Goal: Task Accomplishment & Management: Manage account settings

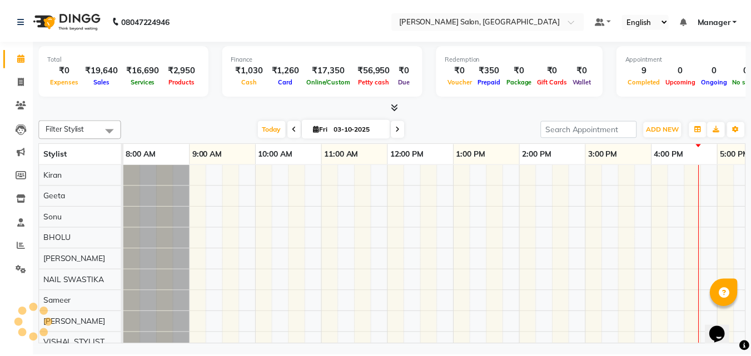
scroll to position [0, 238]
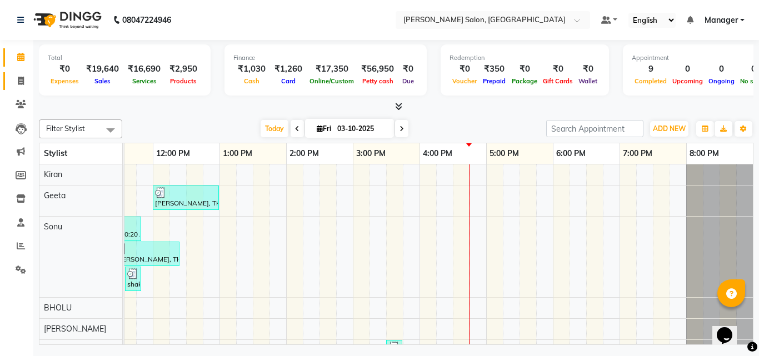
click at [21, 82] on icon at bounding box center [21, 81] width 6 height 8
select select "service"
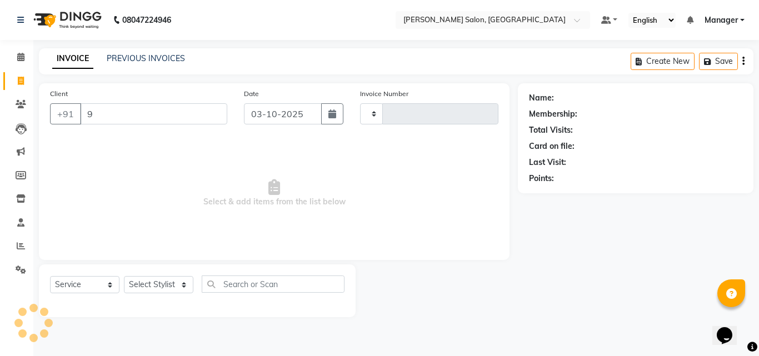
type input "99"
type input "4322"
select select "7229"
type input "9911433283"
click at [696, 152] on div "Name: Membership: Total Visits: Card on file: Last Visit: Points:" at bounding box center [635, 136] width 213 height 97
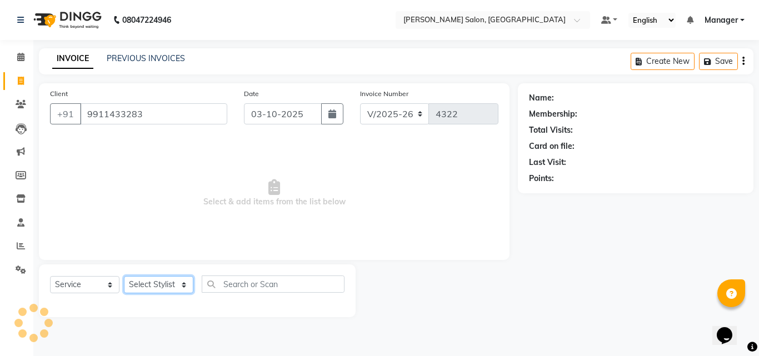
click at [185, 289] on select "Select Stylist BHOLU Geeta [PERSON_NAME] [PERSON_NAME] [PERSON_NAME] PEDI Manag…" at bounding box center [158, 284] width 69 height 17
select select "63511"
click at [124, 276] on select "Select Stylist BHOLU Geeta [PERSON_NAME] [PERSON_NAME] [PERSON_NAME] PEDI Manag…" at bounding box center [158, 284] width 69 height 17
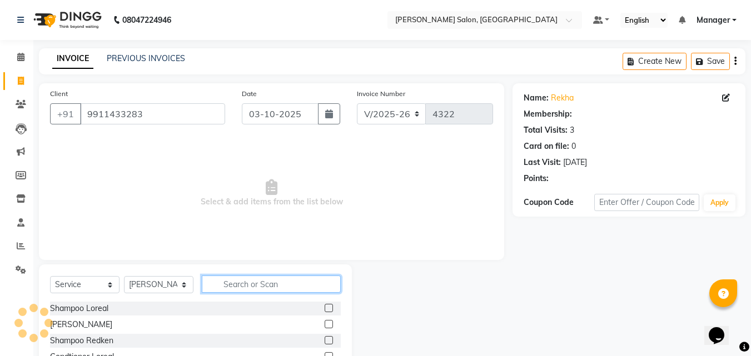
click at [263, 284] on input "text" at bounding box center [271, 284] width 139 height 17
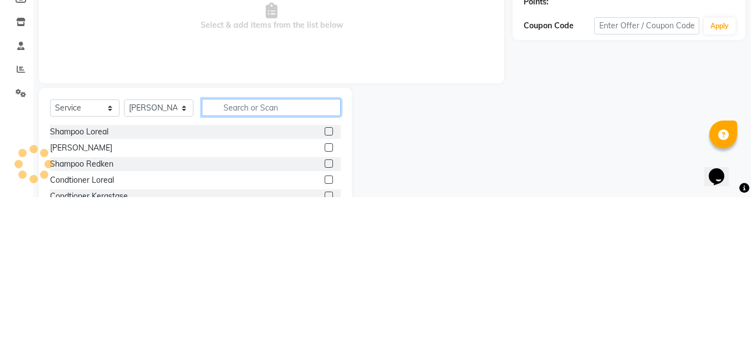
scroll to position [27, 0]
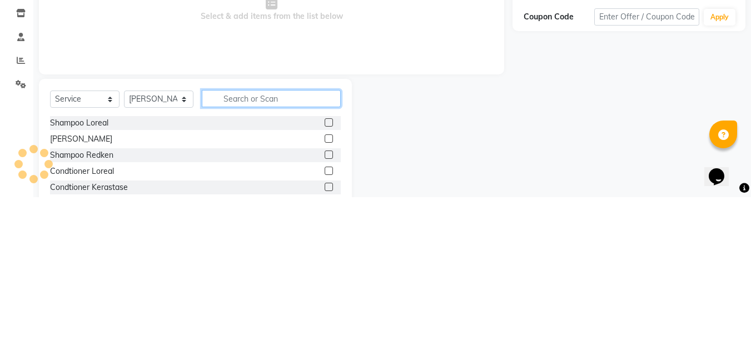
select select "1: Object"
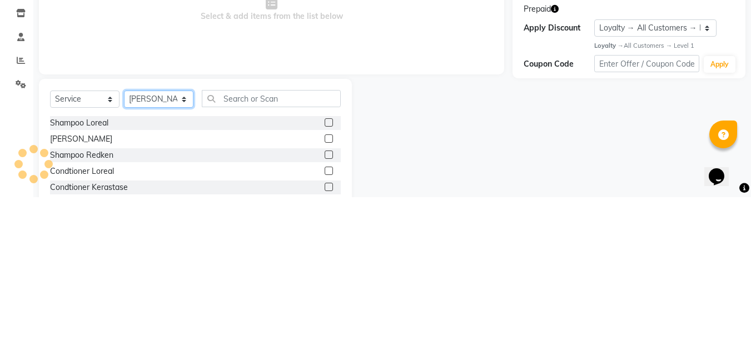
click at [187, 264] on select "Select Stylist BHOLU Geeta [PERSON_NAME] [PERSON_NAME] [PERSON_NAME] PEDI Manag…" at bounding box center [158, 257] width 69 height 17
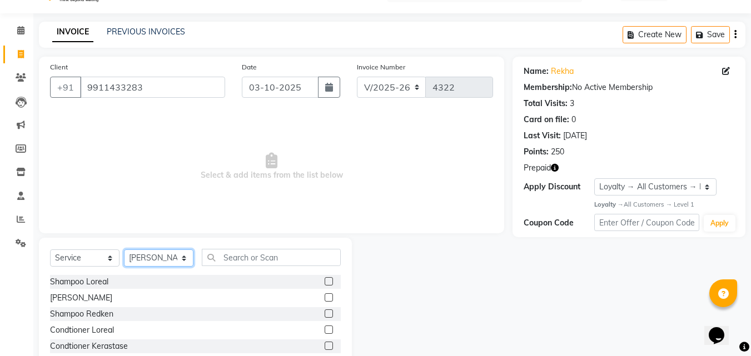
select select "89154"
click at [124, 249] on select "Select Stylist BHOLU Geeta [PERSON_NAME] [PERSON_NAME] [PERSON_NAME] PEDI Manag…" at bounding box center [158, 257] width 69 height 17
click at [226, 277] on div "Shampoo Loreal" at bounding box center [195, 282] width 291 height 14
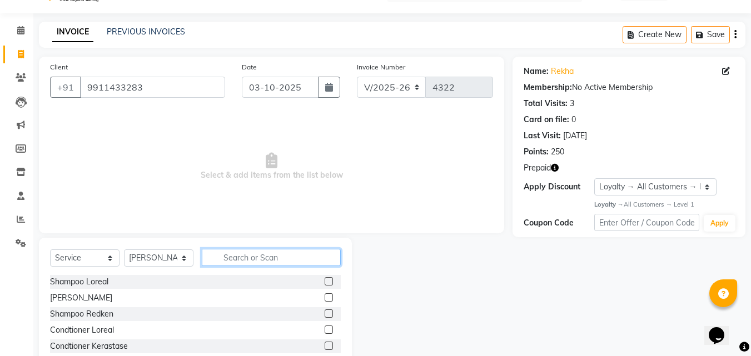
click at [287, 259] on input "text" at bounding box center [271, 257] width 139 height 17
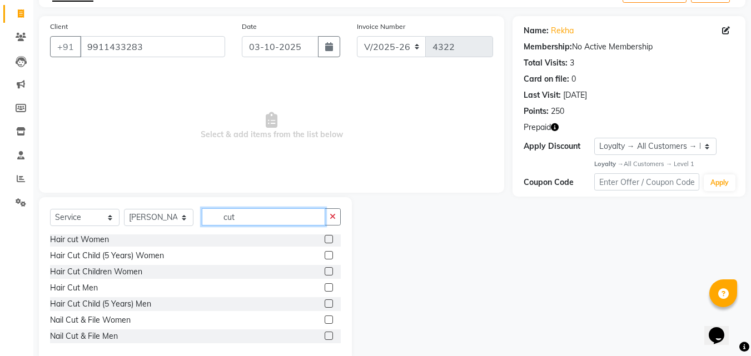
scroll to position [67, 0]
type input "cut"
click at [324, 321] on label at bounding box center [328, 320] width 8 height 8
click at [324, 321] on input "checkbox" at bounding box center [327, 320] width 7 height 7
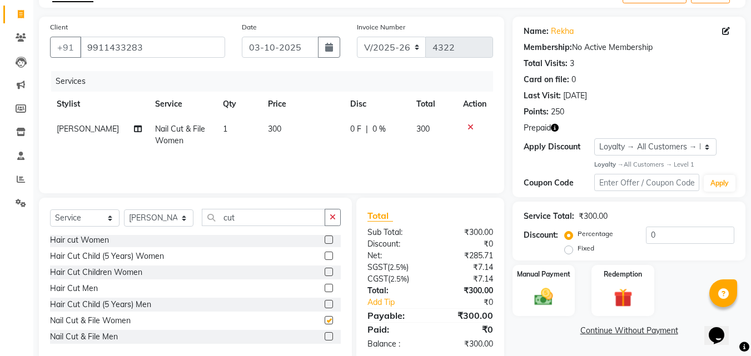
checkbox input "false"
click at [254, 218] on input "cut" at bounding box center [263, 217] width 123 height 17
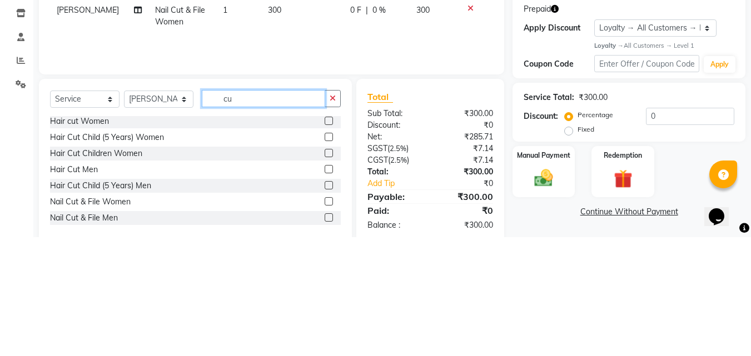
type input "c"
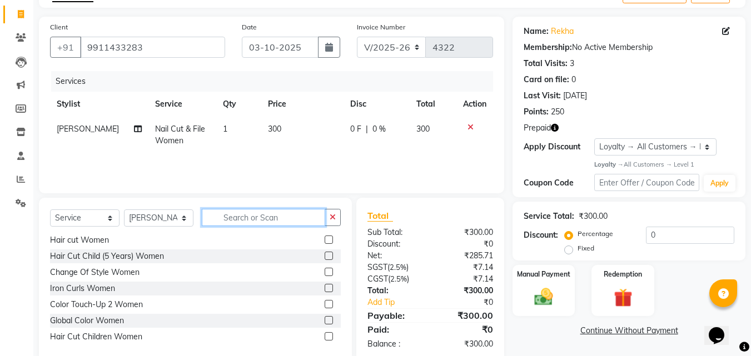
scroll to position [98, 0]
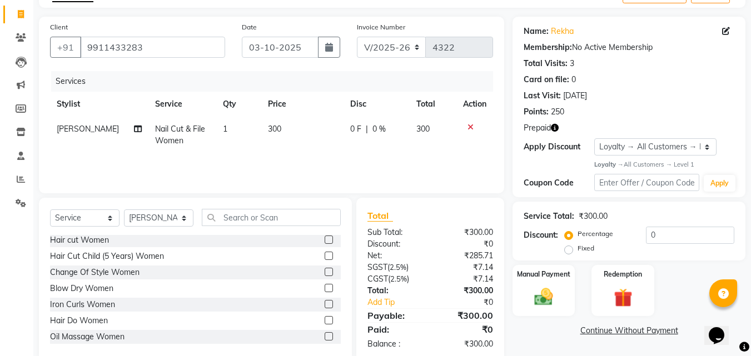
click at [296, 132] on td "300" at bounding box center [302, 135] width 82 height 37
select select "89154"
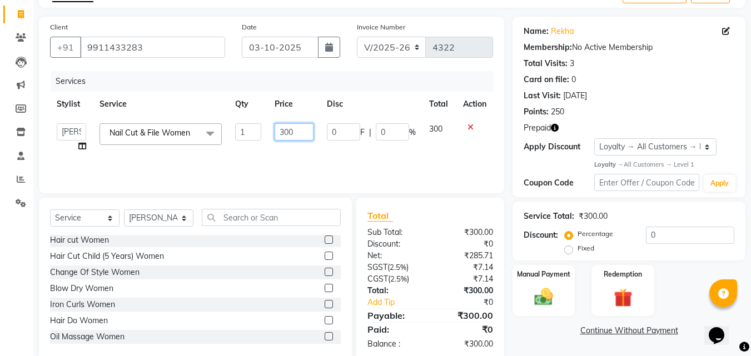
click at [294, 127] on input "300" at bounding box center [293, 131] width 38 height 17
type input "3"
type input "200"
click at [441, 157] on div "Services Stylist Service Qty Price Disc Total Action BHOLU Geeta Hanif Jeetu JI…" at bounding box center [271, 126] width 443 height 111
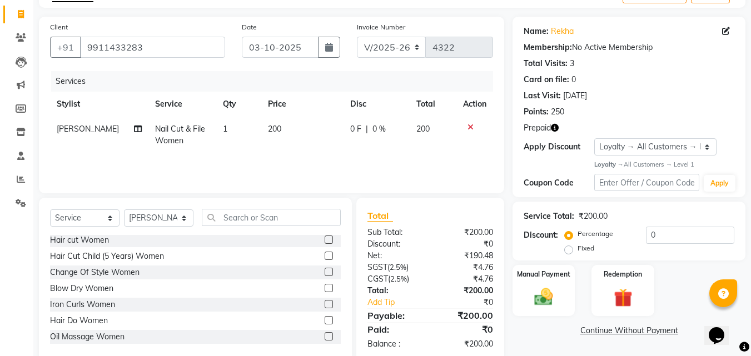
click at [297, 128] on td "200" at bounding box center [302, 135] width 82 height 37
select select "89154"
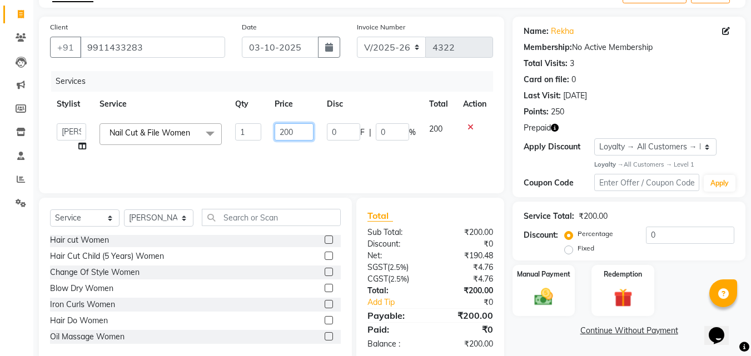
click at [299, 129] on input "200" at bounding box center [293, 131] width 38 height 17
type input "2"
type input "150"
click at [381, 157] on div "Services Stylist Service Qty Price Disc Total Action BHOLU Geeta Hanif Jeetu JI…" at bounding box center [271, 126] width 443 height 111
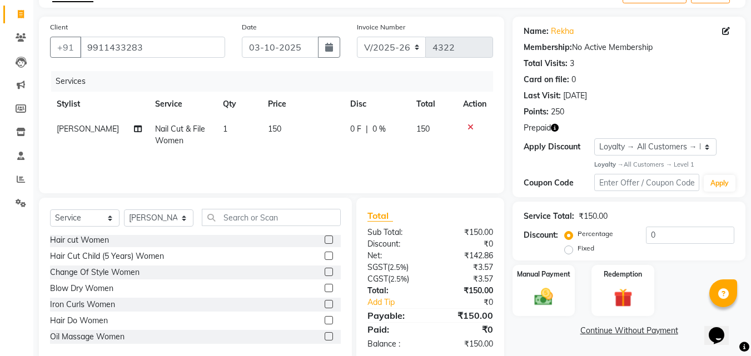
click at [288, 127] on td "150" at bounding box center [302, 135] width 82 height 37
select select "89154"
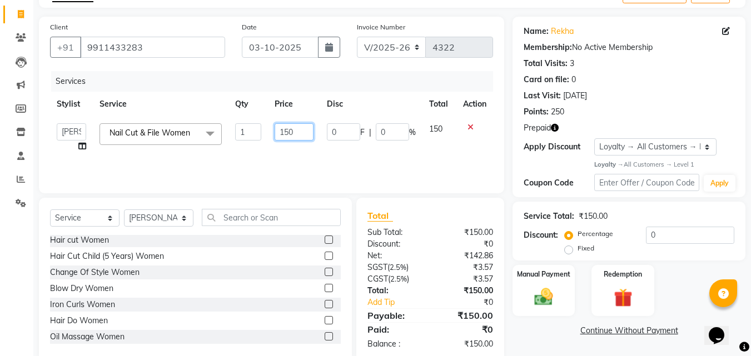
click at [292, 129] on input "150" at bounding box center [293, 131] width 38 height 17
type input "1"
type input "300"
click at [427, 156] on div "Services Stylist Service Qty Price Disc Total Action BHOLU Geeta Hanif Jeetu JI…" at bounding box center [271, 126] width 443 height 111
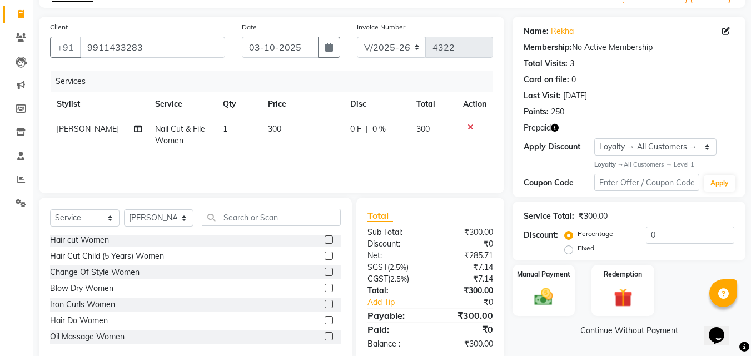
click at [556, 130] on icon "button" at bounding box center [555, 128] width 8 height 8
click at [623, 307] on img at bounding box center [622, 298] width 31 height 24
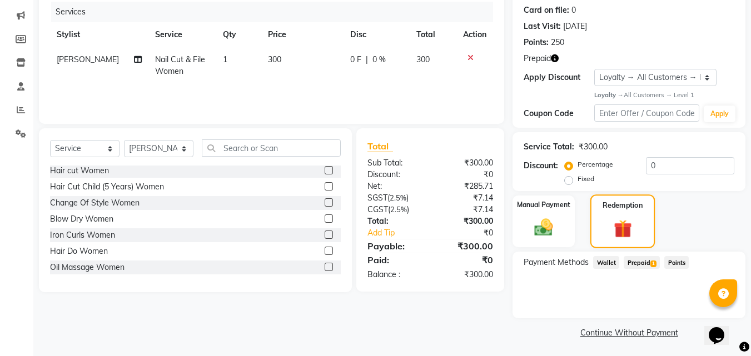
scroll to position [138, 0]
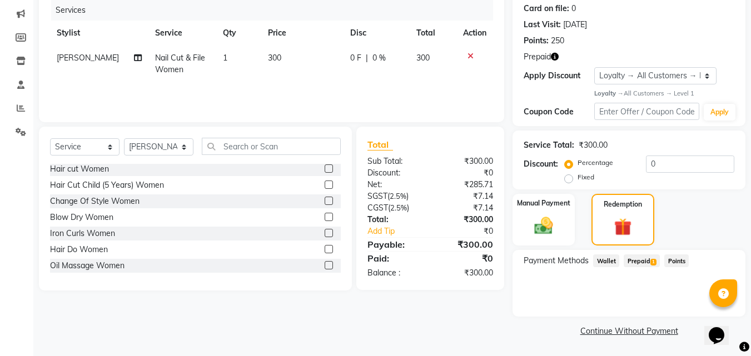
click at [299, 60] on td "300" at bounding box center [302, 64] width 82 height 37
select select "89154"
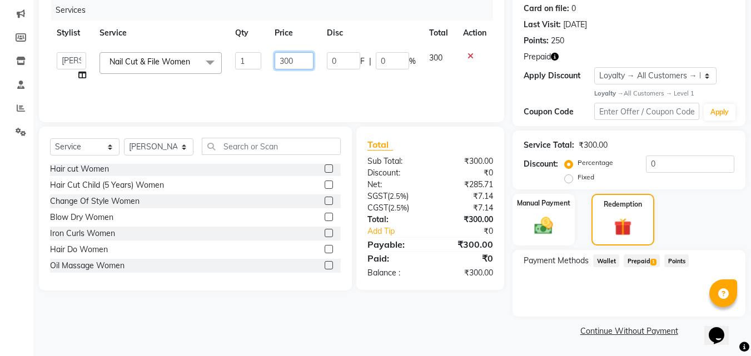
click at [303, 62] on input "300" at bounding box center [293, 60] width 38 height 17
type input "3"
type input "200"
click at [401, 81] on td "0 F | 0 %" at bounding box center [371, 67] width 102 height 42
select select "89154"
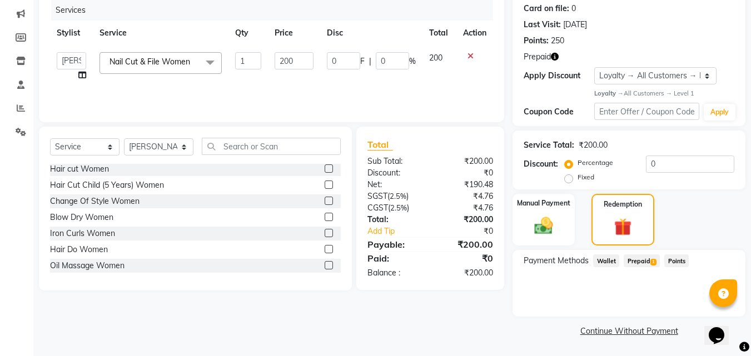
click at [547, 215] on img at bounding box center [543, 225] width 30 height 21
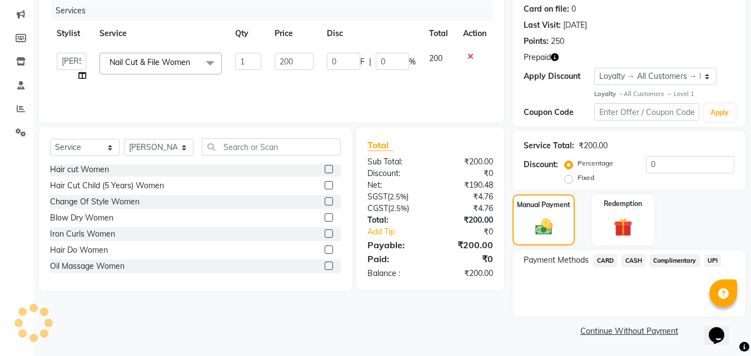
click at [642, 261] on span "CASH" at bounding box center [633, 260] width 24 height 13
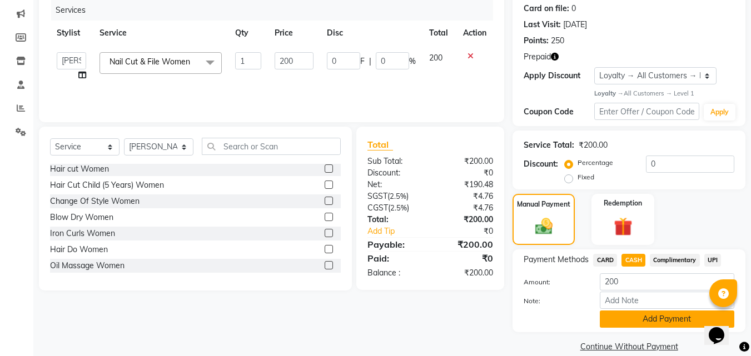
click at [670, 318] on button "Add Payment" at bounding box center [666, 319] width 134 height 17
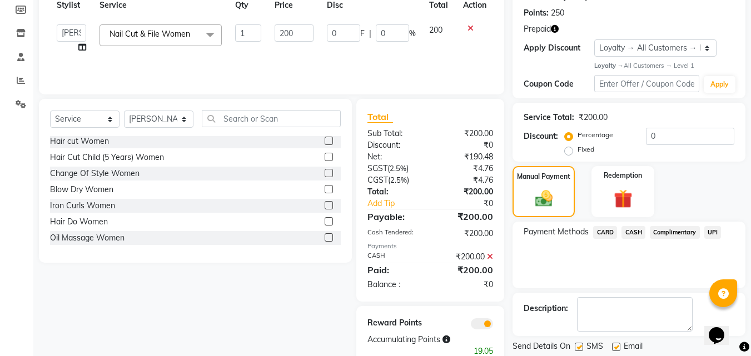
scroll to position [200, 0]
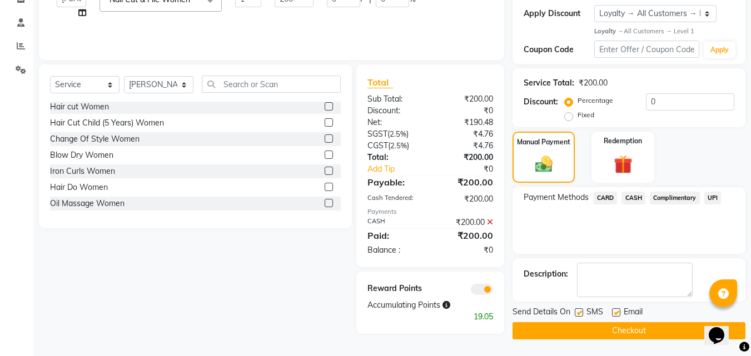
click at [636, 329] on button "Checkout" at bounding box center [628, 330] width 233 height 17
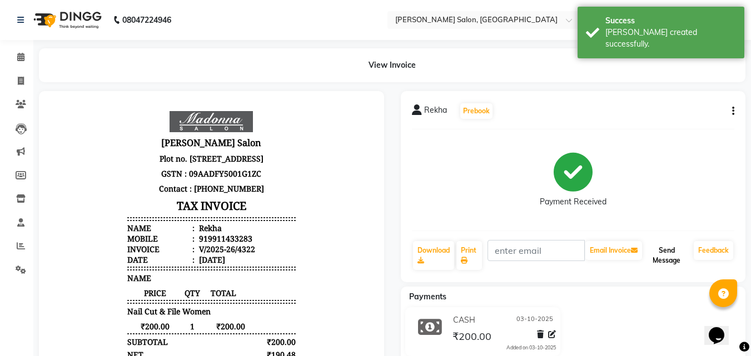
click at [670, 263] on button "Send Message" at bounding box center [666, 255] width 45 height 29
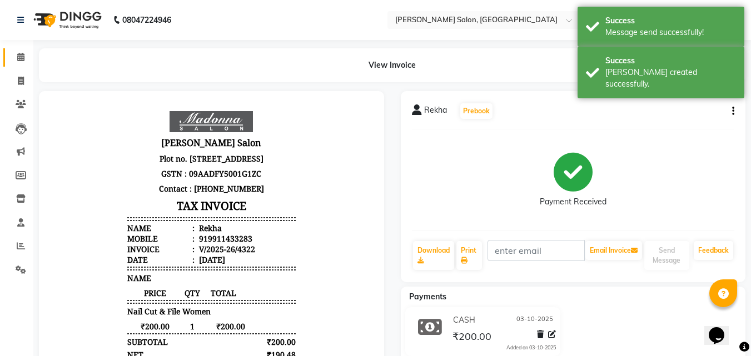
click at [22, 57] on icon at bounding box center [20, 57] width 7 height 8
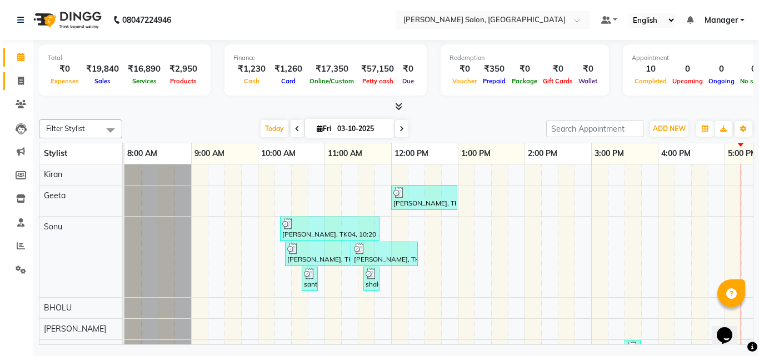
click at [23, 77] on icon at bounding box center [21, 81] width 6 height 8
select select "service"
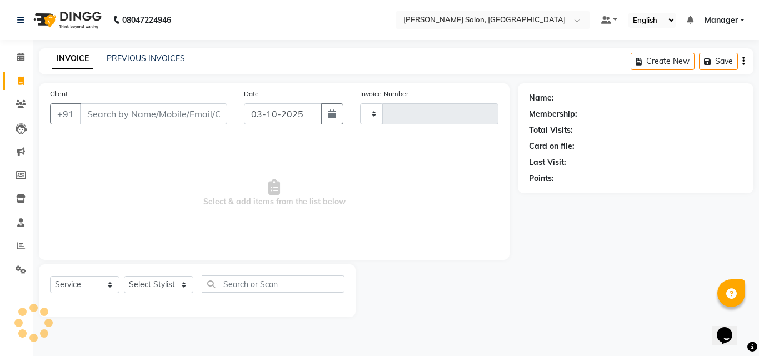
type input "4323"
select select "7229"
type input "t"
click at [178, 291] on select "Select Stylist BHOLU Geeta [PERSON_NAME] [PERSON_NAME] [PERSON_NAME] PEDI Manag…" at bounding box center [158, 284] width 69 height 17
select select "65237"
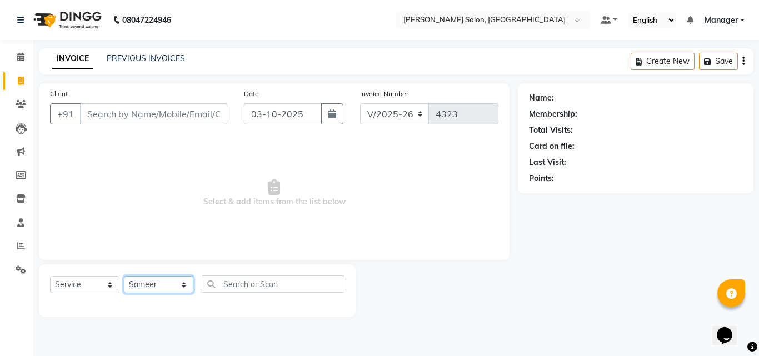
click at [124, 276] on select "Select Stylist BHOLU Geeta [PERSON_NAME] [PERSON_NAME] [PERSON_NAME] PEDI Manag…" at bounding box center [158, 284] width 69 height 17
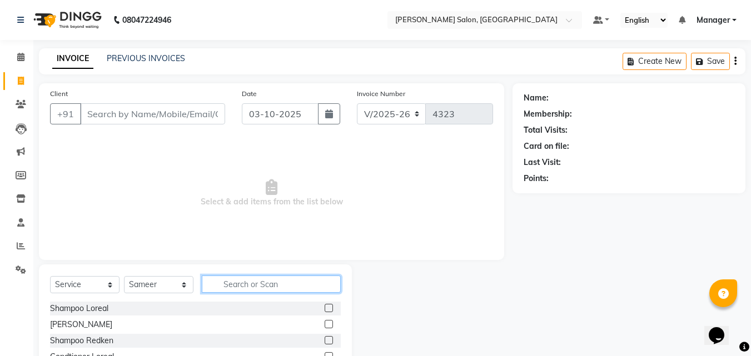
click at [246, 279] on input "text" at bounding box center [271, 284] width 139 height 17
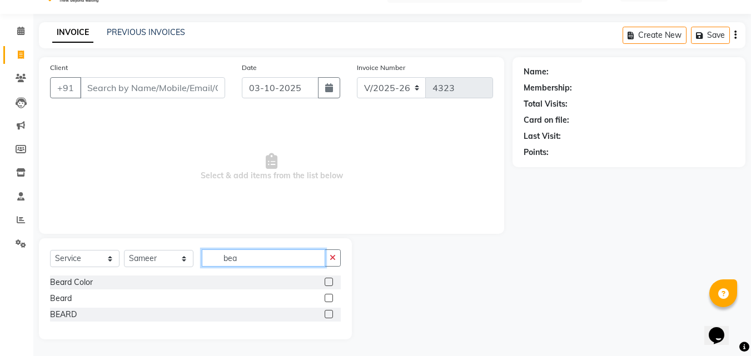
scroll to position [26, 0]
type input "bea"
click at [329, 314] on label at bounding box center [328, 314] width 8 height 8
click at [329, 314] on input "checkbox" at bounding box center [327, 314] width 7 height 7
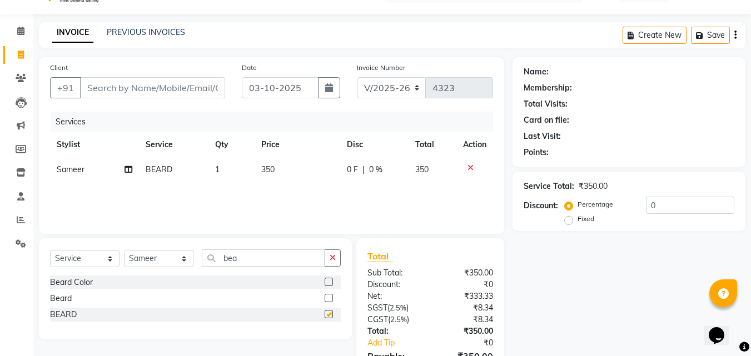
checkbox input "false"
click at [183, 87] on input "Client" at bounding box center [152, 87] width 145 height 21
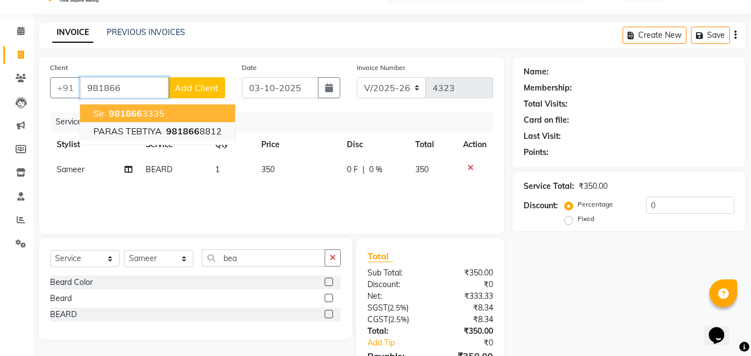
click at [198, 136] on ngb-highlight "981866 8812" at bounding box center [193, 131] width 58 height 11
type input "9818668812"
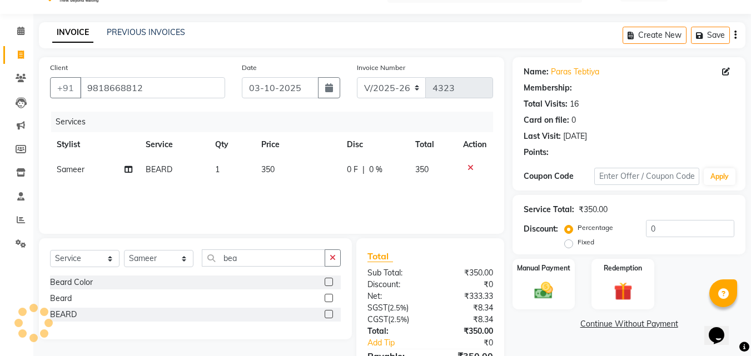
select select "1: Object"
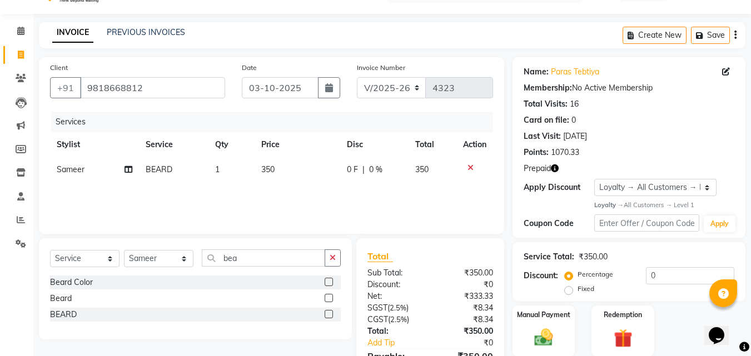
scroll to position [88, 0]
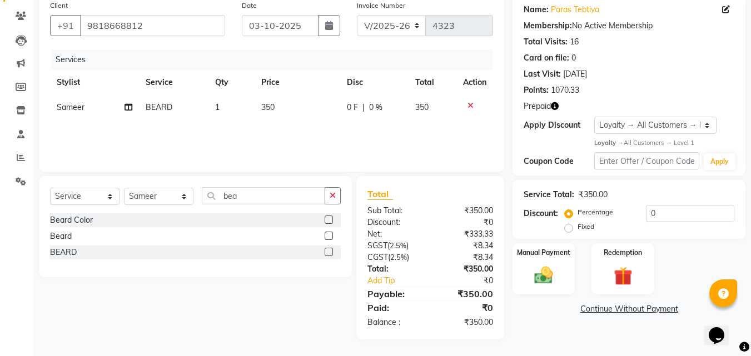
click at [555, 106] on icon "button" at bounding box center [555, 106] width 8 height 8
click at [623, 281] on img at bounding box center [622, 276] width 31 height 24
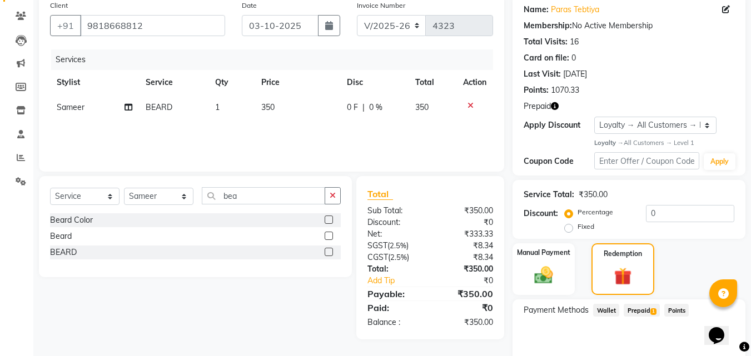
click at [642, 312] on span "Prepaid 1" at bounding box center [641, 310] width 36 height 13
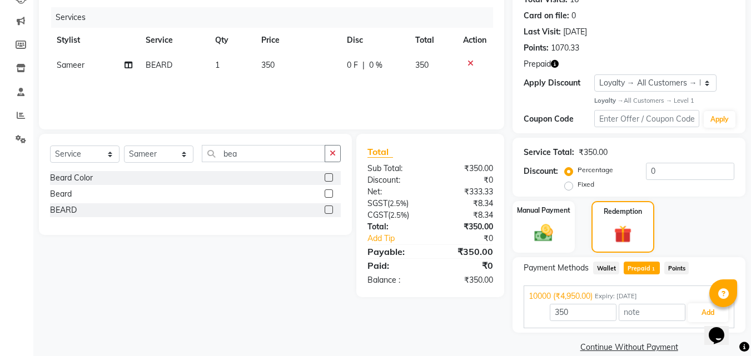
scroll to position [147, 0]
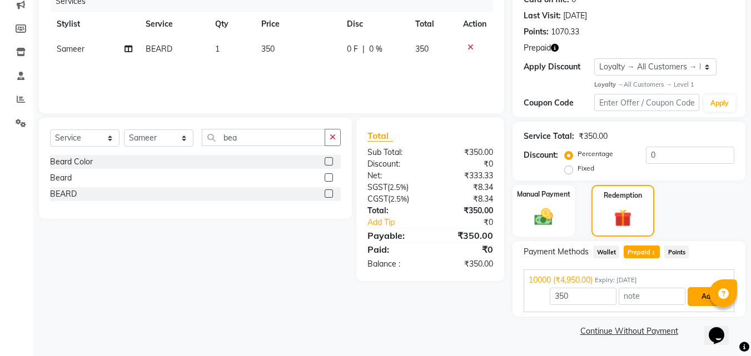
click at [708, 298] on button "Add" at bounding box center [707, 296] width 41 height 19
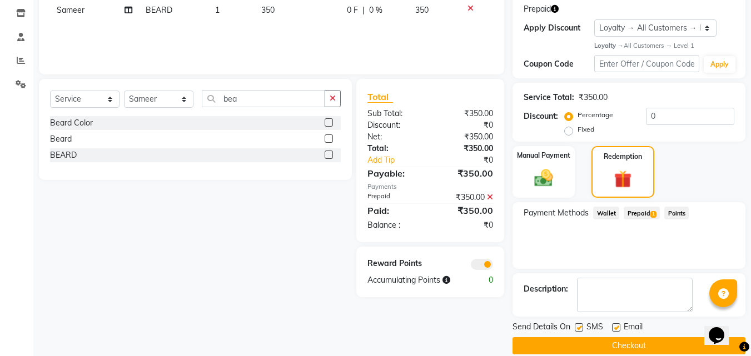
scroll to position [201, 0]
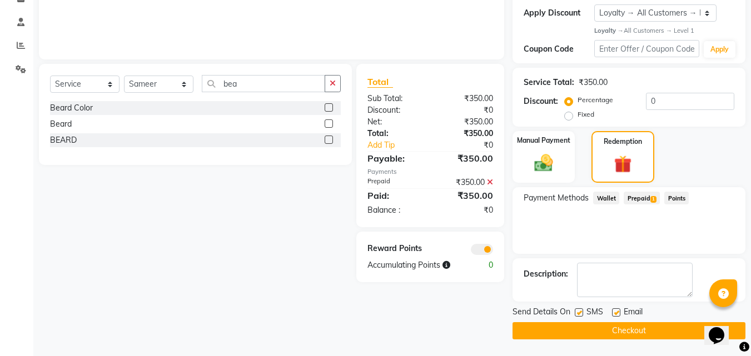
click at [660, 330] on button "Checkout" at bounding box center [628, 330] width 233 height 17
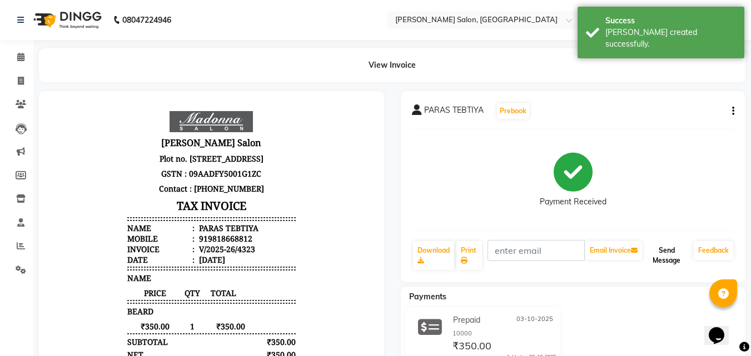
click at [662, 252] on button "Send Message" at bounding box center [666, 255] width 45 height 29
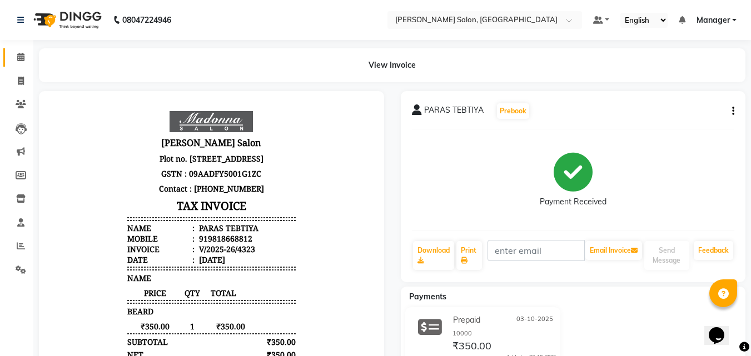
click at [22, 63] on span at bounding box center [20, 57] width 19 height 13
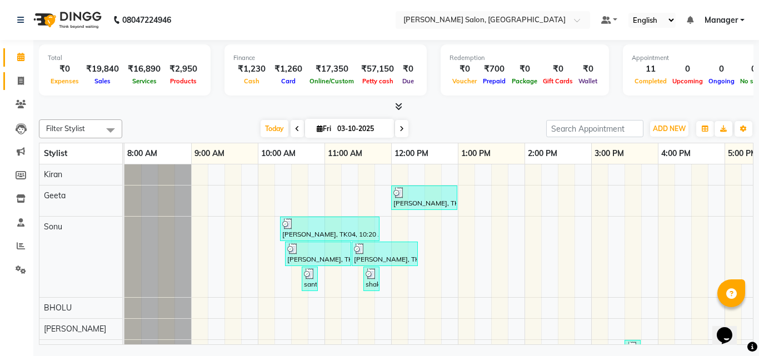
click at [19, 82] on icon at bounding box center [21, 81] width 6 height 8
select select "7229"
select select "service"
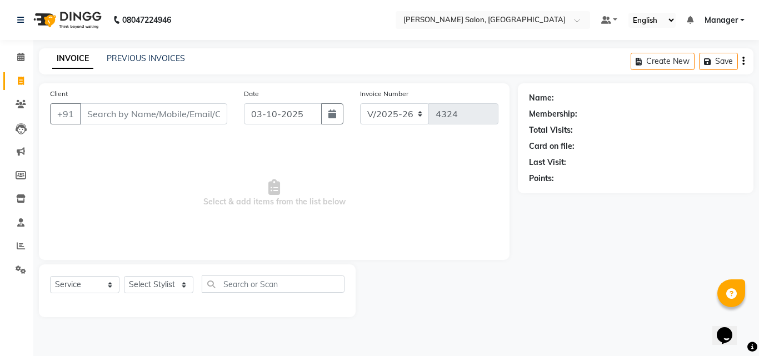
click at [418, 164] on span "Select & add items from the list below" at bounding box center [274, 193] width 448 height 111
click at [182, 293] on select "Select Stylist BHOLU Geeta [PERSON_NAME] [PERSON_NAME] [PERSON_NAME] PEDI Manag…" at bounding box center [158, 284] width 69 height 17
click at [124, 276] on select "Select Stylist BHOLU Geeta [PERSON_NAME] [PERSON_NAME] [PERSON_NAME] PEDI Manag…" at bounding box center [158, 284] width 69 height 17
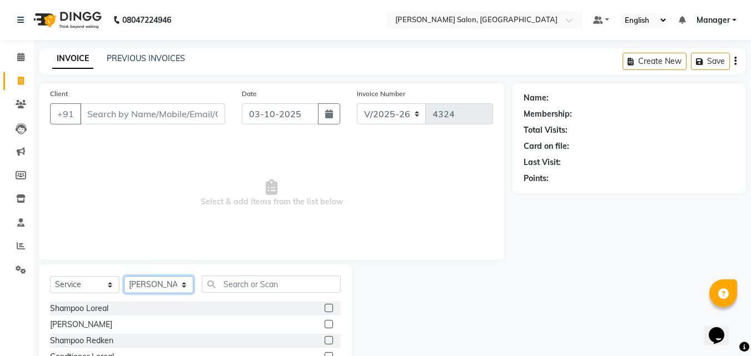
click at [185, 290] on select "Select Stylist BHOLU Geeta [PERSON_NAME] [PERSON_NAME] [PERSON_NAME] PEDI Manag…" at bounding box center [158, 284] width 69 height 17
select select "91766"
click at [124, 276] on select "Select Stylist BHOLU Geeta [PERSON_NAME] [PERSON_NAME] [PERSON_NAME] PEDI Manag…" at bounding box center [158, 284] width 69 height 17
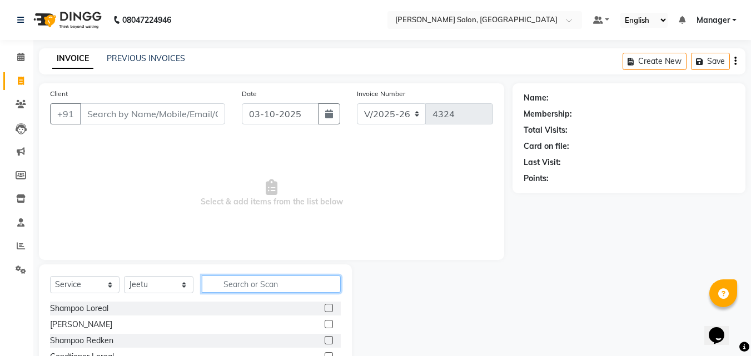
click at [238, 289] on input "text" at bounding box center [271, 284] width 139 height 17
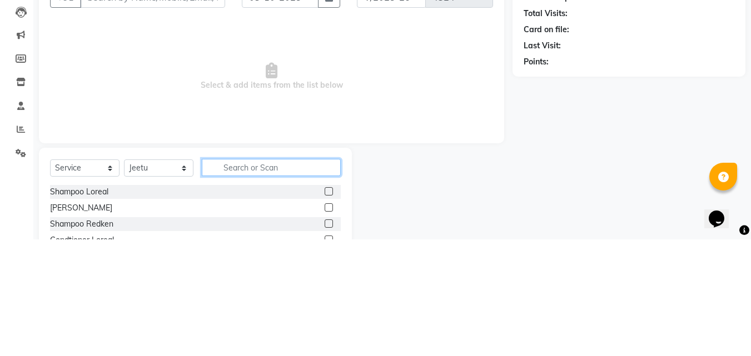
scroll to position [27, 0]
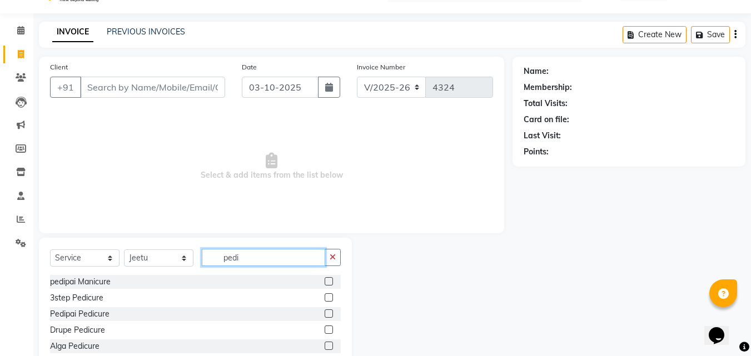
type input "pedi"
click at [329, 329] on label at bounding box center [328, 330] width 8 height 8
click at [329, 329] on input "checkbox" at bounding box center [327, 330] width 7 height 7
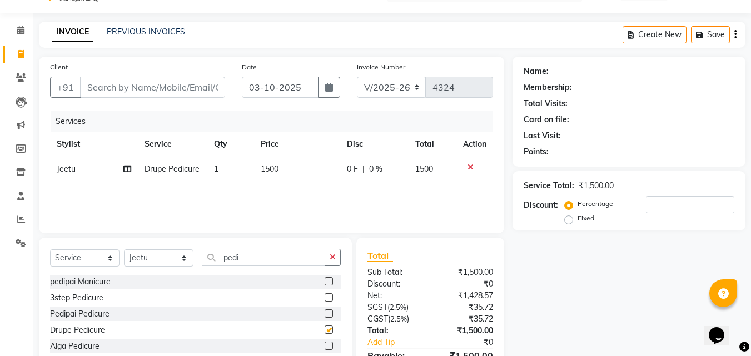
checkbox input "false"
click at [301, 174] on td "1500" at bounding box center [297, 169] width 86 height 25
select select "91766"
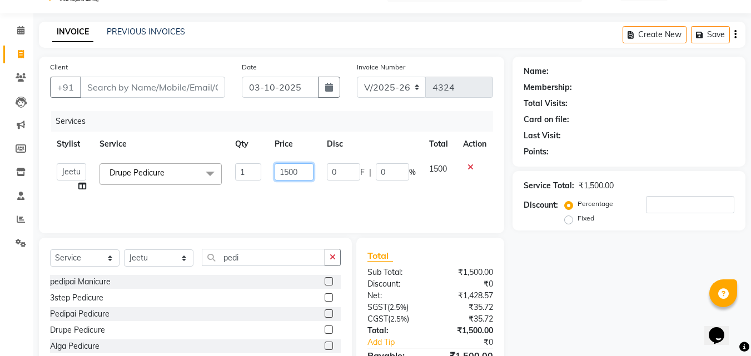
click at [306, 171] on input "1500" at bounding box center [293, 171] width 38 height 17
type input "1550"
click at [369, 190] on div "Services Stylist Service Qty Price Disc Total Action BHOLU Geeta Hanif Jeetu JI…" at bounding box center [271, 166] width 443 height 111
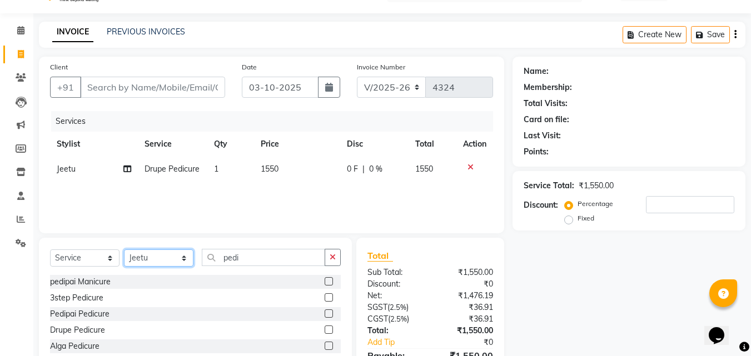
click at [185, 263] on select "Select Stylist BHOLU Geeta [PERSON_NAME] [PERSON_NAME] [PERSON_NAME] PEDI Manag…" at bounding box center [158, 257] width 69 height 17
select select "61963"
click at [124, 249] on select "Select Stylist BHOLU Geeta [PERSON_NAME] [PERSON_NAME] [PERSON_NAME] PEDI Manag…" at bounding box center [158, 257] width 69 height 17
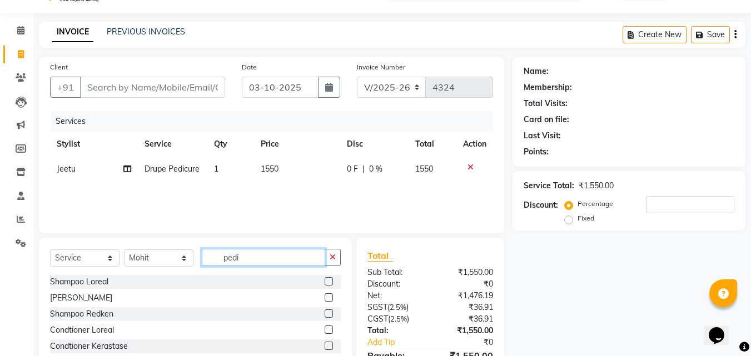
click at [289, 257] on input "pedi" at bounding box center [263, 257] width 123 height 17
type input "p"
type input "b"
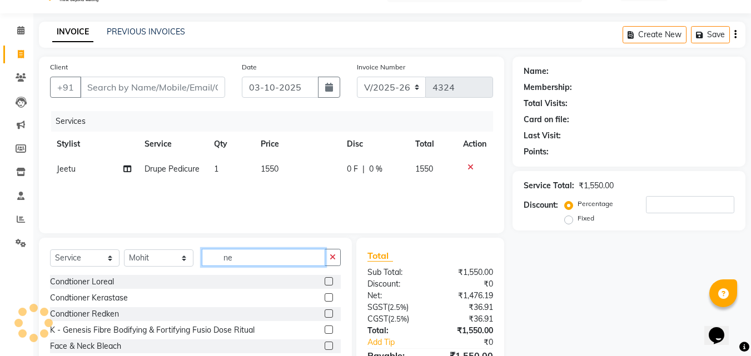
type input "n"
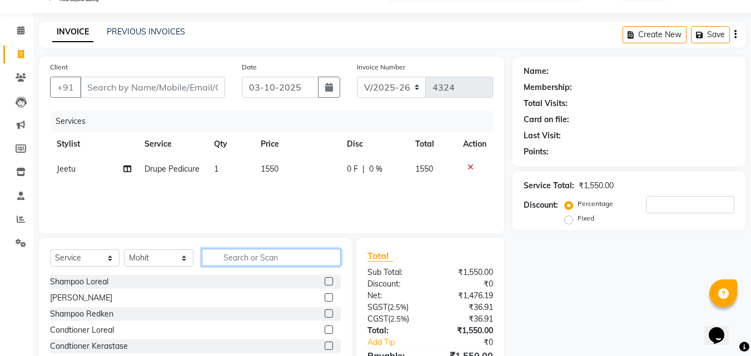
type input "a"
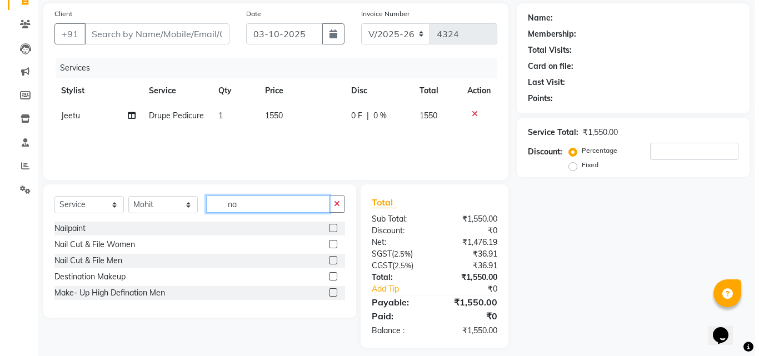
scroll to position [83, 0]
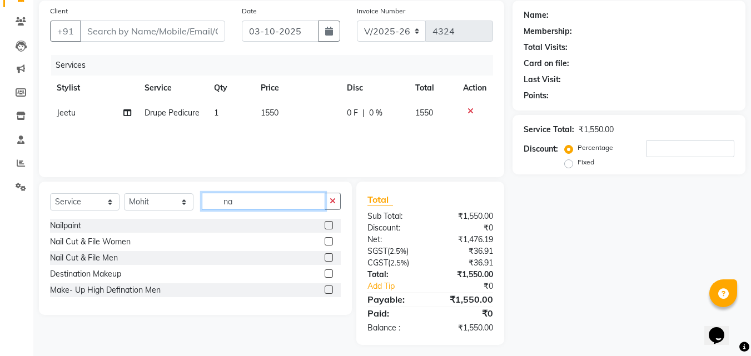
click at [267, 203] on input "na" at bounding box center [263, 201] width 123 height 17
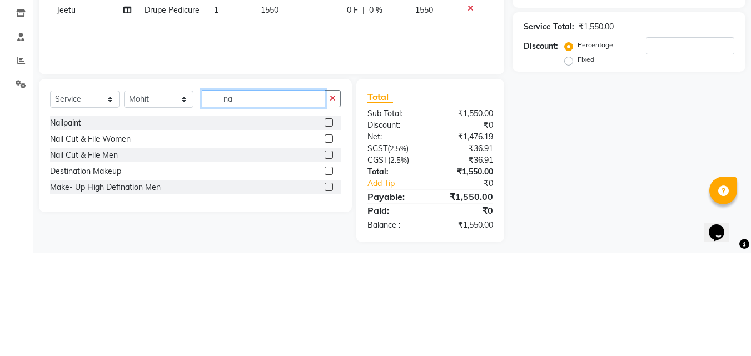
type input "n"
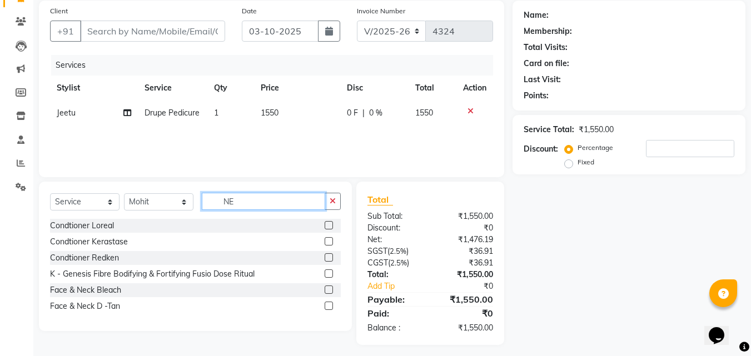
type input "N"
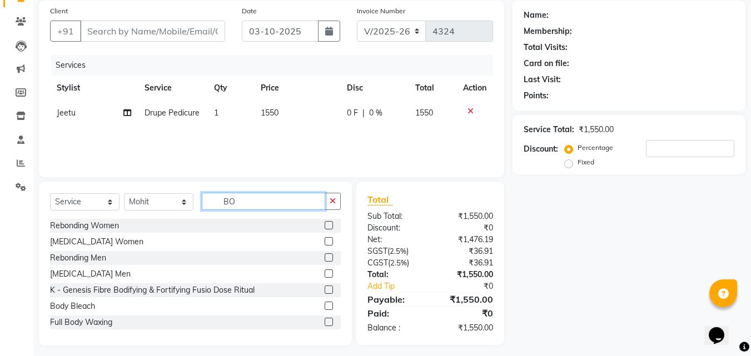
type input "BO"
click at [324, 244] on label at bounding box center [328, 241] width 8 height 8
click at [324, 244] on input "checkbox" at bounding box center [327, 241] width 7 height 7
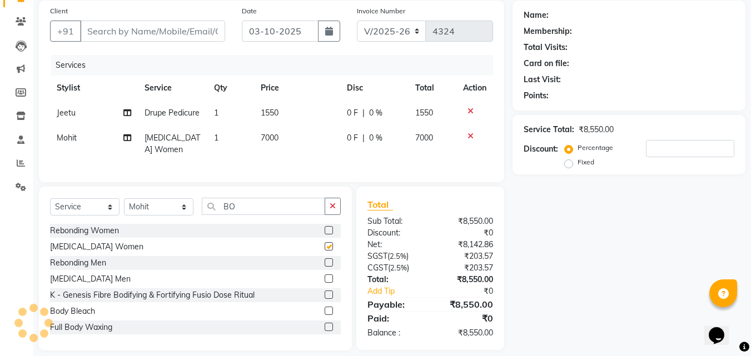
checkbox input "false"
click at [290, 143] on td "7000" at bounding box center [297, 144] width 86 height 37
select select "61963"
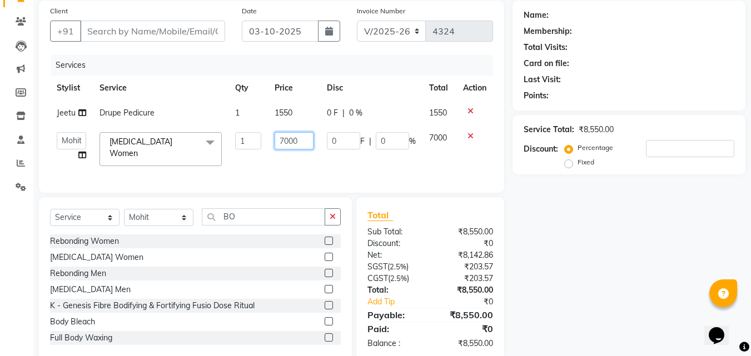
click at [293, 140] on input "7000" at bounding box center [293, 140] width 38 height 17
click at [306, 139] on input "7000" at bounding box center [293, 140] width 38 height 17
type input "7"
type input "6300"
click at [431, 164] on div "Services Stylist Service Qty Price Disc Total Action Jeetu Drupe Pedicure 1 155…" at bounding box center [271, 118] width 443 height 127
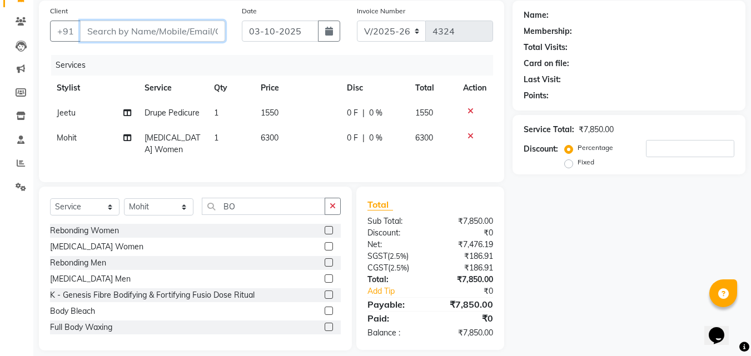
click at [181, 31] on input "Client" at bounding box center [152, 31] width 145 height 21
type input "9"
type input "0"
type input "9718097563"
click at [196, 31] on span "Add Client" at bounding box center [196, 31] width 44 height 11
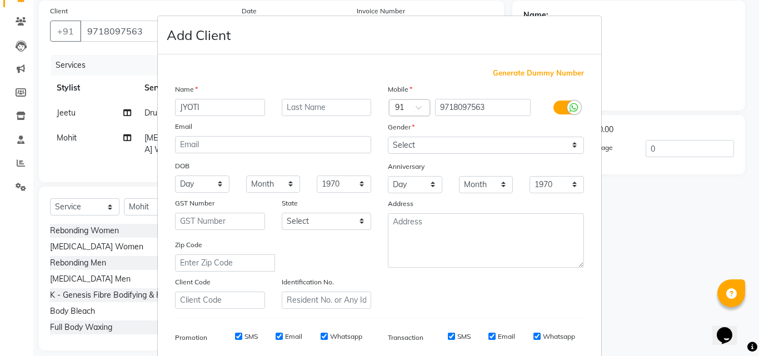
type input "JYOTI"
click at [342, 110] on input "text" at bounding box center [327, 107] width 90 height 17
type input "ARORA"
click at [569, 149] on select "Select Male Female Other Prefer Not To Say" at bounding box center [486, 145] width 196 height 17
select select "female"
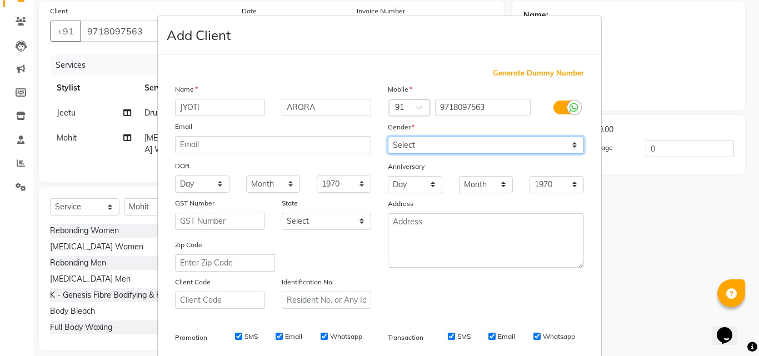
click at [388, 137] on select "Select Male Female Other Prefer Not To Say" at bounding box center [486, 145] width 196 height 17
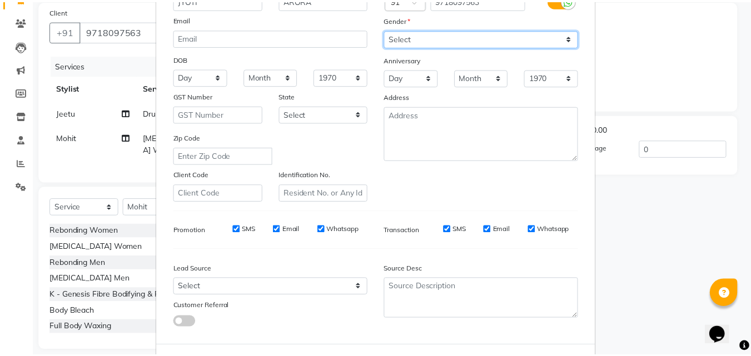
scroll to position [157, 0]
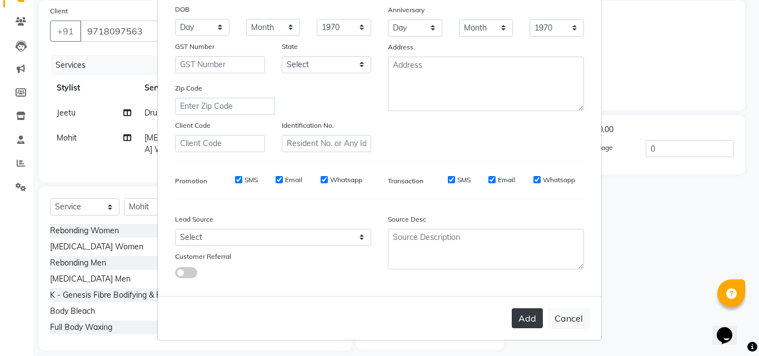
click at [519, 319] on button "Add" at bounding box center [527, 318] width 31 height 20
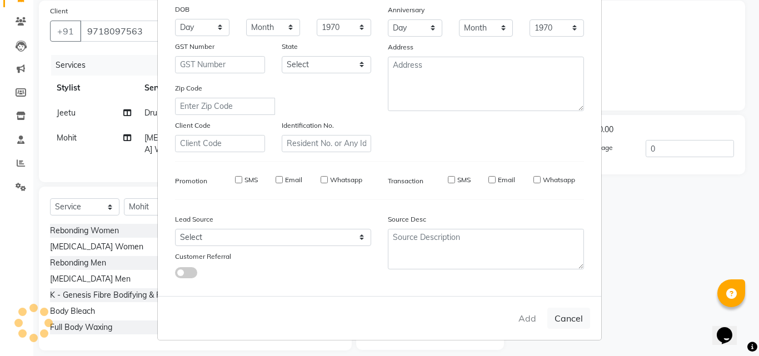
select select
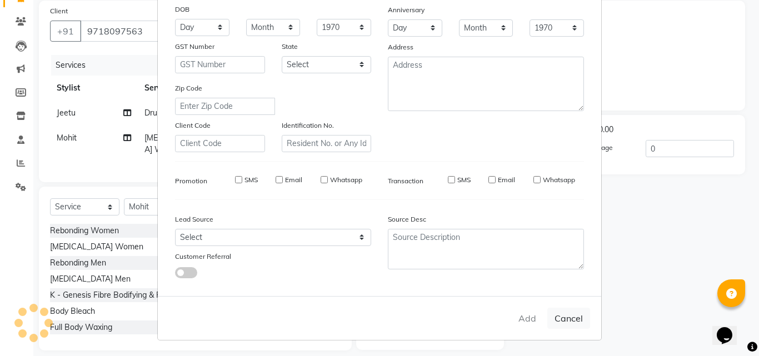
select select
checkbox input "false"
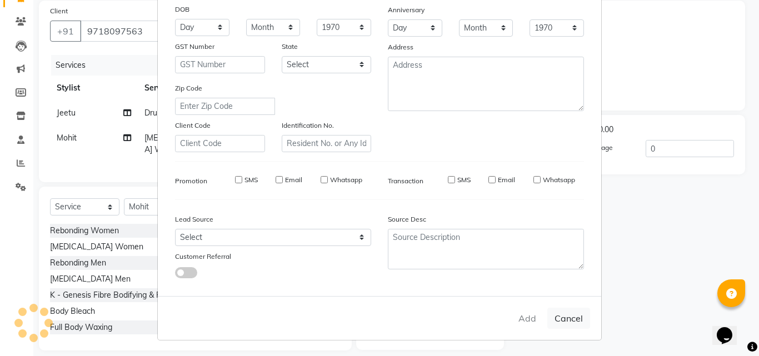
checkbox input "false"
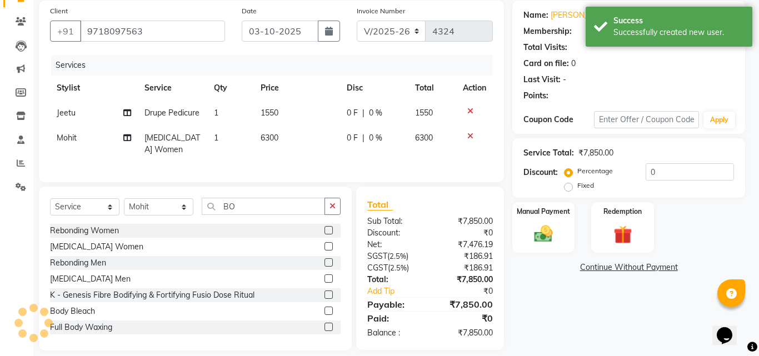
select select "1: Object"
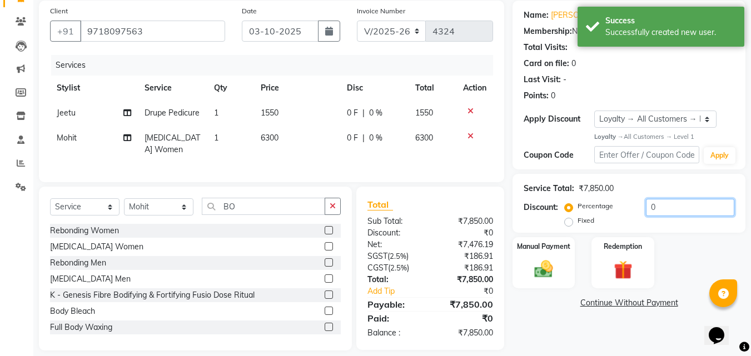
click at [676, 209] on input "0" at bounding box center [690, 207] width 88 height 17
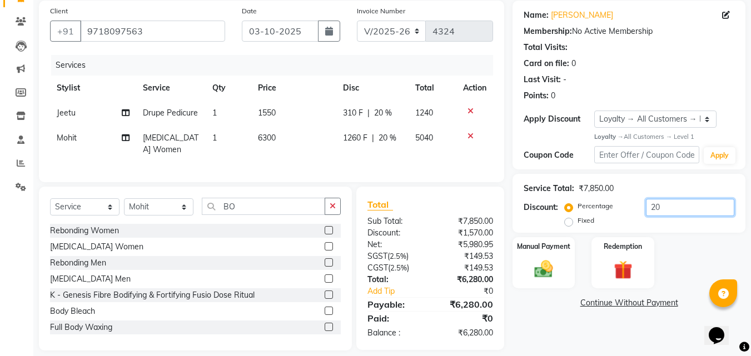
type input "20"
click at [693, 257] on div "Manual Payment Redemption" at bounding box center [628, 262] width 249 height 51
click at [539, 267] on img at bounding box center [543, 269] width 31 height 22
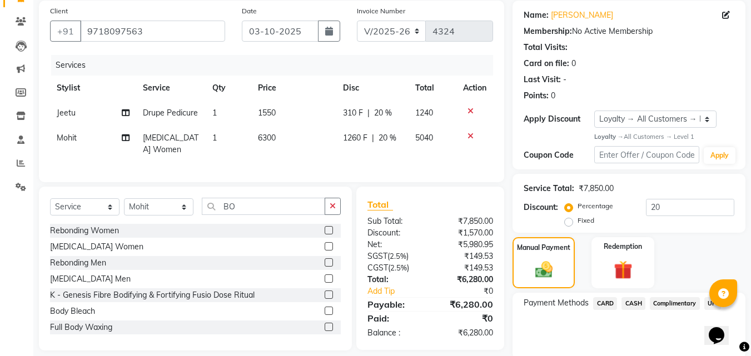
click at [712, 304] on span "UPI" at bounding box center [712, 303] width 17 height 13
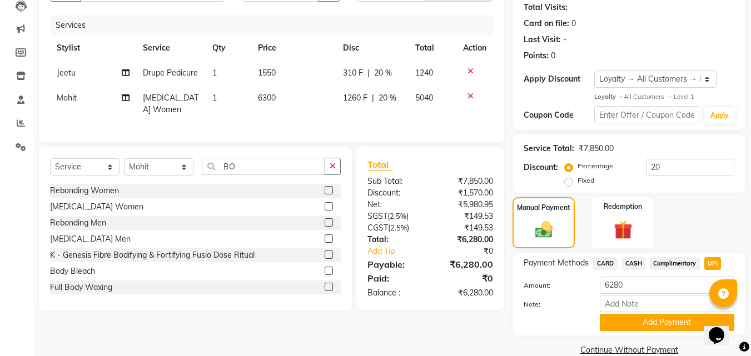
scroll to position [142, 0]
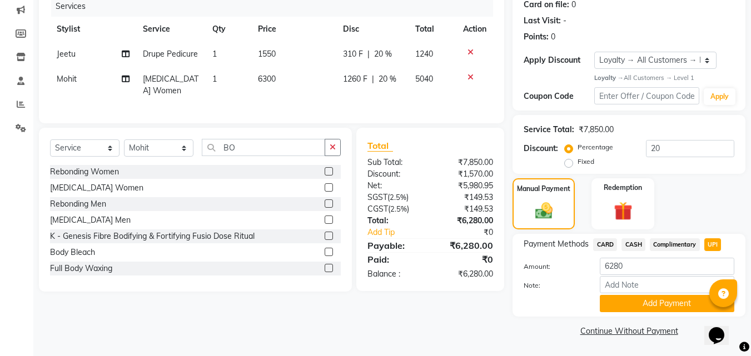
click at [639, 305] on button "Add Payment" at bounding box center [666, 303] width 134 height 17
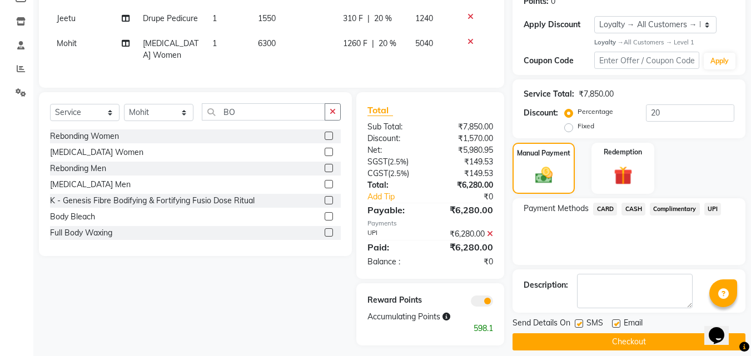
scroll to position [188, 0]
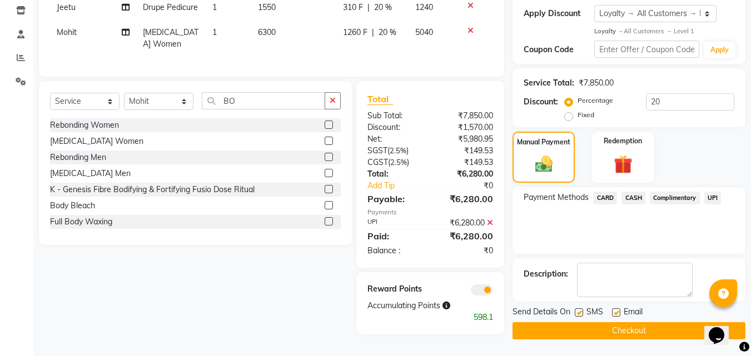
click at [625, 331] on button "Checkout" at bounding box center [628, 330] width 233 height 17
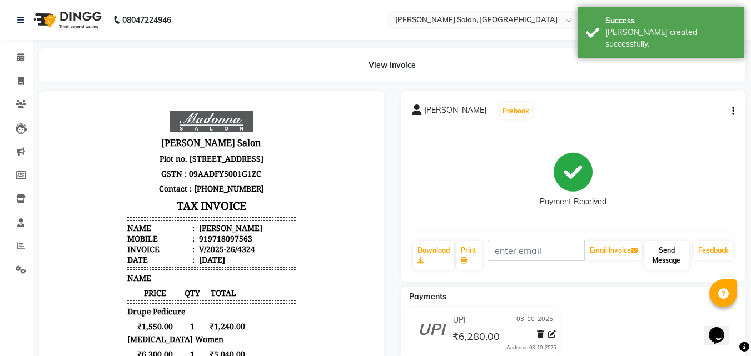
click at [665, 259] on button "Send Message" at bounding box center [666, 255] width 45 height 29
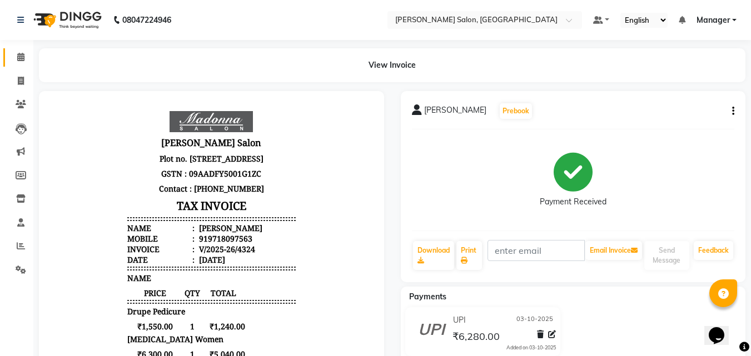
click at [24, 55] on icon at bounding box center [20, 57] width 7 height 8
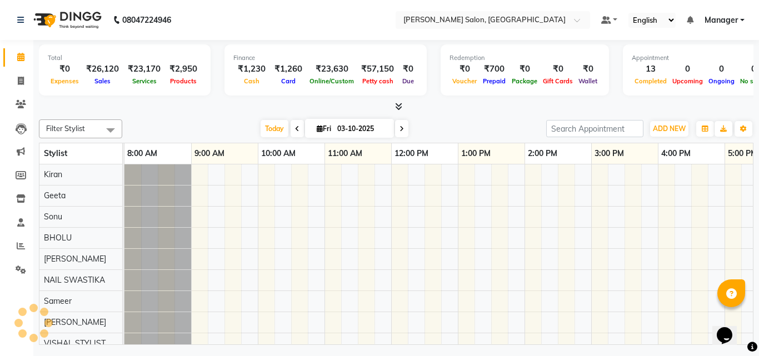
scroll to position [0, 238]
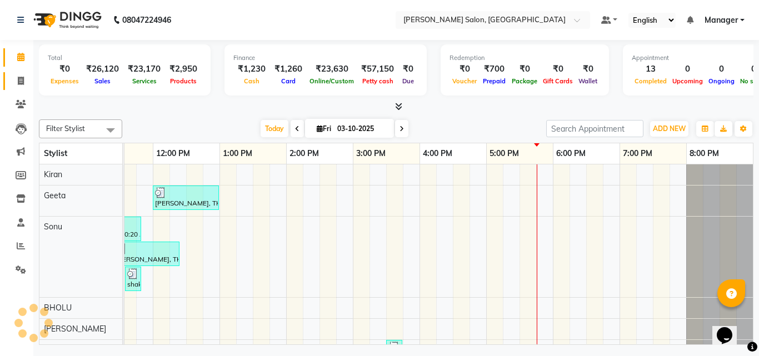
click at [22, 89] on link "Invoice" at bounding box center [16, 81] width 27 height 18
select select "service"
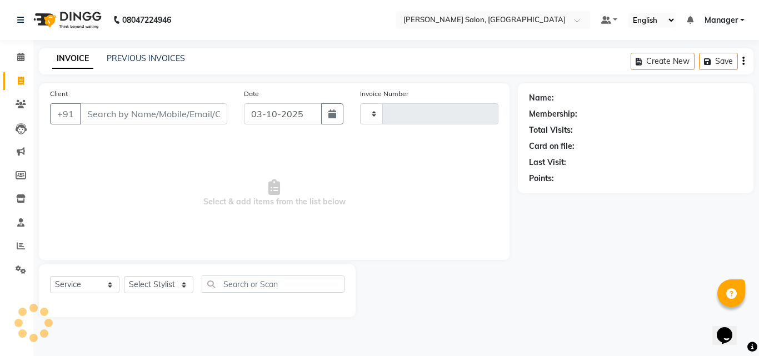
type input "4325"
click at [21, 57] on icon at bounding box center [20, 57] width 7 height 8
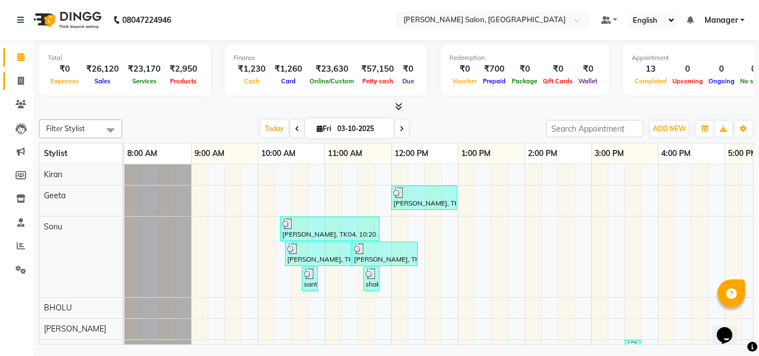
click at [18, 83] on icon at bounding box center [21, 81] width 6 height 8
select select "service"
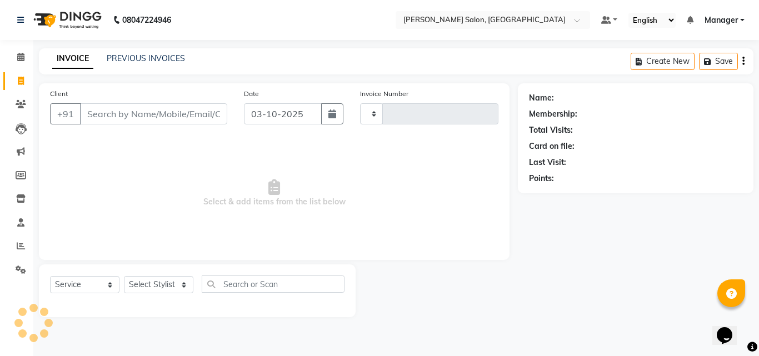
type input "9"
type input "4325"
type input "97"
select select "7229"
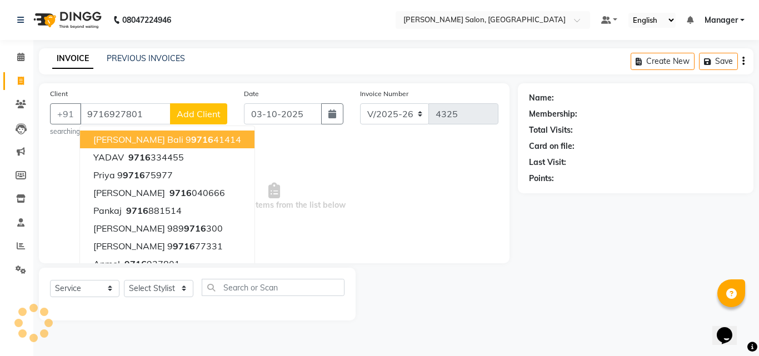
type input "9716927801"
select select "1: Object"
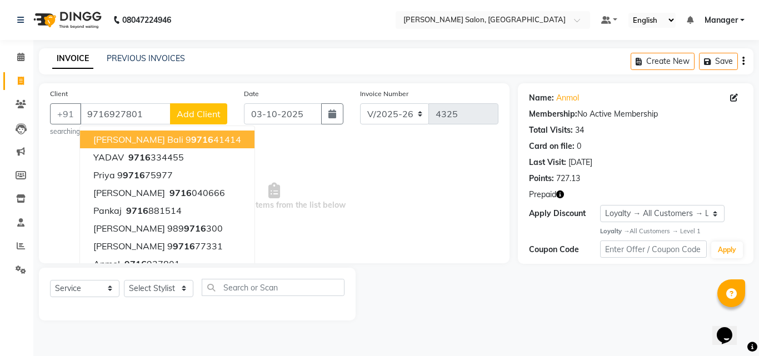
click at [383, 215] on span "Select & add items from the list below" at bounding box center [274, 196] width 448 height 111
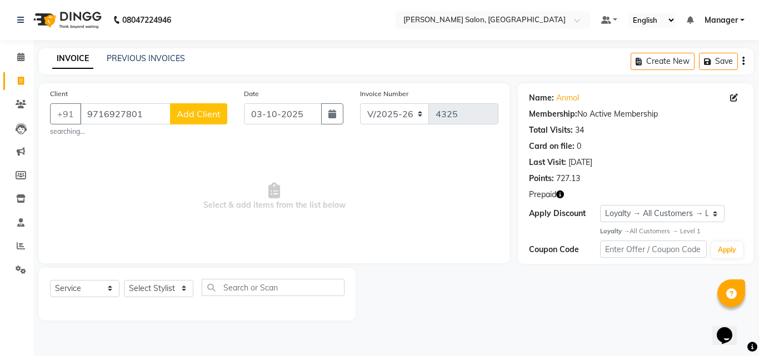
click at [561, 194] on icon "button" at bounding box center [560, 195] width 8 height 8
click at [389, 214] on span "Select & add items from the list below" at bounding box center [274, 196] width 448 height 111
click at [186, 296] on select "Select Stylist BHOLU Geeta [PERSON_NAME] [PERSON_NAME] [PERSON_NAME] PEDI Manag…" at bounding box center [158, 288] width 69 height 17
select select "63511"
click at [124, 280] on select "Select Stylist BHOLU Geeta [PERSON_NAME] [PERSON_NAME] [PERSON_NAME] PEDI Manag…" at bounding box center [158, 288] width 69 height 17
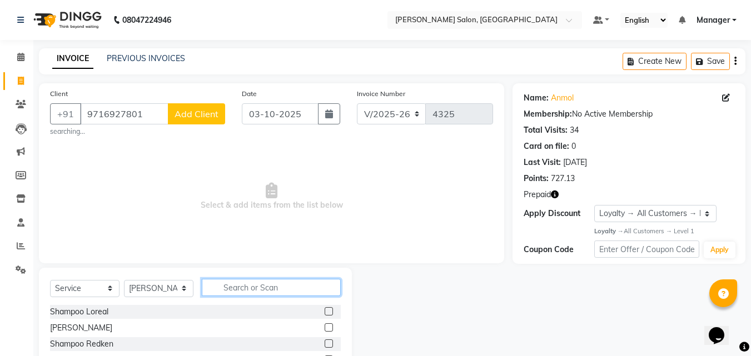
click at [268, 289] on input "text" at bounding box center [271, 287] width 139 height 17
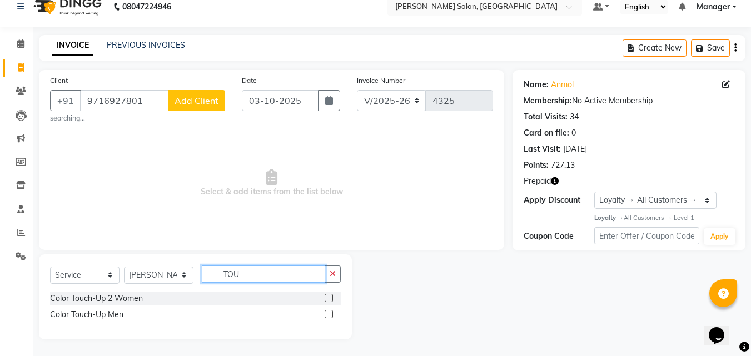
scroll to position [13, 0]
type input "TOU"
click at [329, 298] on label at bounding box center [328, 298] width 8 height 8
click at [329, 298] on input "checkbox" at bounding box center [327, 298] width 7 height 7
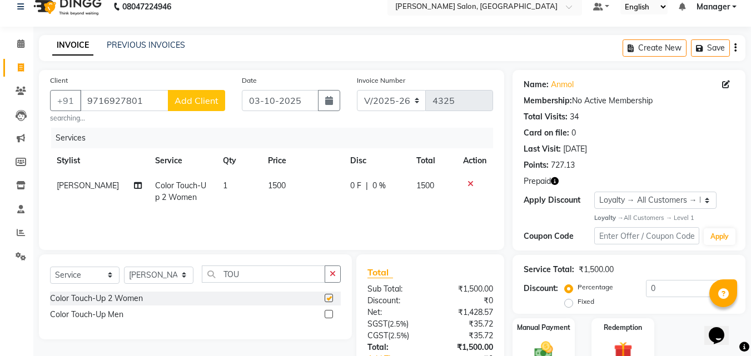
checkbox input "false"
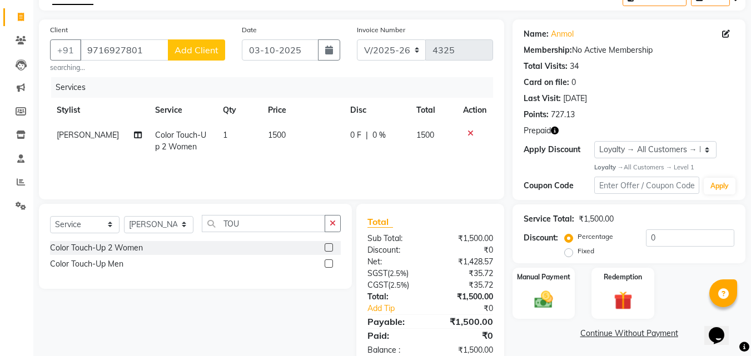
scroll to position [92, 0]
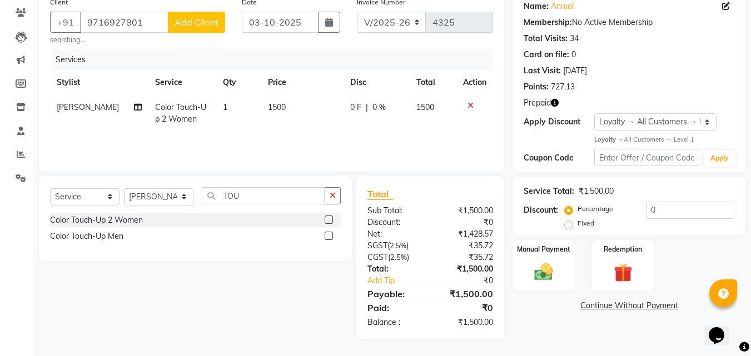
click at [553, 104] on icon "button" at bounding box center [555, 103] width 8 height 8
click at [619, 267] on img at bounding box center [622, 273] width 31 height 24
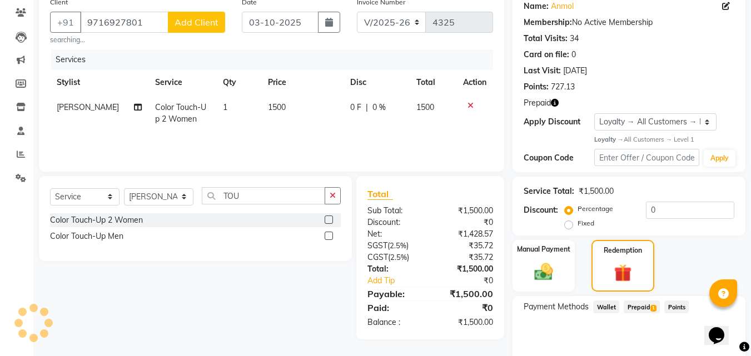
click at [639, 308] on span "Prepaid 1" at bounding box center [641, 307] width 36 height 13
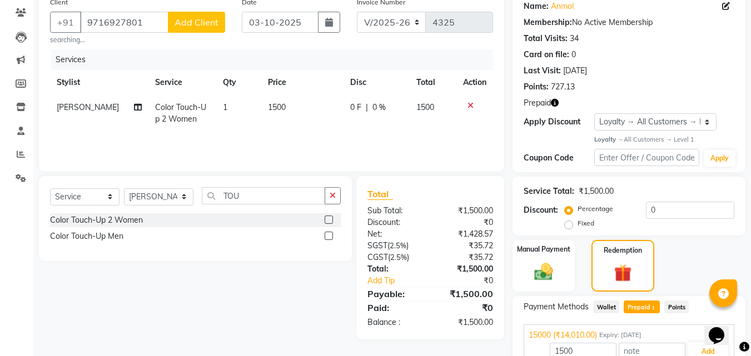
scroll to position [147, 0]
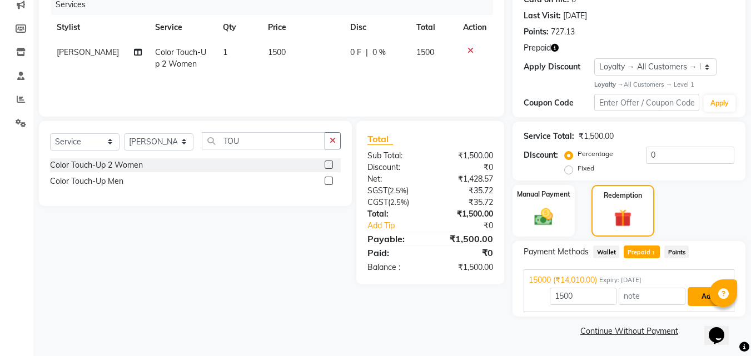
click at [707, 297] on button "Add" at bounding box center [707, 296] width 41 height 19
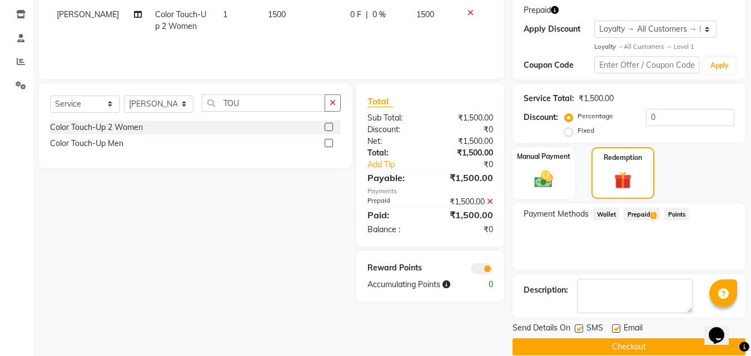
scroll to position [201, 0]
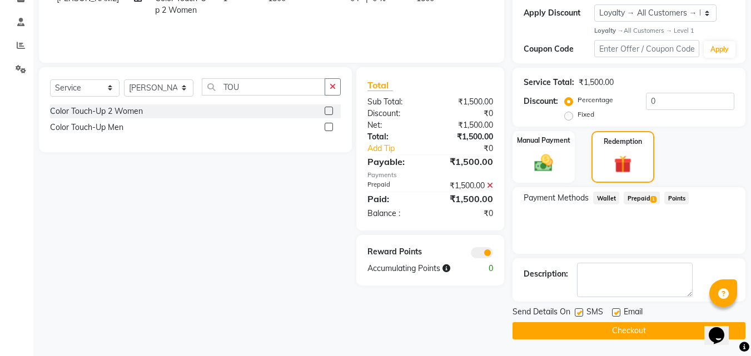
click at [648, 337] on button "Checkout" at bounding box center [628, 330] width 233 height 17
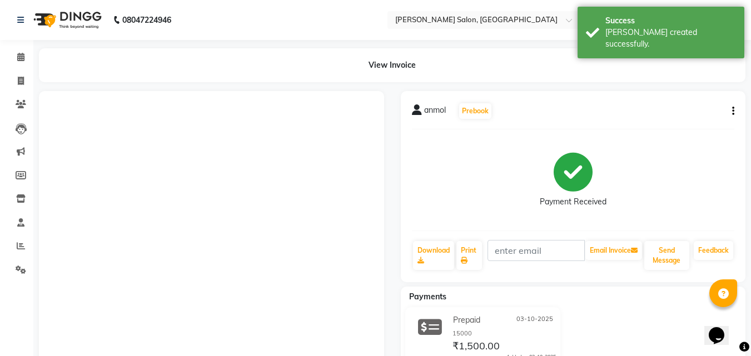
click at [675, 257] on button "Send Message" at bounding box center [666, 255] width 45 height 29
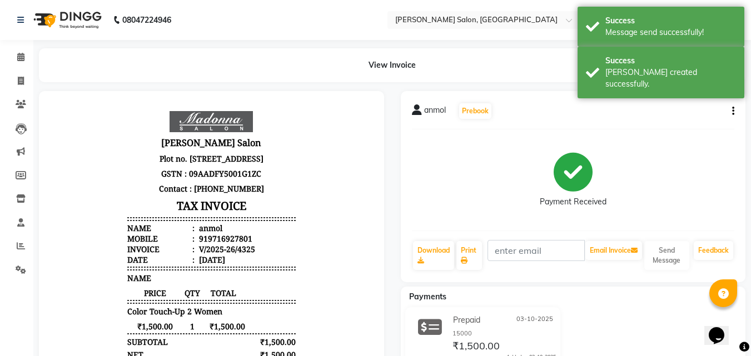
click at [21, 56] on icon at bounding box center [20, 57] width 7 height 8
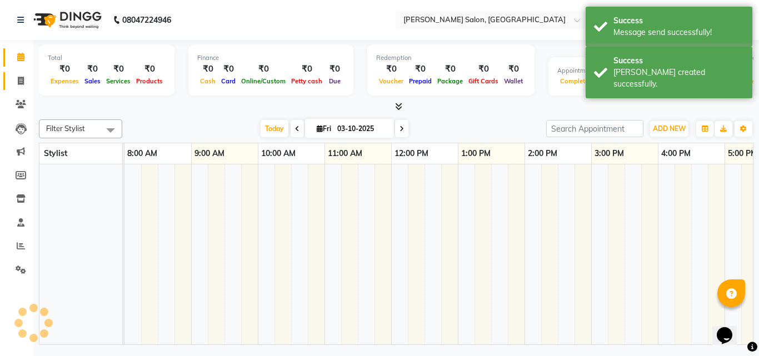
click at [21, 81] on icon at bounding box center [21, 81] width 6 height 8
select select "service"
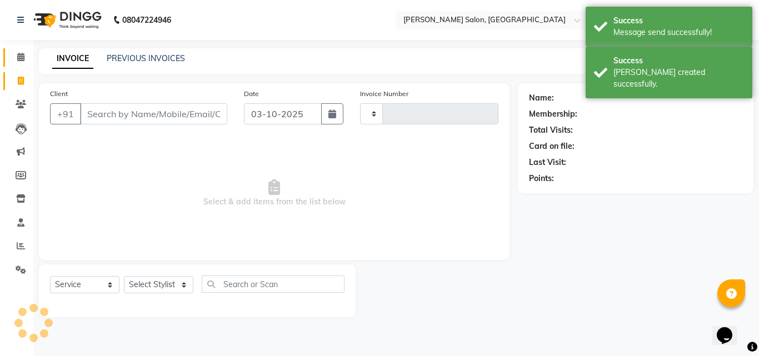
click at [14, 62] on span at bounding box center [20, 57] width 19 height 13
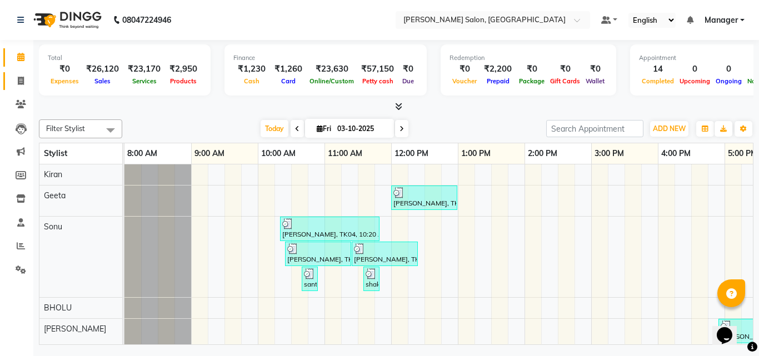
click at [21, 81] on icon at bounding box center [21, 81] width 6 height 8
select select "service"
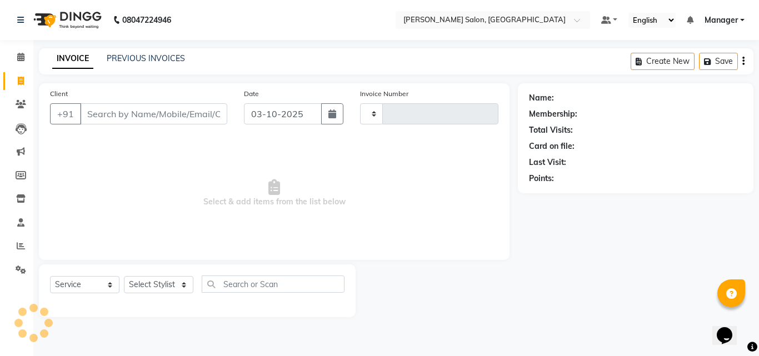
type input "4326"
select select "7229"
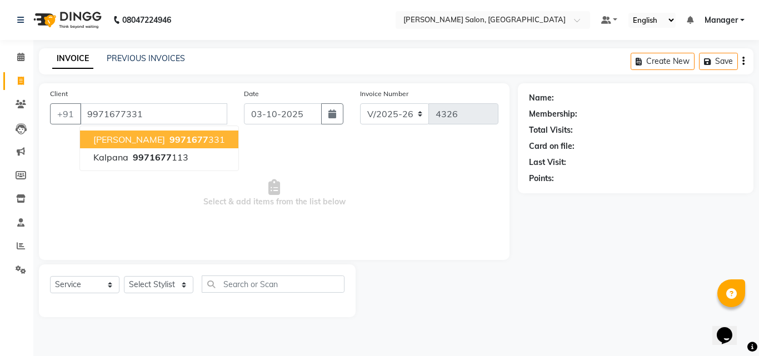
type input "9971677331"
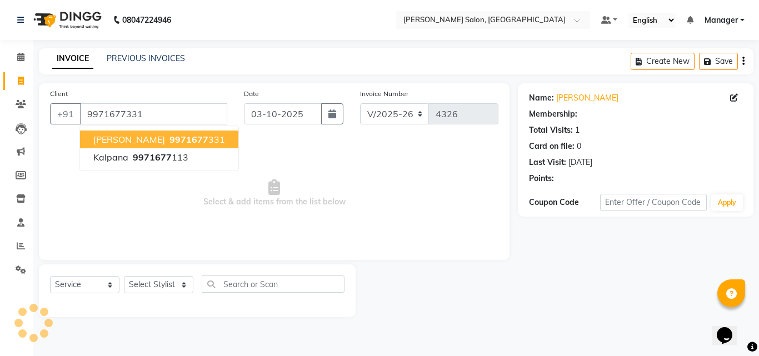
select select "1: Object"
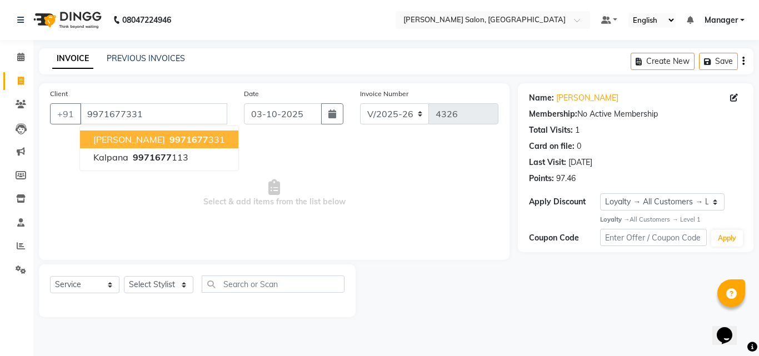
click at [183, 140] on button "Ratish 9971677 331" at bounding box center [159, 140] width 158 height 18
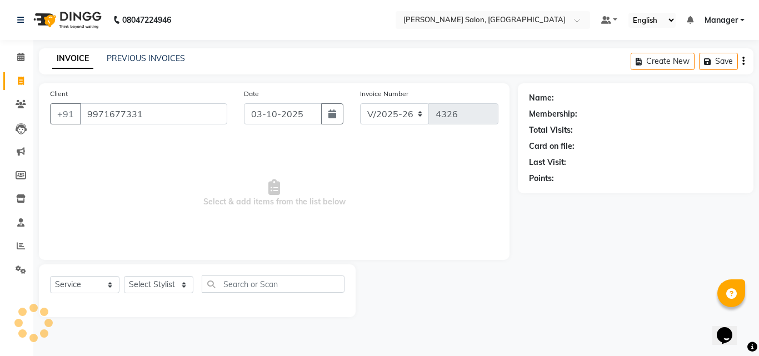
select select "1: Object"
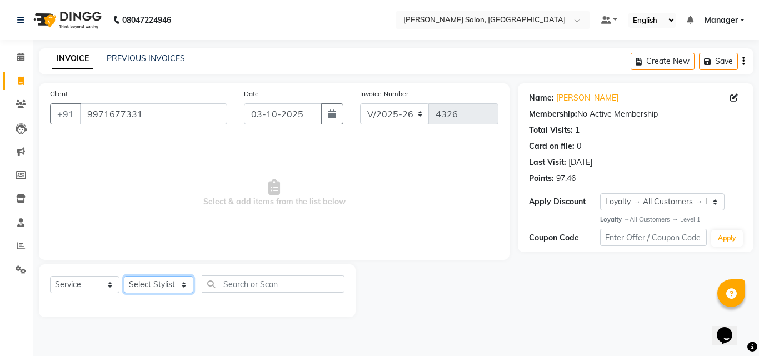
click at [181, 283] on select "Select Stylist BHOLU Geeta [PERSON_NAME] [PERSON_NAME] [PERSON_NAME] PEDI Manag…" at bounding box center [158, 284] width 69 height 17
click at [124, 276] on select "Select Stylist BHOLU Geeta [PERSON_NAME] [PERSON_NAME] [PERSON_NAME] PEDI Manag…" at bounding box center [158, 284] width 69 height 17
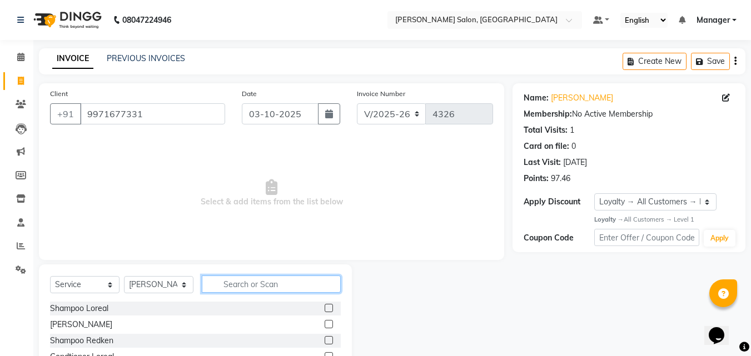
click at [261, 286] on input "text" at bounding box center [271, 284] width 139 height 17
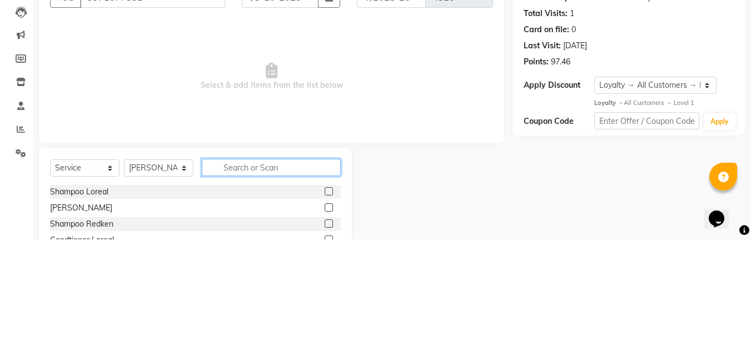
scroll to position [27, 0]
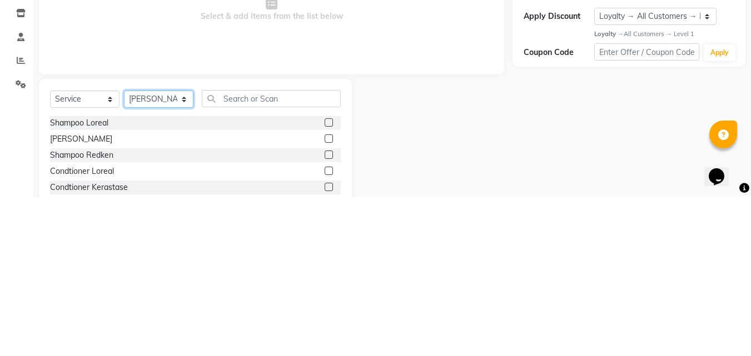
click at [181, 258] on select "Select Stylist BHOLU Geeta Hanif Jeetu JIYA SINGH Kiran LAXMAN PEDI Manager Moh…" at bounding box center [158, 257] width 69 height 17
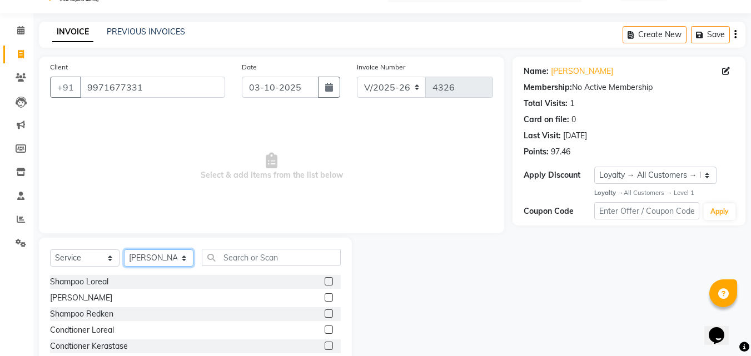
select select "65237"
click at [124, 249] on select "Select Stylist BHOLU Geeta Hanif Jeetu JIYA SINGH Kiran LAXMAN PEDI Manager Moh…" at bounding box center [158, 257] width 69 height 17
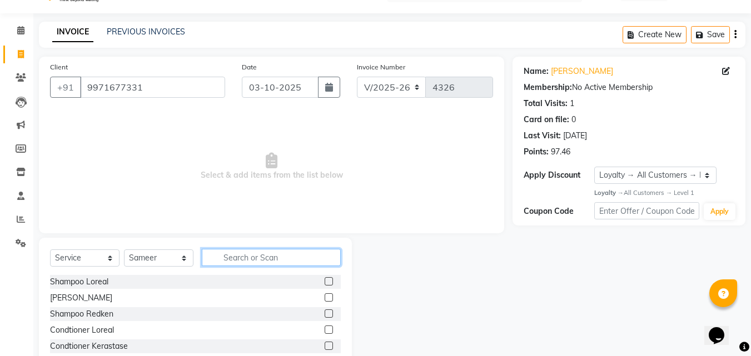
click at [264, 258] on input "text" at bounding box center [271, 257] width 139 height 17
type input "CUT"
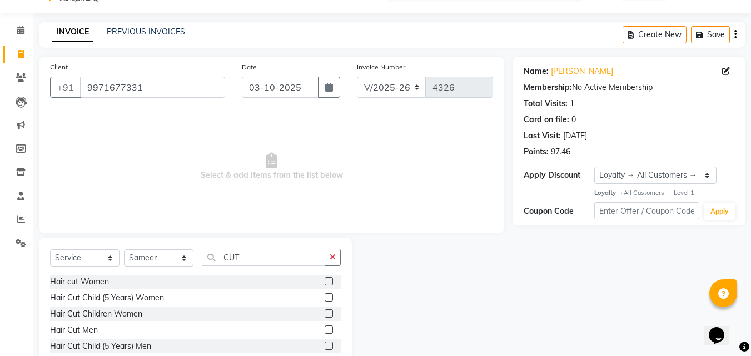
click at [324, 330] on label at bounding box center [328, 330] width 8 height 8
click at [324, 330] on input "checkbox" at bounding box center [327, 330] width 7 height 7
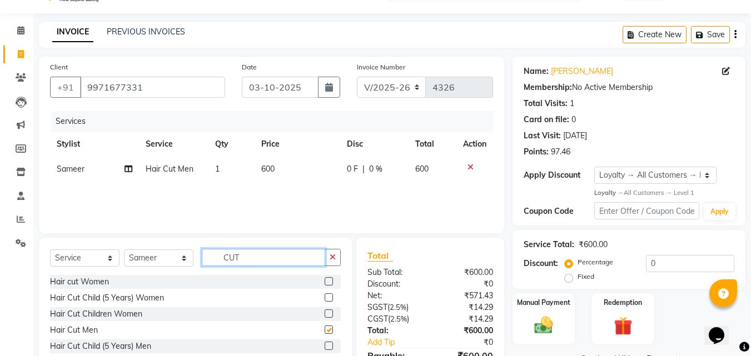
click at [282, 258] on input "CUT" at bounding box center [263, 257] width 123 height 17
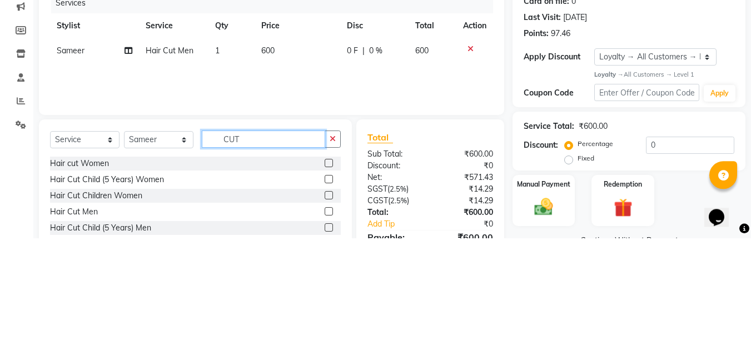
checkbox input "false"
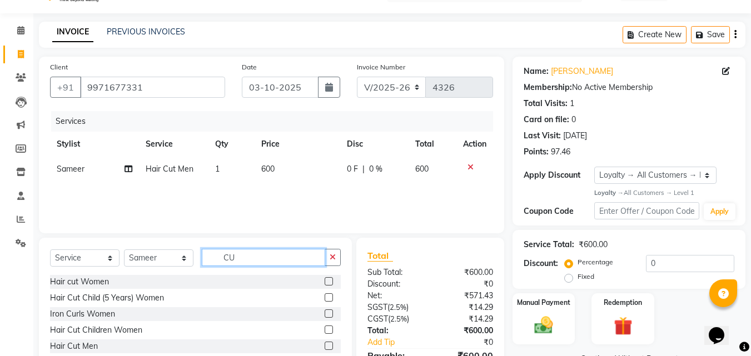
type input "C"
type input "BEA"
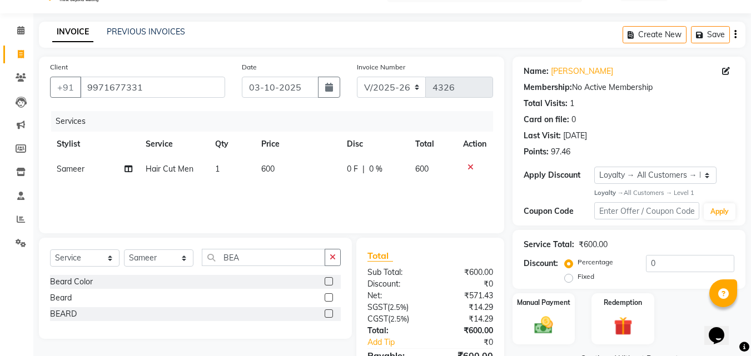
click at [328, 314] on label at bounding box center [328, 313] width 8 height 8
click at [328, 314] on input "checkbox" at bounding box center [327, 314] width 7 height 7
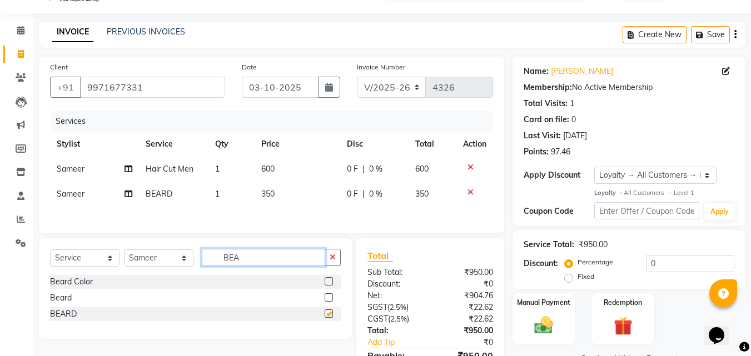
click at [277, 261] on input "BEA" at bounding box center [263, 257] width 123 height 17
checkbox input "false"
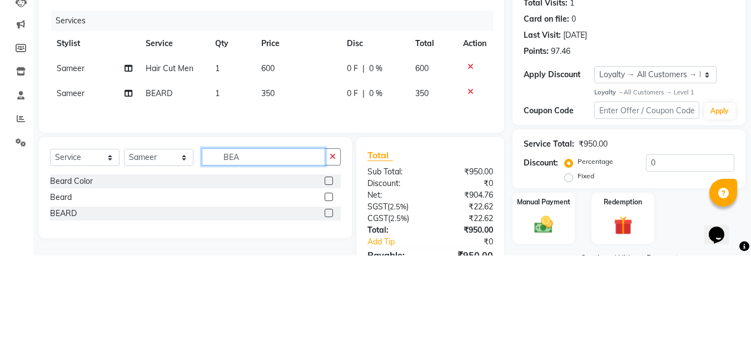
scroll to position [28, 0]
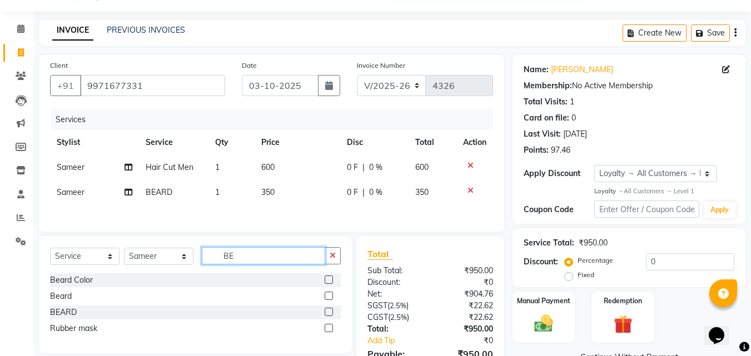
type input "B"
type input "SHA"
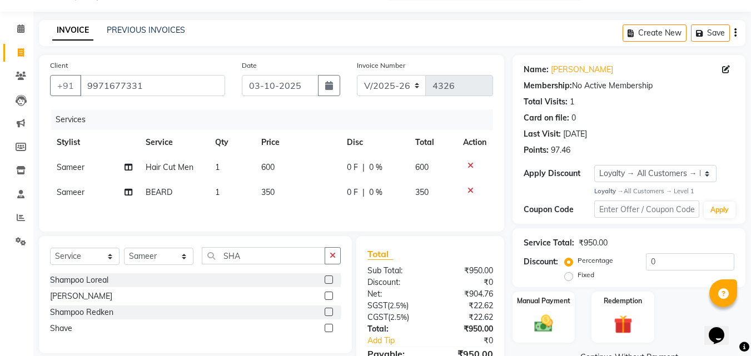
click at [329, 282] on label at bounding box center [328, 280] width 8 height 8
click at [329, 282] on input "checkbox" at bounding box center [327, 280] width 7 height 7
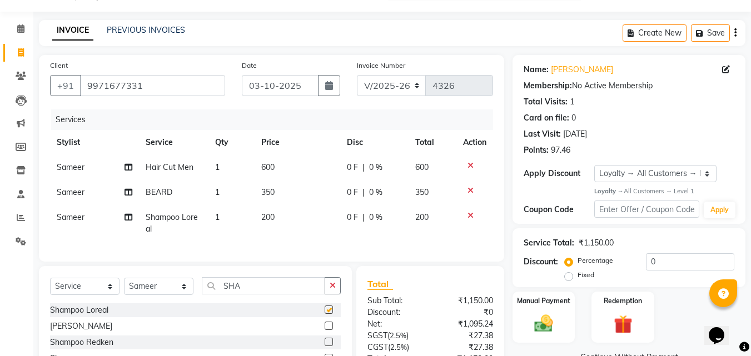
click at [302, 224] on td "200" at bounding box center [297, 223] width 86 height 37
checkbox input "false"
select select "65237"
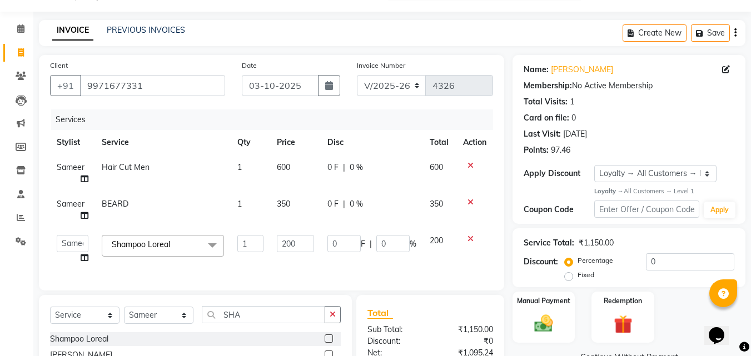
click at [304, 217] on td "350" at bounding box center [295, 210] width 51 height 37
select select "65237"
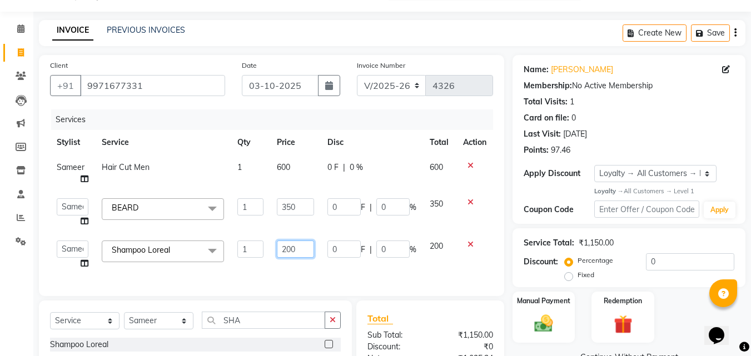
click at [303, 249] on input "200" at bounding box center [295, 249] width 37 height 17
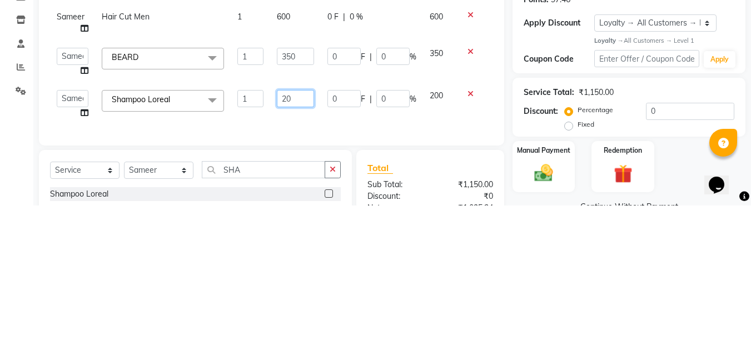
type input "2"
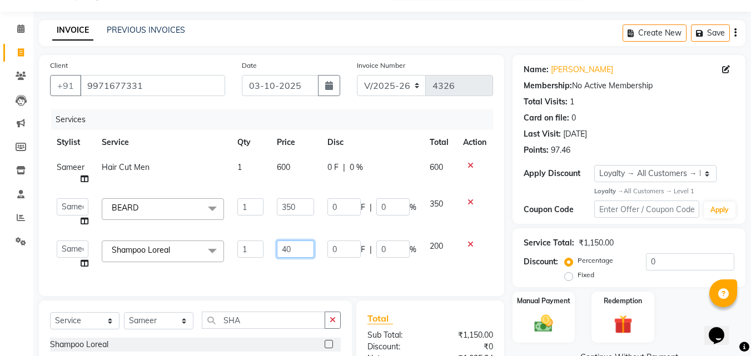
type input "400"
click at [372, 275] on div "Services Stylist Service Qty Price Disc Total Action Sameer Hair Cut Men 1 600 …" at bounding box center [271, 197] width 443 height 176
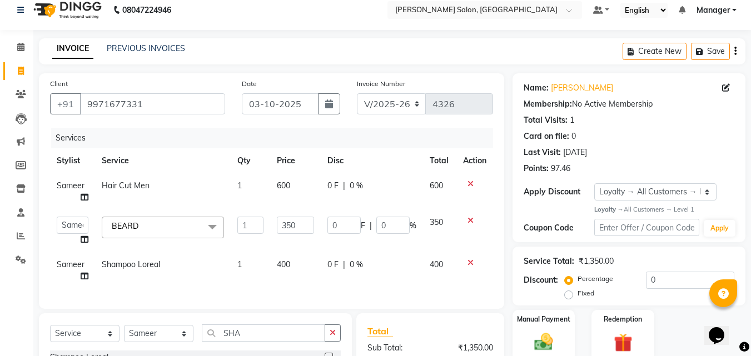
scroll to position [0, 0]
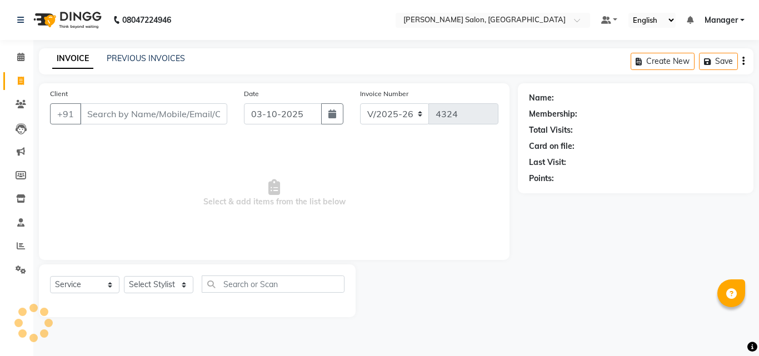
select select "7229"
select select "service"
select select "7229"
select select "service"
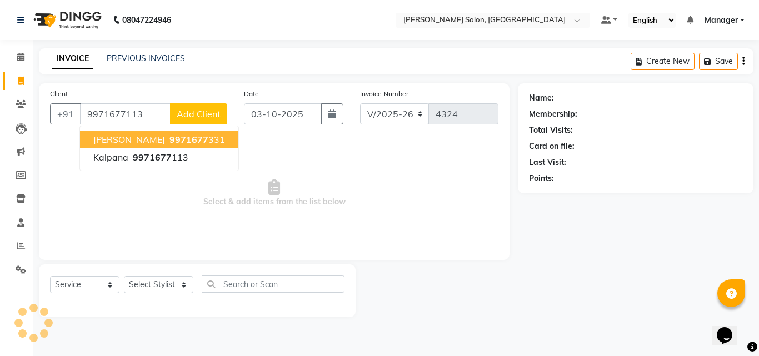
type input "9971677113"
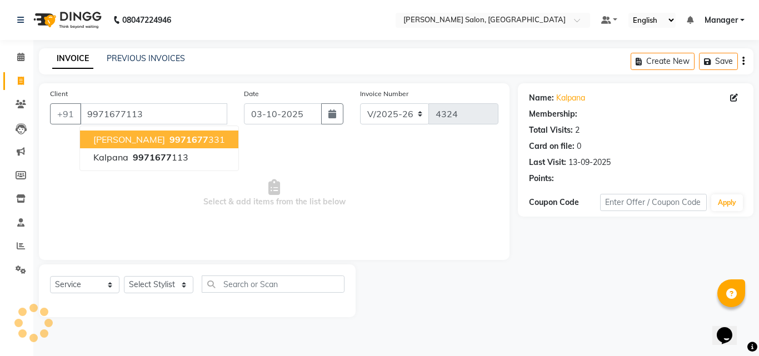
select select "1: Object"
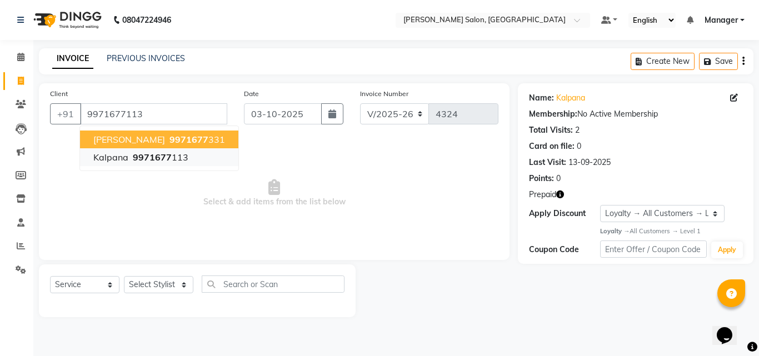
click at [185, 165] on button "kalpana 9971677 113" at bounding box center [159, 157] width 158 height 18
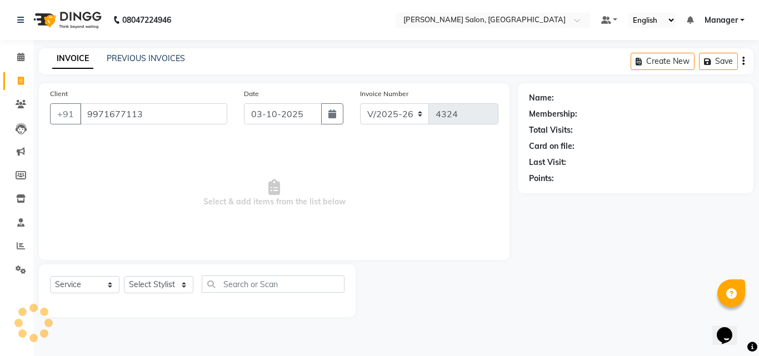
select select "1: Object"
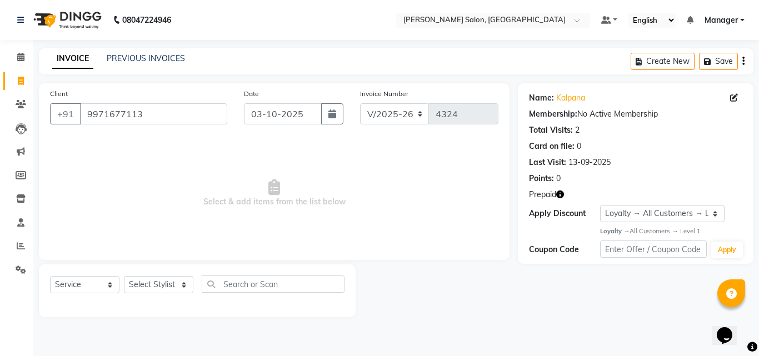
click at [561, 199] on button "button" at bounding box center [560, 195] width 8 height 12
click at [186, 285] on select "Select Stylist BHOLU Geeta [PERSON_NAME] [PERSON_NAME] [PERSON_NAME] PEDI Manag…" at bounding box center [158, 284] width 69 height 17
select select "65237"
click at [124, 276] on select "Select Stylist BHOLU Geeta [PERSON_NAME] [PERSON_NAME] [PERSON_NAME] PEDI Manag…" at bounding box center [158, 284] width 69 height 17
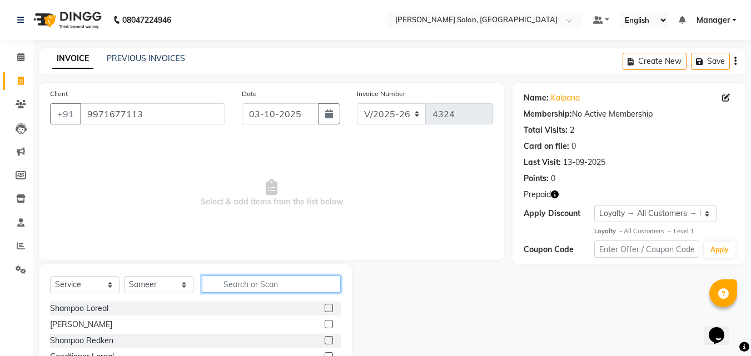
click at [259, 286] on input "text" at bounding box center [271, 284] width 139 height 17
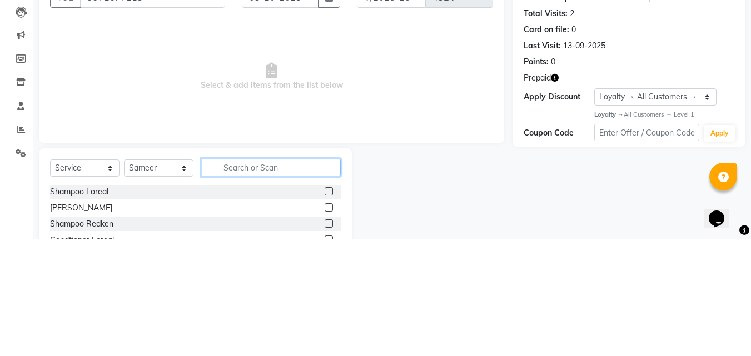
scroll to position [27, 0]
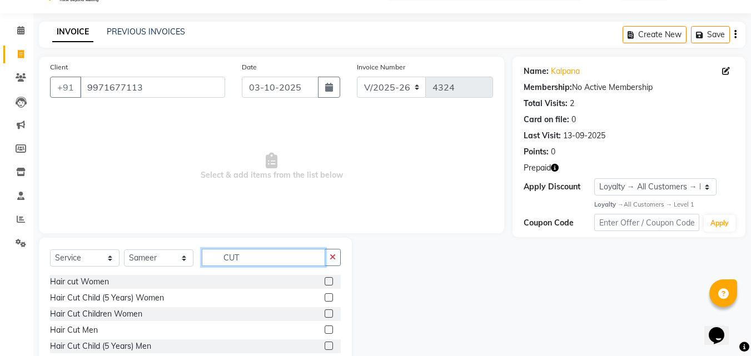
type input "CUT"
click at [324, 330] on label at bounding box center [328, 330] width 8 height 8
click at [324, 330] on input "checkbox" at bounding box center [327, 330] width 7 height 7
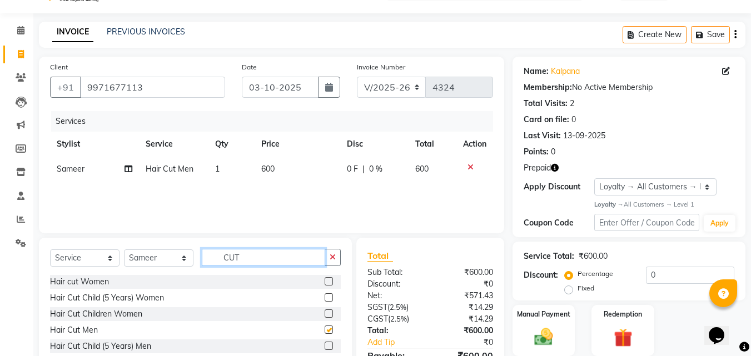
click at [283, 260] on input "CUT" at bounding box center [263, 257] width 123 height 17
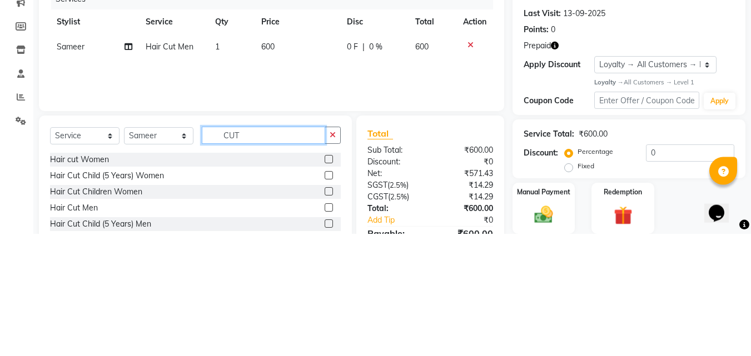
checkbox input "false"
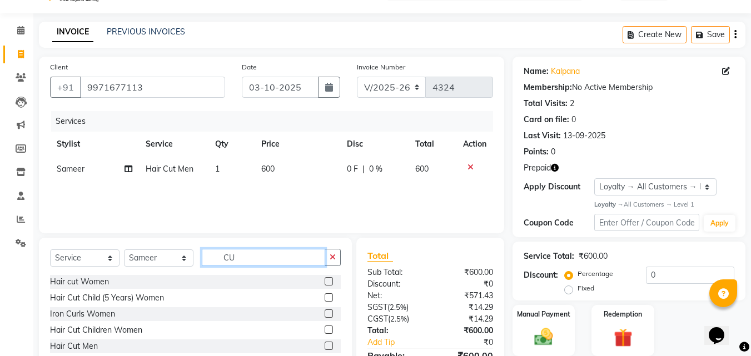
type input "C"
type input "BEA"
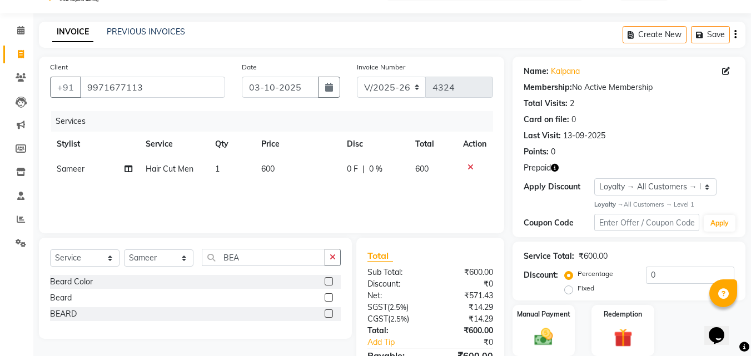
click at [329, 314] on label at bounding box center [328, 313] width 8 height 8
click at [329, 314] on input "checkbox" at bounding box center [327, 314] width 7 height 7
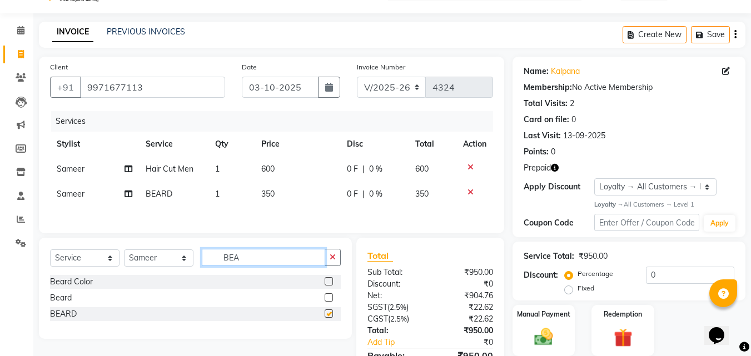
click at [284, 262] on input "BEA" at bounding box center [263, 257] width 123 height 17
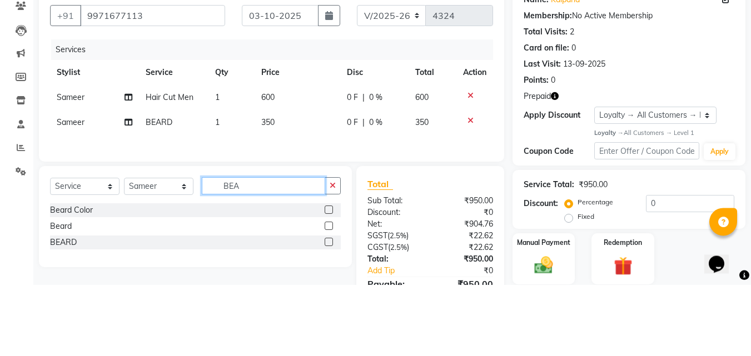
checkbox input "false"
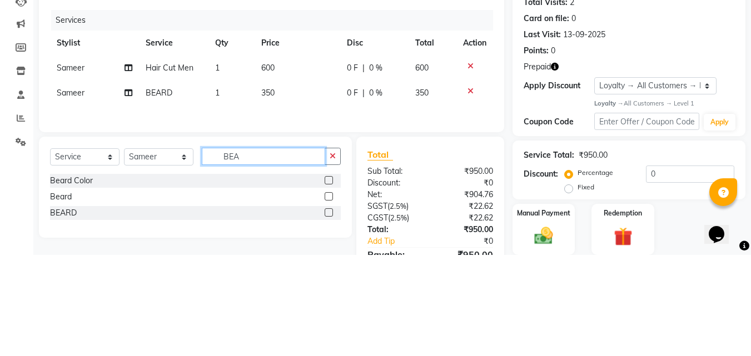
scroll to position [28, 0]
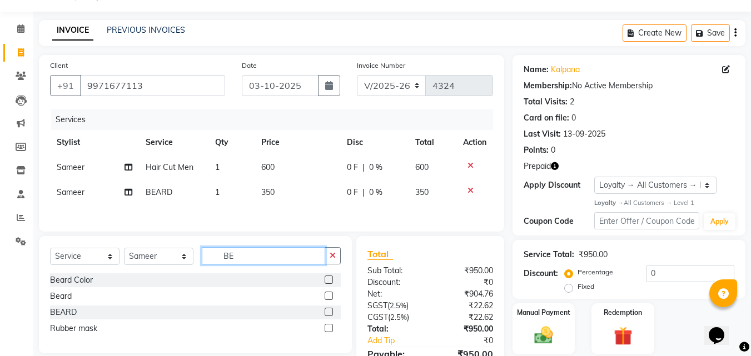
type input "B"
type input "SHA"
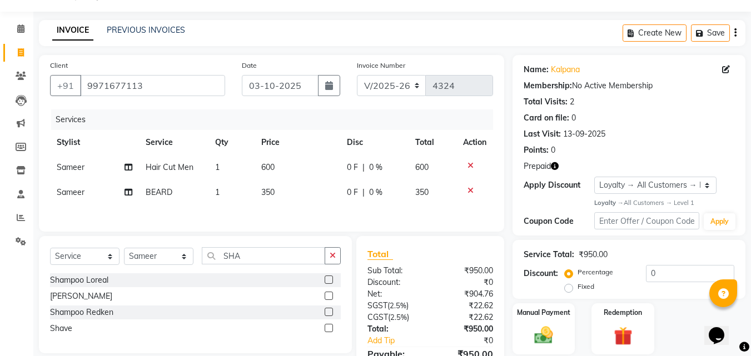
click at [328, 281] on label at bounding box center [328, 280] width 8 height 8
click at [328, 281] on input "checkbox" at bounding box center [327, 280] width 7 height 7
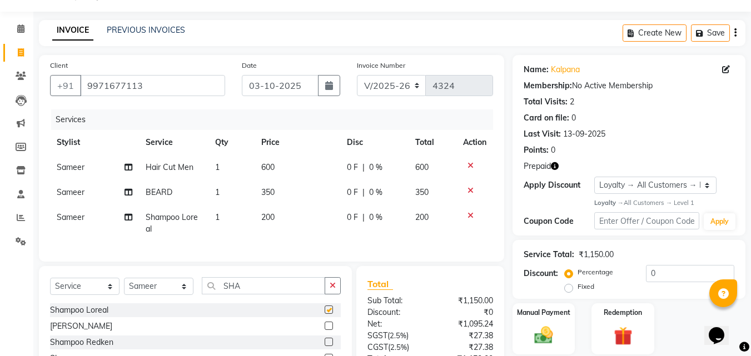
click at [297, 218] on td "200" at bounding box center [297, 223] width 86 height 37
checkbox input "false"
click at [300, 205] on td "350" at bounding box center [297, 192] width 86 height 25
select select "65237"
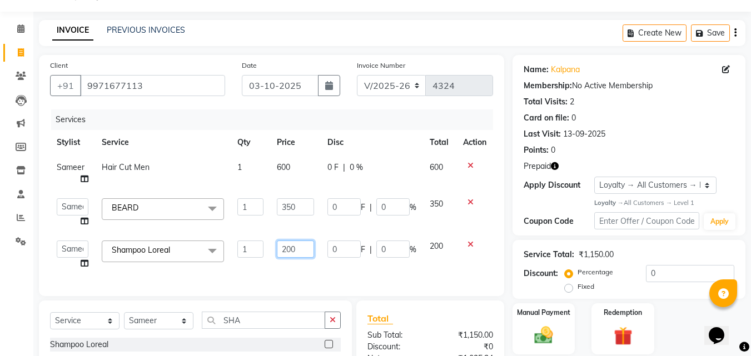
click at [306, 252] on input "200" at bounding box center [295, 249] width 37 height 17
type input "2"
type input "400"
click at [354, 269] on td "0 F | 0 %" at bounding box center [372, 255] width 102 height 42
select select "65237"
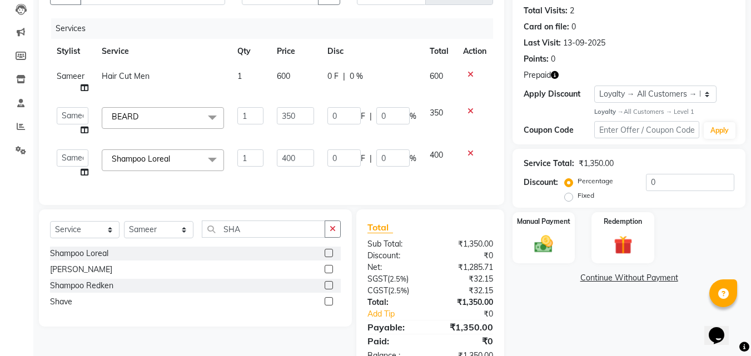
scroll to position [161, 0]
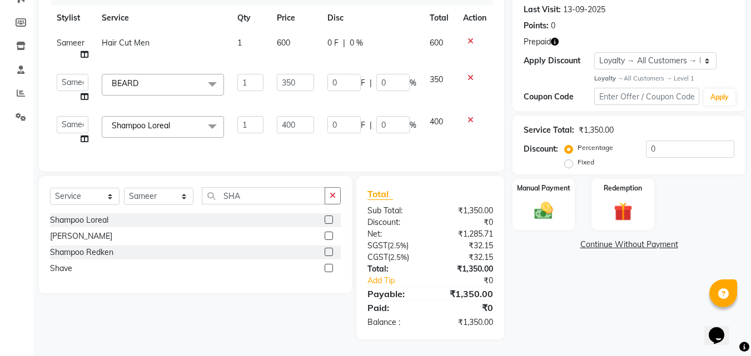
click at [627, 212] on img at bounding box center [623, 211] width 30 height 23
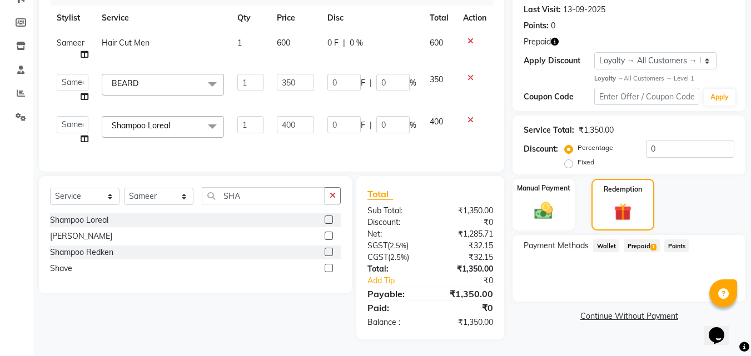
click at [615, 239] on span "Wallet" at bounding box center [606, 245] width 26 height 13
click at [645, 239] on span "Prepaid 1" at bounding box center [641, 245] width 36 height 13
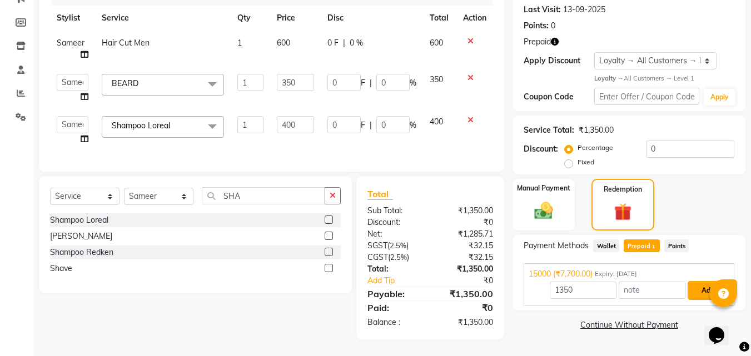
click at [706, 286] on button "Add" at bounding box center [707, 290] width 41 height 19
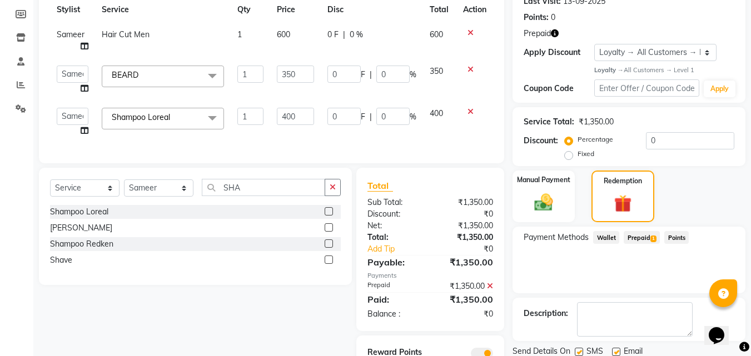
scroll to position [216, 0]
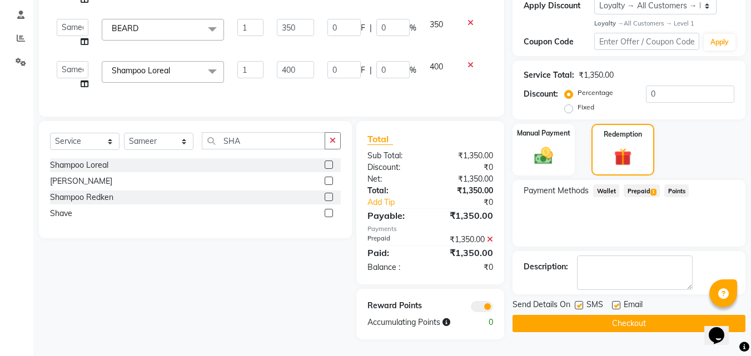
click at [651, 321] on button "Checkout" at bounding box center [628, 323] width 233 height 17
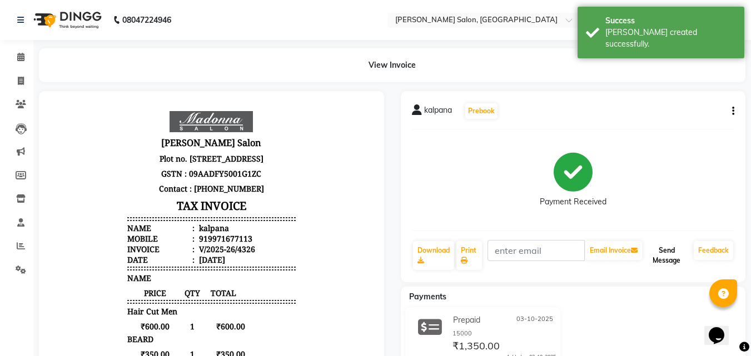
click at [667, 260] on button "Send Message" at bounding box center [666, 255] width 45 height 29
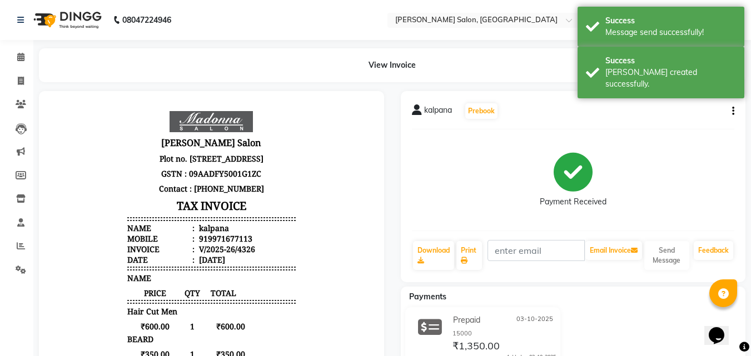
click at [21, 60] on icon at bounding box center [20, 57] width 7 height 8
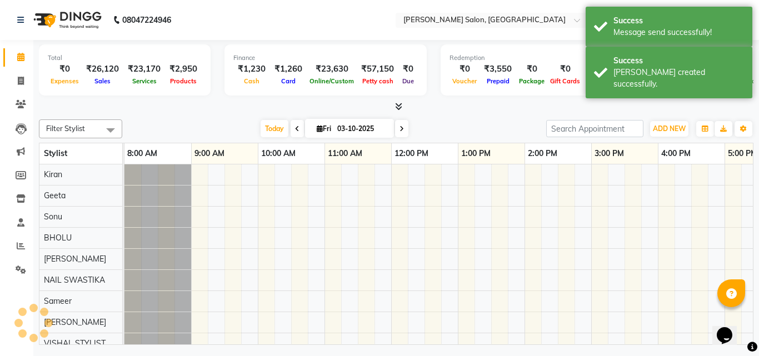
scroll to position [0, 238]
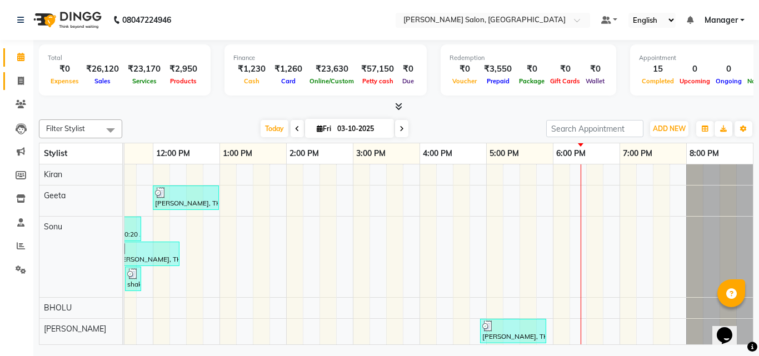
click at [22, 82] on icon at bounding box center [21, 81] width 6 height 8
select select "service"
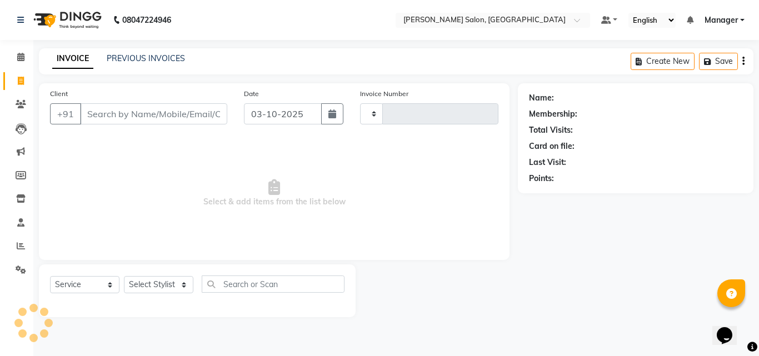
type input "4327"
select select "7229"
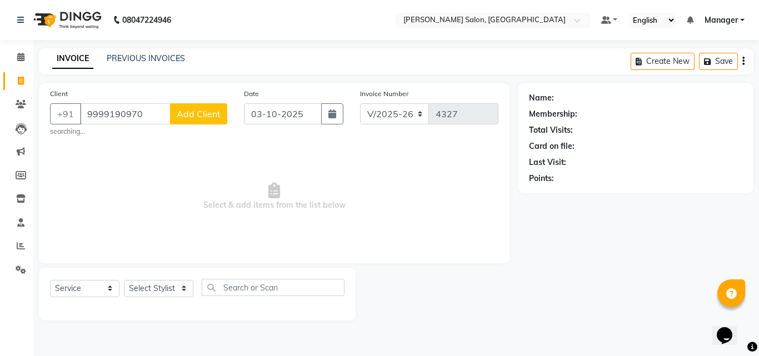
type input "9999190970"
click at [199, 115] on span "Add Client" at bounding box center [199, 113] width 44 height 11
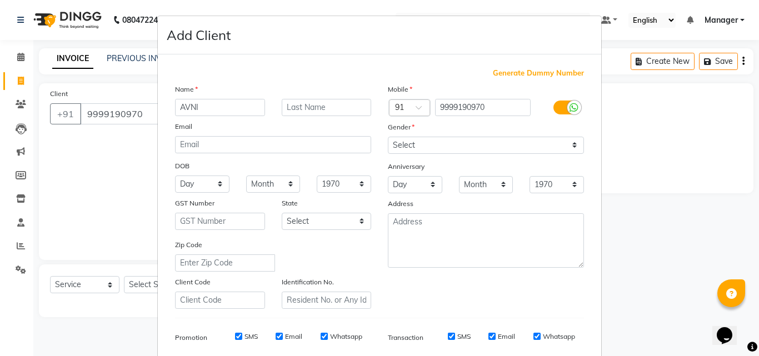
type input "AVNI"
click at [571, 145] on select "Select Male Female Other Prefer Not To Say" at bounding box center [486, 145] width 196 height 17
select select "female"
click at [388, 137] on select "Select Male Female Other Prefer Not To Say" at bounding box center [486, 145] width 196 height 17
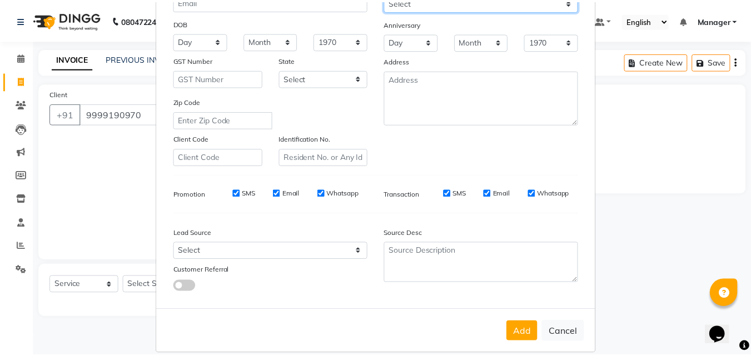
scroll to position [157, 0]
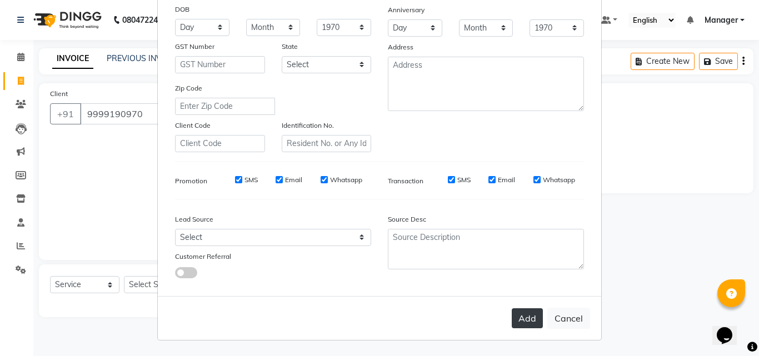
click at [522, 322] on button "Add" at bounding box center [527, 318] width 31 height 20
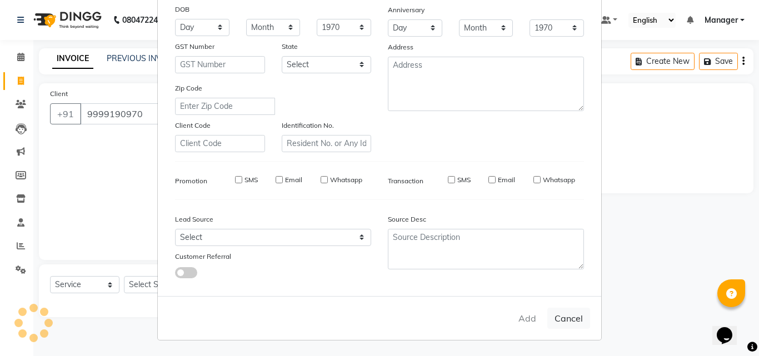
select select
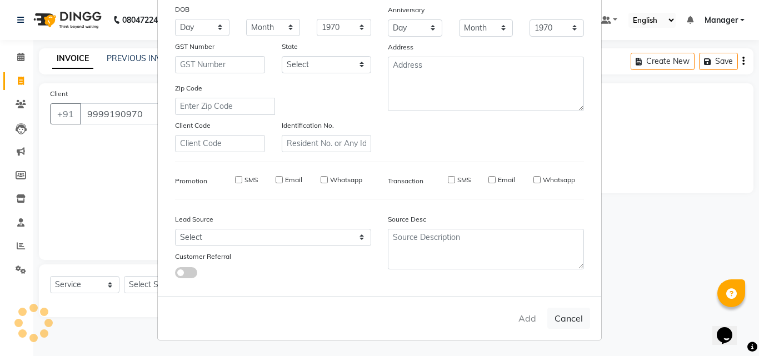
select select
checkbox input "false"
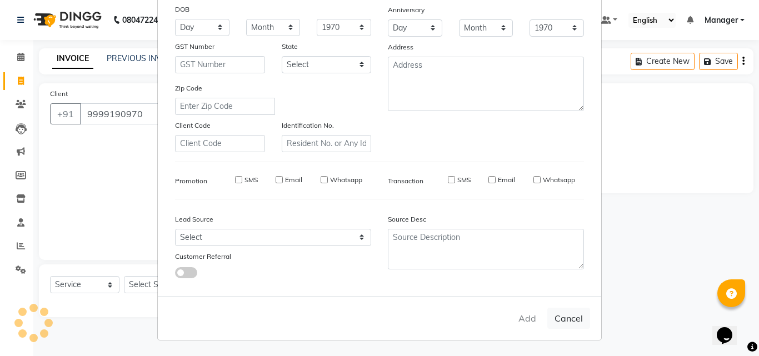
checkbox input "false"
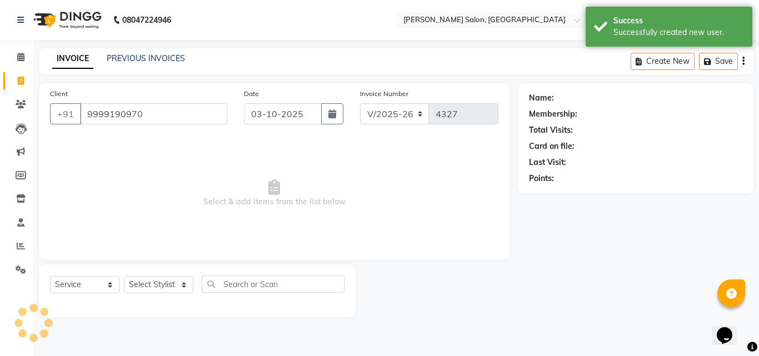
select select "1: Object"
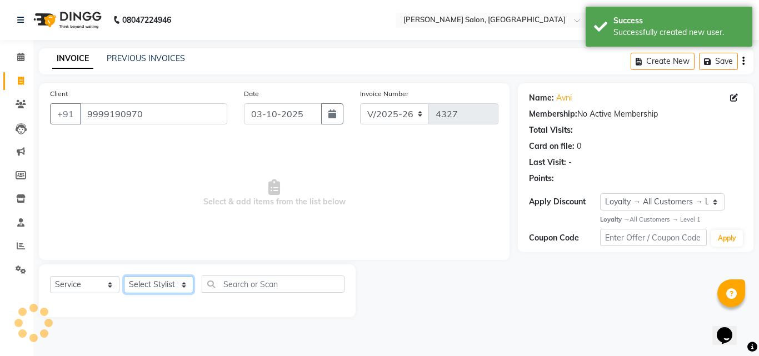
click at [182, 292] on select "Select Stylist BHOLU Geeta [PERSON_NAME] [PERSON_NAME] [PERSON_NAME] PEDI Manag…" at bounding box center [158, 284] width 69 height 17
select select "63511"
click at [124, 276] on select "Select Stylist BHOLU Geeta [PERSON_NAME] [PERSON_NAME] [PERSON_NAME] PEDI Manag…" at bounding box center [158, 284] width 69 height 17
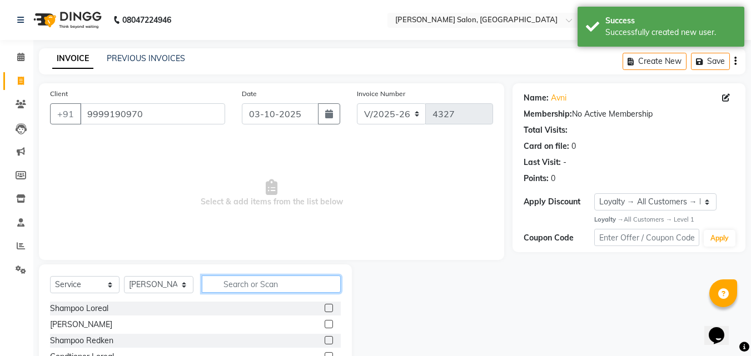
click at [258, 285] on input "text" at bounding box center [271, 284] width 139 height 17
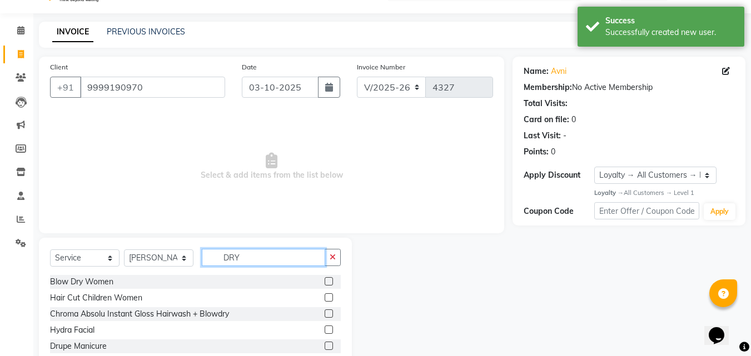
scroll to position [10, 0]
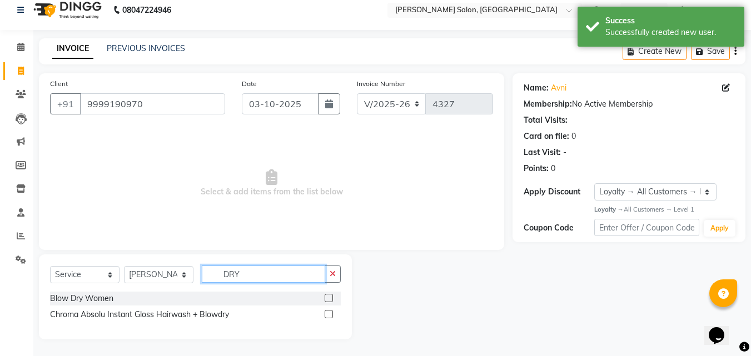
type input "DRY"
click at [329, 298] on label at bounding box center [328, 298] width 8 height 8
click at [329, 298] on input "checkbox" at bounding box center [327, 298] width 7 height 7
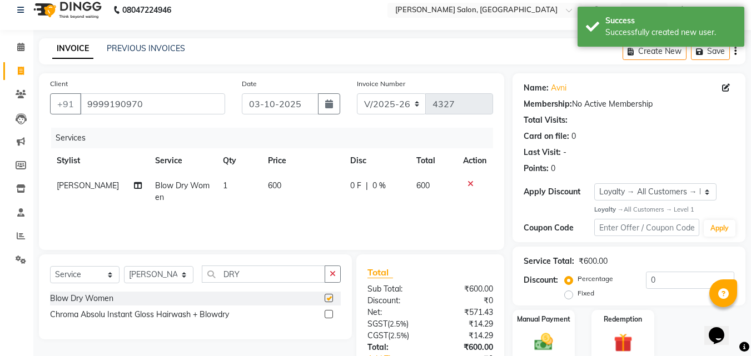
checkbox input "false"
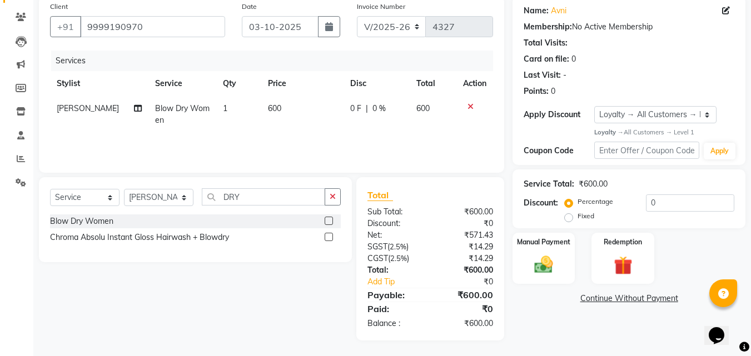
scroll to position [88, 0]
click at [550, 267] on img at bounding box center [543, 263] width 30 height 21
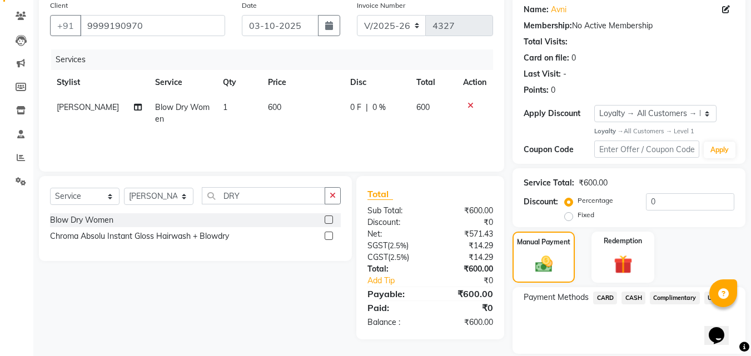
click at [604, 298] on span "CARD" at bounding box center [605, 298] width 24 height 13
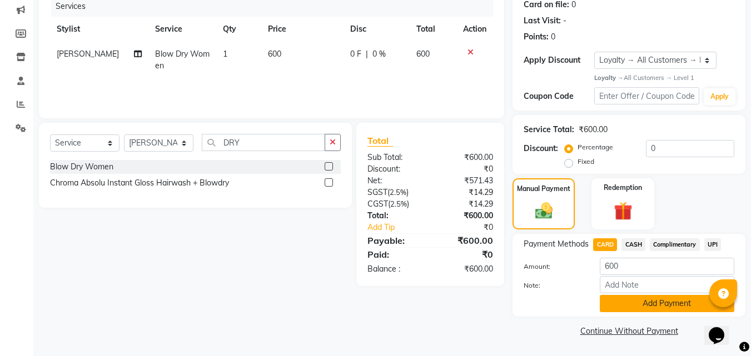
click at [660, 307] on button "Add Payment" at bounding box center [666, 303] width 134 height 17
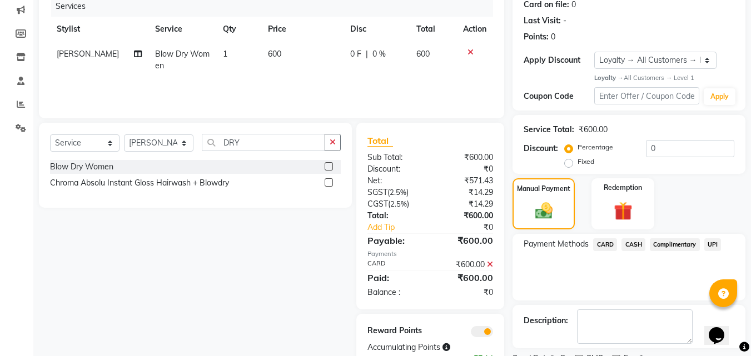
scroll to position [188, 0]
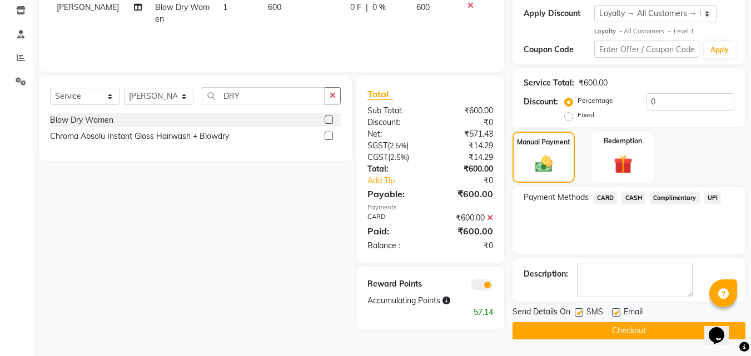
click at [641, 328] on button "Checkout" at bounding box center [628, 330] width 233 height 17
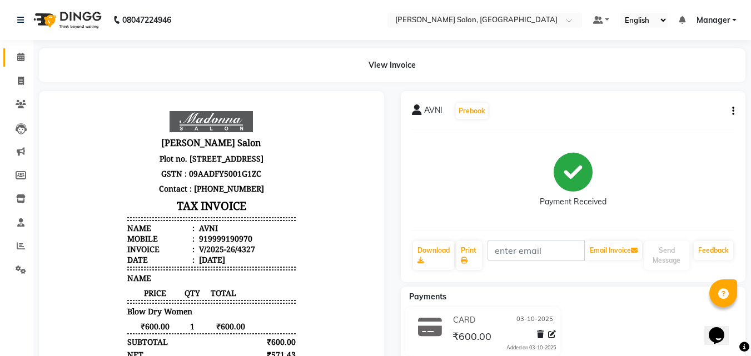
click at [19, 56] on icon at bounding box center [20, 57] width 7 height 8
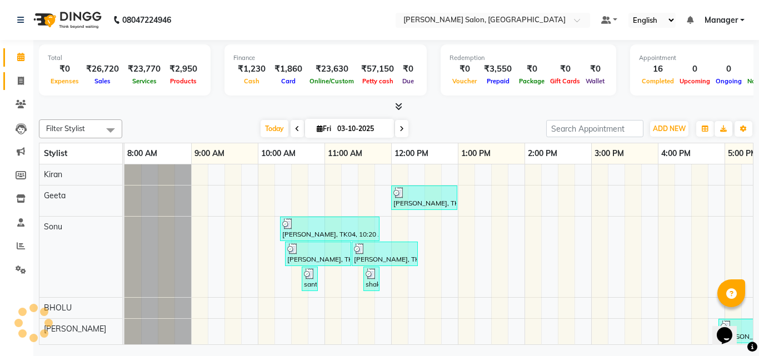
click at [21, 79] on icon at bounding box center [21, 81] width 6 height 8
select select "service"
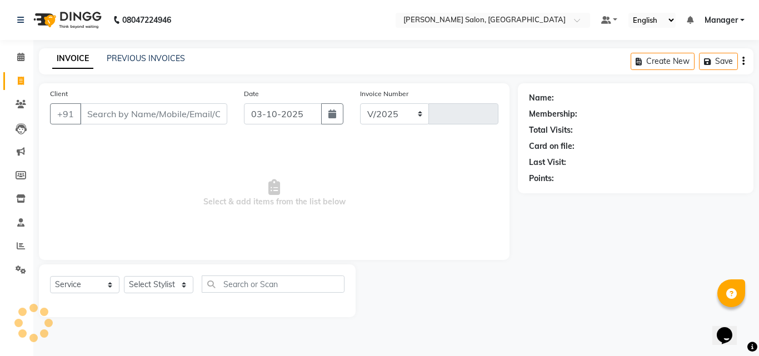
select select "7229"
type input "4328"
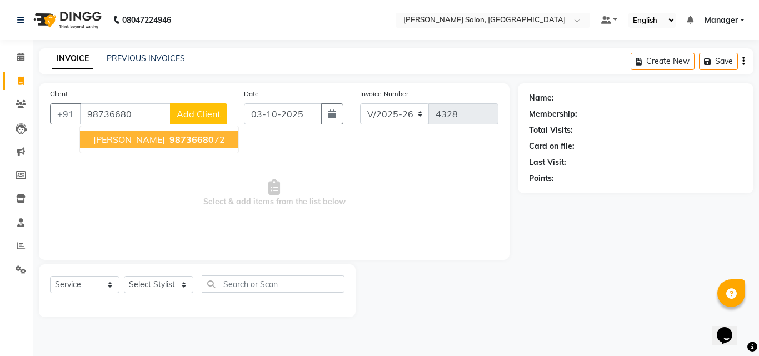
click at [183, 144] on ngb-highlight "98736680 72" at bounding box center [196, 139] width 58 height 11
type input "9873668072"
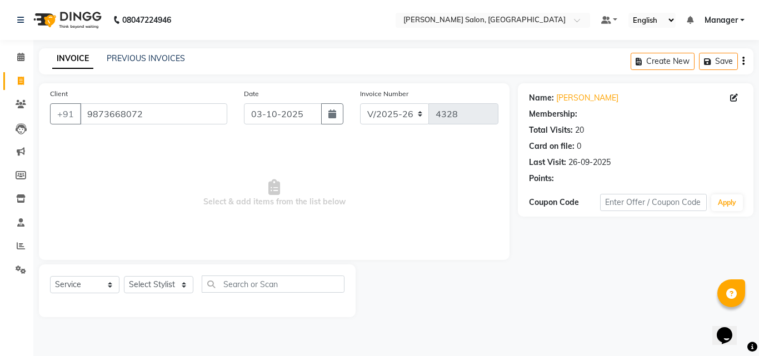
select select "1: Object"
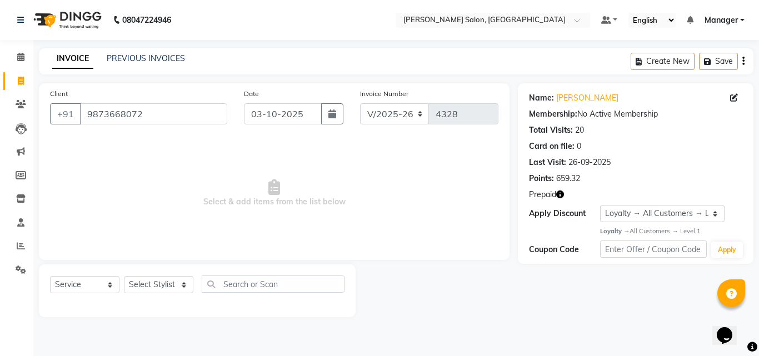
click at [442, 241] on span "Select & add items from the list below" at bounding box center [274, 193] width 448 height 111
click at [559, 195] on icon "button" at bounding box center [560, 195] width 8 height 8
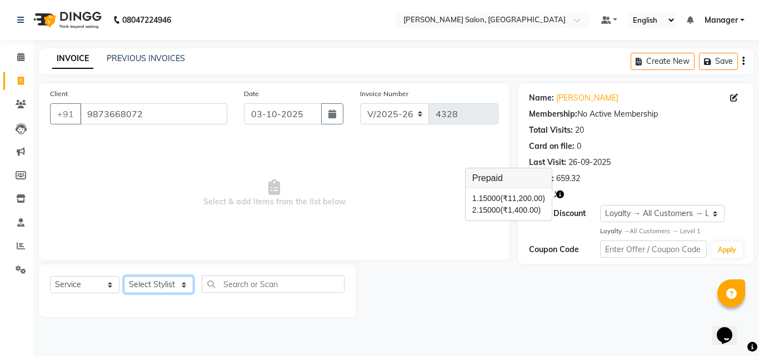
click at [182, 293] on select "Select Stylist BHOLU Geeta [PERSON_NAME] [PERSON_NAME] [PERSON_NAME] PEDI Manag…" at bounding box center [158, 284] width 69 height 17
select select "61919"
click at [124, 276] on select "Select Stylist BHOLU Geeta [PERSON_NAME] [PERSON_NAME] [PERSON_NAME] PEDI Manag…" at bounding box center [158, 284] width 69 height 17
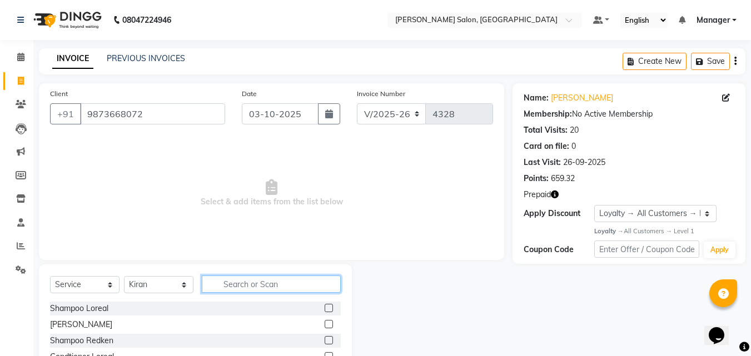
click at [268, 279] on input "text" at bounding box center [271, 284] width 139 height 17
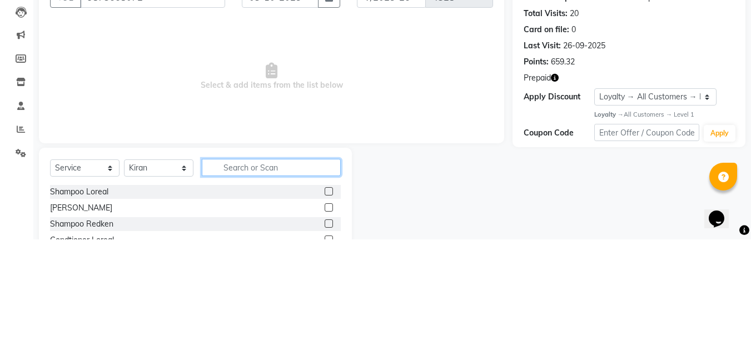
scroll to position [27, 0]
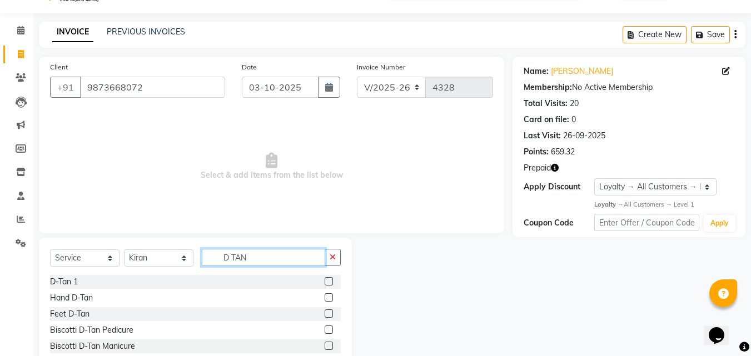
type input "D TAN"
click at [329, 282] on label at bounding box center [328, 281] width 8 height 8
click at [329, 282] on input "checkbox" at bounding box center [327, 281] width 7 height 7
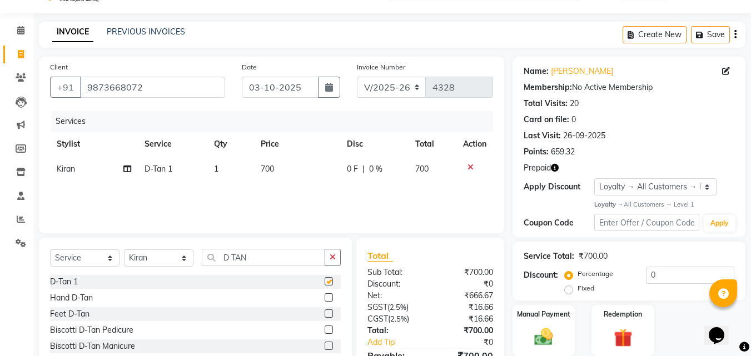
checkbox input "false"
click at [294, 172] on td "700" at bounding box center [297, 169] width 86 height 25
select select "61919"
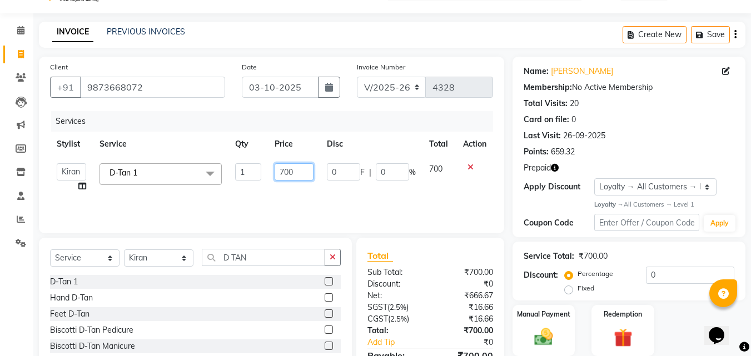
click at [296, 168] on input "700" at bounding box center [293, 171] width 38 height 17
type input "7"
type input "900"
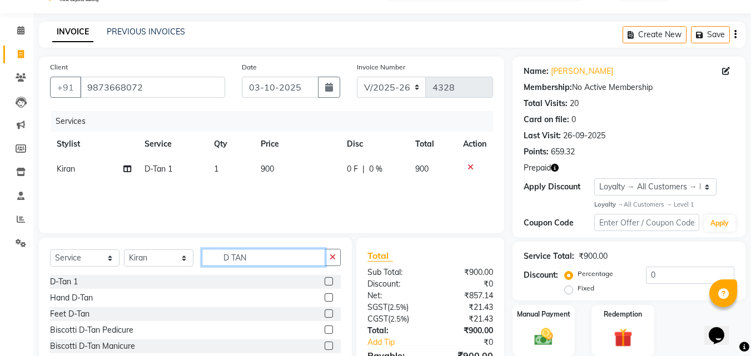
click at [270, 259] on input "D TAN" at bounding box center [263, 257] width 123 height 17
type input "D"
type input "WAX"
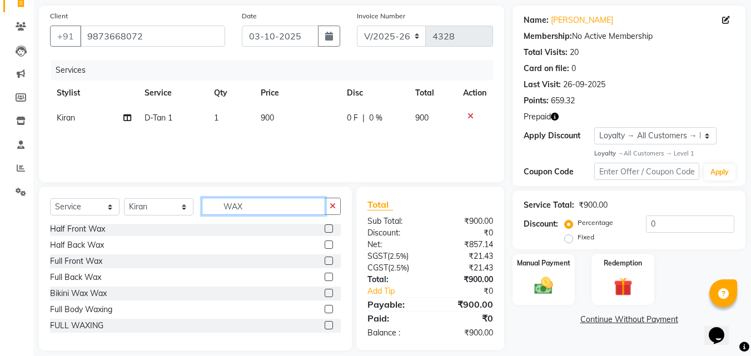
scroll to position [89, 0]
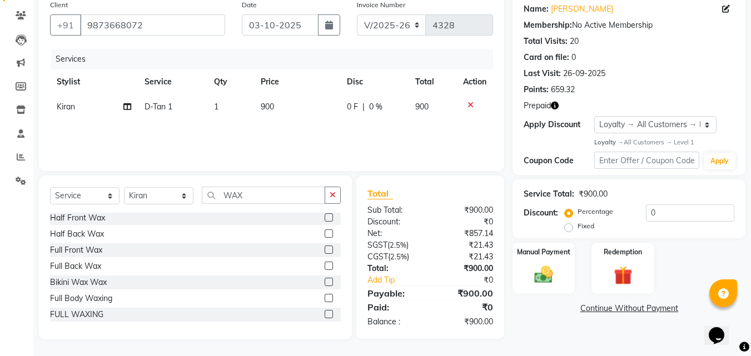
click at [324, 314] on label at bounding box center [328, 314] width 8 height 8
click at [324, 314] on input "checkbox" at bounding box center [327, 314] width 7 height 7
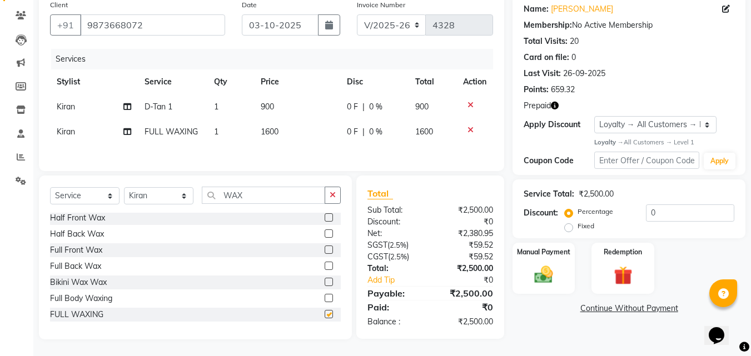
checkbox input "false"
click at [273, 197] on input "WAX" at bounding box center [263, 195] width 123 height 17
type input "W"
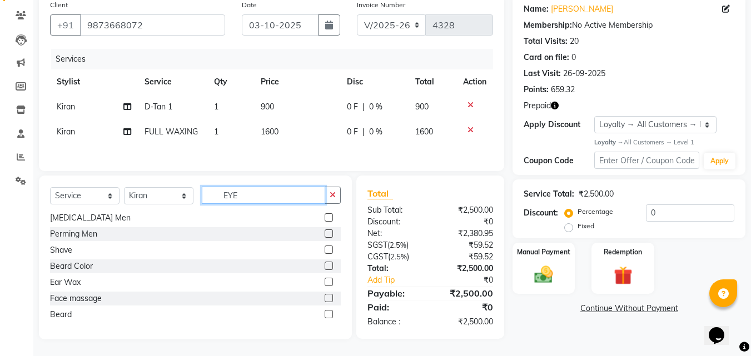
scroll to position [0, 0]
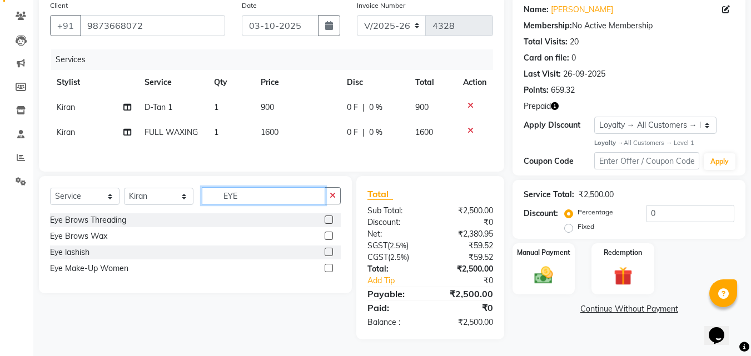
type input "EYE"
click at [329, 221] on label at bounding box center [328, 220] width 8 height 8
click at [329, 221] on input "checkbox" at bounding box center [327, 220] width 7 height 7
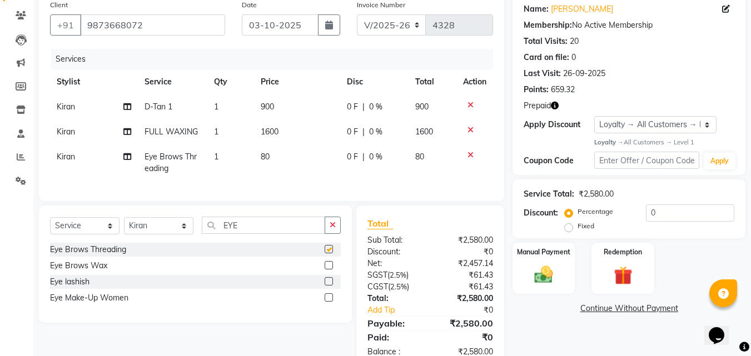
checkbox input "false"
click at [292, 164] on td "80" at bounding box center [297, 162] width 86 height 37
select select "61919"
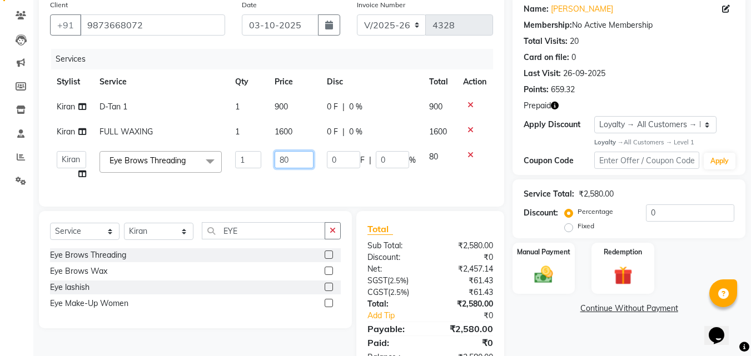
click at [293, 161] on input "80" at bounding box center [293, 159] width 38 height 17
type input "8"
type input "340"
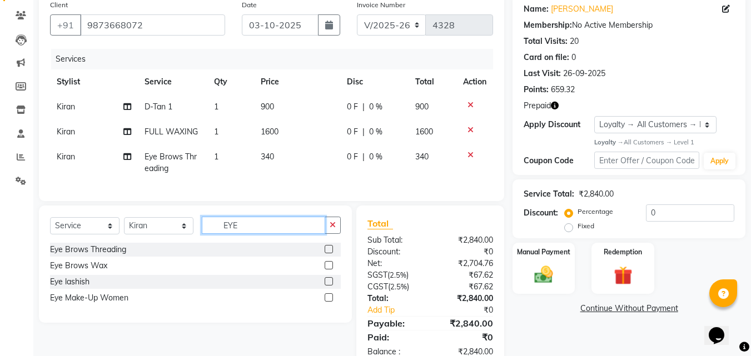
click at [289, 234] on input "EYE" at bounding box center [263, 225] width 123 height 17
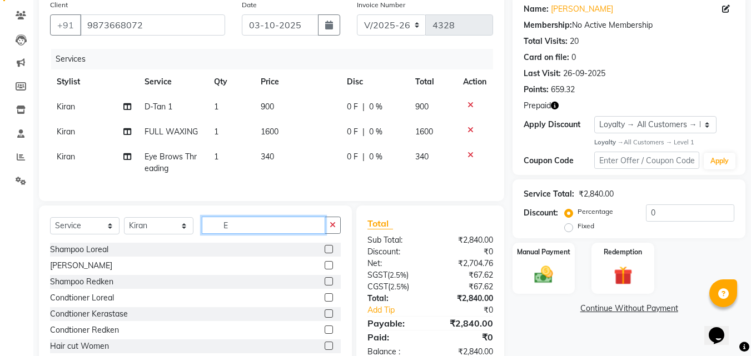
type input "E"
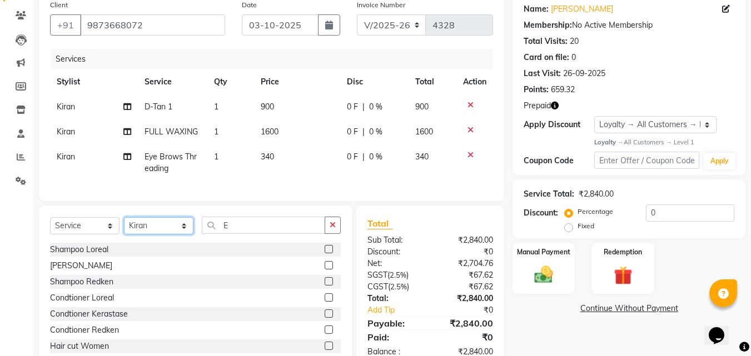
click at [184, 234] on select "Select Stylist BHOLU Geeta [PERSON_NAME] [PERSON_NAME] [PERSON_NAME] PEDI Manag…" at bounding box center [158, 225] width 69 height 17
select select "69689"
click at [124, 226] on select "Select Stylist BHOLU Geeta [PERSON_NAME] [PERSON_NAME] [PERSON_NAME] PEDI Manag…" at bounding box center [158, 225] width 69 height 17
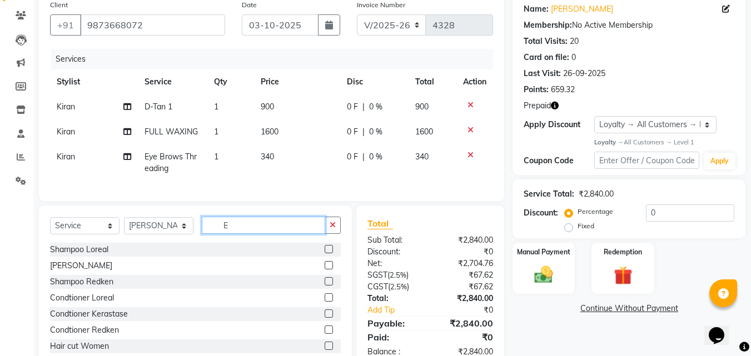
click at [259, 234] on input "E" at bounding box center [263, 225] width 123 height 17
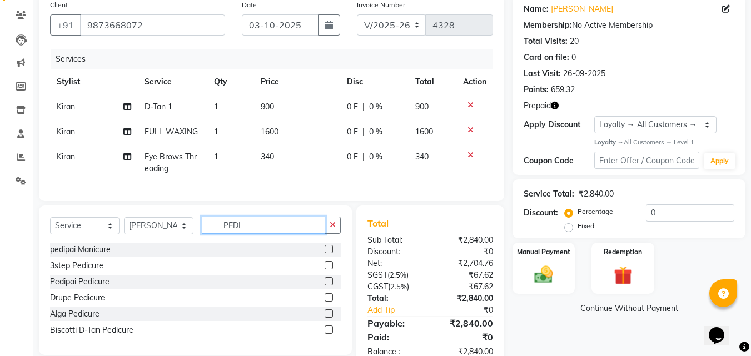
type input "PEDI"
click at [329, 286] on label at bounding box center [328, 281] width 8 height 8
click at [329, 286] on input "checkbox" at bounding box center [327, 281] width 7 height 7
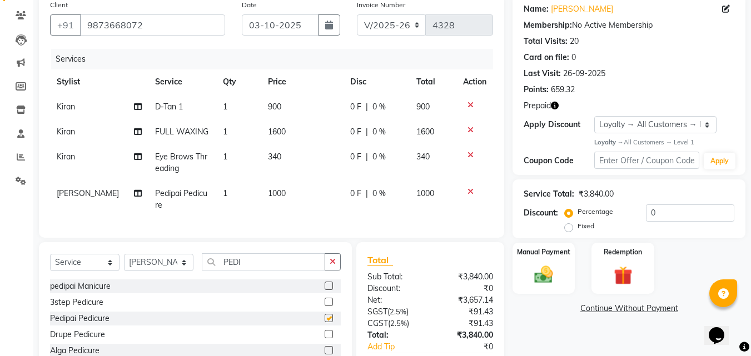
checkbox input "false"
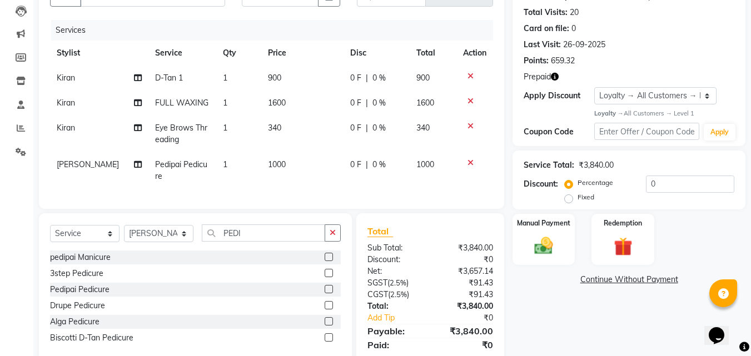
scroll to position [163, 0]
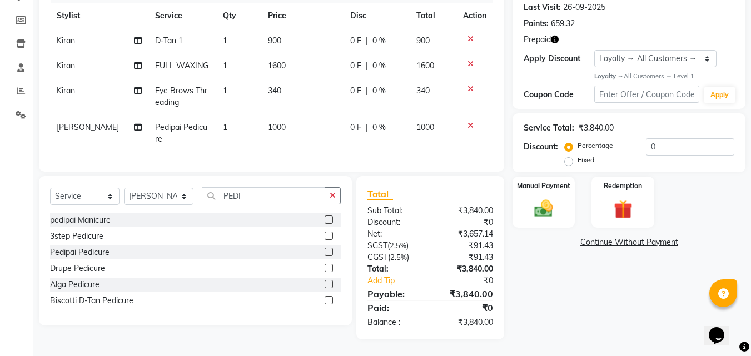
click at [552, 36] on icon "button" at bounding box center [555, 40] width 8 height 8
click at [636, 198] on img at bounding box center [622, 210] width 31 height 24
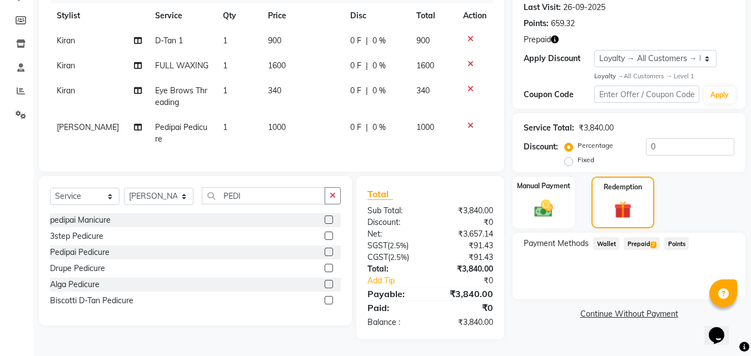
click at [645, 239] on span "Prepaid 2" at bounding box center [641, 243] width 36 height 13
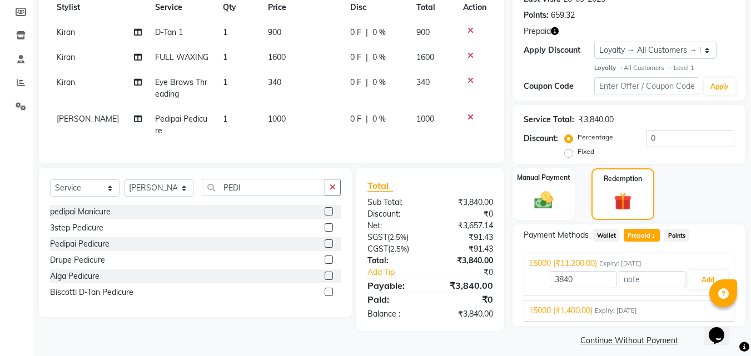
scroll to position [173, 0]
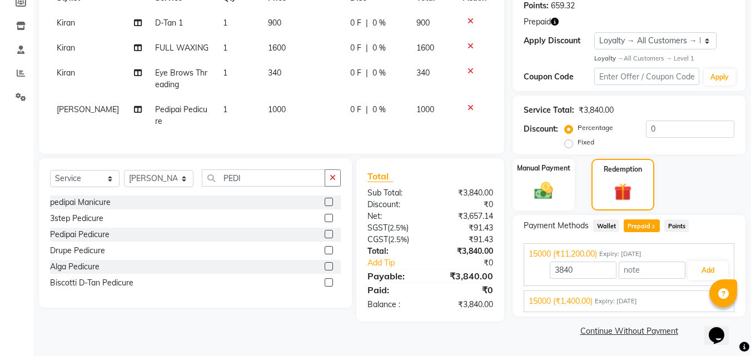
click at [592, 303] on span "15000 (₹1,400.00)" at bounding box center [560, 302] width 64 height 12
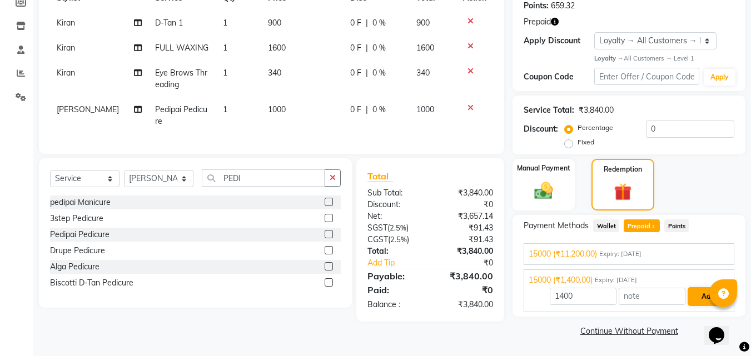
click at [707, 297] on button "Add" at bounding box center [707, 296] width 41 height 19
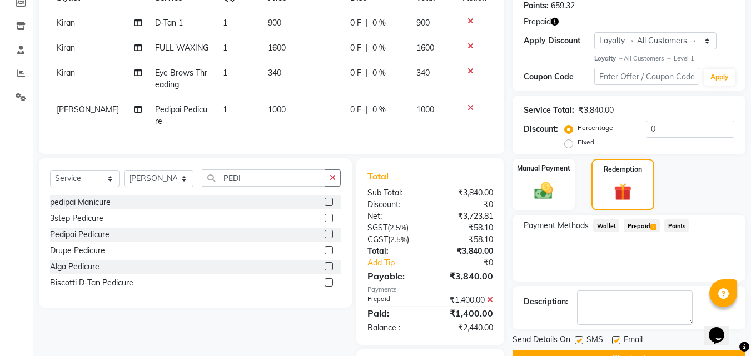
click at [634, 227] on span "Prepaid 2" at bounding box center [641, 225] width 36 height 13
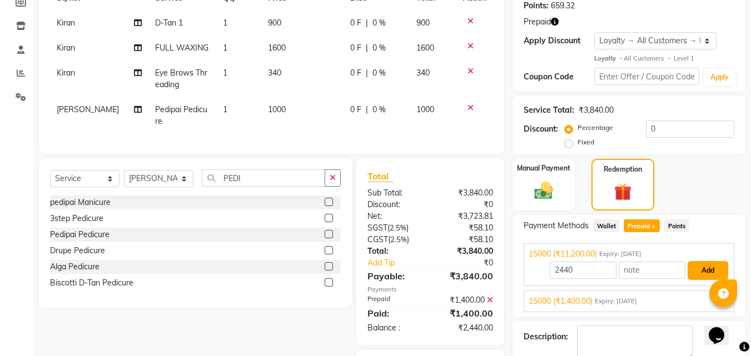
click at [707, 271] on button "Add" at bounding box center [707, 270] width 41 height 19
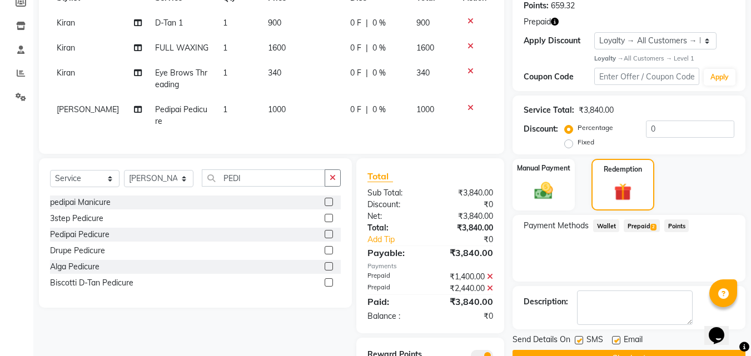
scroll to position [230, 0]
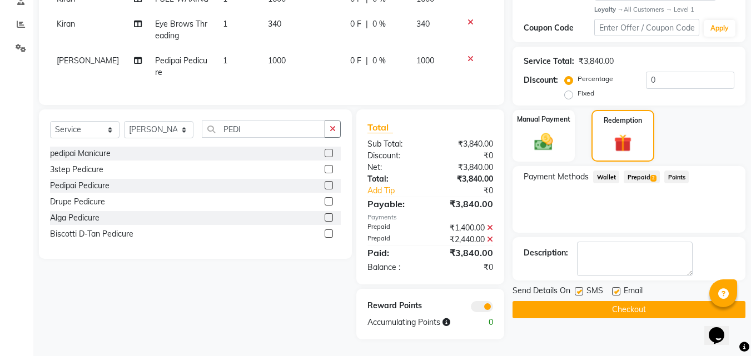
click at [635, 301] on button "Checkout" at bounding box center [628, 309] width 233 height 17
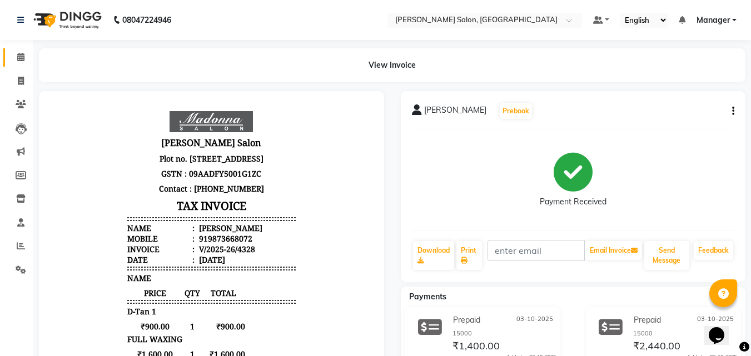
click at [22, 62] on span at bounding box center [20, 57] width 19 height 13
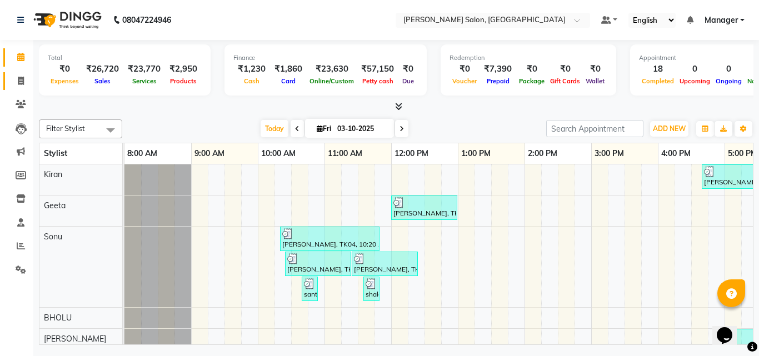
click at [19, 83] on icon at bounding box center [21, 81] width 6 height 8
select select "7229"
select select "service"
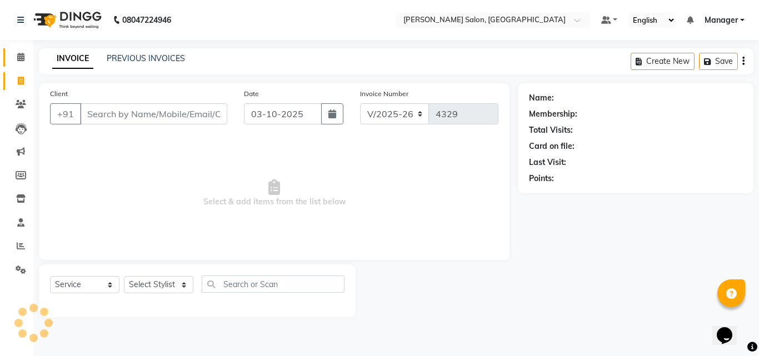
click at [22, 59] on icon at bounding box center [20, 57] width 7 height 8
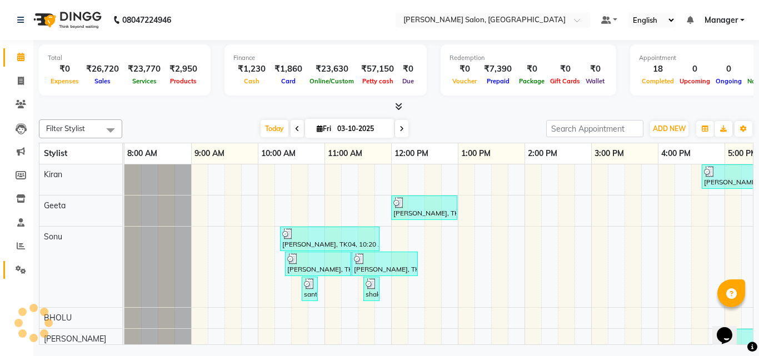
click at [26, 271] on icon at bounding box center [21, 270] width 11 height 8
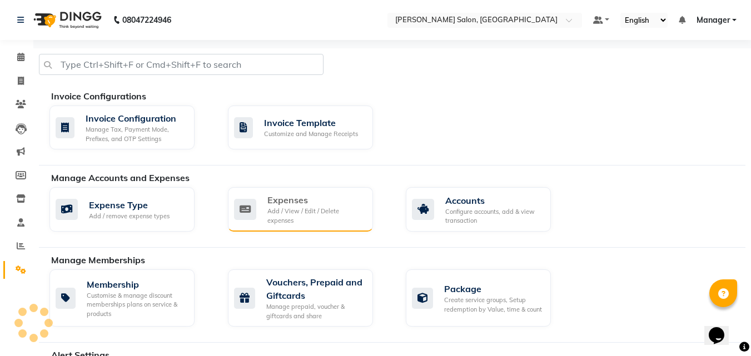
click at [317, 209] on div "Add / View / Edit / Delete expenses" at bounding box center [315, 216] width 97 height 18
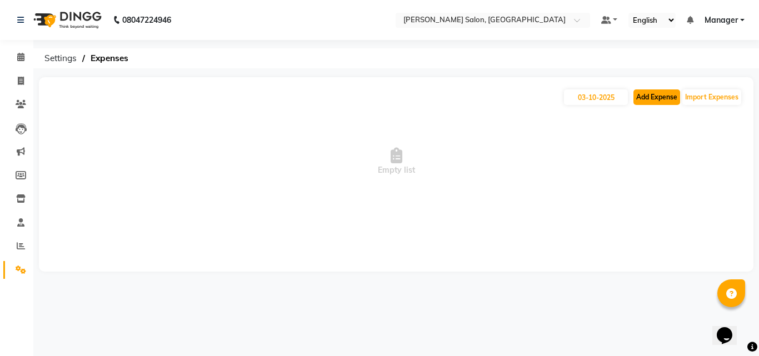
click at [654, 98] on button "Add Expense" at bounding box center [656, 97] width 47 height 16
select select "1"
select select "6318"
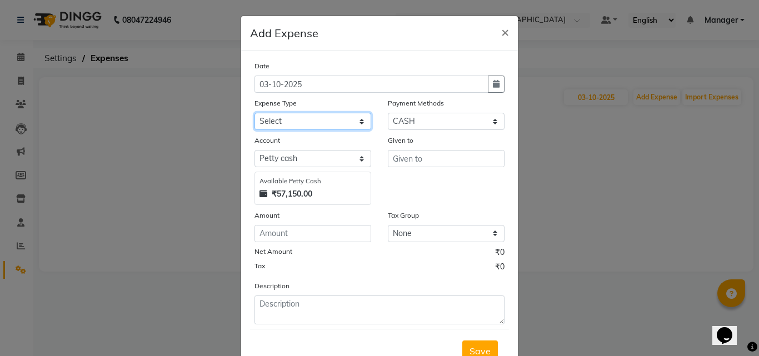
click at [359, 123] on select "Select Advance Salary BILLS client change paytm Client Snacks Coffee CONVEYANCE…" at bounding box center [312, 121] width 117 height 17
select select "15145"
click at [254, 113] on select "Select Advance Salary BILLS client change paytm Client Snacks Coffee CONVEYANCE…" at bounding box center [312, 121] width 117 height 17
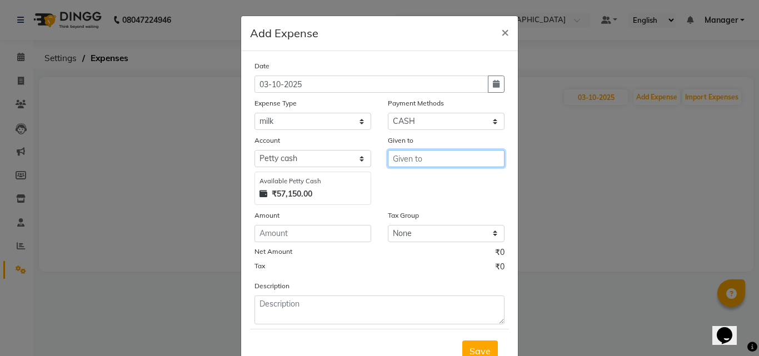
click at [389, 164] on input "text" at bounding box center [446, 158] width 117 height 17
type input "BLINK IT"
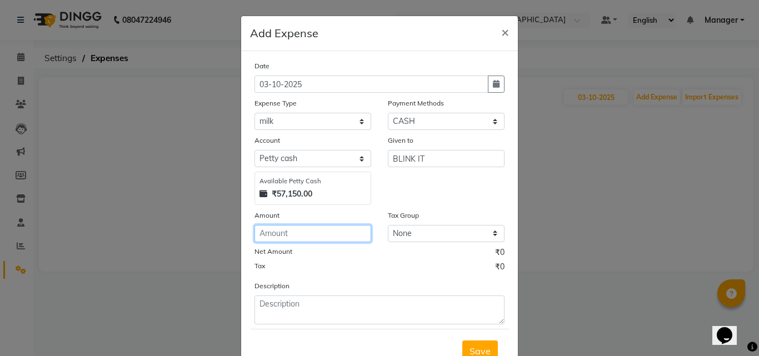
click at [314, 234] on input "number" at bounding box center [312, 233] width 117 height 17
type input "270"
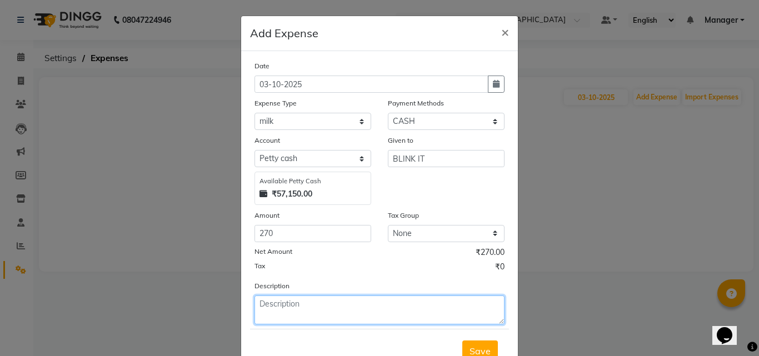
click at [356, 309] on textarea at bounding box center [379, 310] width 250 height 29
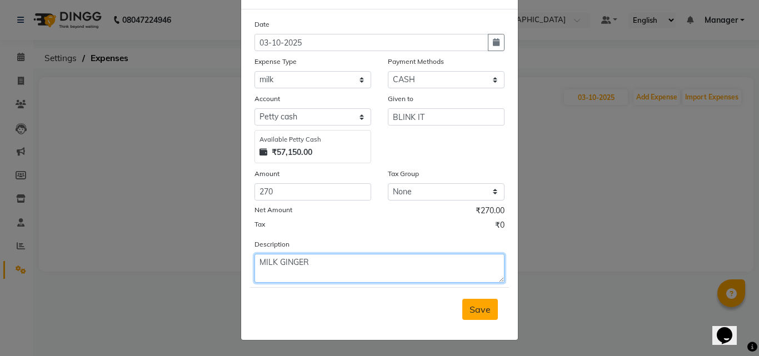
type textarea "MILK GINGER"
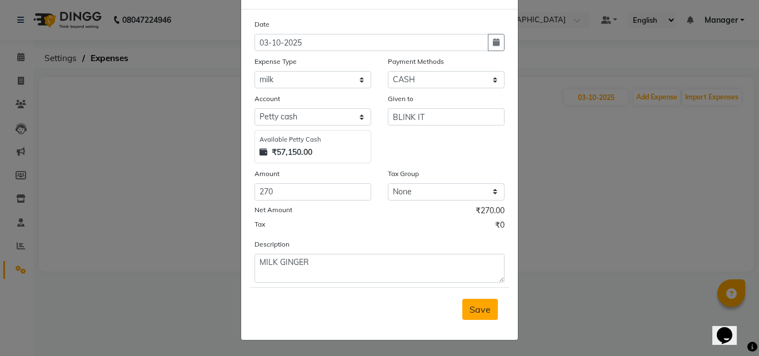
click at [472, 313] on span "Save" at bounding box center [479, 309] width 21 height 11
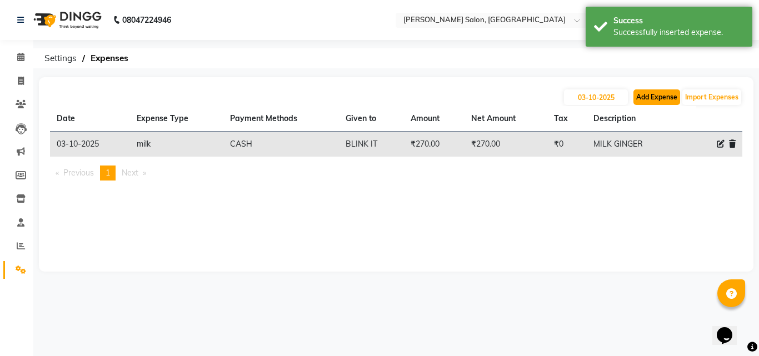
click at [651, 96] on button "Add Expense" at bounding box center [656, 97] width 47 height 16
select select "1"
select select "6318"
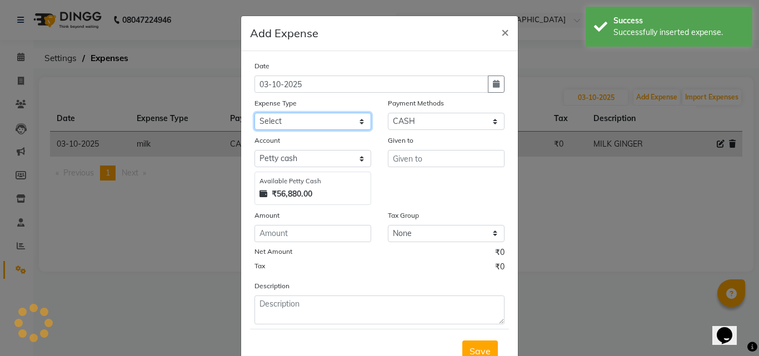
click at [357, 117] on select "Select Advance Salary BILLS client change paytm Client Snacks Coffee CONVEYANCE…" at bounding box center [312, 121] width 117 height 17
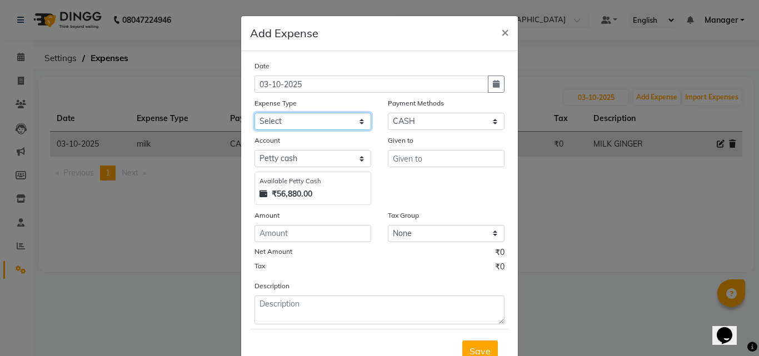
select select "18650"
click at [254, 113] on select "Select Advance Salary BILLS client change paytm Client Snacks Coffee CONVEYANCE…" at bounding box center [312, 121] width 117 height 17
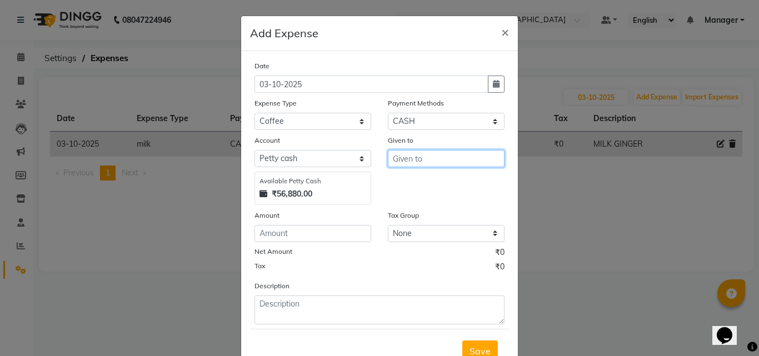
click at [420, 156] on input "text" at bounding box center [446, 158] width 117 height 17
type input "BLINK IT"
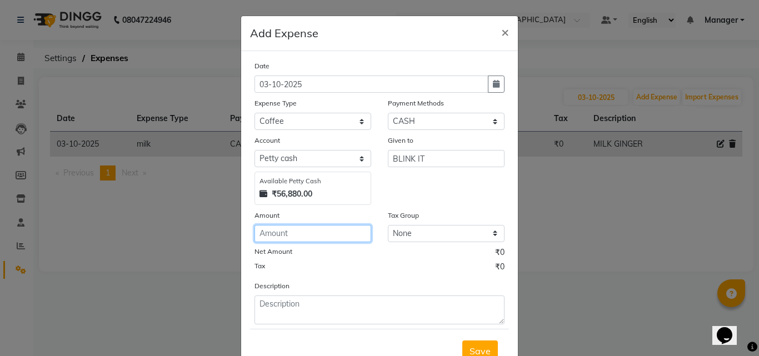
click at [289, 232] on input "number" at bounding box center [312, 233] width 117 height 17
type input "280"
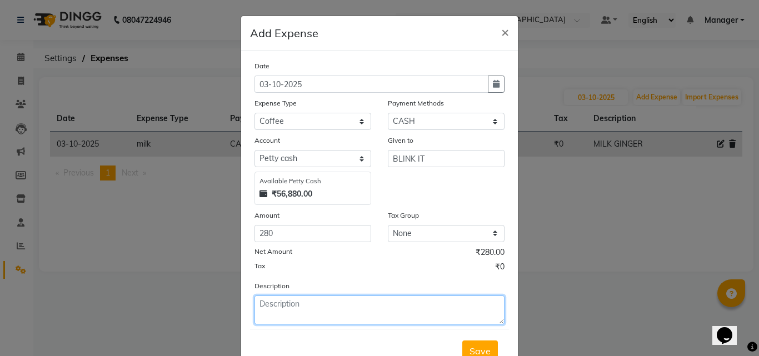
click at [312, 304] on textarea at bounding box center [379, 310] width 250 height 29
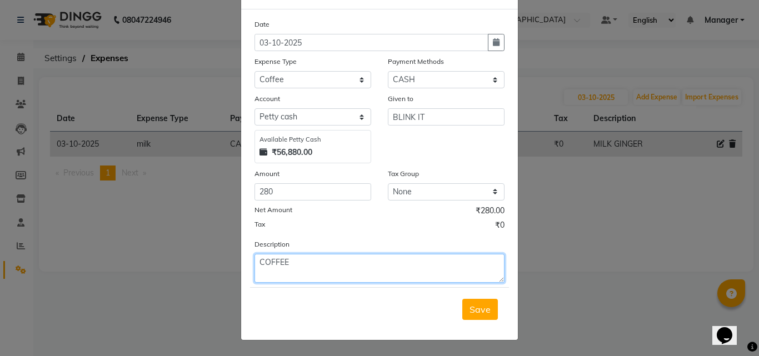
type textarea "COFFEE"
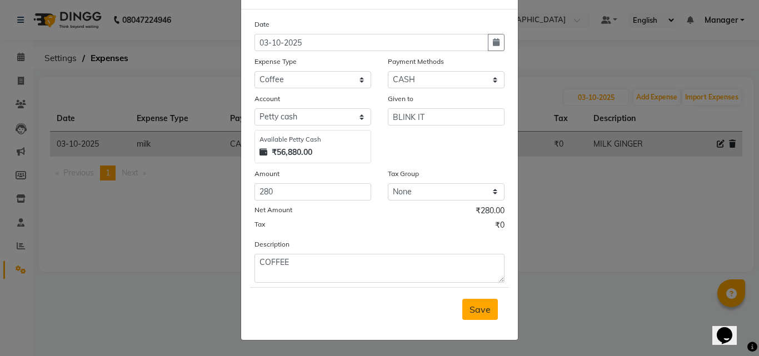
click at [482, 318] on button "Save" at bounding box center [480, 309] width 36 height 21
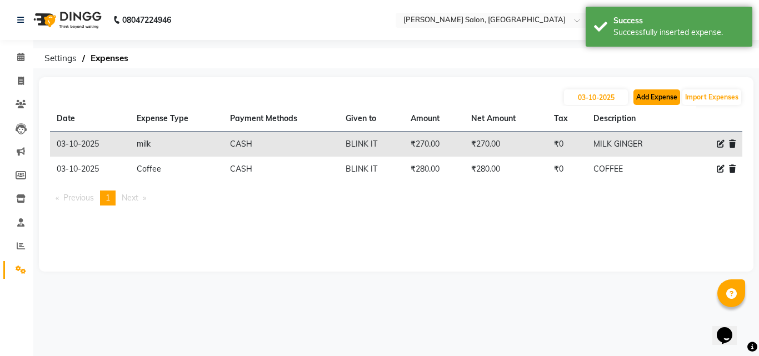
click at [662, 93] on button "Add Expense" at bounding box center [656, 97] width 47 height 16
select select "1"
select select "6318"
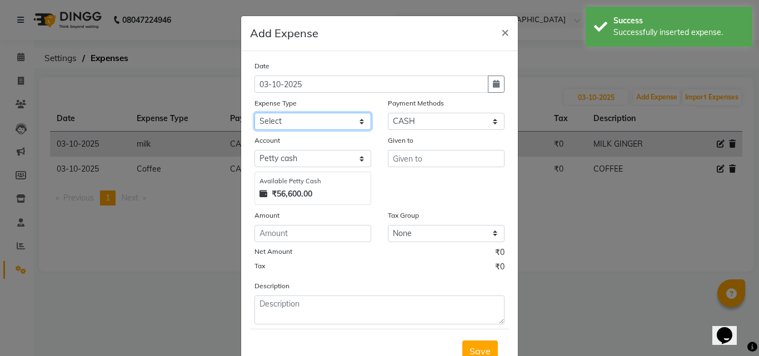
click at [358, 119] on select "Select Advance Salary BILLS client change paytm Client Snacks Coffee CONVEYANCE…" at bounding box center [312, 121] width 117 height 17
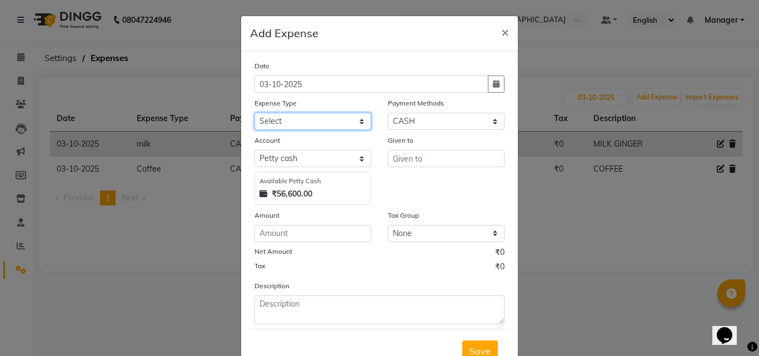
select select "19516"
click at [254, 113] on select "Select Advance Salary BILLS client change paytm Client Snacks Coffee CONVEYANCE…" at bounding box center [312, 121] width 117 height 17
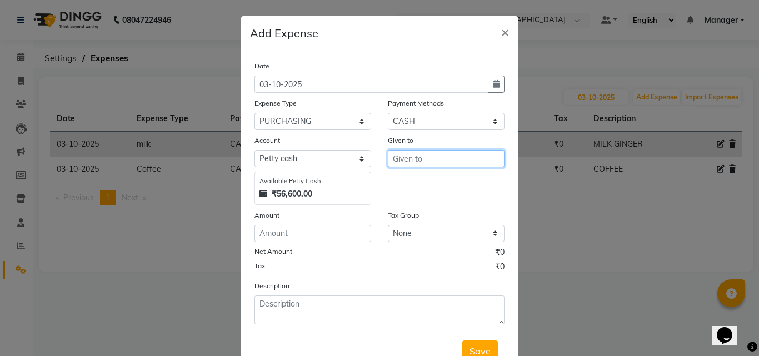
click at [404, 157] on input "text" at bounding box center [446, 158] width 117 height 17
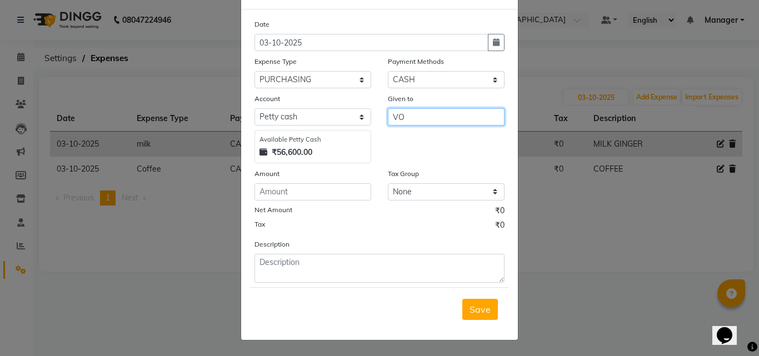
type input "V"
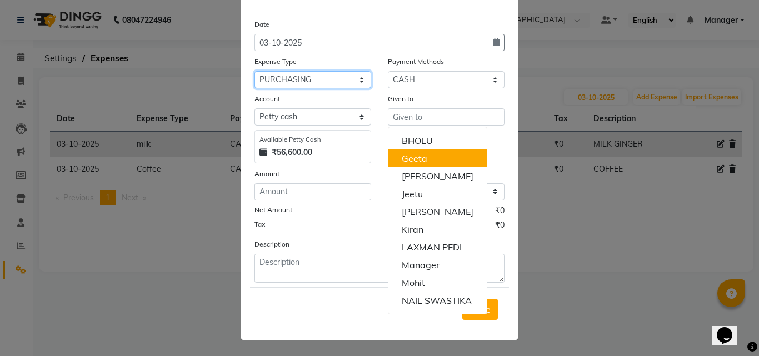
click at [359, 80] on select "Select Advance Salary BILLS client change paytm Client Snacks Coffee CONVEYANCE…" at bounding box center [312, 79] width 117 height 17
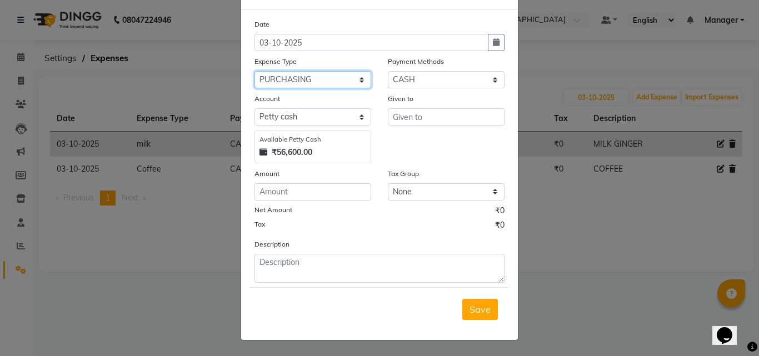
select select "17328"
click at [254, 71] on select "Select Advance Salary BILLS client change paytm Client Snacks Coffee CONVEYANCE…" at bounding box center [312, 79] width 117 height 17
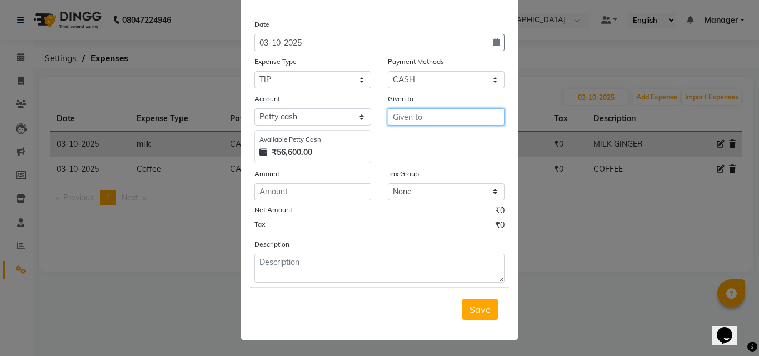
click at [430, 117] on input "text" at bounding box center [446, 116] width 117 height 17
type input "1"
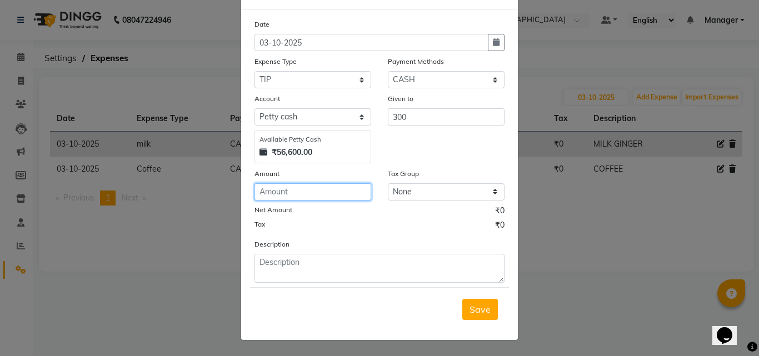
click at [311, 191] on input "number" at bounding box center [312, 191] width 117 height 17
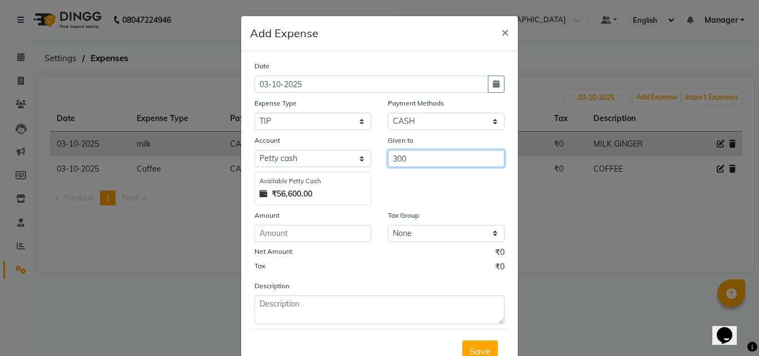
click at [430, 161] on input "300" at bounding box center [446, 158] width 117 height 17
type input "3"
type input "SONU MOHIT JEETU"
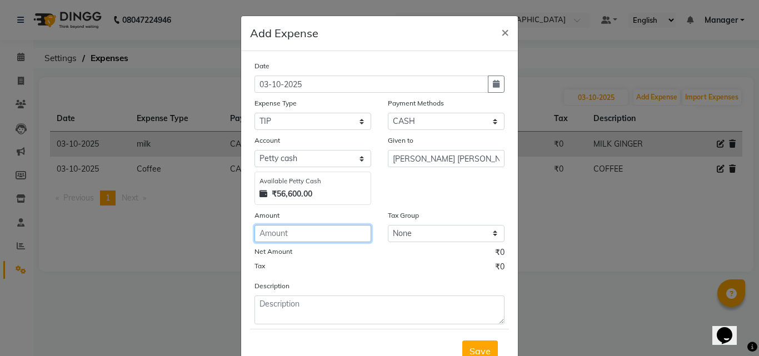
click at [322, 238] on input "number" at bounding box center [312, 233] width 117 height 17
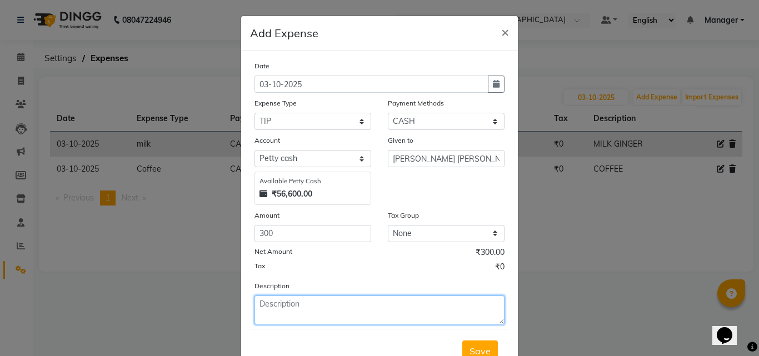
click at [377, 308] on textarea at bounding box center [379, 310] width 250 height 29
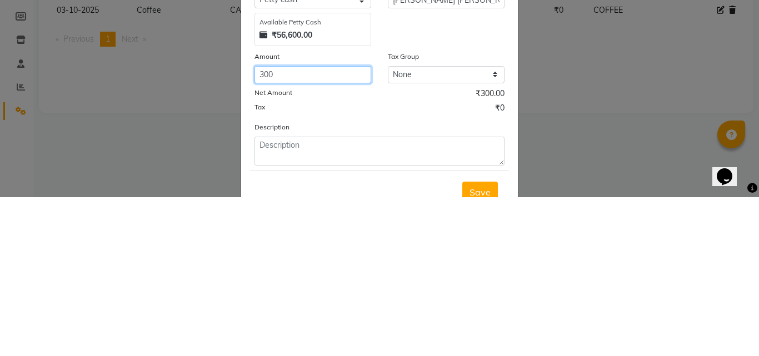
click at [284, 231] on input "300" at bounding box center [312, 233] width 117 height 17
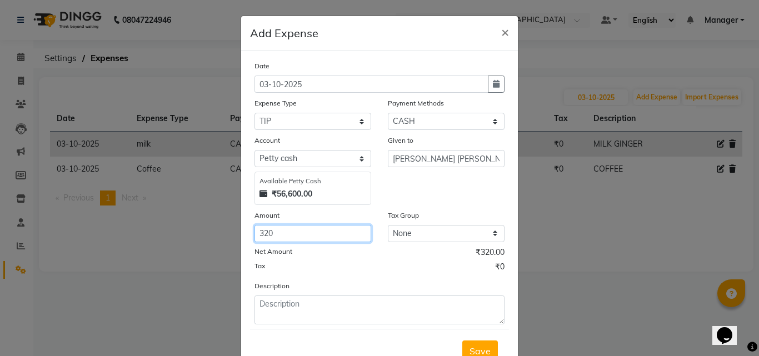
type input "320"
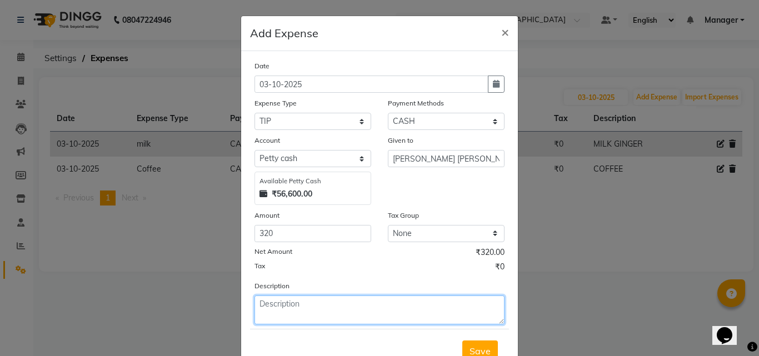
click at [337, 303] on textarea at bounding box center [379, 310] width 250 height 29
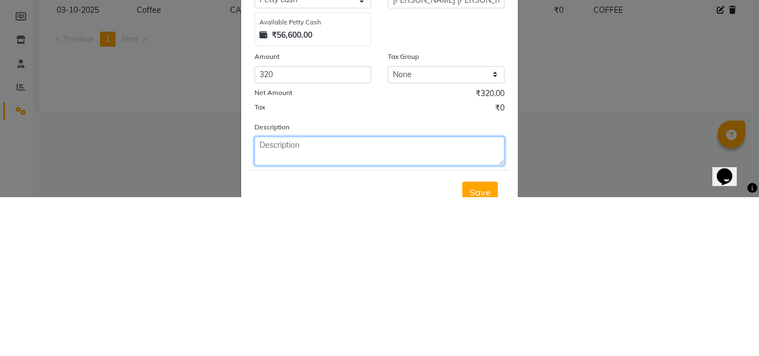
type textarea "T"
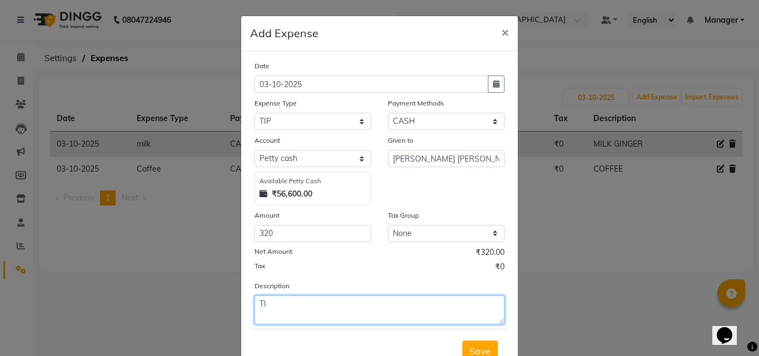
type textarea "T"
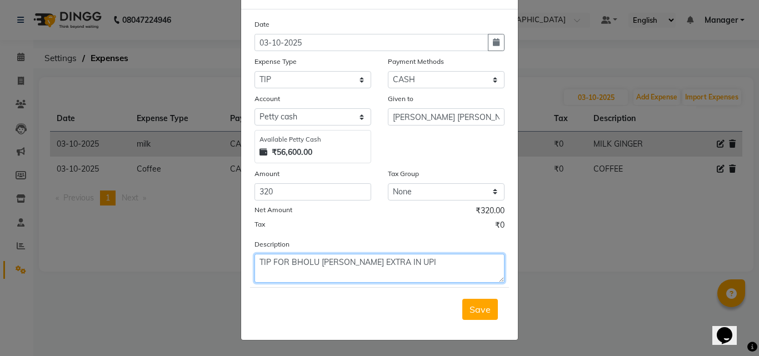
type textarea "TIP FOR BHOLU SONU EXTRA IN UPI"
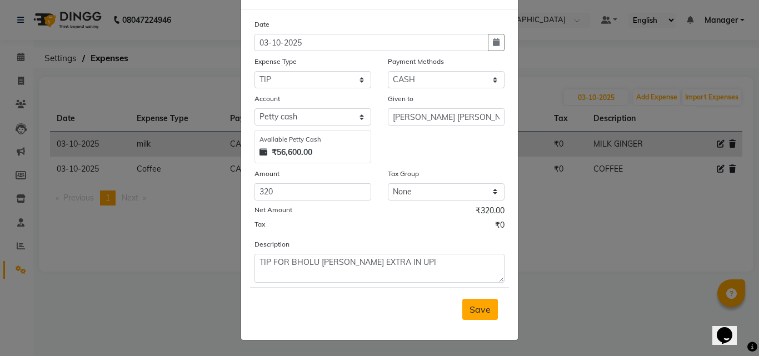
click at [472, 306] on span "Save" at bounding box center [479, 309] width 21 height 11
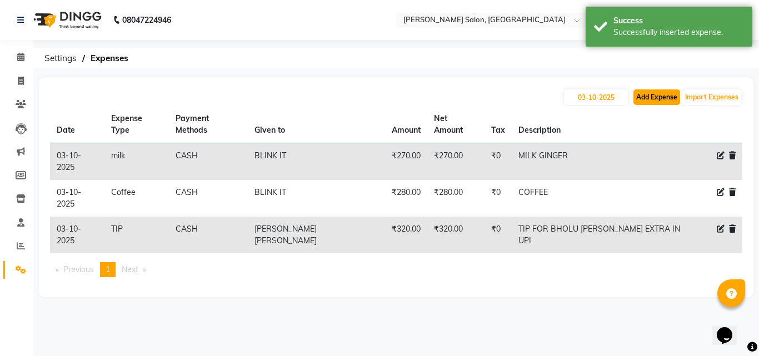
click at [654, 101] on button "Add Expense" at bounding box center [656, 97] width 47 height 16
select select "1"
select select "6318"
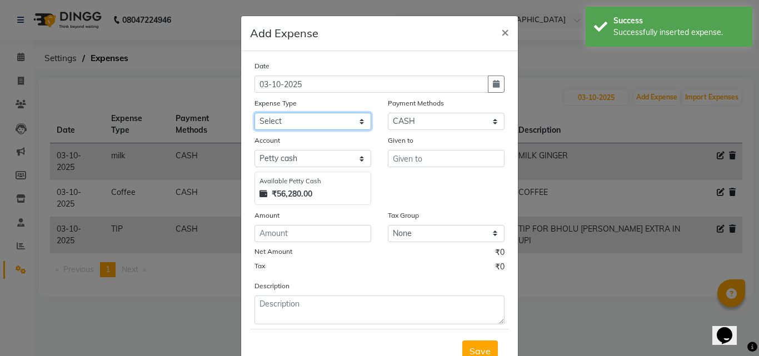
click at [357, 122] on select "Select Advance Salary BILLS client change paytm Client Snacks Coffee CONVEYANCE…" at bounding box center [312, 121] width 117 height 17
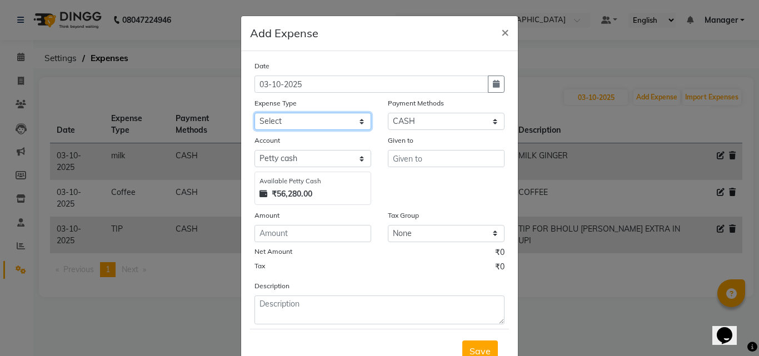
select select "19551"
click at [254, 113] on select "Select Advance Salary BILLS client change paytm Client Snacks Coffee CONVEYANCE…" at bounding box center [312, 121] width 117 height 17
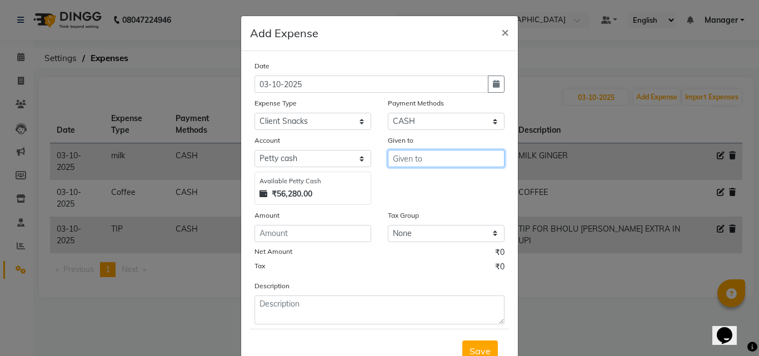
click at [441, 152] on input "text" at bounding box center [446, 158] width 117 height 17
type input "MR BROWN"
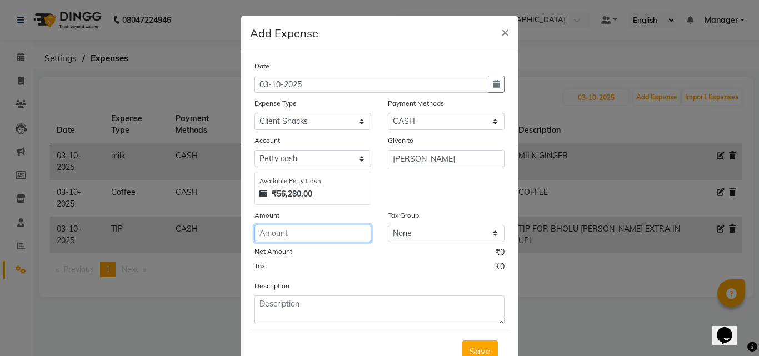
click at [311, 233] on input "number" at bounding box center [312, 233] width 117 height 17
type input "200"
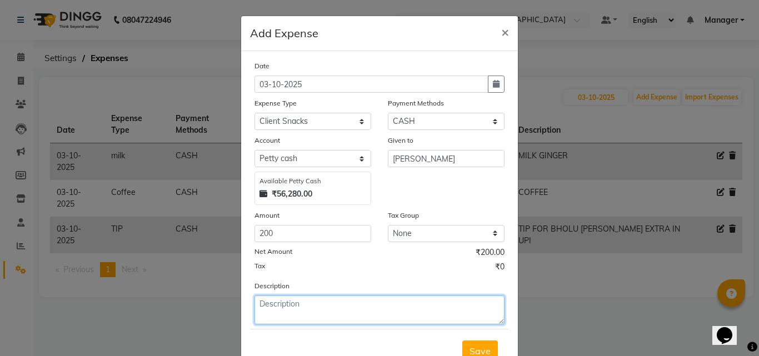
click at [332, 316] on textarea at bounding box center [379, 310] width 250 height 29
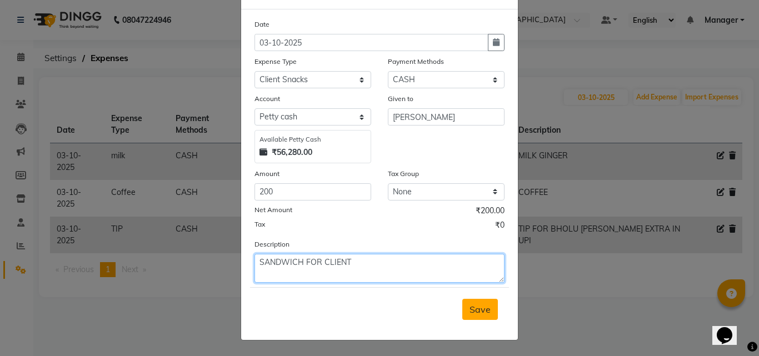
type textarea "SANDWICH FOR CLIENT"
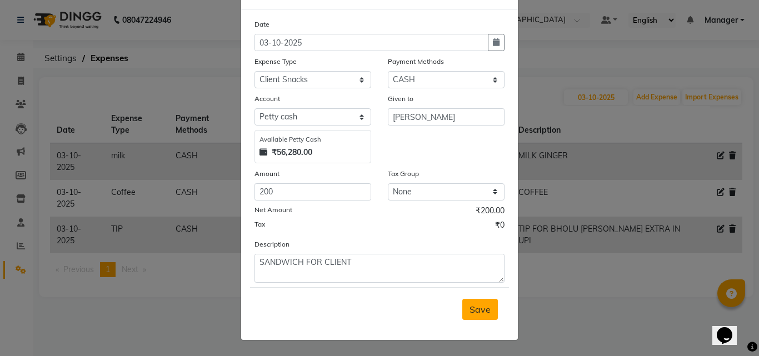
click at [480, 310] on span "Save" at bounding box center [479, 309] width 21 height 11
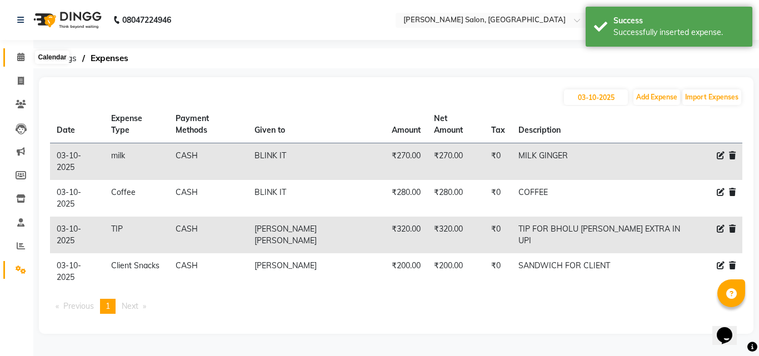
click at [24, 55] on icon at bounding box center [20, 57] width 7 height 8
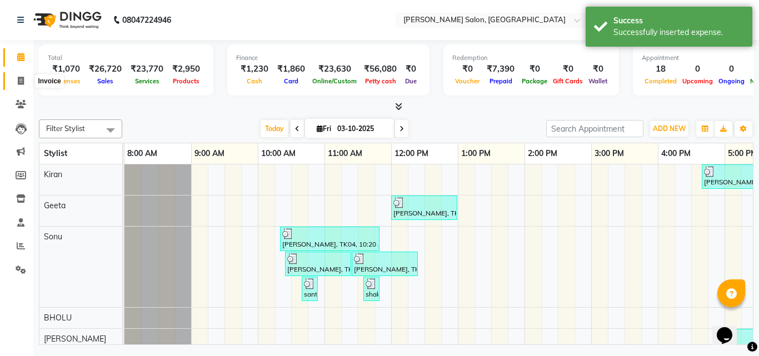
click at [16, 84] on span at bounding box center [20, 81] width 19 height 13
select select "7229"
select select "service"
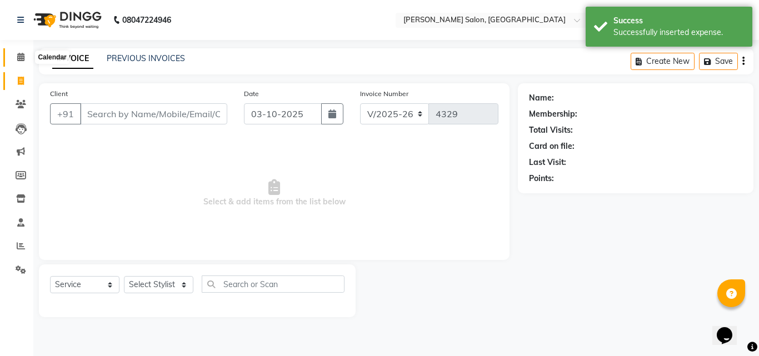
click at [15, 58] on span at bounding box center [20, 57] width 19 height 13
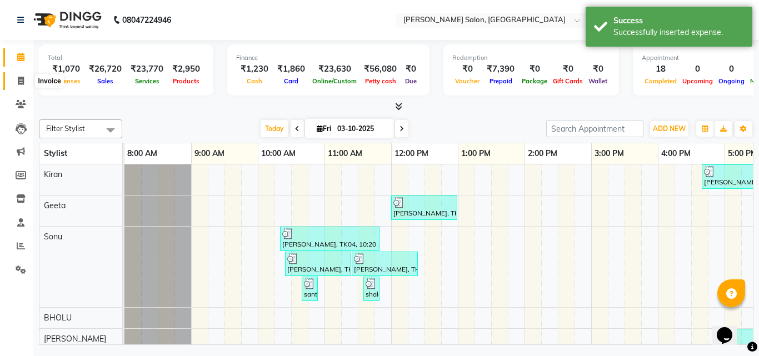
click at [24, 81] on icon at bounding box center [21, 81] width 6 height 8
select select "service"
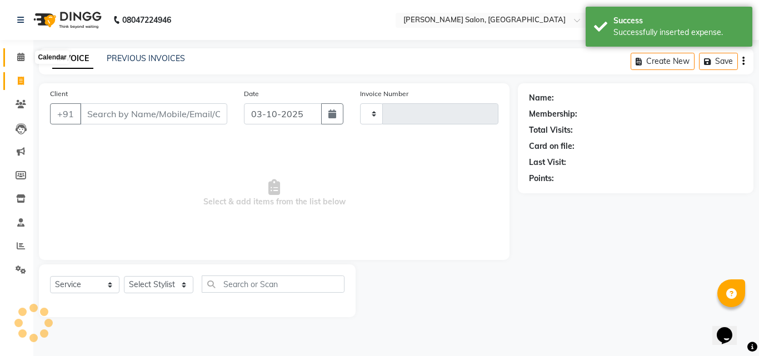
type input "4329"
select select "7229"
click at [18, 52] on span at bounding box center [20, 57] width 19 height 13
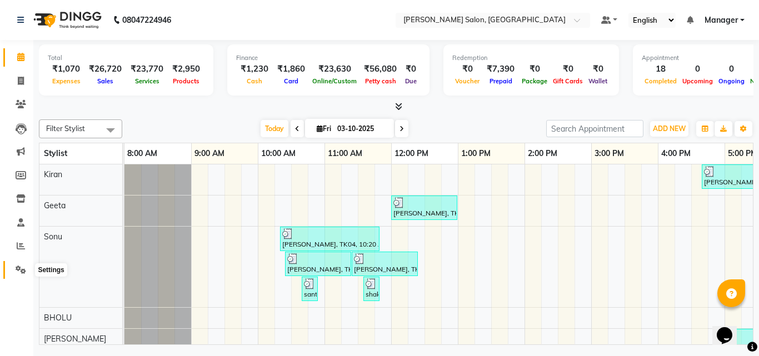
click at [21, 270] on icon at bounding box center [21, 270] width 11 height 8
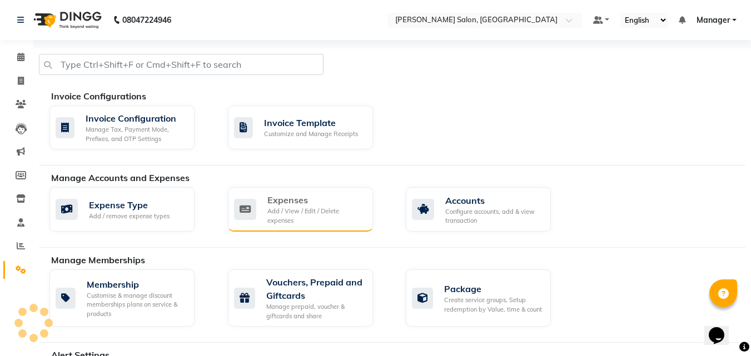
click at [275, 209] on div "Add / View / Edit / Delete expenses" at bounding box center [315, 216] width 97 height 18
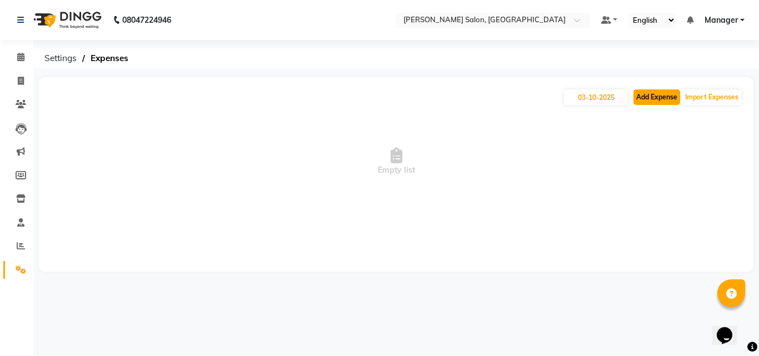
click at [651, 97] on button "Add Expense" at bounding box center [656, 97] width 47 height 16
select select "1"
select select "6318"
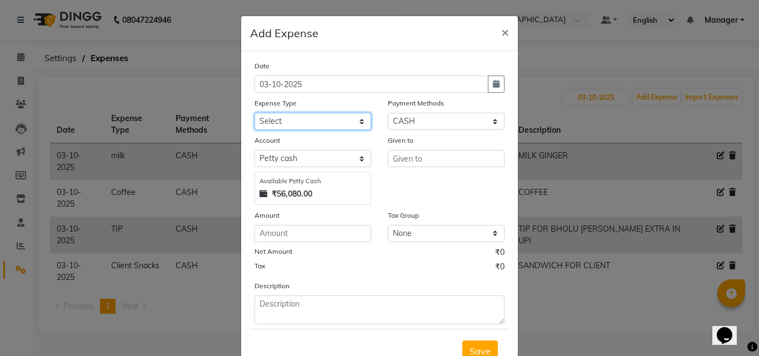
click at [359, 120] on select "Select Advance Salary BILLS client change paytm Client Snacks Coffee CONVEYANCE…" at bounding box center [312, 121] width 117 height 17
select select "19062"
click at [254, 113] on select "Select Advance Salary BILLS client change paytm Client Snacks Coffee CONVEYANCE…" at bounding box center [312, 121] width 117 height 17
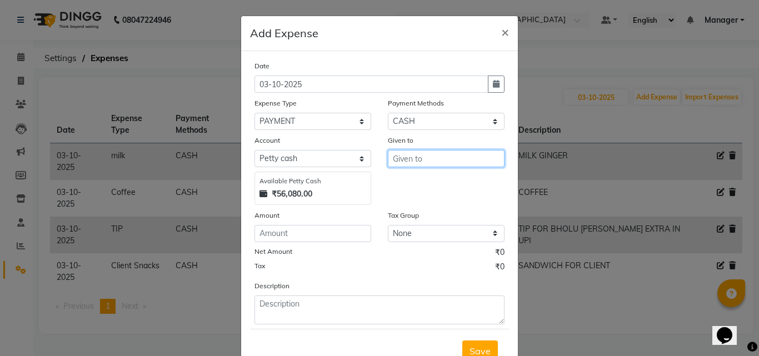
click at [474, 151] on input "text" at bounding box center [446, 158] width 117 height 17
type input "VONDER"
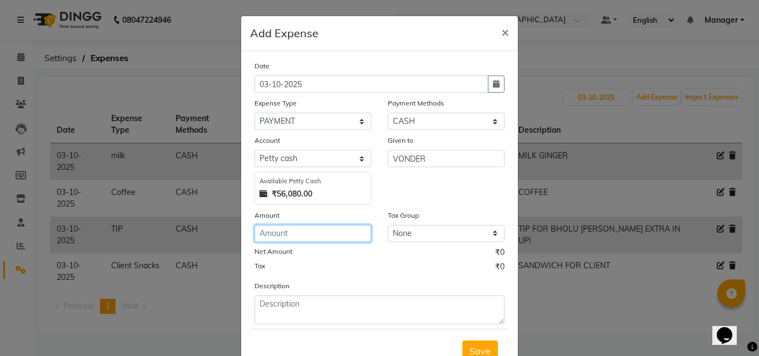
click at [333, 236] on input "number" at bounding box center [312, 233] width 117 height 17
type input "6000"
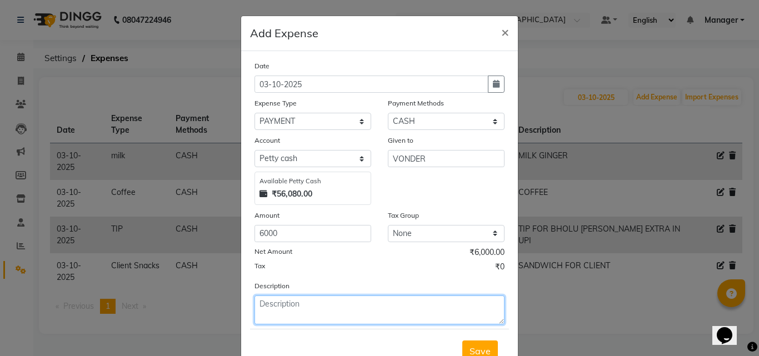
click at [365, 321] on textarea at bounding box center [379, 310] width 250 height 29
type textarea "V"
click at [283, 301] on textarea "PURCHSING" at bounding box center [379, 310] width 250 height 29
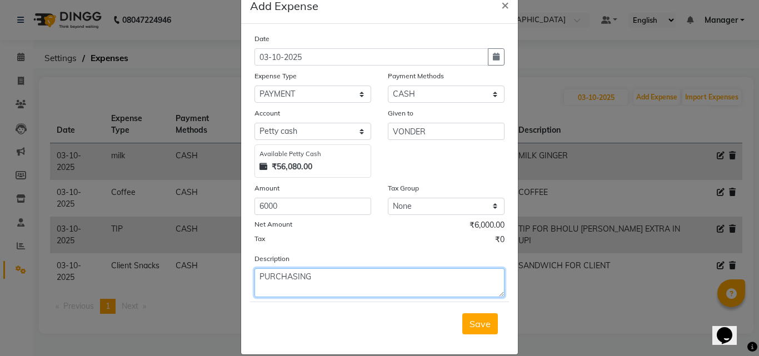
scroll to position [42, 0]
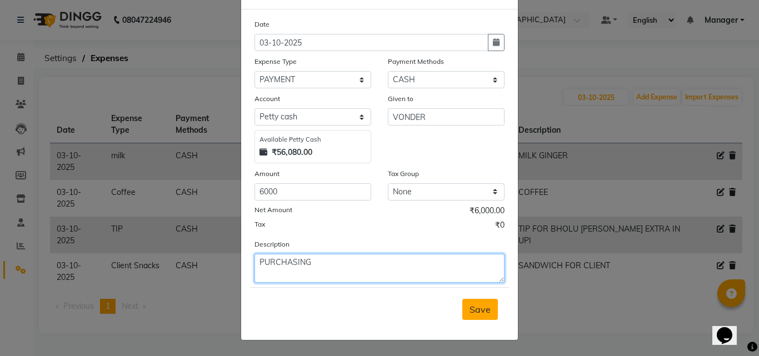
type textarea "PURCHASING"
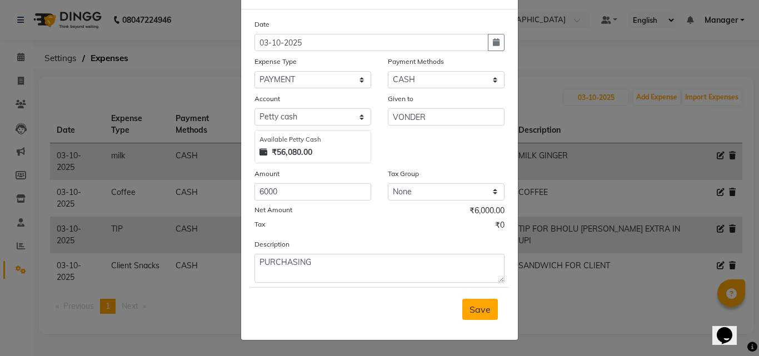
click at [480, 316] on button "Save" at bounding box center [480, 309] width 36 height 21
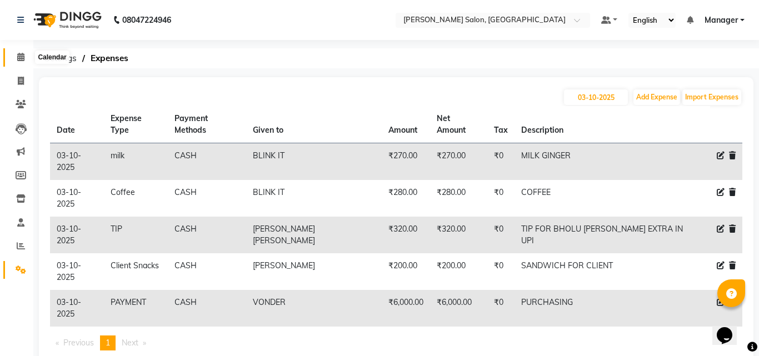
click at [21, 54] on icon at bounding box center [20, 57] width 7 height 8
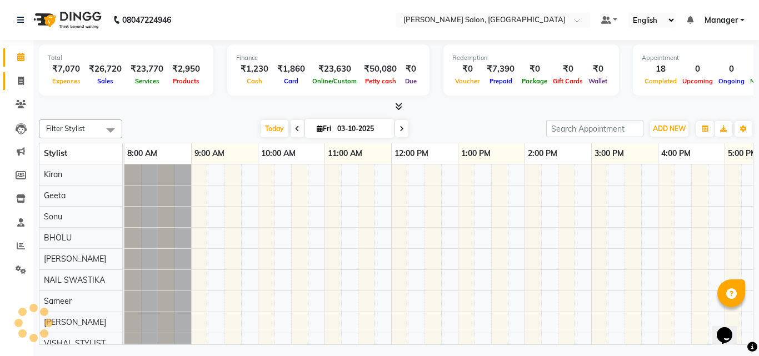
click at [18, 78] on icon at bounding box center [21, 81] width 6 height 8
select select "service"
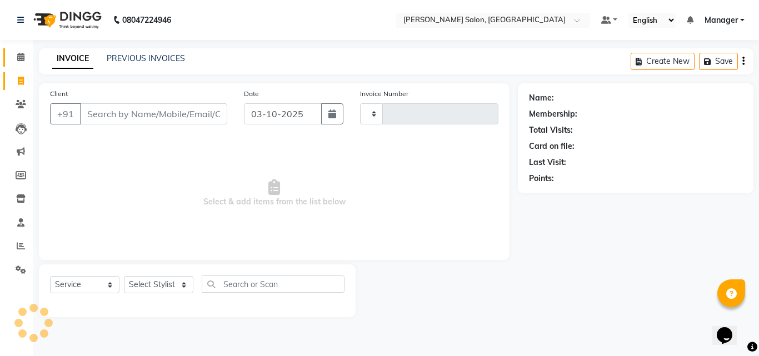
type input "4329"
select select "7229"
click at [16, 59] on span at bounding box center [20, 57] width 19 height 13
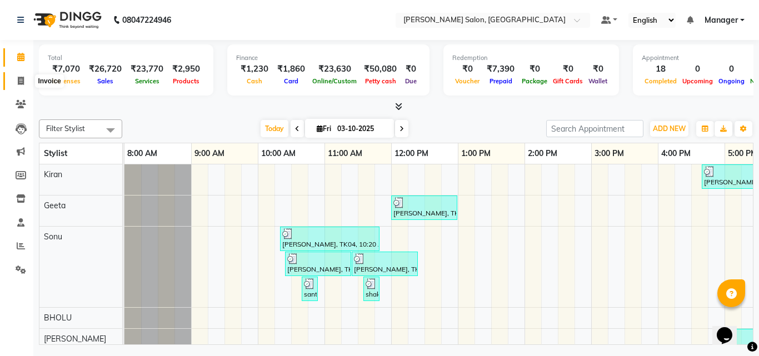
click at [19, 81] on icon at bounding box center [21, 81] width 6 height 8
select select "service"
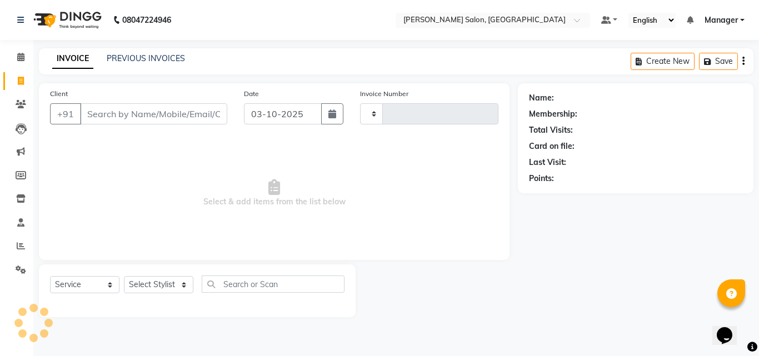
type input "4329"
select select "7229"
click at [115, 116] on input "Client" at bounding box center [153, 113] width 147 height 21
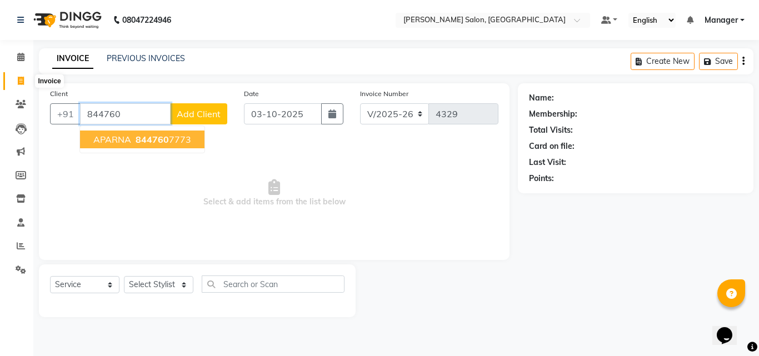
click at [161, 147] on button "APARNA 844760 7773" at bounding box center [142, 140] width 124 height 18
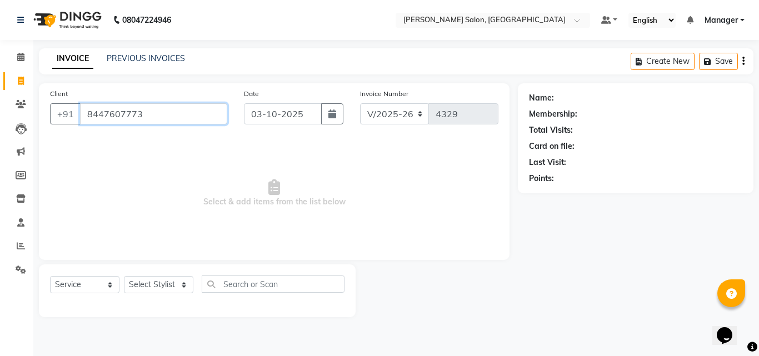
type input "8447607773"
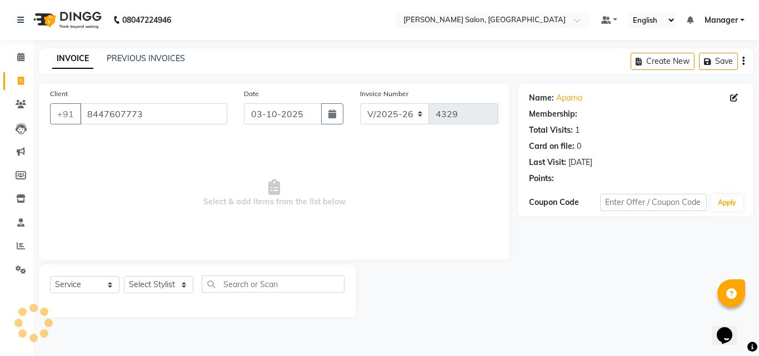
select select "1: Object"
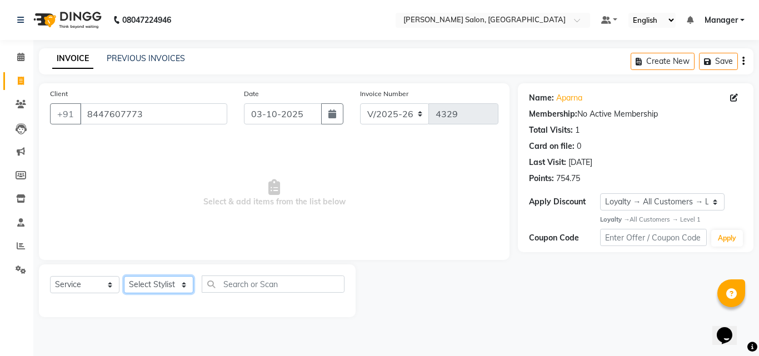
click at [156, 287] on select "Select Stylist BHOLU Geeta Hanif Jeetu JIYA SINGH Kiran LAXMAN PEDI Manager Moh…" at bounding box center [158, 284] width 69 height 17
click at [124, 276] on select "Select Stylist BHOLU Geeta Hanif Jeetu JIYA SINGH Kiran LAXMAN PEDI Manager Moh…" at bounding box center [158, 284] width 69 height 17
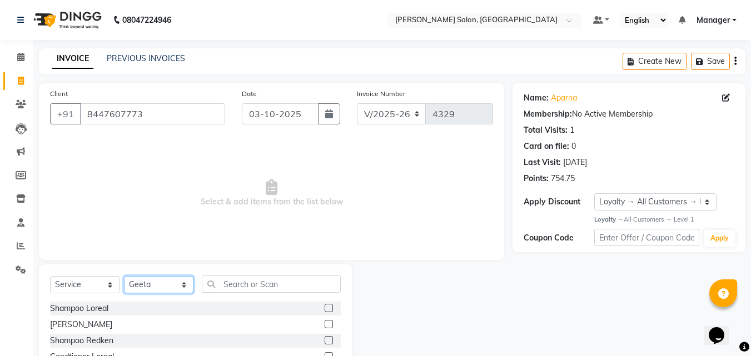
click at [172, 287] on select "Select Stylist BHOLU Geeta Hanif Jeetu JIYA SINGH Kiran LAXMAN PEDI Manager Moh…" at bounding box center [158, 284] width 69 height 17
select select "63474"
click at [124, 276] on select "Select Stylist BHOLU Geeta Hanif Jeetu JIYA SINGH Kiran LAXMAN PEDI Manager Moh…" at bounding box center [158, 284] width 69 height 17
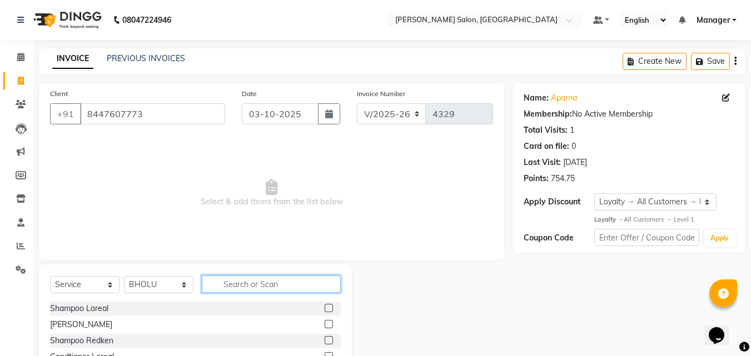
click at [252, 282] on input "text" at bounding box center [271, 284] width 139 height 17
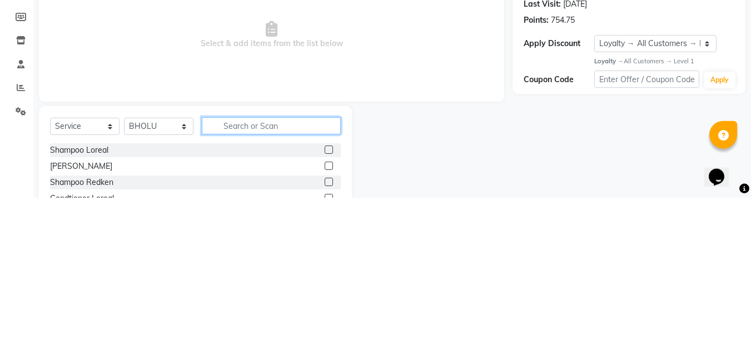
scroll to position [27, 0]
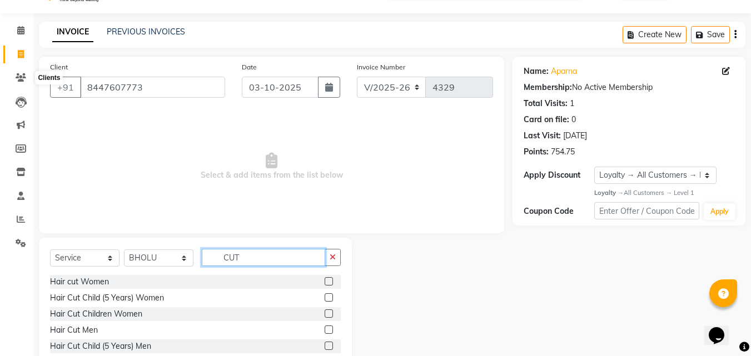
type input "CUT"
click at [324, 282] on label at bounding box center [328, 281] width 8 height 8
click at [324, 282] on input "checkbox" at bounding box center [327, 281] width 7 height 7
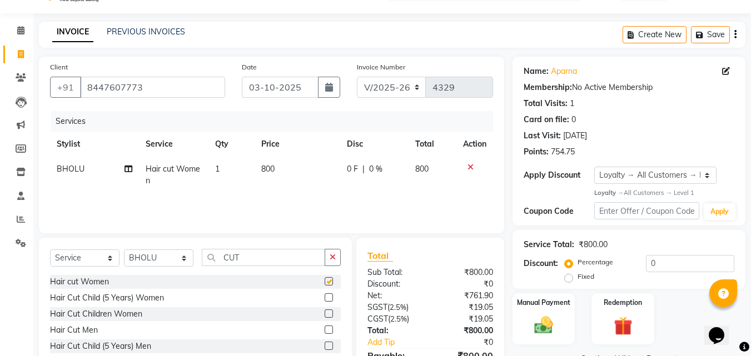
checkbox input "false"
click at [173, 264] on select "Select Stylist BHOLU Geeta Hanif Jeetu JIYA SINGH Kiran LAXMAN PEDI Manager Moh…" at bounding box center [158, 257] width 69 height 17
select select "61922"
click at [124, 249] on select "Select Stylist BHOLU Geeta Hanif Jeetu JIYA SINGH Kiran LAXMAN PEDI Manager Moh…" at bounding box center [158, 257] width 69 height 17
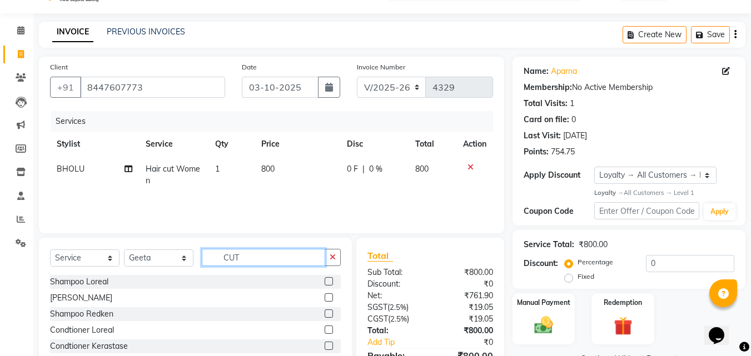
click at [255, 259] on input "CUT" at bounding box center [263, 257] width 123 height 17
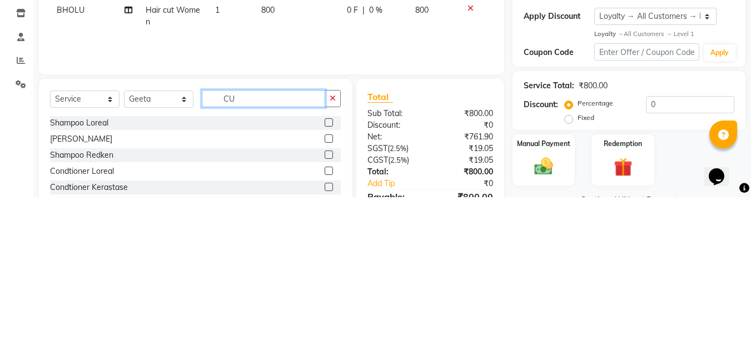
type input "C"
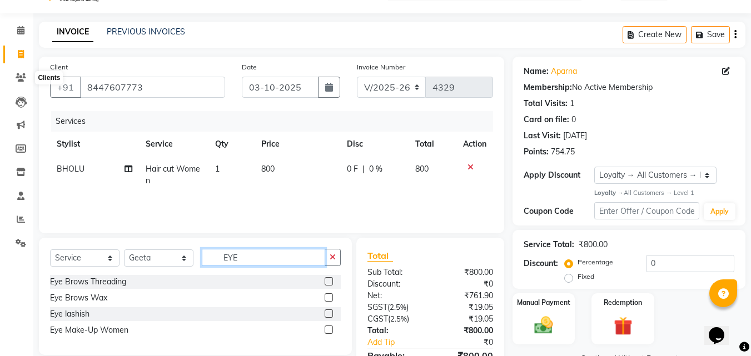
type input "EYE"
click at [329, 282] on label at bounding box center [328, 281] width 8 height 8
click at [329, 282] on input "checkbox" at bounding box center [327, 281] width 7 height 7
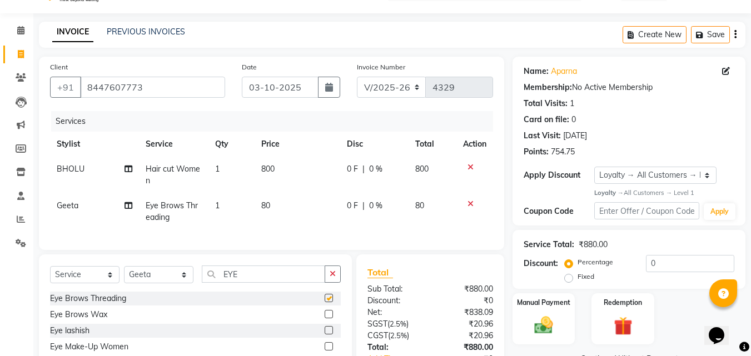
click at [283, 205] on td "80" at bounding box center [297, 211] width 86 height 37
checkbox input "false"
select select "61922"
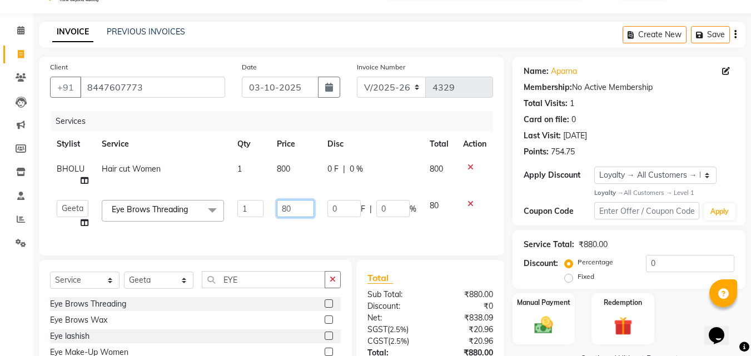
click at [303, 206] on input "80" at bounding box center [295, 208] width 37 height 17
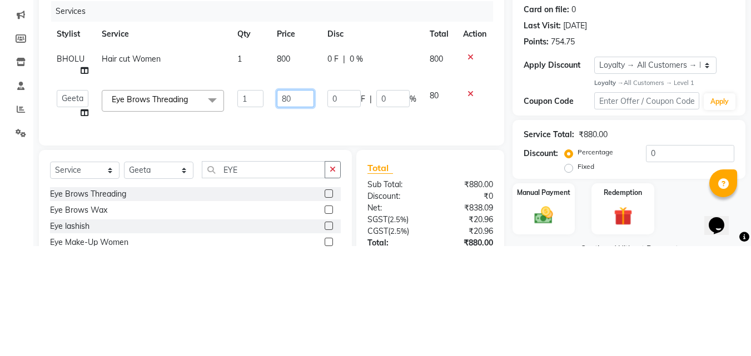
type input "8"
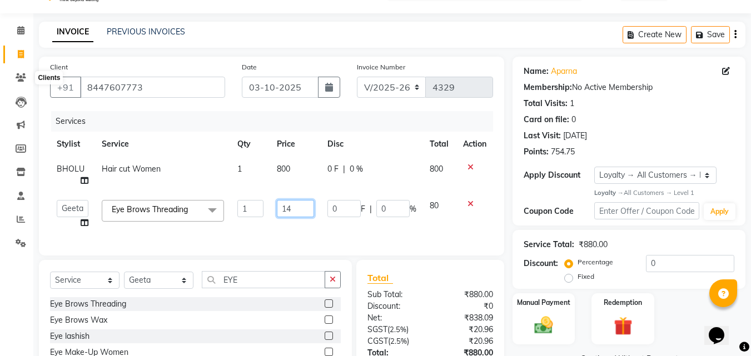
type input "140"
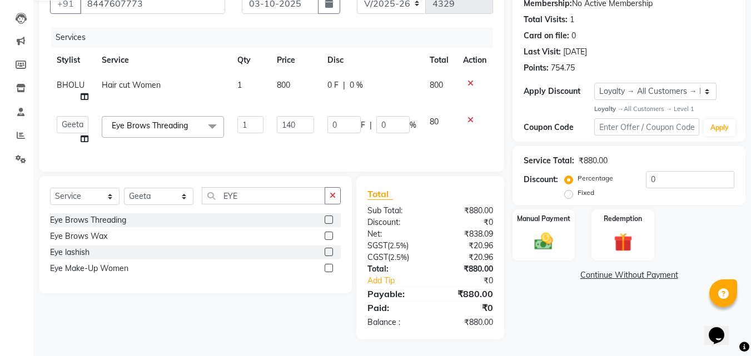
click at [568, 331] on div "Name: Aparna Membership: No Active Membership Total Visits: 1 Card on file: 0 L…" at bounding box center [632, 156] width 241 height 367
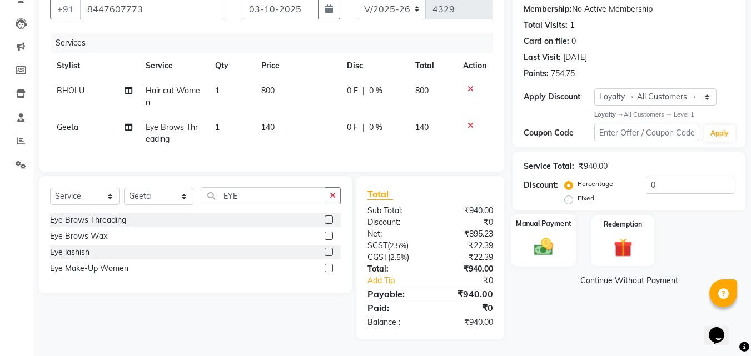
click at [546, 242] on img at bounding box center [543, 247] width 31 height 22
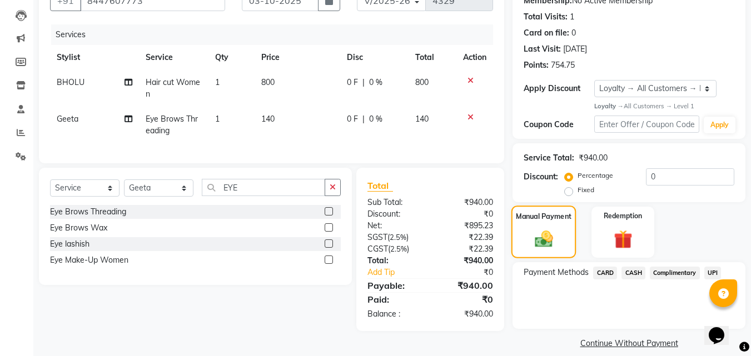
scroll to position [119, 0]
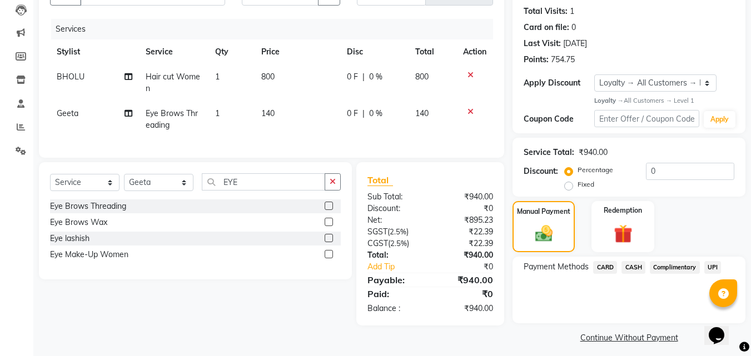
click at [610, 271] on span "CARD" at bounding box center [605, 267] width 24 height 13
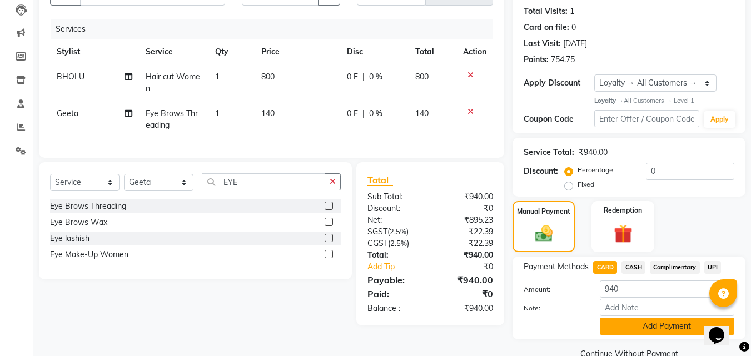
click at [656, 327] on button "Add Payment" at bounding box center [666, 326] width 134 height 17
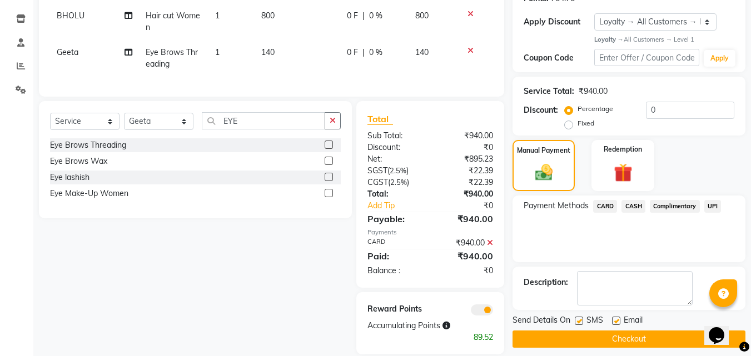
scroll to position [203, 0]
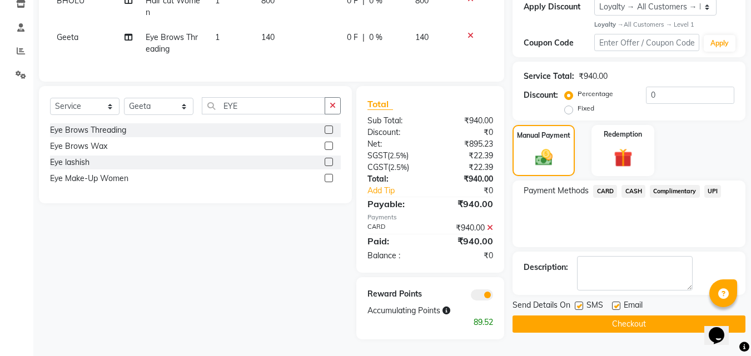
click at [656, 316] on button "Checkout" at bounding box center [628, 324] width 233 height 17
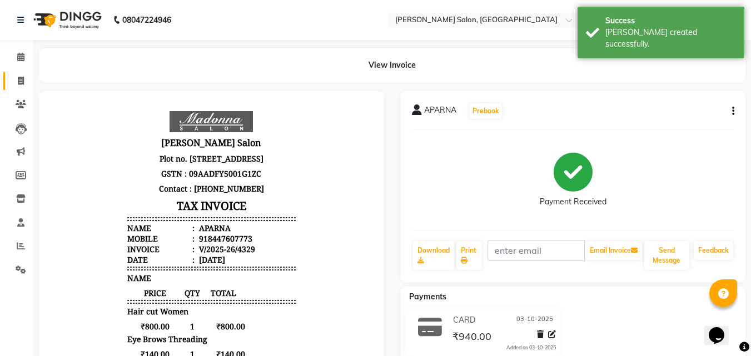
click at [19, 79] on icon at bounding box center [21, 81] width 6 height 8
select select "service"
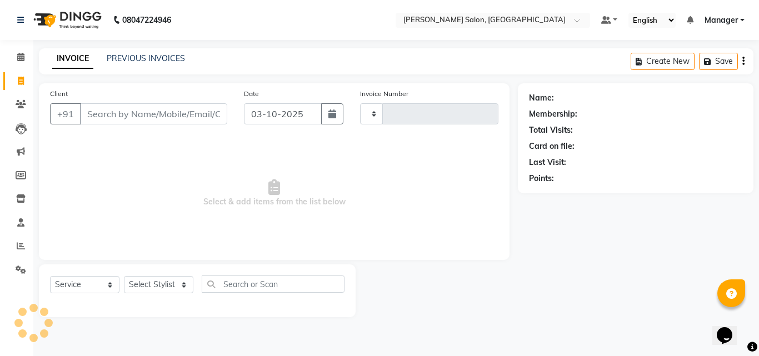
type input "4330"
select select "7229"
click at [10, 63] on link "Calendar" at bounding box center [16, 57] width 27 height 18
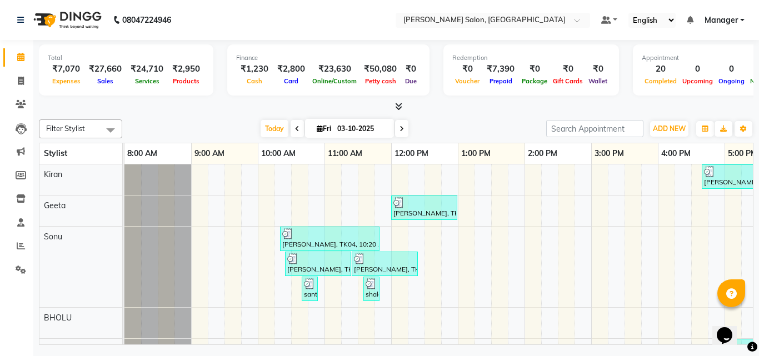
click at [398, 107] on icon at bounding box center [398, 106] width 7 height 8
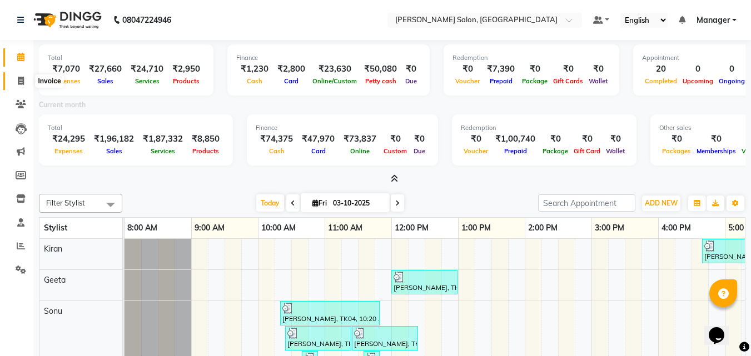
click at [18, 83] on icon at bounding box center [21, 81] width 6 height 8
select select "service"
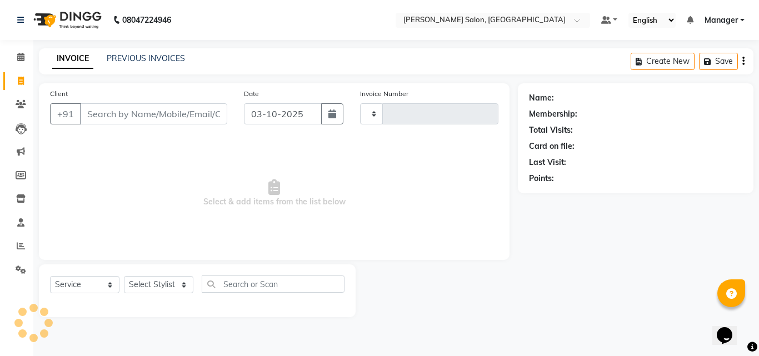
type input "4330"
select select "7229"
click at [24, 54] on icon at bounding box center [20, 57] width 7 height 8
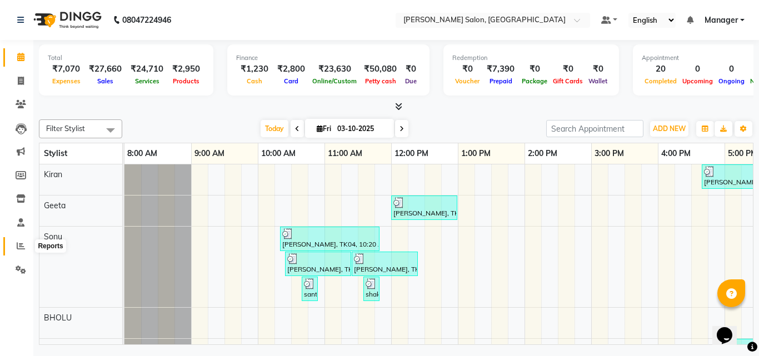
click at [16, 246] on span at bounding box center [20, 246] width 19 height 13
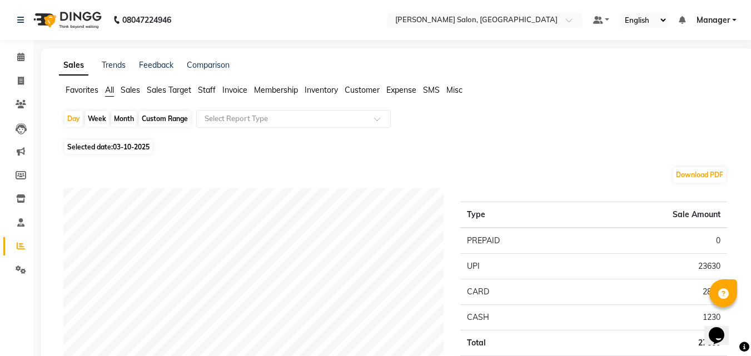
click at [207, 93] on span "Staff" at bounding box center [207, 90] width 18 height 10
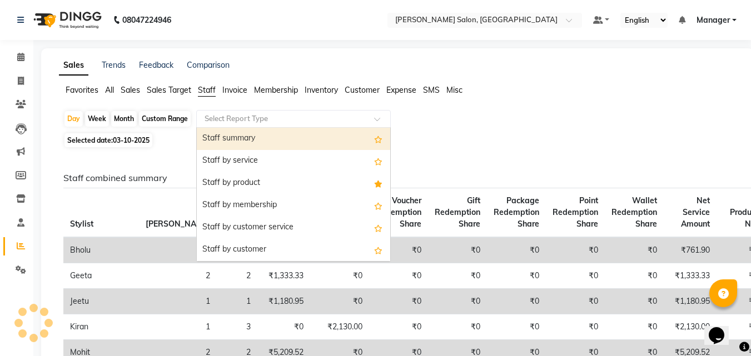
click at [253, 118] on input "text" at bounding box center [282, 118] width 160 height 11
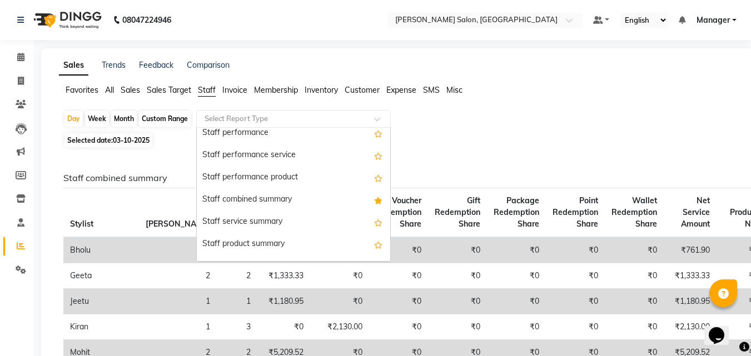
scroll to position [222, 0]
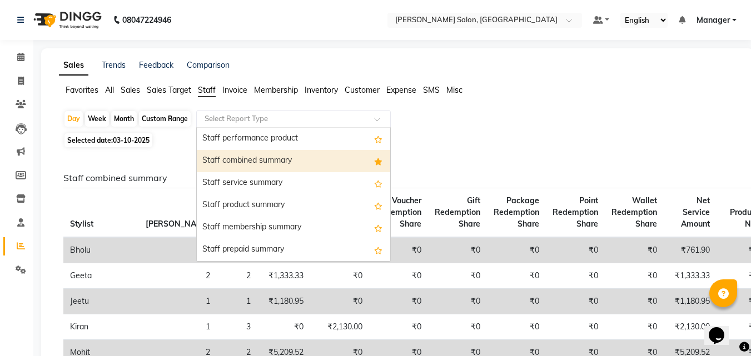
click at [322, 162] on div "Staff combined summary" at bounding box center [293, 161] width 193 height 22
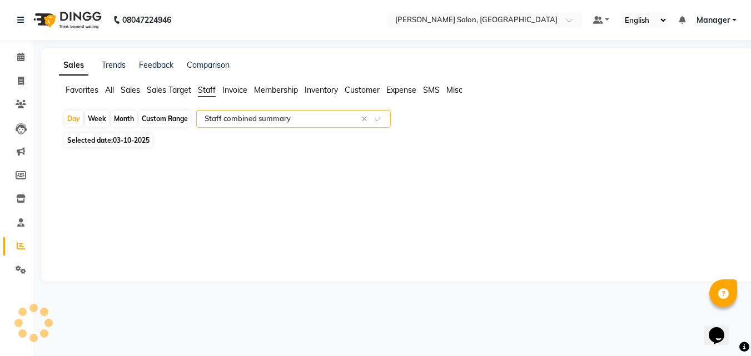
select select "full_report"
select select "csv"
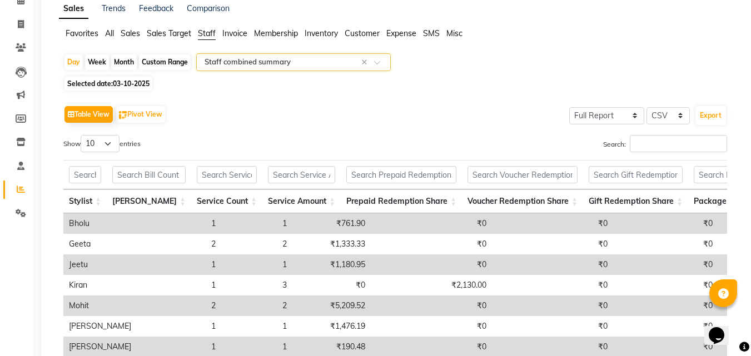
scroll to position [56, 0]
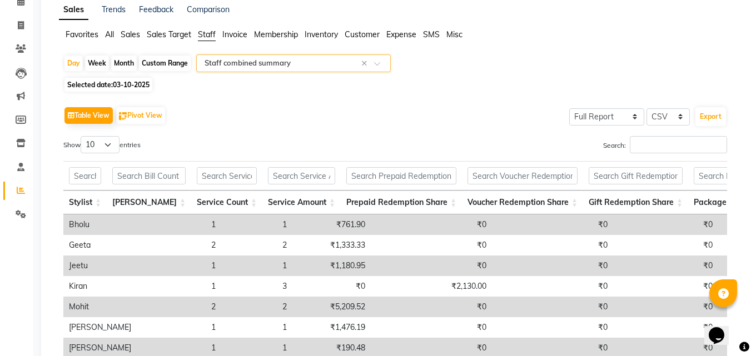
click at [257, 66] on input "text" at bounding box center [282, 63] width 160 height 11
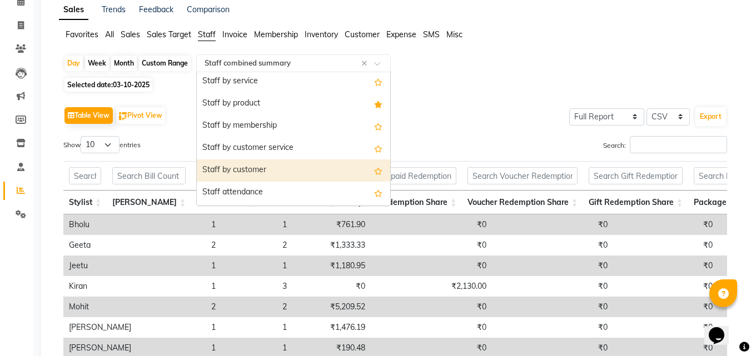
scroll to position [22, 0]
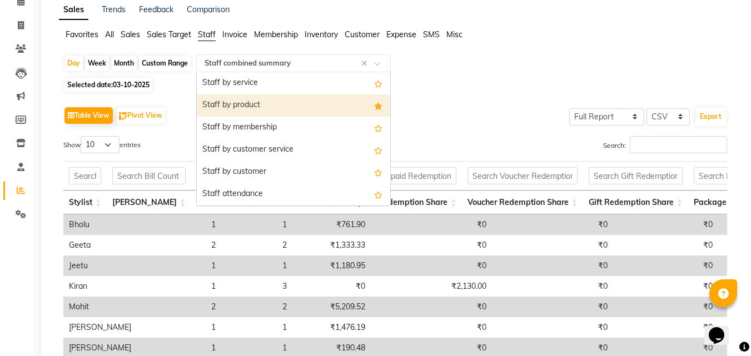
click at [256, 107] on div "Staff by product" at bounding box center [293, 105] width 193 height 22
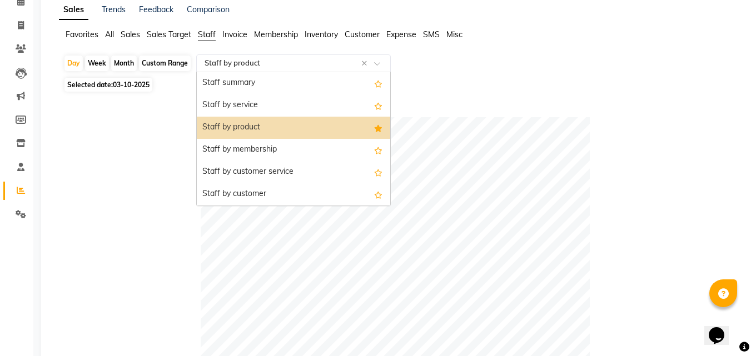
click at [249, 65] on input "text" at bounding box center [282, 63] width 160 height 11
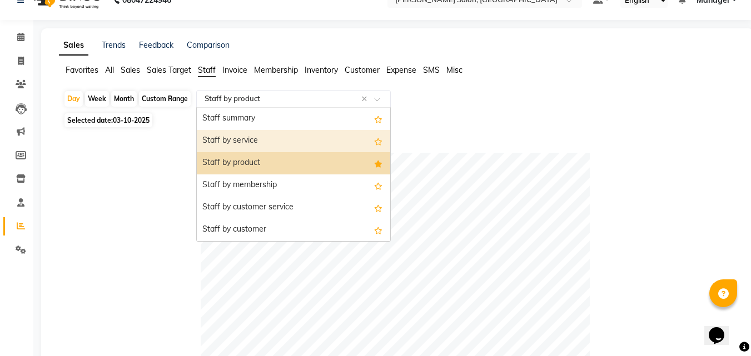
scroll to position [0, 0]
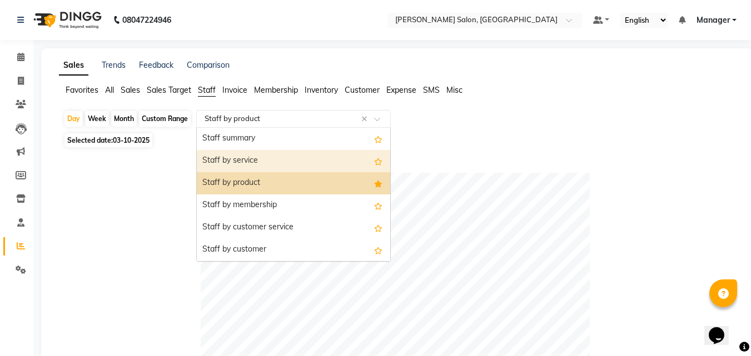
click at [262, 164] on div "Staff by service" at bounding box center [293, 161] width 193 height 22
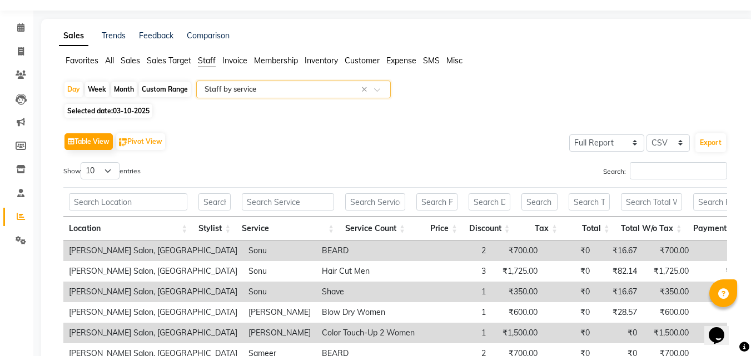
scroll to position [56, 0]
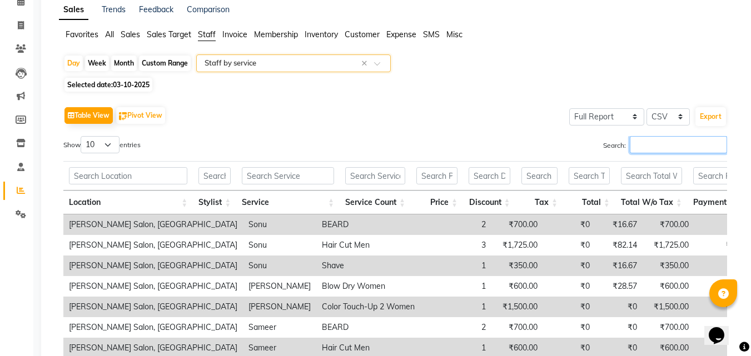
click at [661, 139] on input "Search:" at bounding box center [677, 144] width 97 height 17
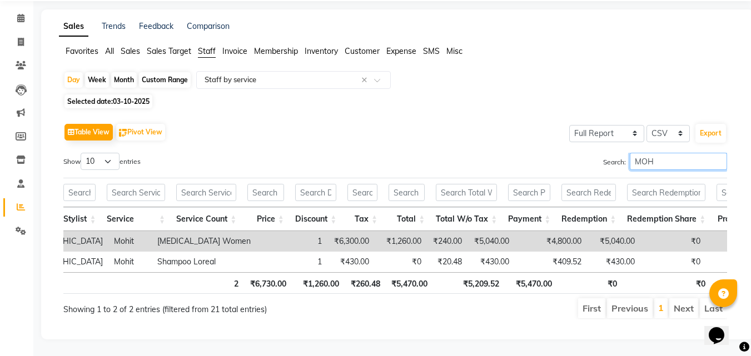
scroll to position [0, 0]
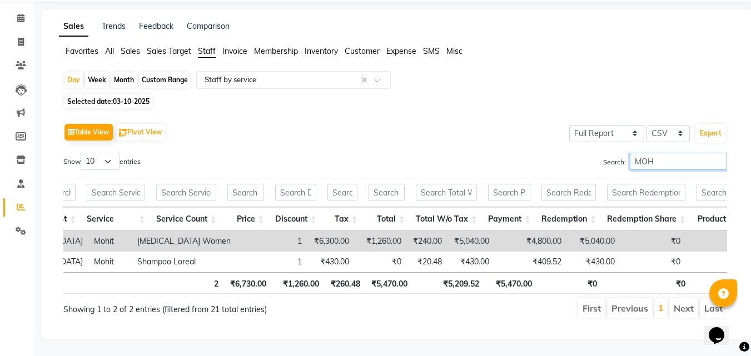
type input "MOH"
drag, startPoint x: 446, startPoint y: 225, endPoint x: 485, endPoint y: 228, distance: 39.6
click at [485, 231] on tr "Madonna Salon, Sector 32, Noida Mohit Botox Women 1 ₹6,300.00 ₹1,260.00 ₹240.00…" at bounding box center [375, 241] width 933 height 21
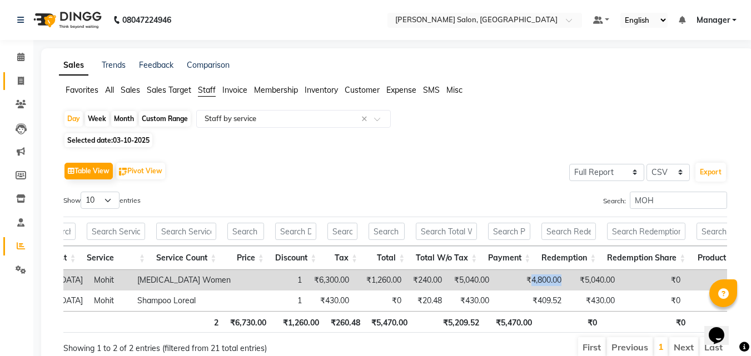
click at [7, 82] on link "Invoice" at bounding box center [16, 81] width 27 height 18
select select "service"
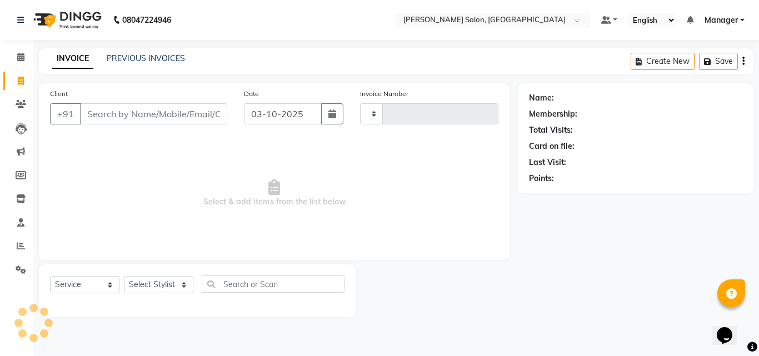
type input "4330"
select select "7229"
click at [22, 246] on icon at bounding box center [21, 246] width 8 height 8
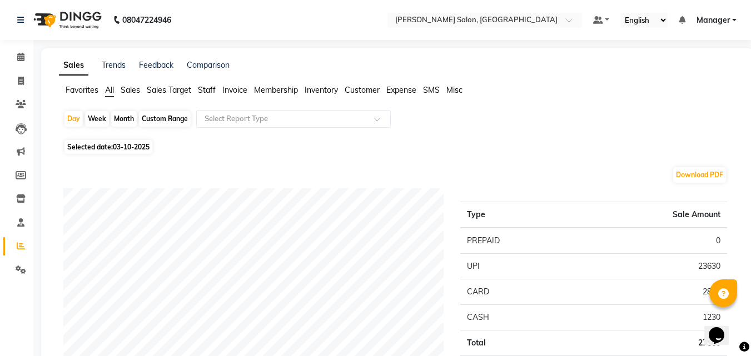
click at [207, 93] on span "Staff" at bounding box center [207, 90] width 18 height 10
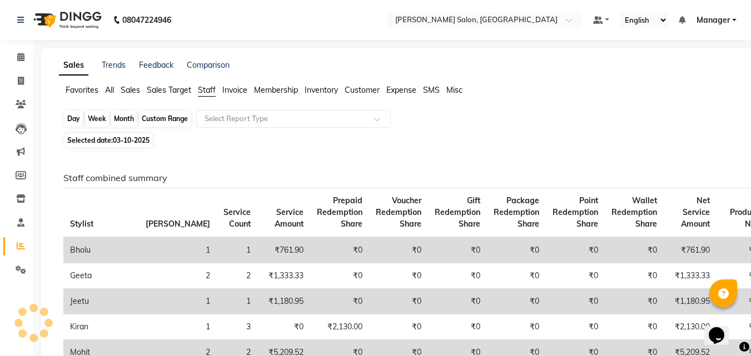
click at [68, 118] on div "Day" at bounding box center [73, 119] width 18 height 16
click at [77, 120] on div "Day" at bounding box center [73, 119] width 18 height 16
select select "10"
select select "2025"
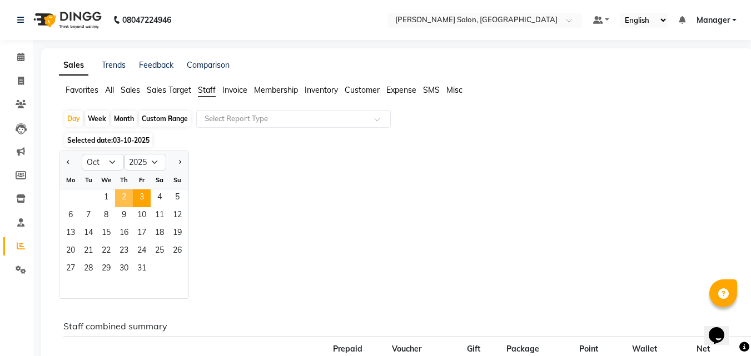
click at [123, 197] on span "2" at bounding box center [124, 198] width 18 height 18
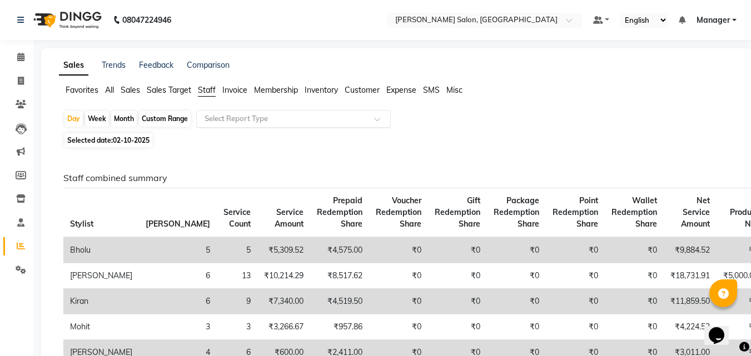
click at [256, 116] on input "text" at bounding box center [282, 118] width 160 height 11
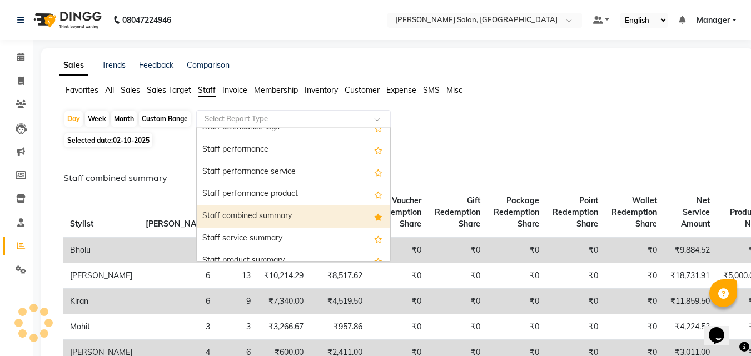
click at [308, 221] on div "Staff combined summary" at bounding box center [293, 217] width 193 height 22
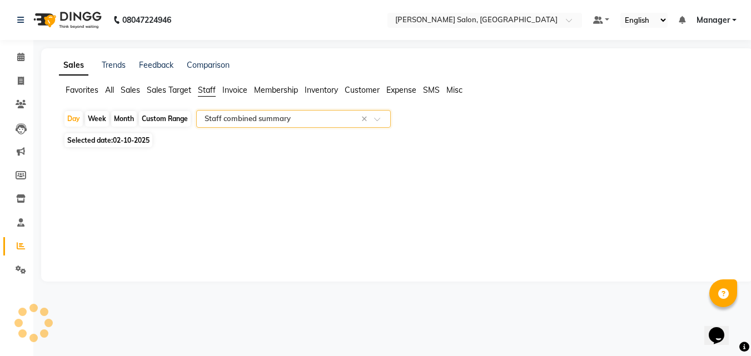
select select "full_report"
select select "csv"
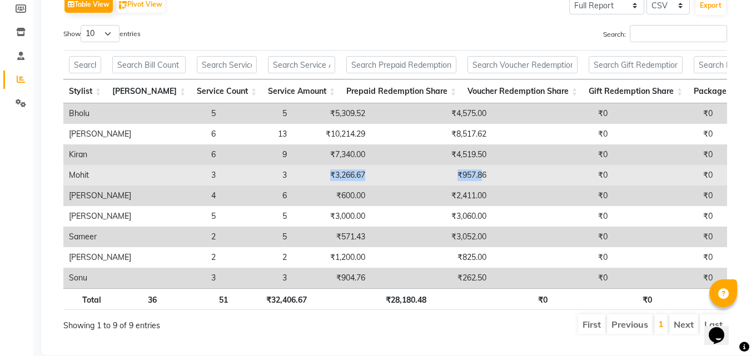
drag, startPoint x: 268, startPoint y: 172, endPoint x: 419, endPoint y: 178, distance: 151.8
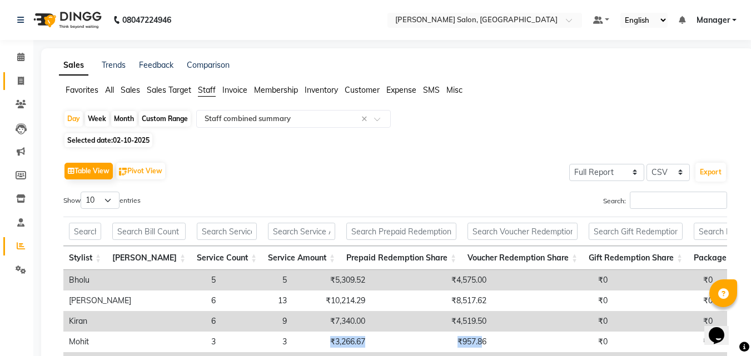
click at [6, 80] on link "Invoice" at bounding box center [16, 81] width 27 height 18
select select "service"
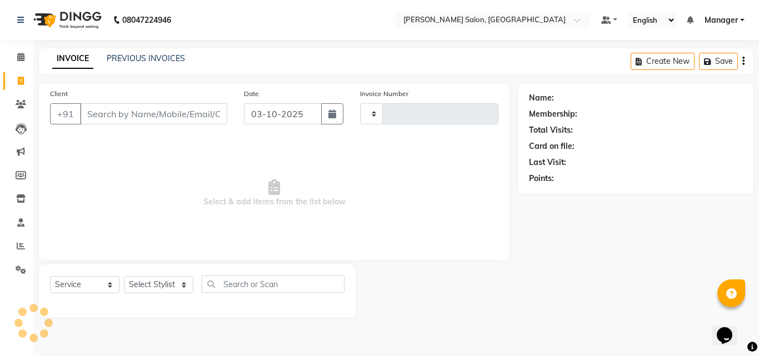
type input "4330"
select select "7229"
click at [117, 118] on input "Client" at bounding box center [153, 113] width 147 height 21
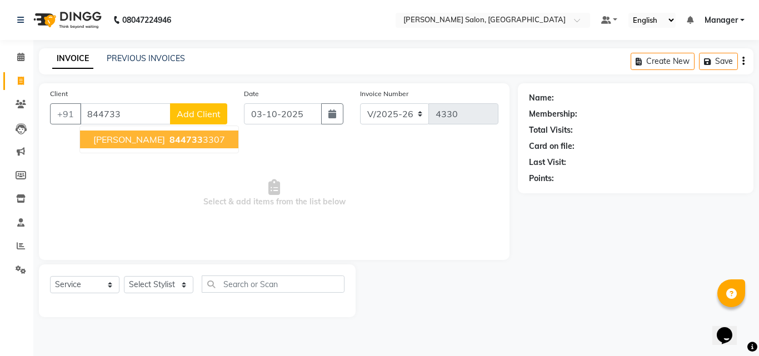
click at [167, 139] on ngb-highlight "844733 3307" at bounding box center [196, 139] width 58 height 11
type input "8447333307"
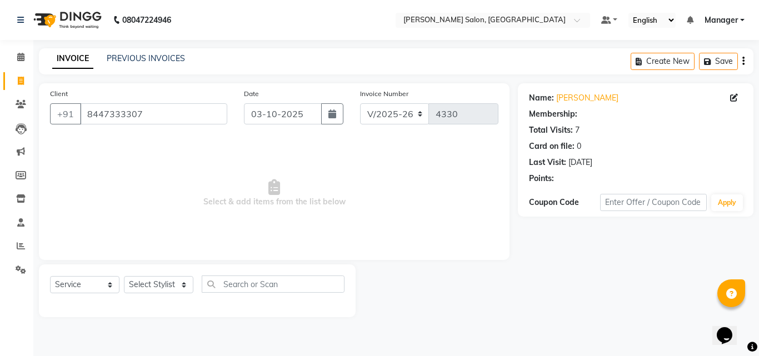
select select "1: Object"
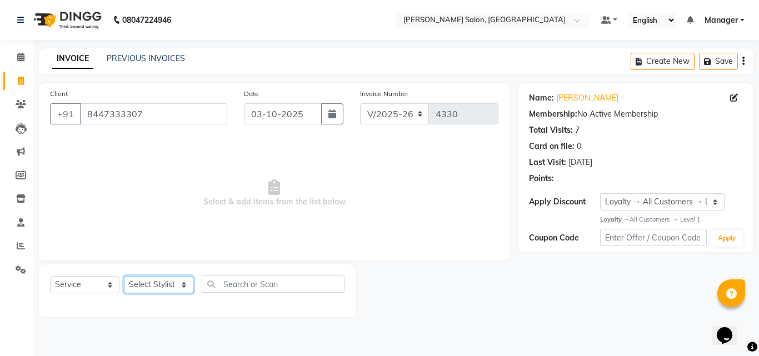
click at [151, 289] on select "Select Stylist BHOLU Geeta Hanif Jeetu JIYA SINGH Kiran LAXMAN PEDI Manager Moh…" at bounding box center [158, 284] width 69 height 17
select select "65237"
click at [124, 276] on select "Select Stylist BHOLU Geeta Hanif Jeetu JIYA SINGH Kiran LAXMAN PEDI Manager Moh…" at bounding box center [158, 284] width 69 height 17
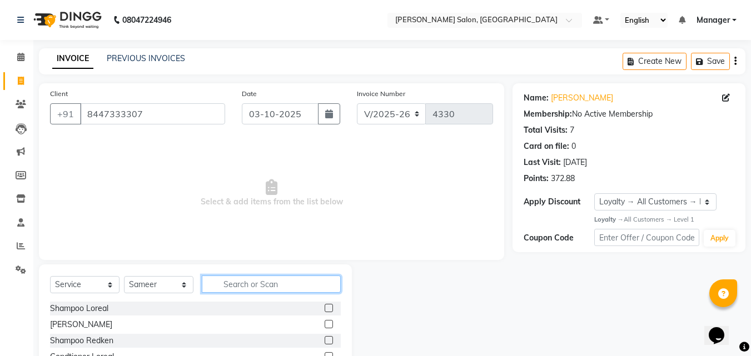
click at [250, 284] on input "text" at bounding box center [271, 284] width 139 height 17
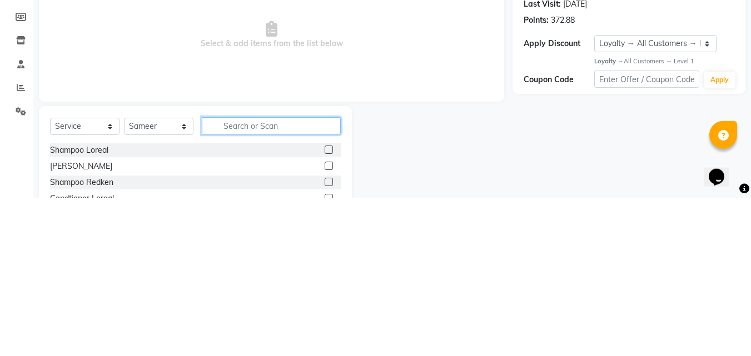
scroll to position [27, 0]
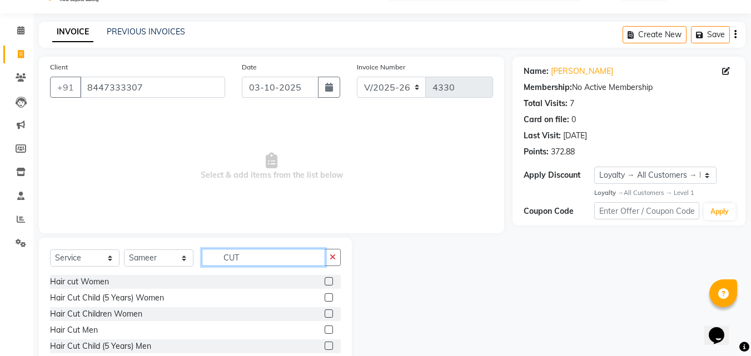
type input "CUT"
click at [324, 326] on label at bounding box center [328, 330] width 8 height 8
click at [324, 327] on input "checkbox" at bounding box center [327, 330] width 7 height 7
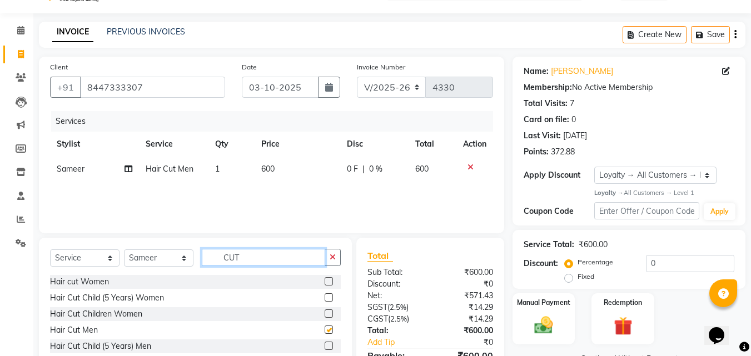
click at [281, 254] on input "CUT" at bounding box center [263, 257] width 123 height 17
checkbox input "false"
type input "C"
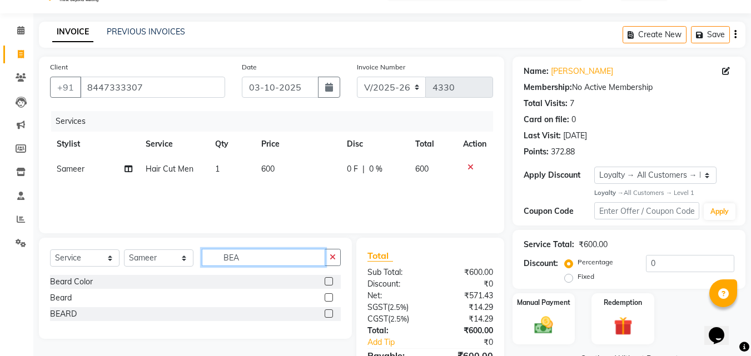
type input "BEA"
click at [329, 297] on label at bounding box center [328, 297] width 8 height 8
click at [329, 297] on input "checkbox" at bounding box center [327, 297] width 7 height 7
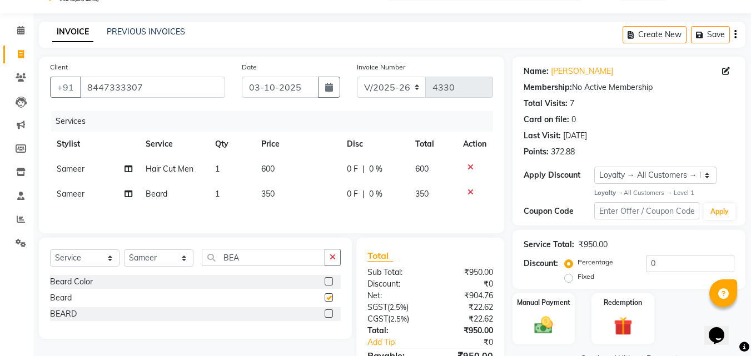
checkbox input "false"
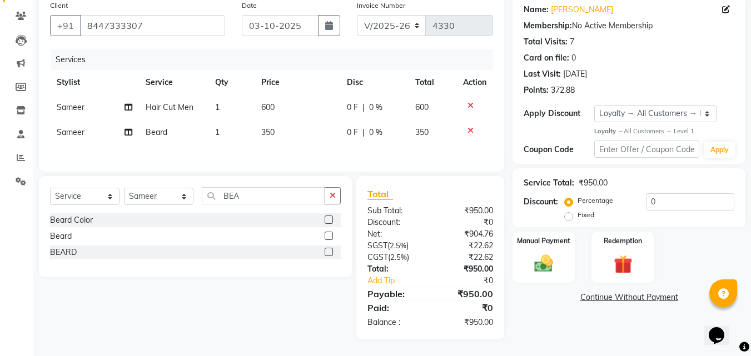
click at [546, 263] on img at bounding box center [543, 263] width 30 height 21
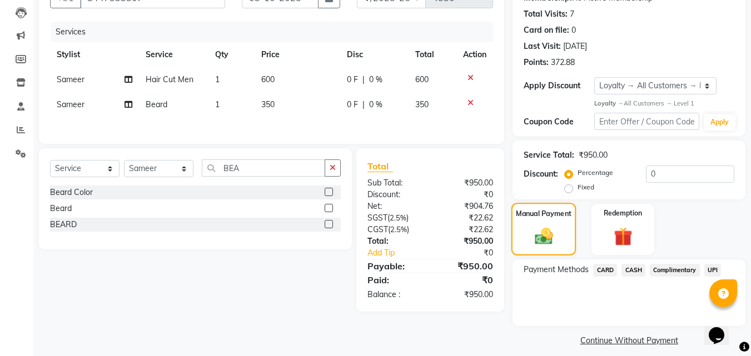
scroll to position [126, 0]
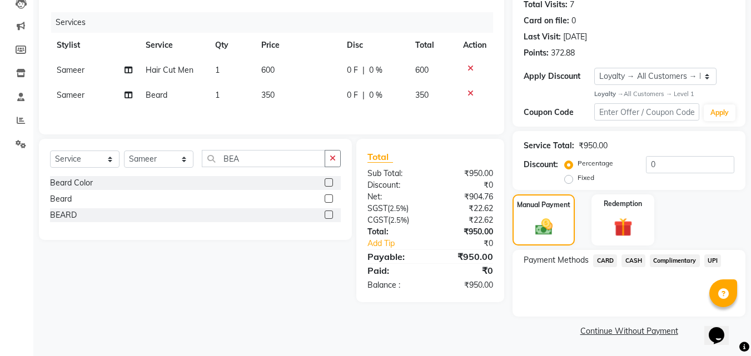
click at [712, 261] on span "UPI" at bounding box center [712, 260] width 17 height 13
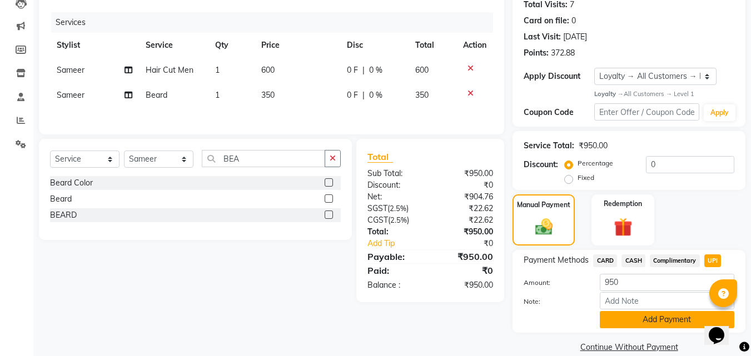
click at [661, 318] on button "Add Payment" at bounding box center [666, 319] width 134 height 17
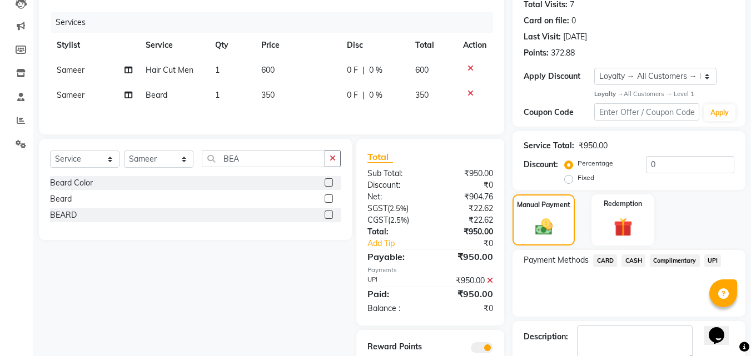
scroll to position [188, 0]
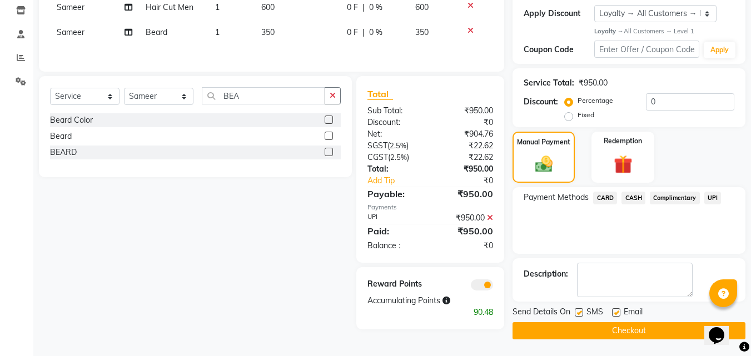
click at [663, 333] on button "Checkout" at bounding box center [628, 330] width 233 height 17
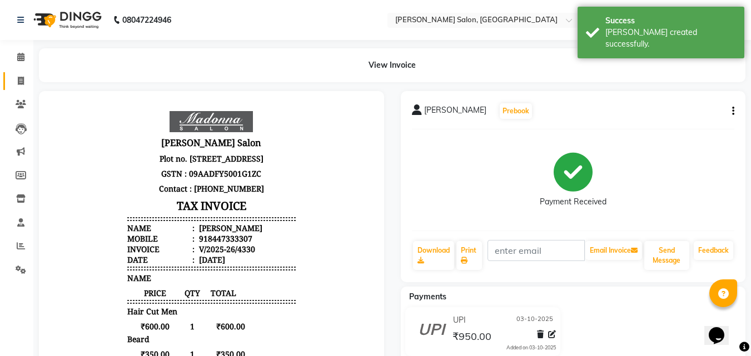
click at [21, 79] on icon at bounding box center [21, 81] width 6 height 8
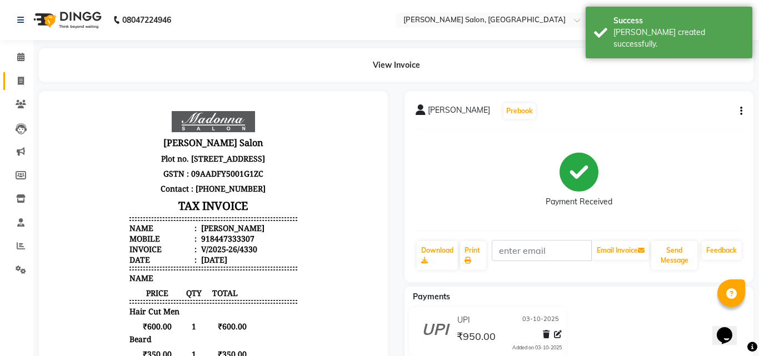
select select "7229"
select select "service"
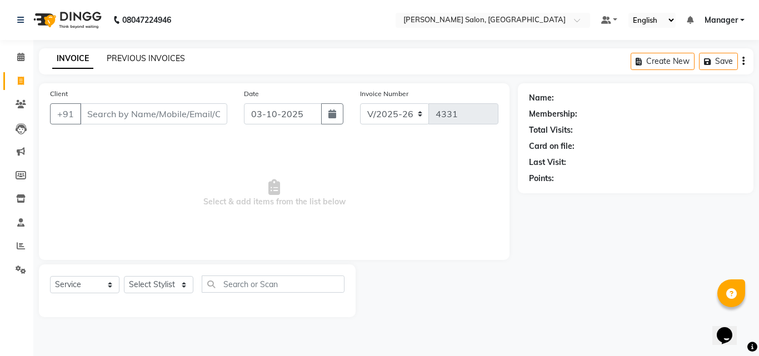
click at [158, 53] on link "PREVIOUS INVOICES" at bounding box center [146, 58] width 78 height 10
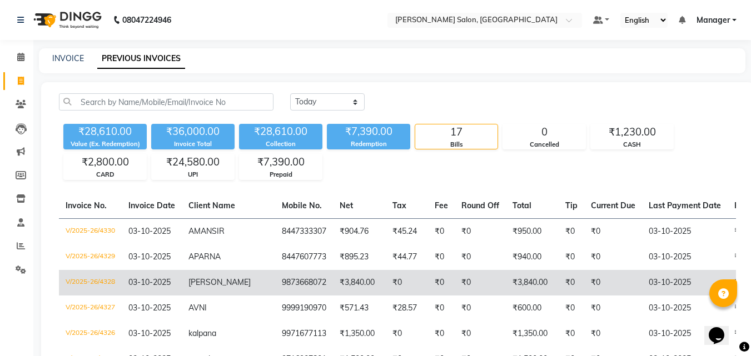
click at [428, 288] on td "₹0" at bounding box center [441, 283] width 27 height 26
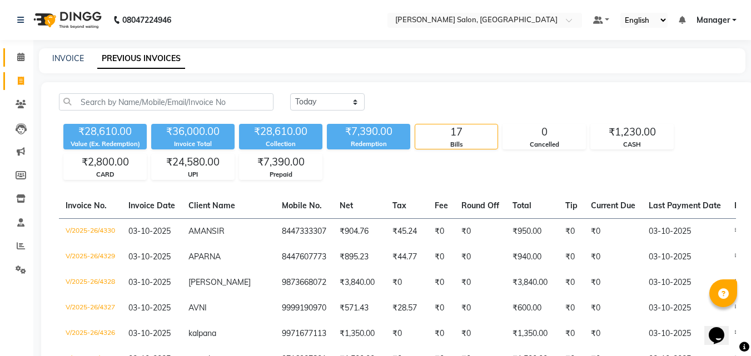
click at [22, 54] on icon at bounding box center [20, 57] width 7 height 8
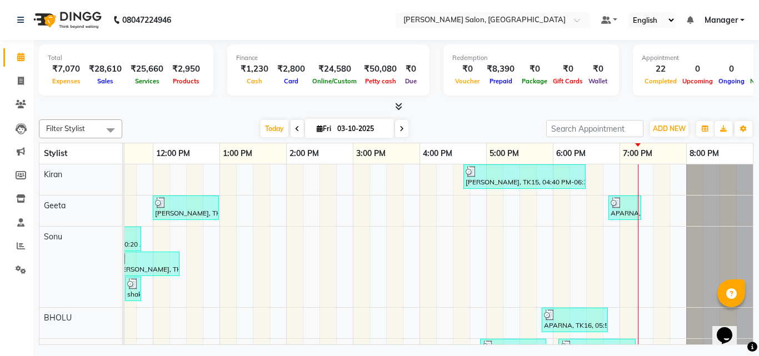
click at [21, 57] on icon at bounding box center [20, 57] width 7 height 8
click at [21, 81] on icon at bounding box center [21, 81] width 6 height 8
select select "service"
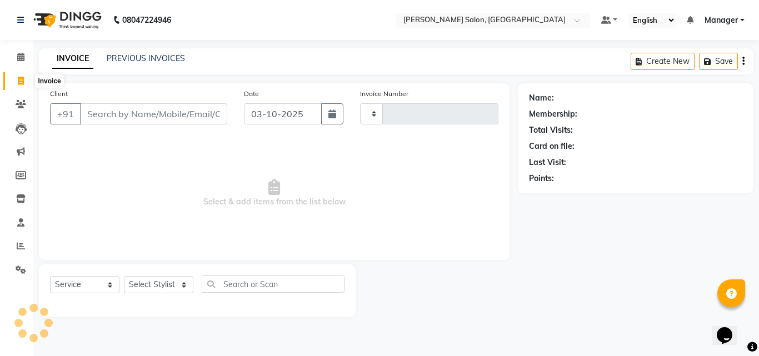
type input "4332"
select select "7229"
click at [19, 57] on icon at bounding box center [20, 57] width 7 height 8
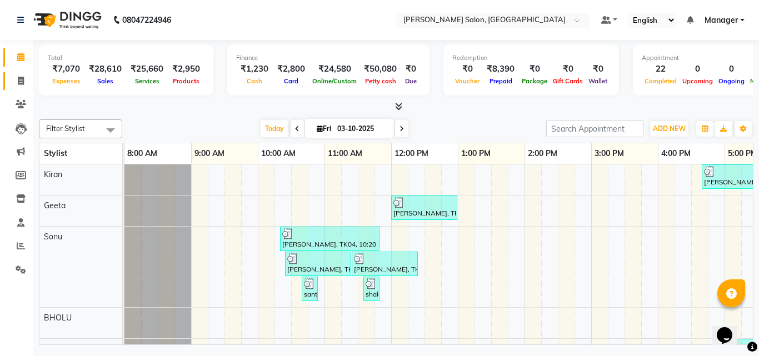
click at [22, 83] on icon at bounding box center [21, 81] width 6 height 8
select select "service"
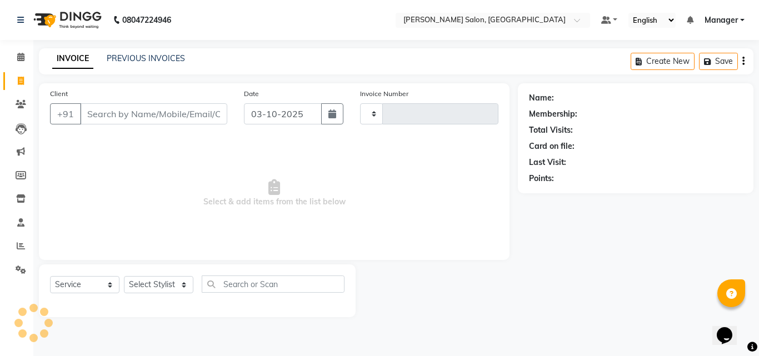
type input "4332"
select select "7229"
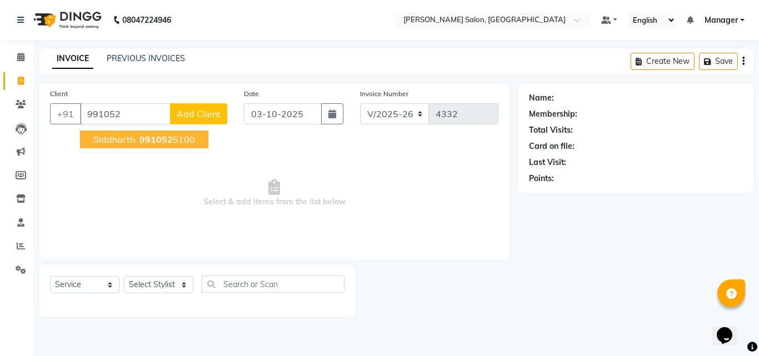
click at [167, 134] on span "991052" at bounding box center [155, 139] width 33 height 11
type input "9910525100"
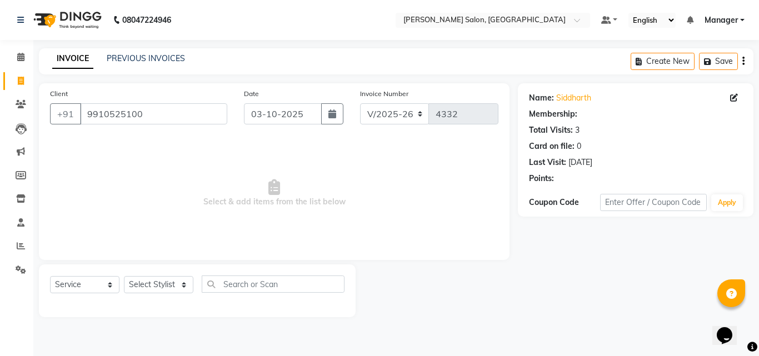
select select "1: Object"
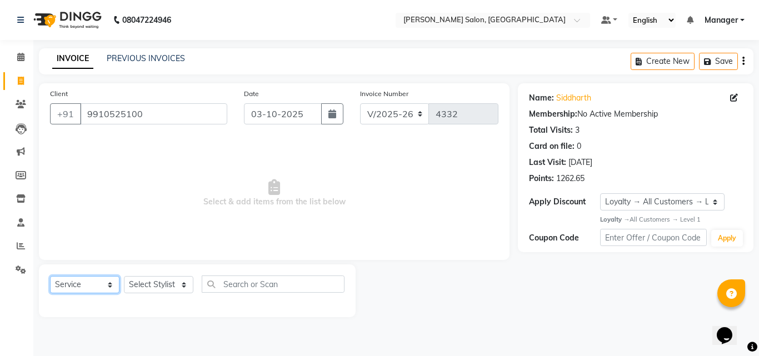
click at [117, 286] on select "Select Service Product Membership Package Voucher Prepaid Gift Card" at bounding box center [84, 284] width 69 height 17
select select "P"
click at [50, 276] on select "Select Service Product Membership Package Voucher Prepaid Gift Card" at bounding box center [84, 284] width 69 height 17
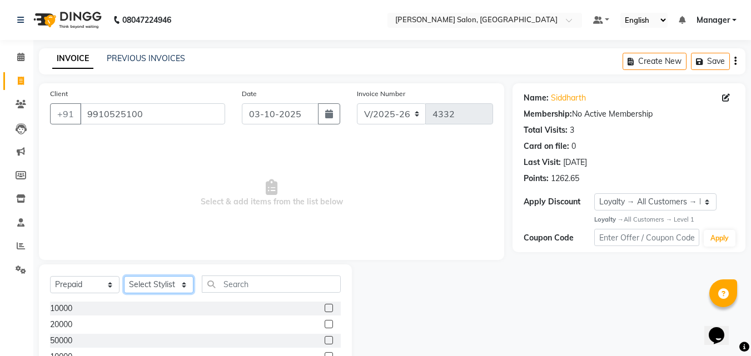
click at [178, 288] on select "Select Stylist BHOLU Geeta Hanif Jeetu JIYA SINGH Kiran LAXMAN PEDI Manager Moh…" at bounding box center [158, 284] width 69 height 17
select select "63474"
click at [124, 276] on select "Select Stylist BHOLU Geeta Hanif Jeetu JIYA SINGH Kiran LAXMAN PEDI Manager Moh…" at bounding box center [158, 284] width 69 height 17
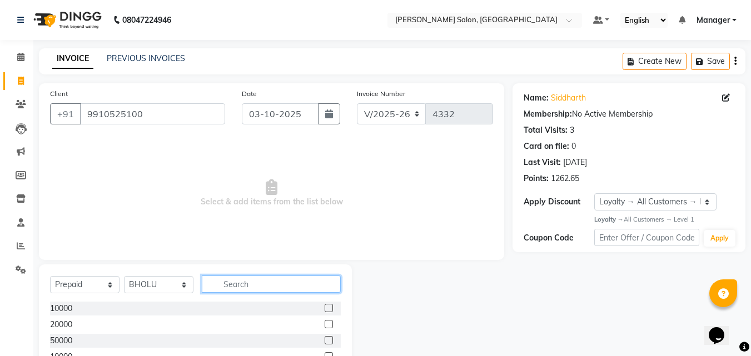
click at [257, 285] on input "text" at bounding box center [271, 284] width 139 height 17
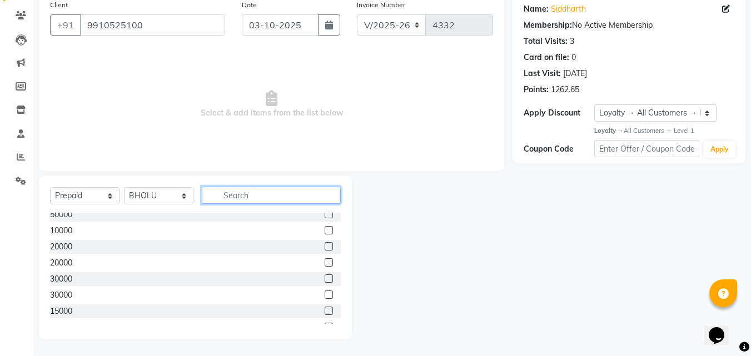
scroll to position [36, 0]
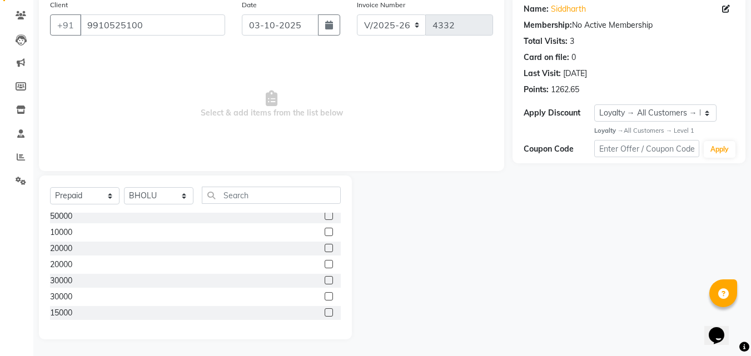
click at [324, 313] on label at bounding box center [328, 312] width 8 height 8
click at [324, 313] on input "checkbox" at bounding box center [327, 312] width 7 height 7
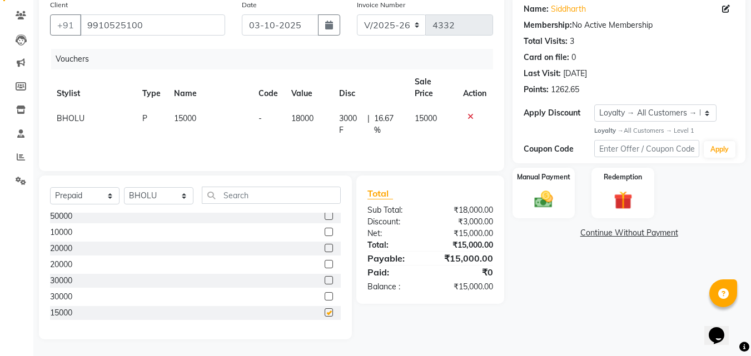
checkbox input "false"
click at [546, 200] on img at bounding box center [543, 199] width 31 height 22
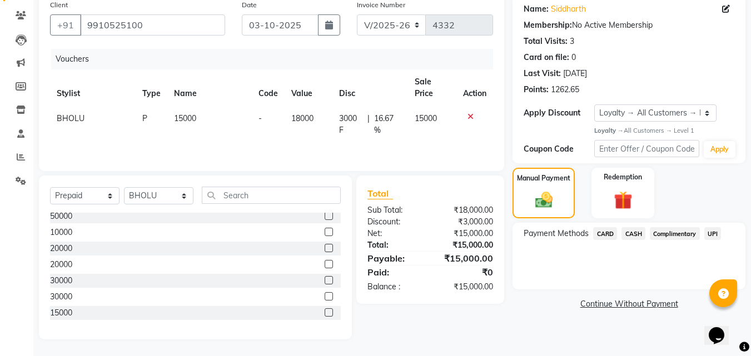
click at [711, 233] on span "UPI" at bounding box center [712, 233] width 17 height 13
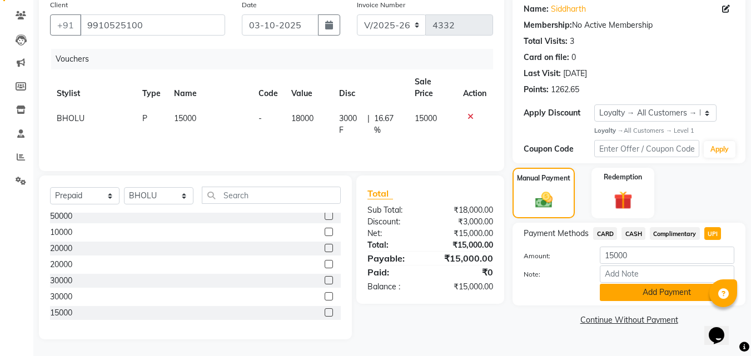
click at [649, 292] on button "Add Payment" at bounding box center [666, 292] width 134 height 17
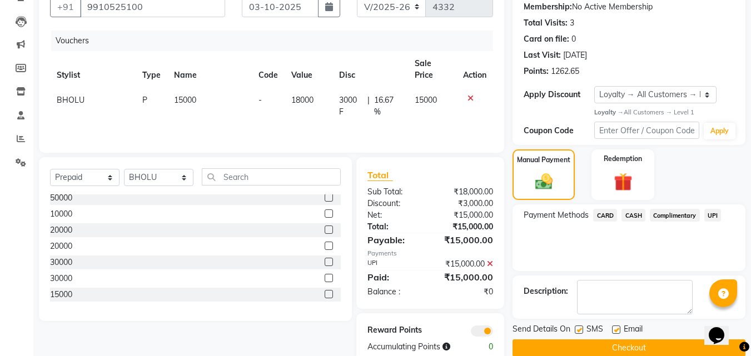
scroll to position [132, 0]
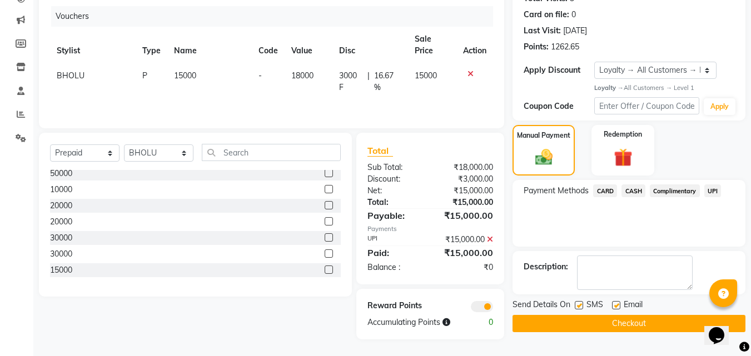
click at [589, 325] on button "Checkout" at bounding box center [628, 323] width 233 height 17
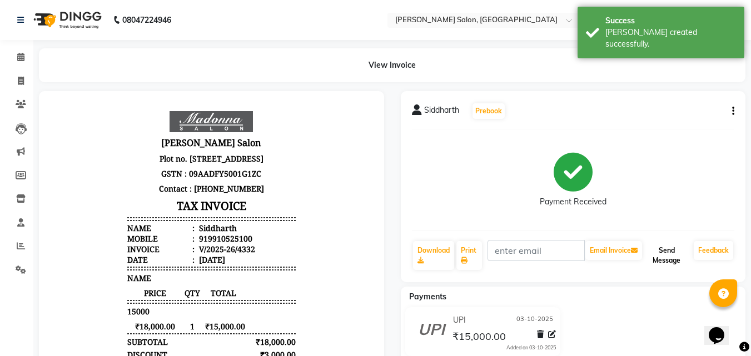
click at [675, 249] on button "Send Message" at bounding box center [666, 255] width 45 height 29
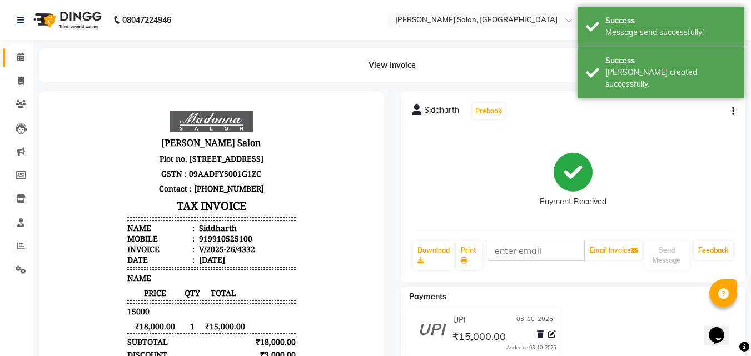
click at [19, 53] on icon at bounding box center [20, 57] width 7 height 8
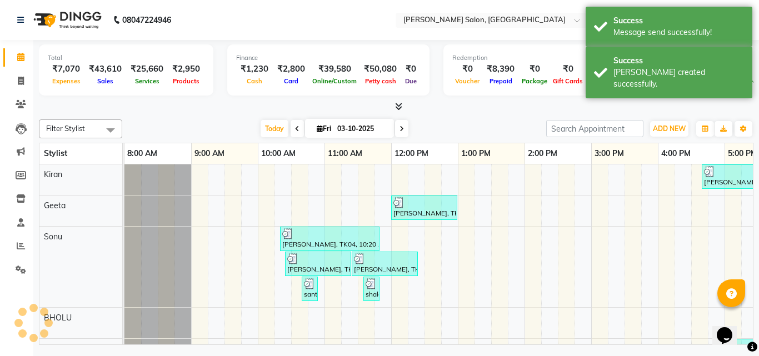
scroll to position [0, 238]
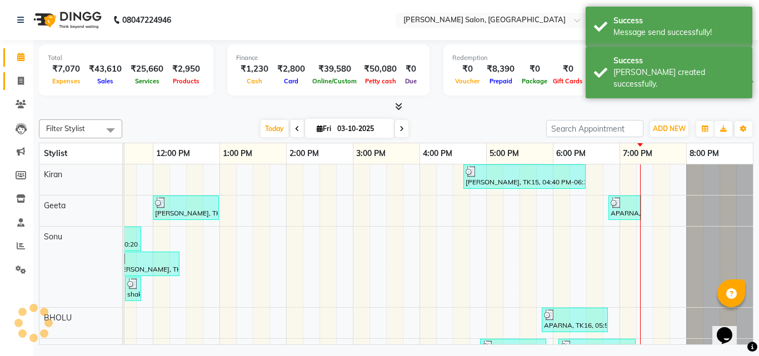
click at [19, 81] on icon at bounding box center [21, 81] width 6 height 8
select select "service"
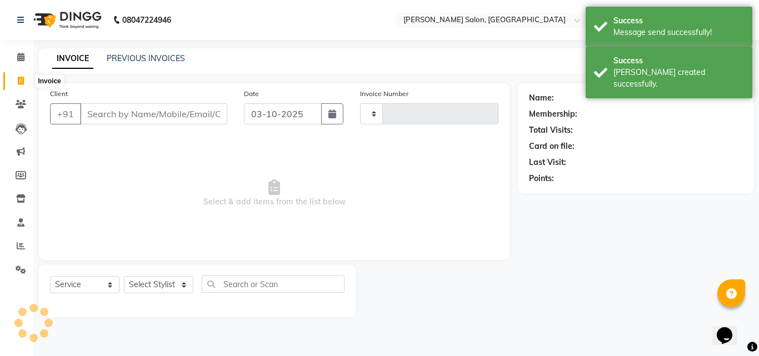
type input "4333"
select select "7229"
click at [21, 57] on icon at bounding box center [20, 57] width 7 height 8
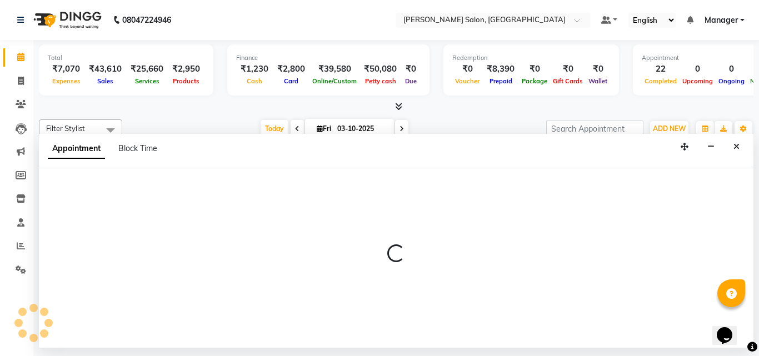
click at [22, 57] on icon at bounding box center [20, 57] width 7 height 8
select select "61925"
select select "tentative"
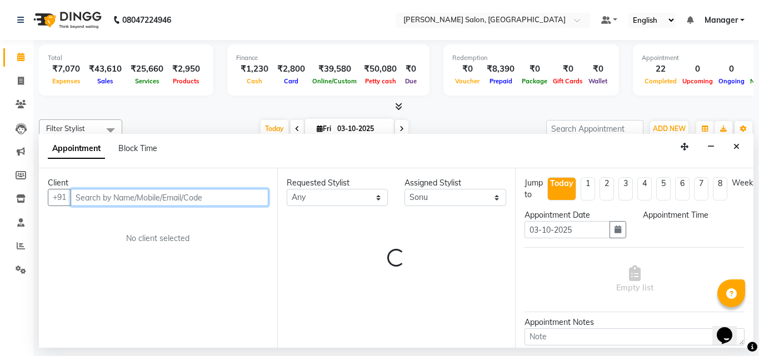
select select "570"
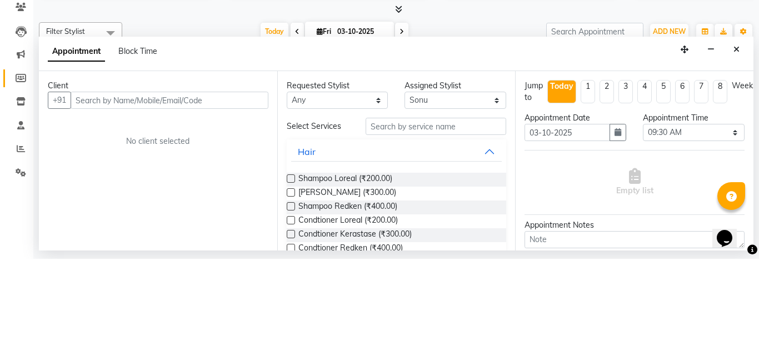
click at [22, 174] on icon at bounding box center [21, 175] width 11 height 8
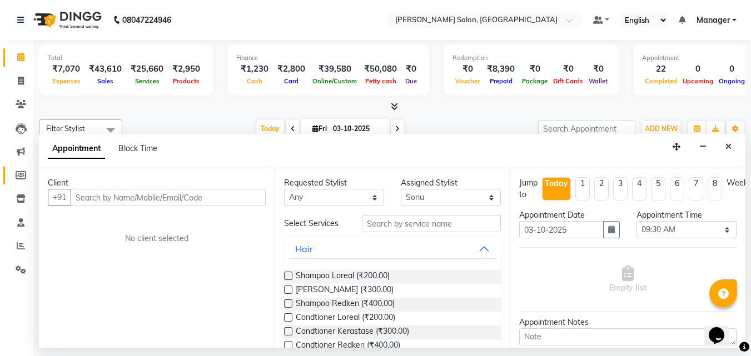
select select
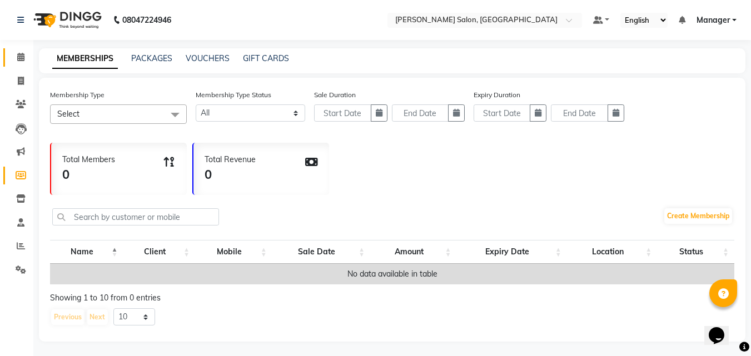
click at [15, 64] on link "Calendar" at bounding box center [16, 57] width 27 height 18
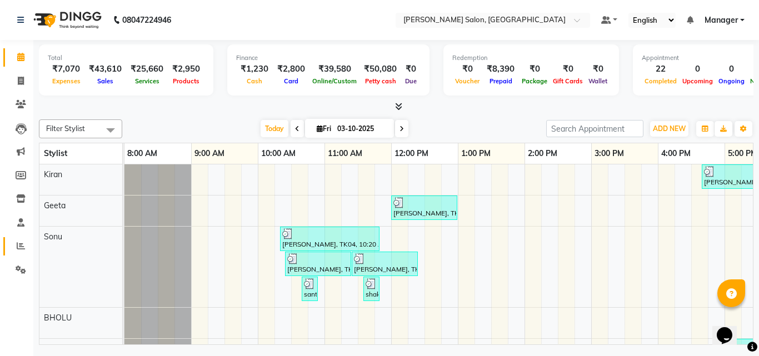
click at [21, 247] on icon at bounding box center [21, 246] width 8 height 8
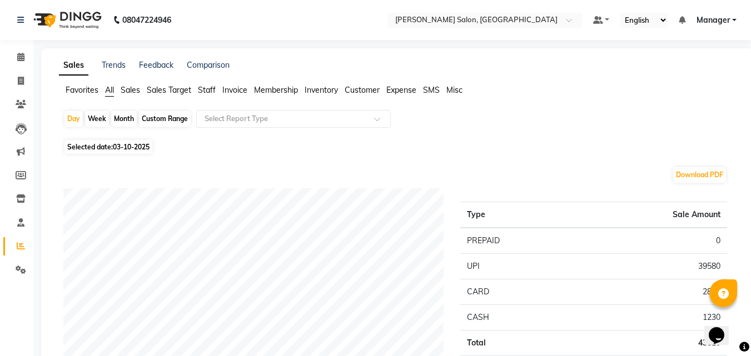
click at [209, 90] on span "Staff" at bounding box center [207, 90] width 18 height 10
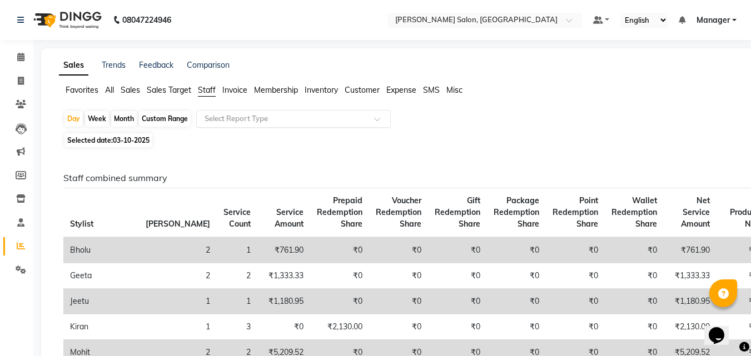
click at [377, 125] on span at bounding box center [381, 122] width 14 height 11
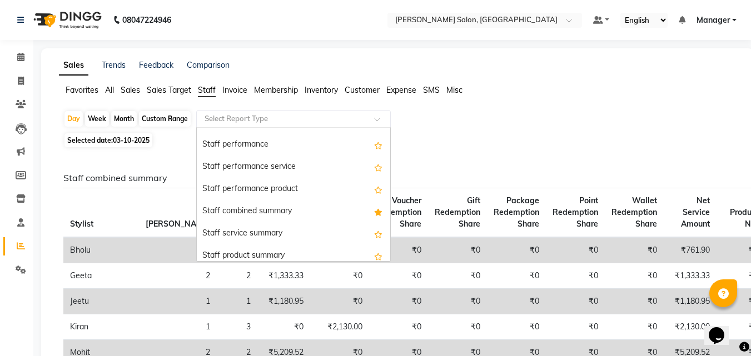
scroll to position [178, 0]
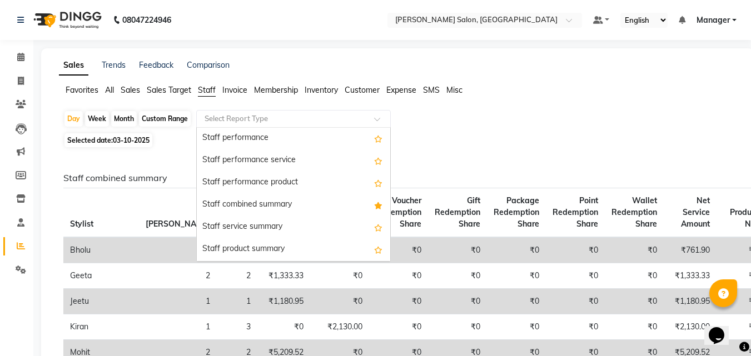
click at [274, 202] on div "Staff combined summary" at bounding box center [293, 205] width 193 height 22
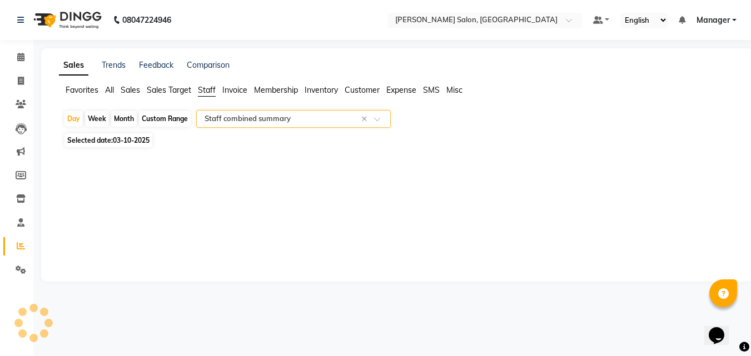
select select "full_report"
select select "csv"
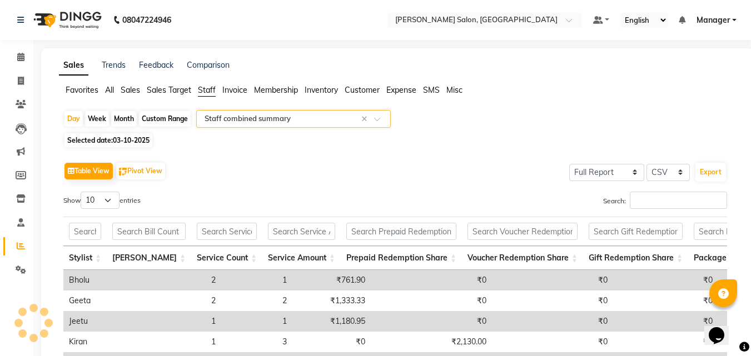
click at [572, 119] on div "Day Week Month Custom Range Select Report Type × Staff combined summary ×" at bounding box center [397, 120] width 668 height 20
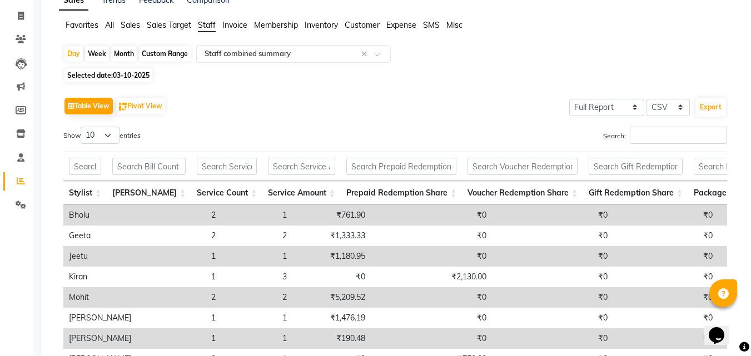
scroll to position [67, 0]
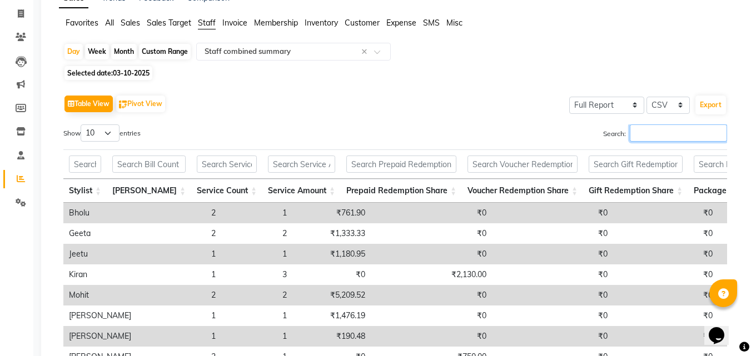
click at [671, 134] on input "Search:" at bounding box center [677, 132] width 97 height 17
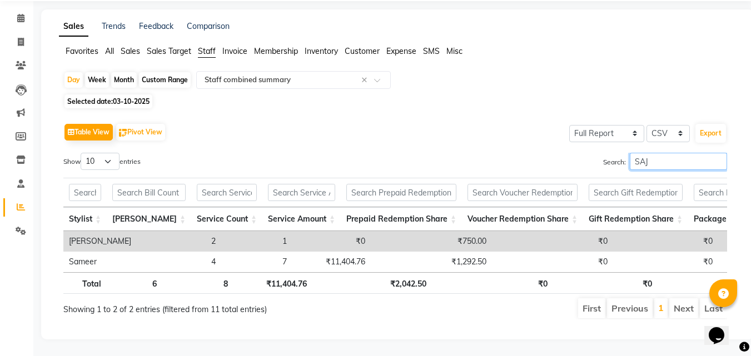
scroll to position [35, 0]
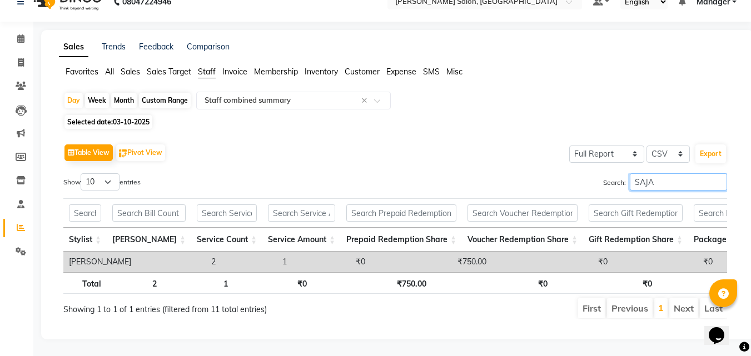
type input "SAJAL"
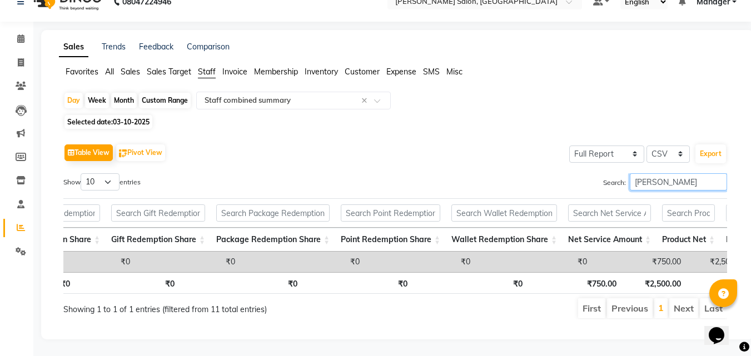
scroll to position [0, 762]
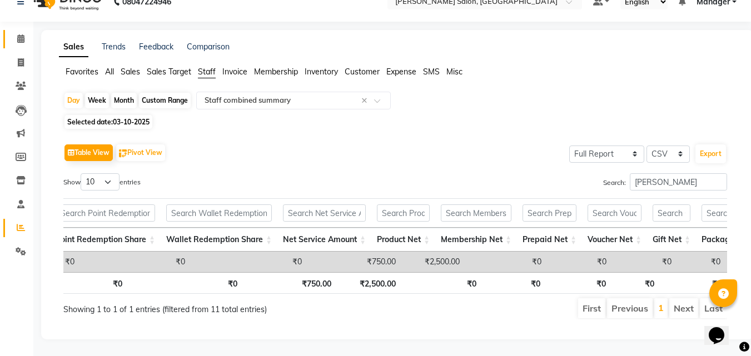
click at [21, 34] on icon at bounding box center [20, 38] width 7 height 8
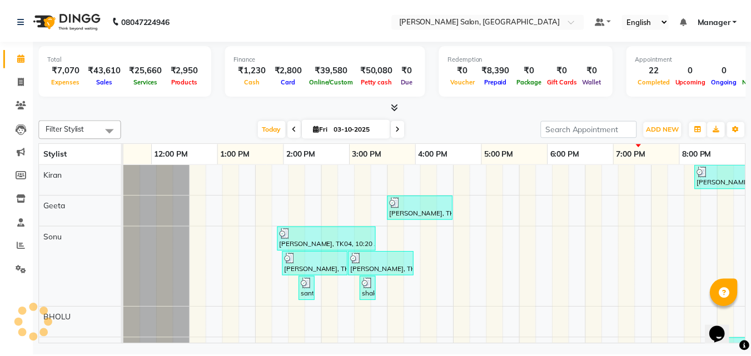
scroll to position [0, 238]
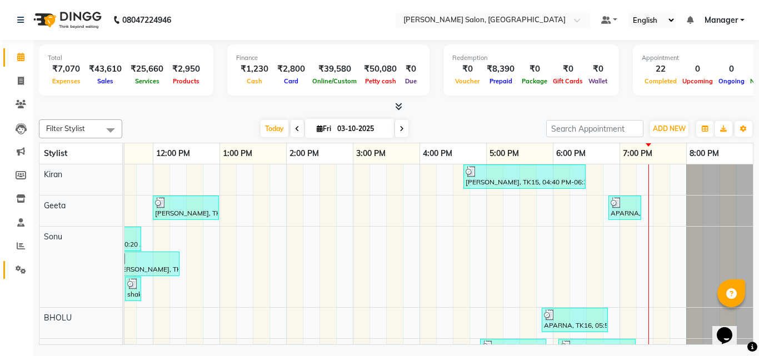
click at [21, 271] on icon at bounding box center [21, 270] width 11 height 8
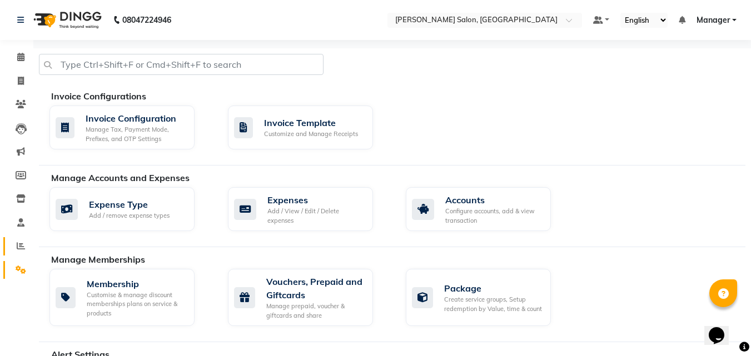
click at [21, 245] on icon at bounding box center [21, 246] width 8 height 8
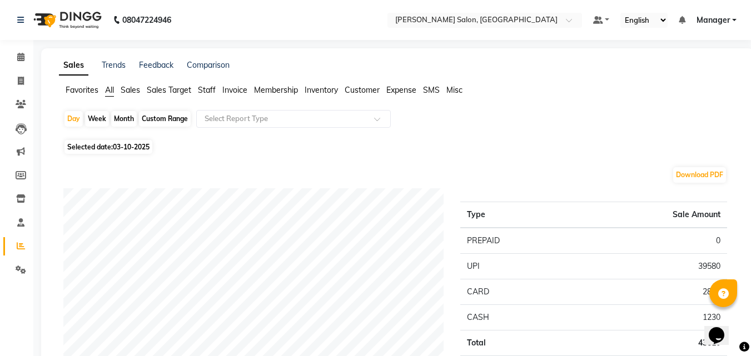
click at [206, 90] on span "Staff" at bounding box center [207, 90] width 18 height 10
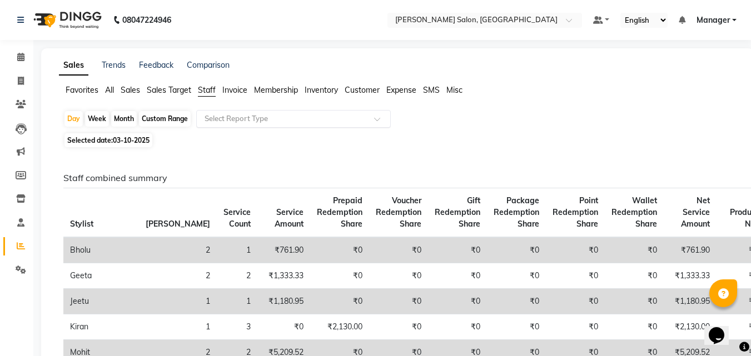
click at [375, 122] on span at bounding box center [381, 122] width 14 height 11
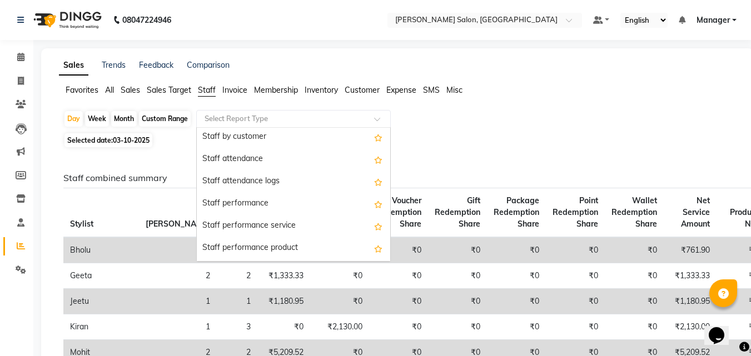
scroll to position [154, 0]
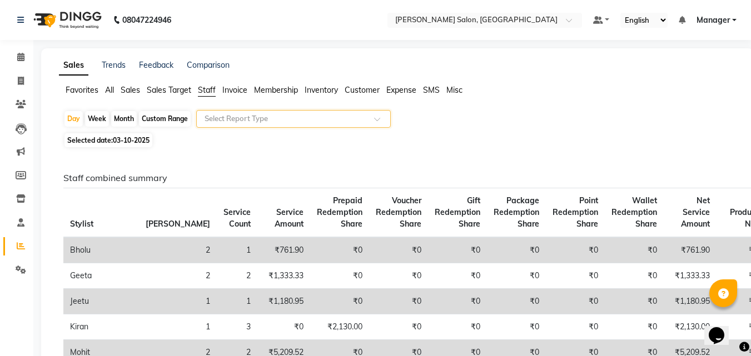
click at [377, 118] on span at bounding box center [381, 122] width 14 height 11
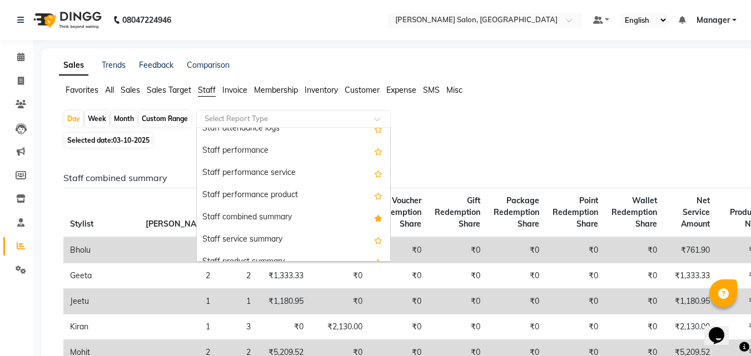
scroll to position [184, 0]
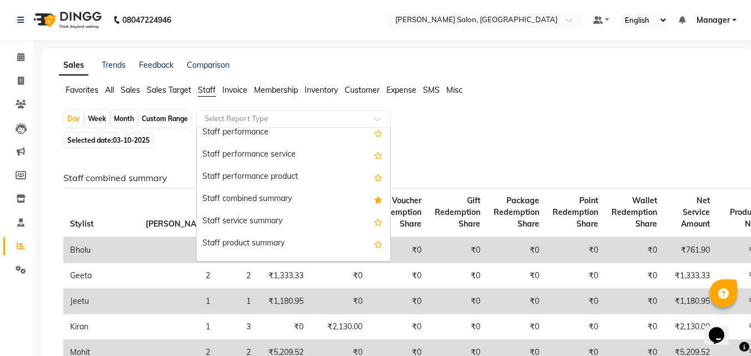
click at [272, 198] on div "Staff combined summary" at bounding box center [293, 199] width 193 height 22
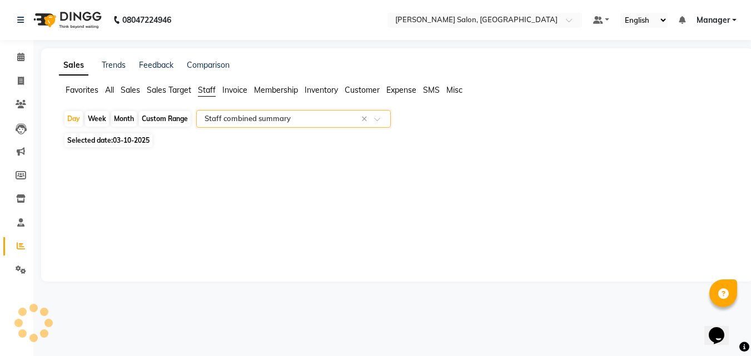
select select "full_report"
select select "csv"
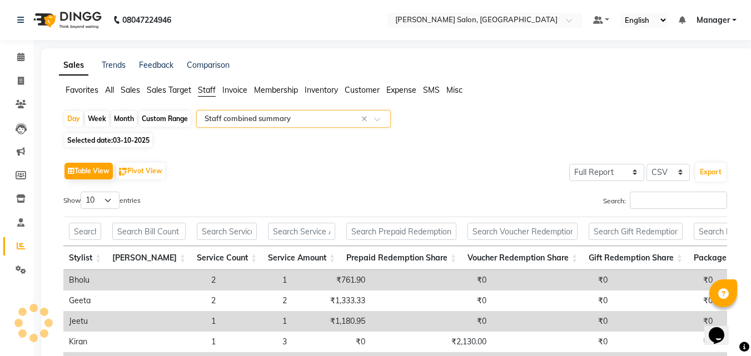
click at [566, 101] on div "Favorites All Sales Sales Target Staff Invoice Membership Inventory Customer Ex…" at bounding box center [397, 94] width 693 height 21
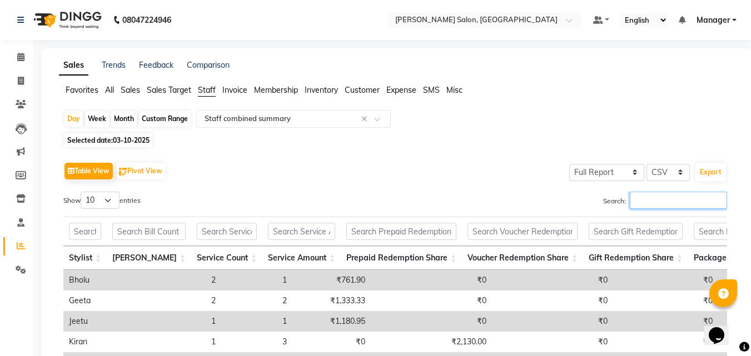
click at [663, 203] on input "Search:" at bounding box center [677, 200] width 97 height 17
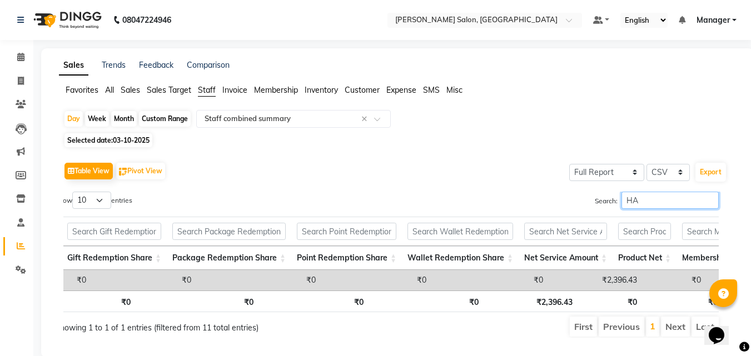
scroll to position [0, 762]
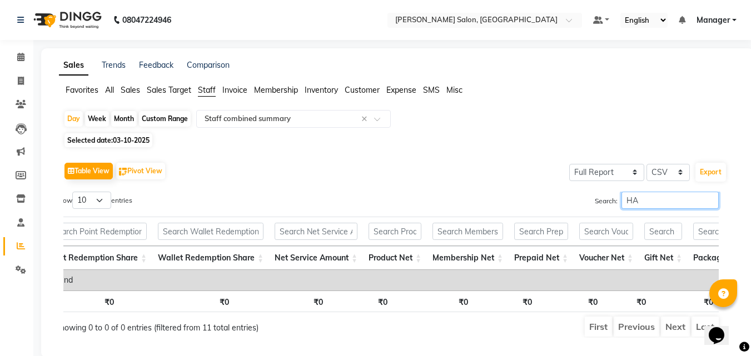
type input "H"
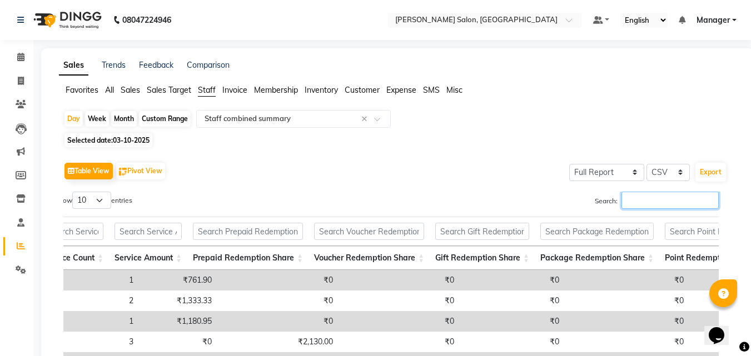
scroll to position [0, 0]
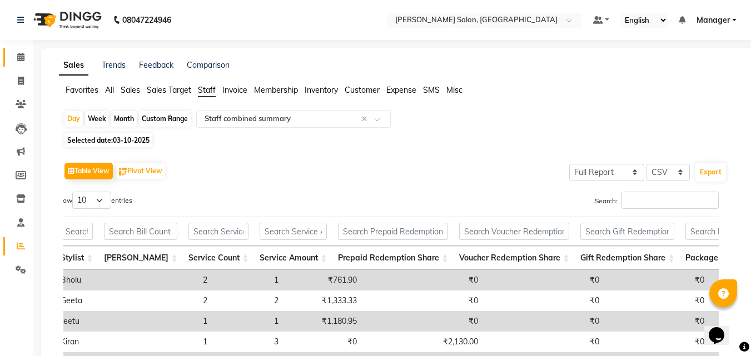
click at [18, 56] on icon at bounding box center [20, 57] width 7 height 8
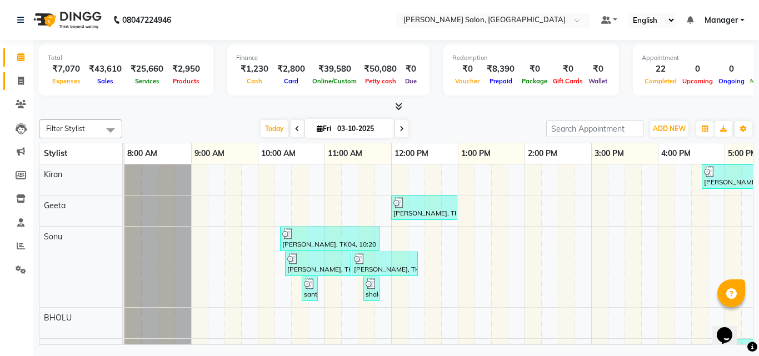
click at [24, 77] on icon at bounding box center [21, 81] width 6 height 8
select select "service"
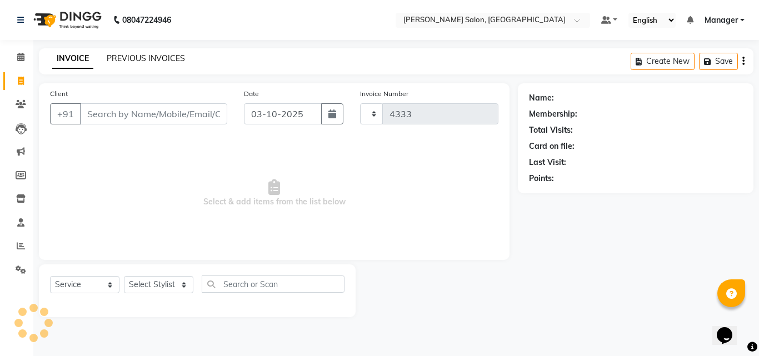
click at [152, 61] on link "PREVIOUS INVOICES" at bounding box center [146, 58] width 78 height 10
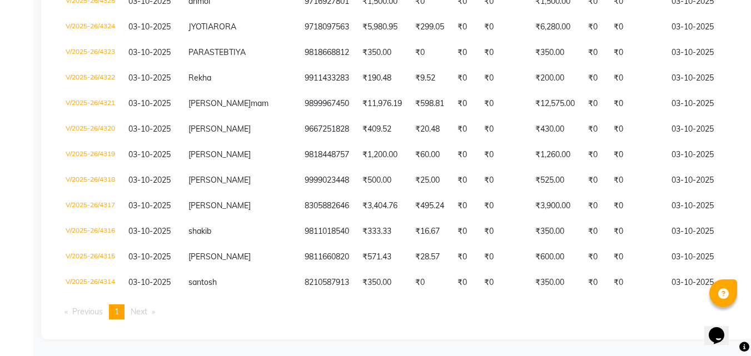
scroll to position [413, 0]
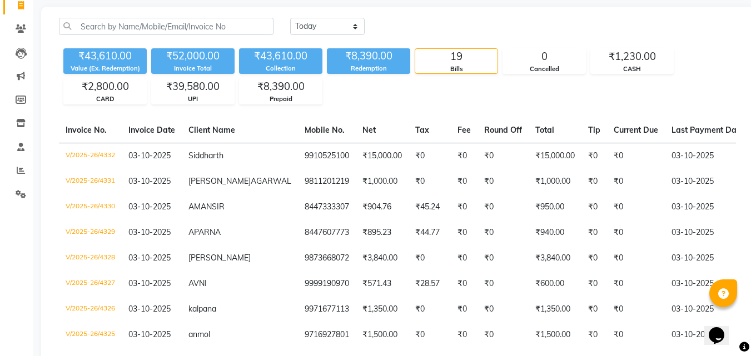
scroll to position [0, 0]
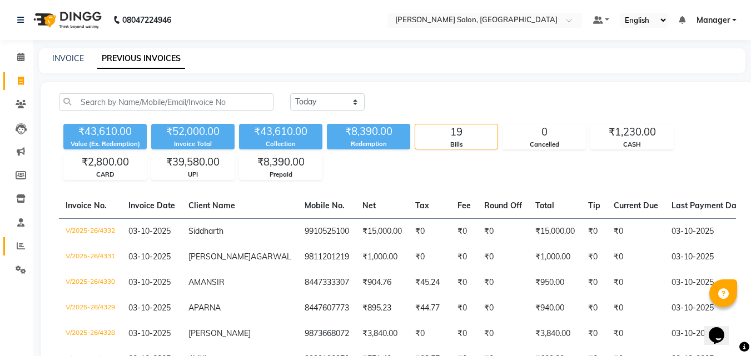
click at [10, 247] on link "Reports" at bounding box center [16, 246] width 27 height 18
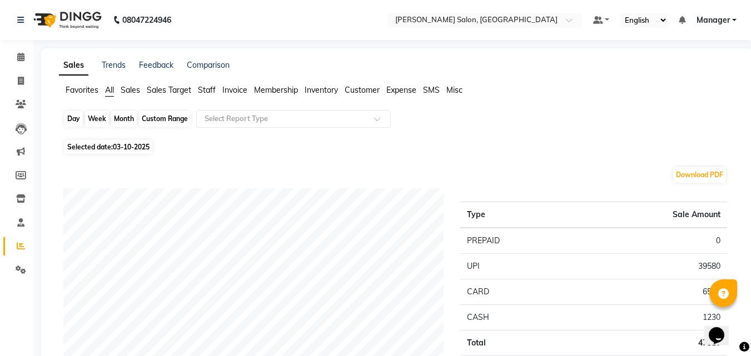
click at [72, 119] on div "Day" at bounding box center [73, 119] width 18 height 16
select select "10"
select select "2025"
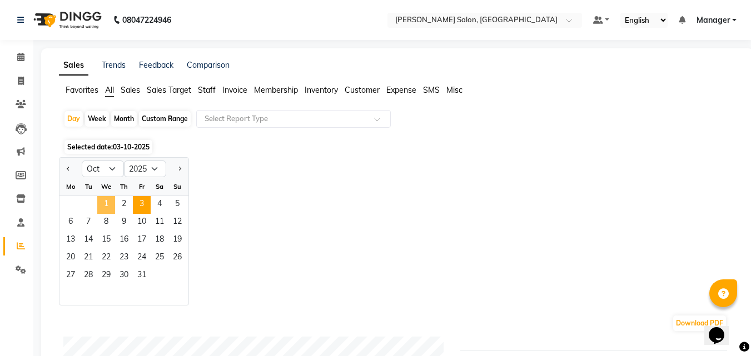
click at [101, 202] on span "1" at bounding box center [106, 205] width 18 height 18
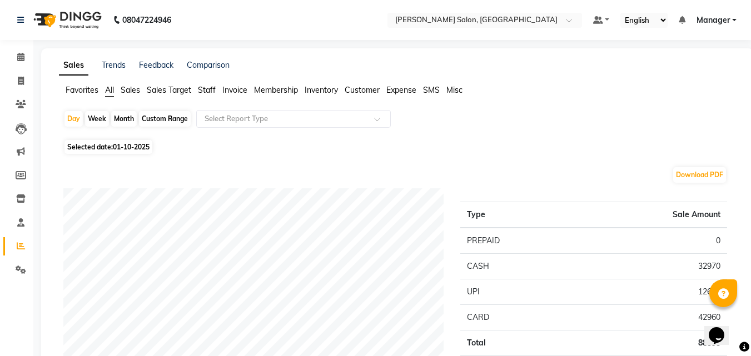
click at [208, 92] on span "Staff" at bounding box center [207, 90] width 18 height 10
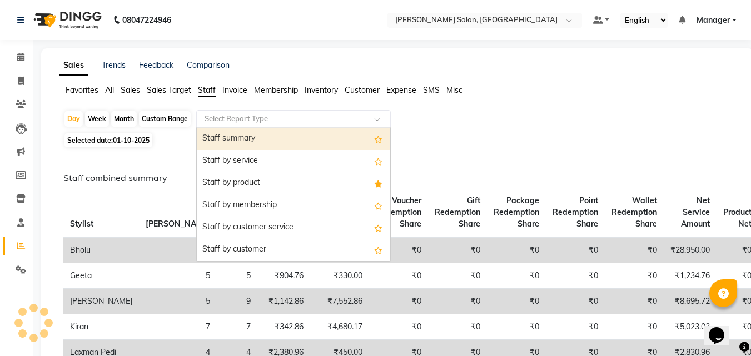
click at [263, 123] on input "text" at bounding box center [282, 118] width 160 height 11
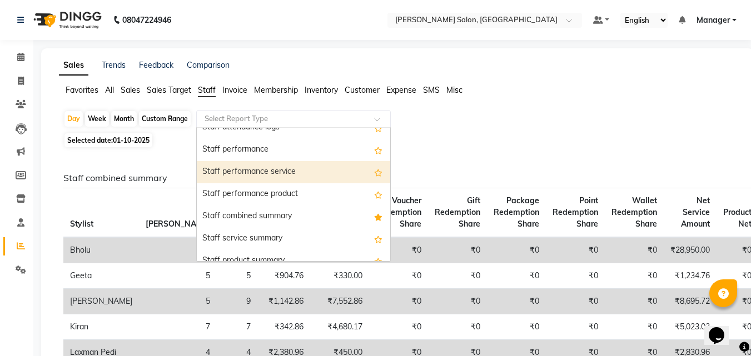
scroll to position [222, 0]
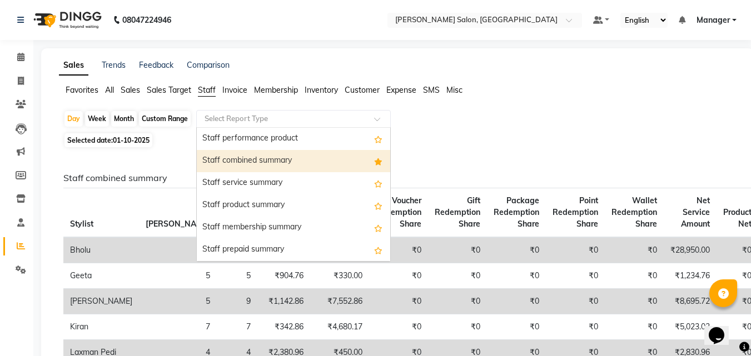
click at [282, 159] on div "Staff combined summary" at bounding box center [293, 161] width 193 height 22
select select "full_report"
select select "csv"
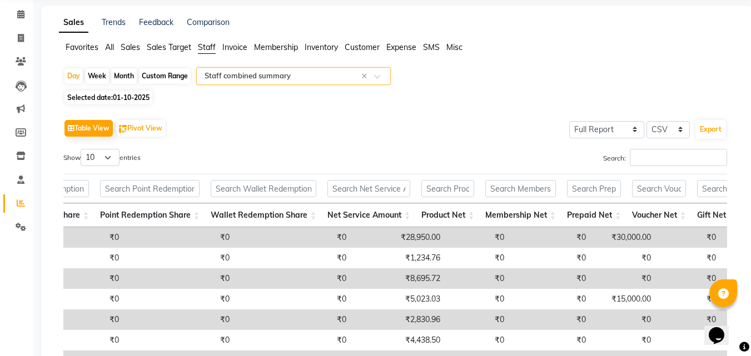
scroll to position [0, 0]
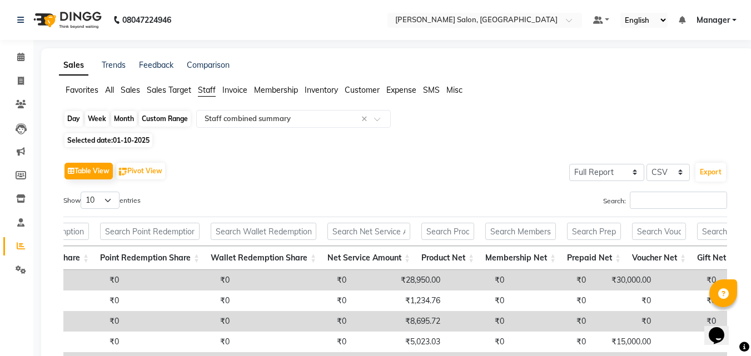
click at [72, 126] on div "Day" at bounding box center [73, 119] width 18 height 16
select select "10"
select select "2025"
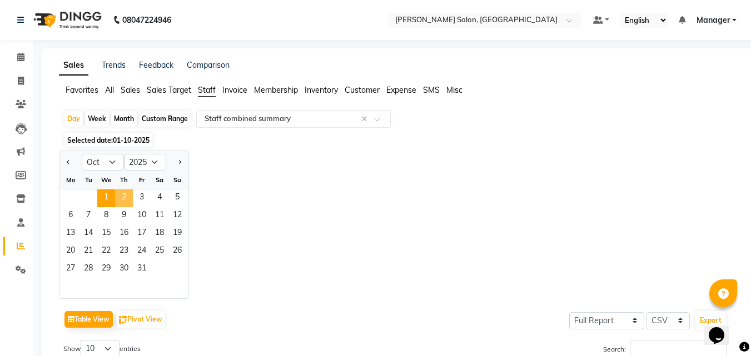
click at [117, 201] on span "2" at bounding box center [124, 198] width 18 height 18
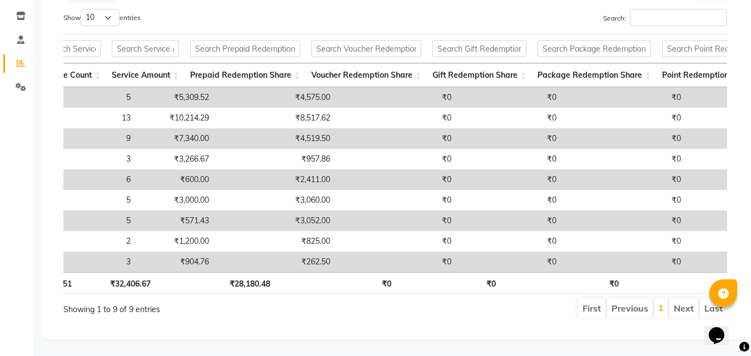
scroll to position [0, 367]
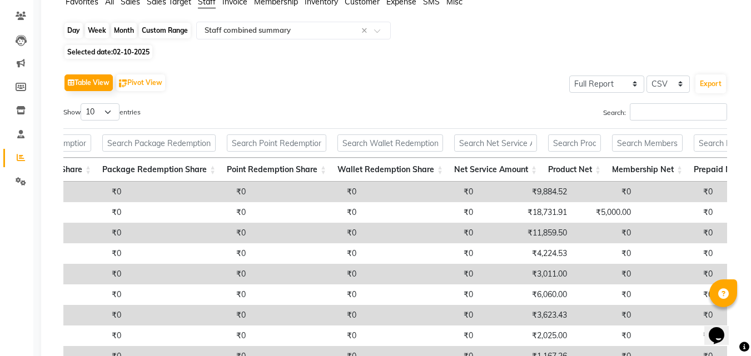
click at [77, 29] on div "Day" at bounding box center [73, 31] width 18 height 16
select select "10"
select select "2025"
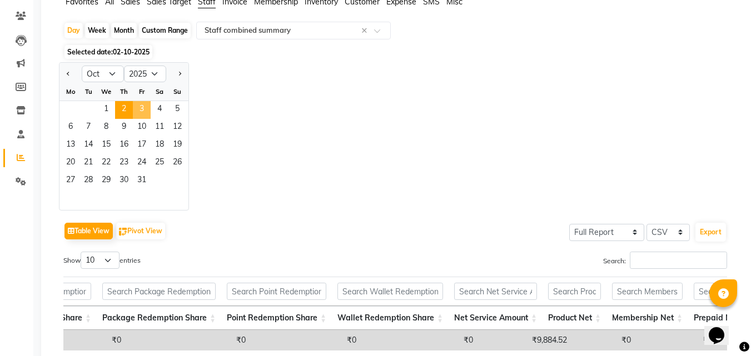
click at [142, 106] on span "3" at bounding box center [142, 110] width 18 height 18
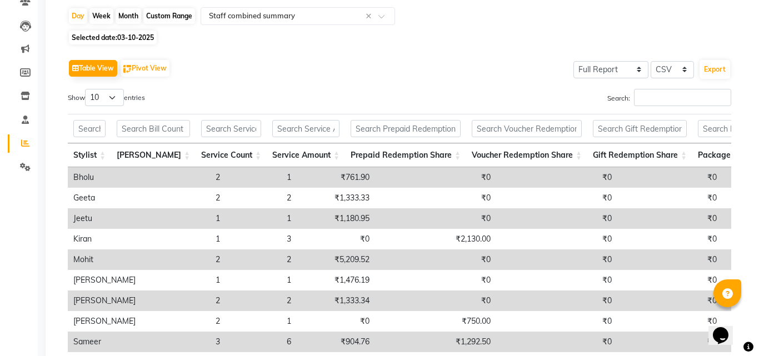
scroll to position [0, 0]
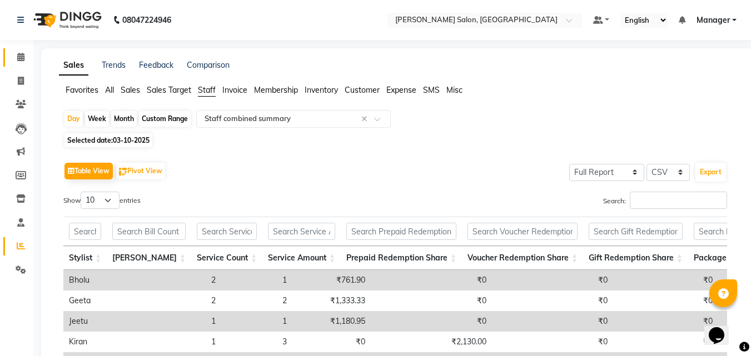
click at [10, 64] on link "Calendar" at bounding box center [16, 57] width 27 height 18
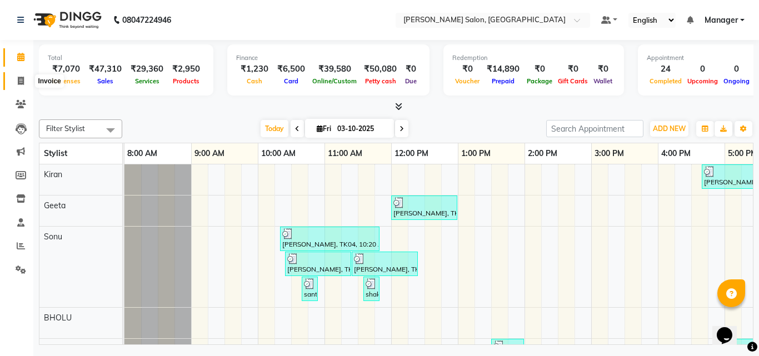
click at [22, 78] on icon at bounding box center [21, 81] width 6 height 8
select select "7229"
select select "service"
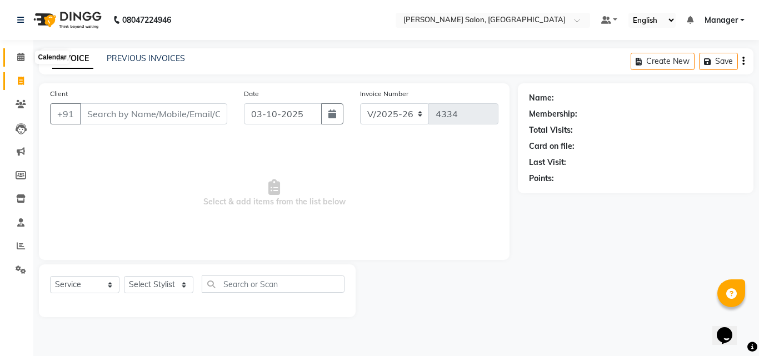
click at [14, 56] on span at bounding box center [20, 57] width 19 height 13
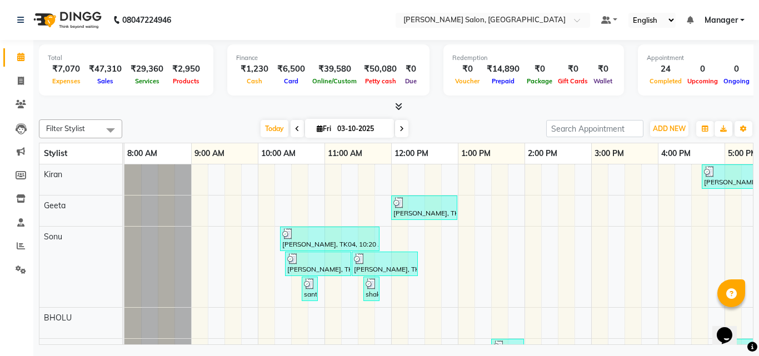
click at [401, 101] on div "Total ₹7,070 Expenses ₹47,310 Sales ₹29,360 Services ₹2,950 Products Finance ₹1…" at bounding box center [396, 76] width 715 height 73
click at [393, 108] on span at bounding box center [397, 107] width 12 height 12
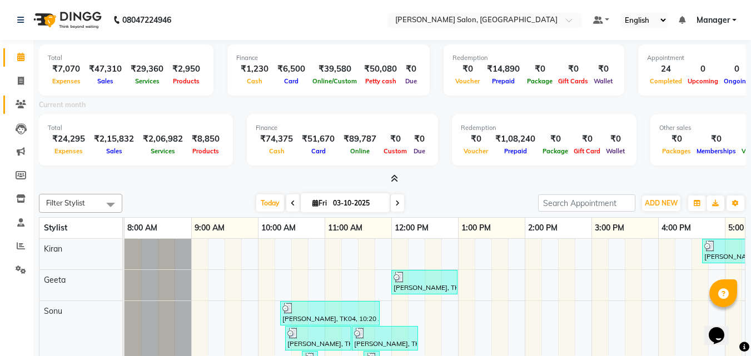
click at [22, 103] on icon at bounding box center [21, 104] width 11 height 8
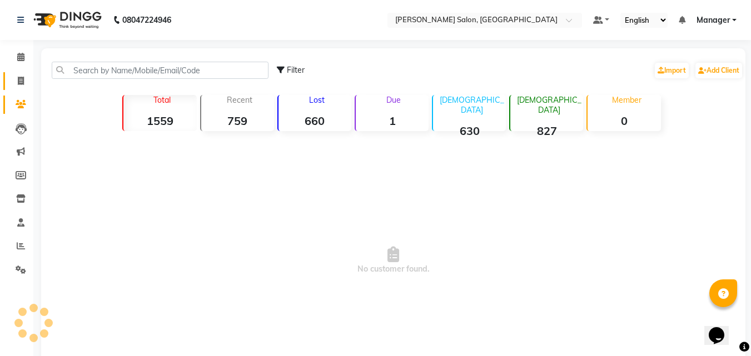
click at [16, 81] on span at bounding box center [20, 81] width 19 height 13
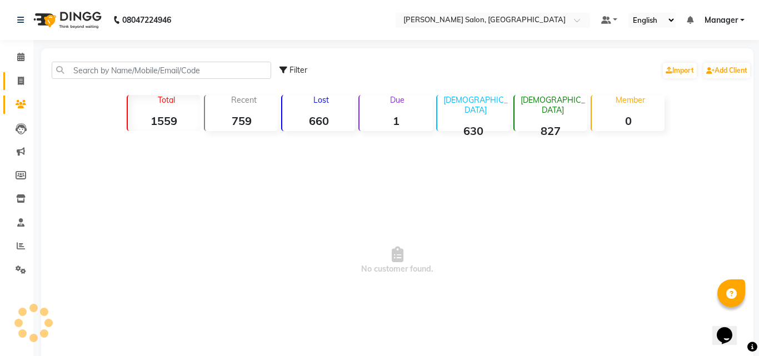
select select "service"
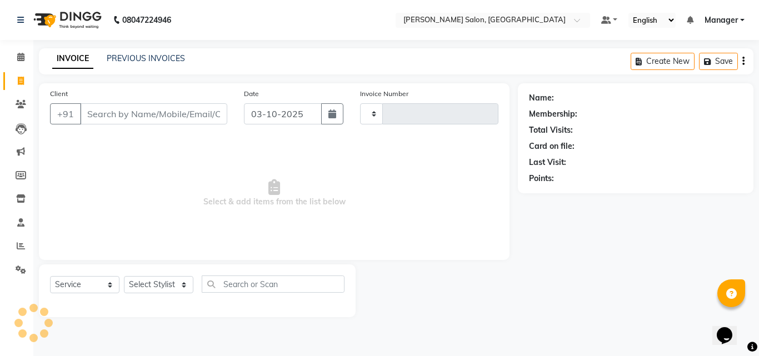
type input "4334"
select select "7229"
click at [288, 161] on span "Select & add items from the list below" at bounding box center [274, 193] width 448 height 111
click at [160, 293] on select "Select Stylist BHOLU Geeta Hanif Jeetu JIYA SINGH Kiran LAXMAN PEDI Manager Moh…" at bounding box center [158, 284] width 69 height 17
select select "65237"
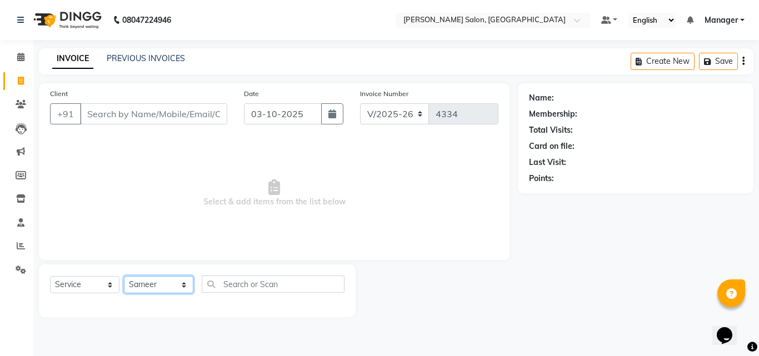
click at [124, 276] on select "Select Stylist BHOLU Geeta Hanif Jeetu JIYA SINGH Kiran LAXMAN PEDI Manager Moh…" at bounding box center [158, 284] width 69 height 17
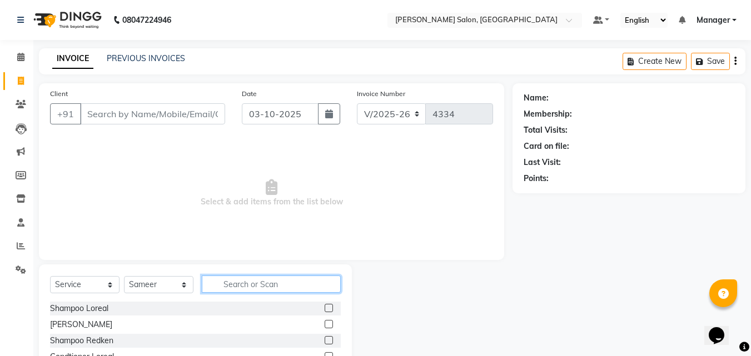
click at [250, 288] on input "text" at bounding box center [271, 284] width 139 height 17
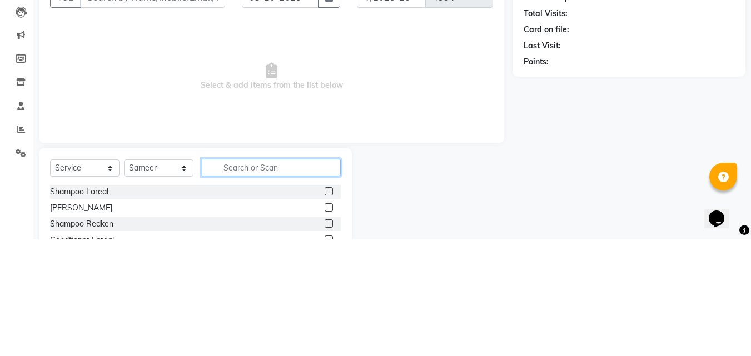
scroll to position [27, 0]
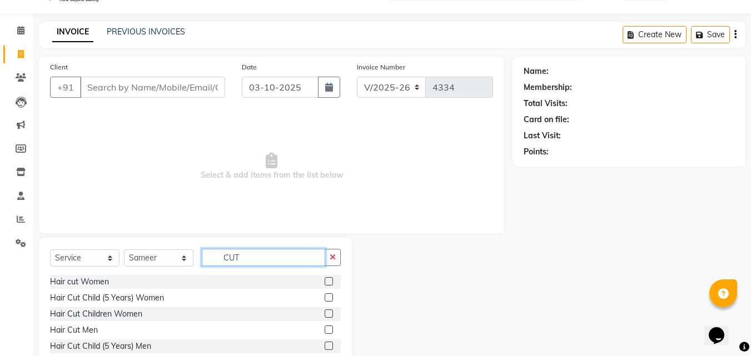
type input "CUT"
click at [324, 330] on label at bounding box center [328, 330] width 8 height 8
click at [324, 330] on input "checkbox" at bounding box center [327, 330] width 7 height 7
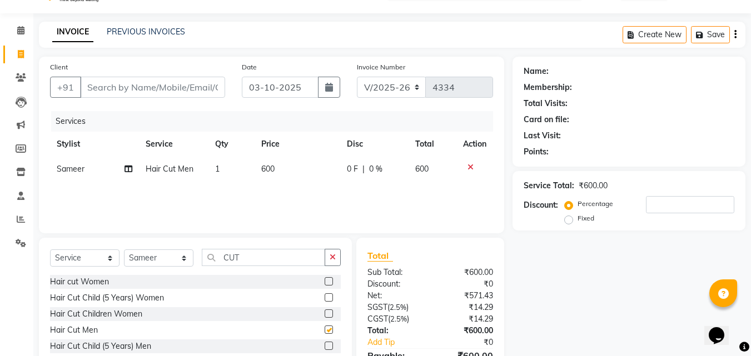
checkbox input "false"
click at [271, 260] on input "CUT" at bounding box center [263, 257] width 123 height 17
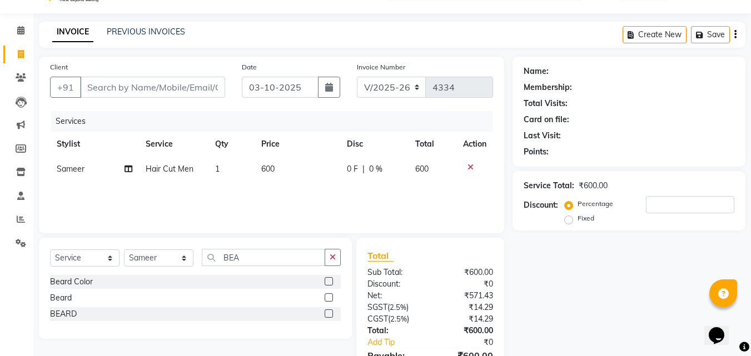
click at [329, 314] on label at bounding box center [328, 313] width 8 height 8
click at [329, 314] on input "checkbox" at bounding box center [327, 314] width 7 height 7
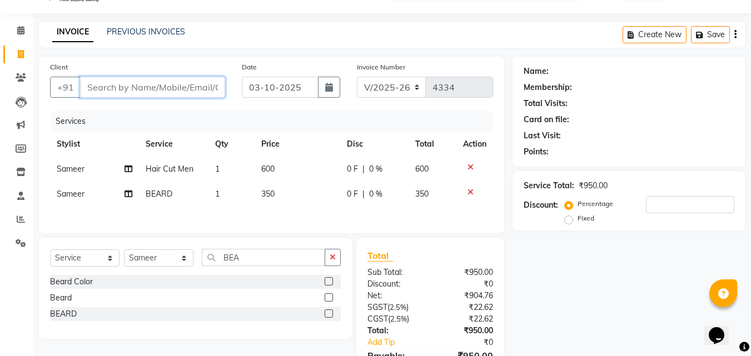
click at [134, 92] on input "Client" at bounding box center [152, 87] width 145 height 21
click at [128, 84] on input "Client" at bounding box center [152, 87] width 145 height 21
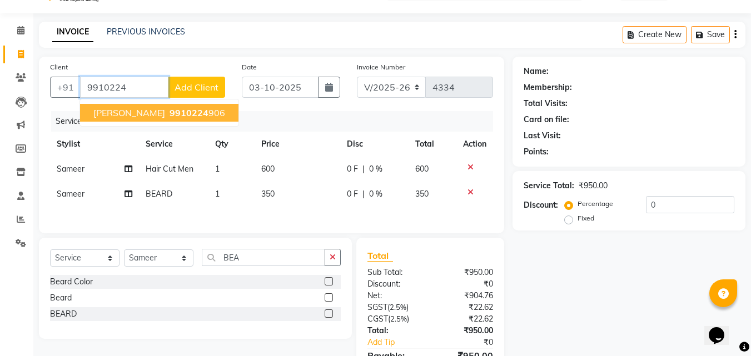
click at [169, 113] on span "9910224" at bounding box center [188, 112] width 39 height 11
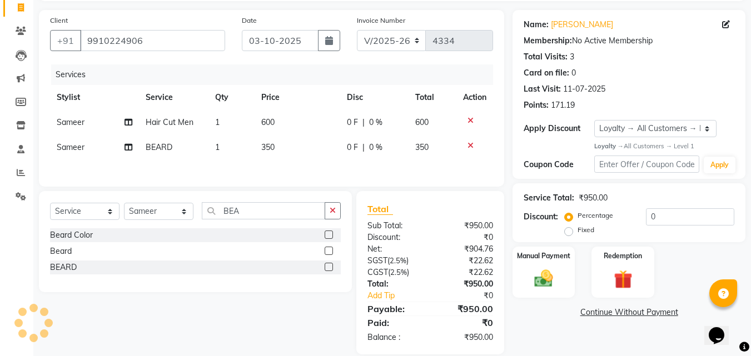
scroll to position [90, 0]
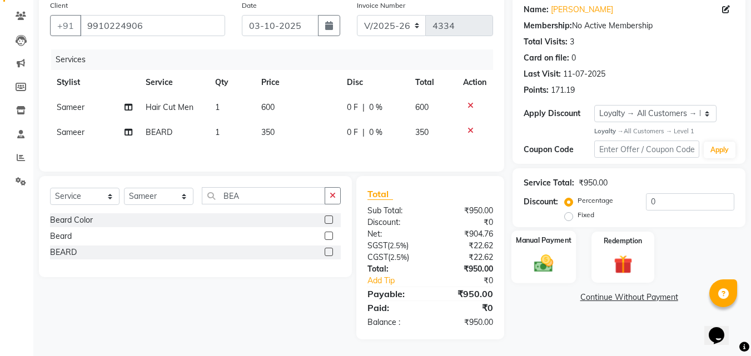
click at [542, 279] on div "Manual Payment" at bounding box center [543, 257] width 65 height 53
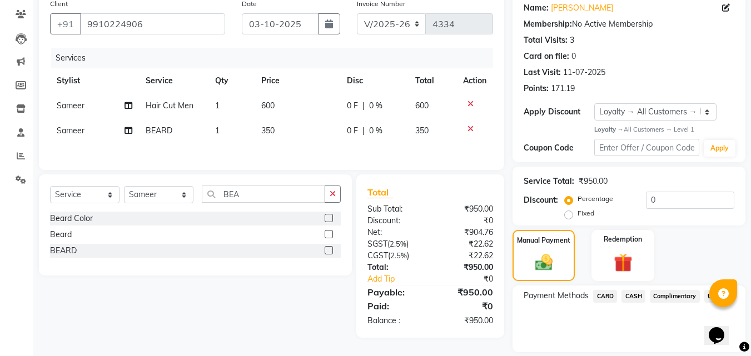
click at [636, 301] on span "CASH" at bounding box center [633, 296] width 24 height 13
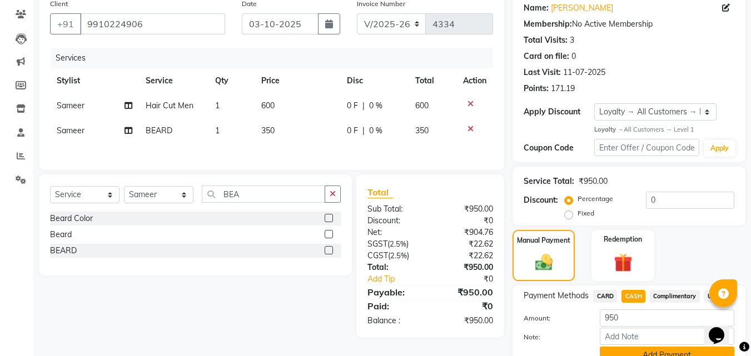
click at [667, 351] on button "Add Payment" at bounding box center [666, 355] width 134 height 17
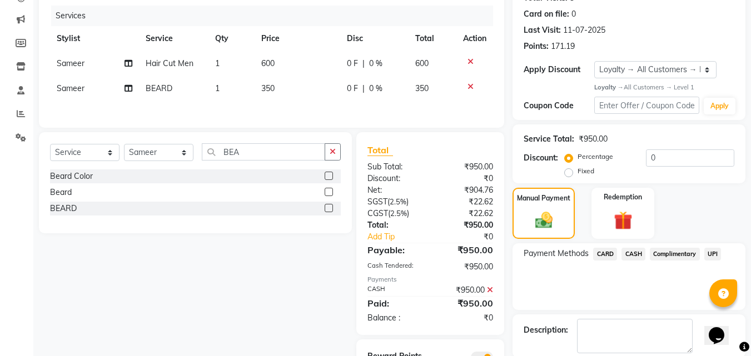
scroll to position [196, 0]
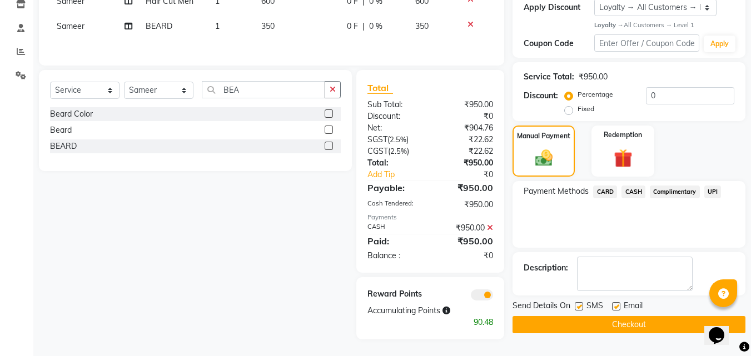
click at [631, 327] on button "Checkout" at bounding box center [628, 324] width 233 height 17
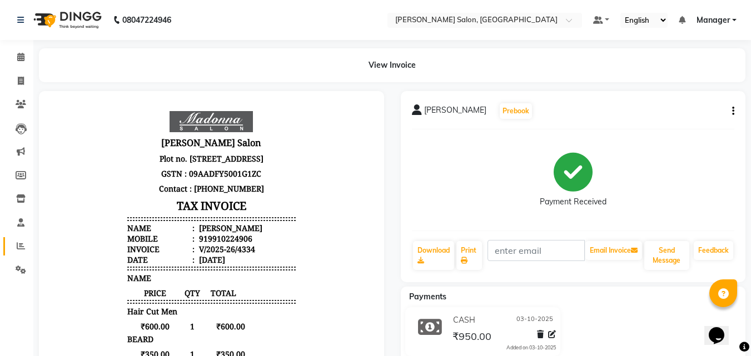
click at [8, 248] on link "Reports" at bounding box center [16, 246] width 27 height 18
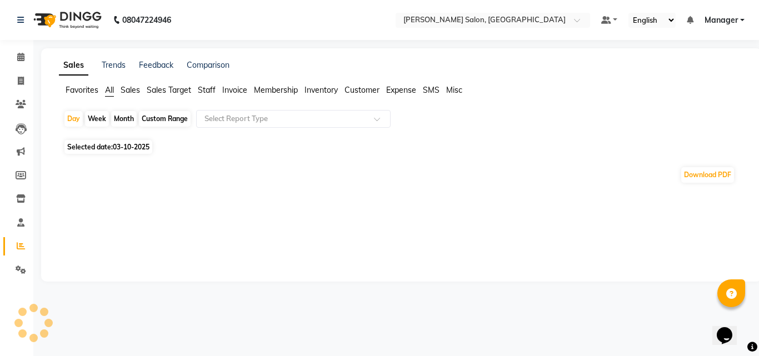
click at [406, 88] on span "Expense" at bounding box center [401, 90] width 30 height 10
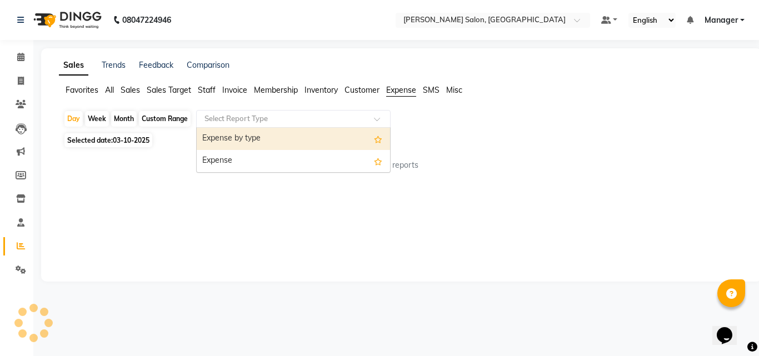
click at [352, 121] on input "text" at bounding box center [282, 118] width 160 height 11
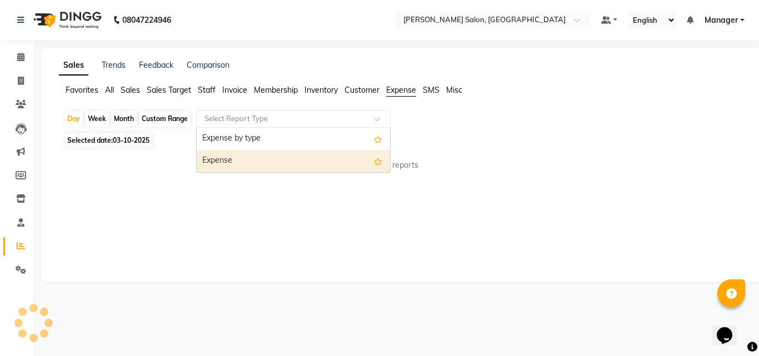
click at [341, 168] on div "Expense" at bounding box center [293, 161] width 193 height 22
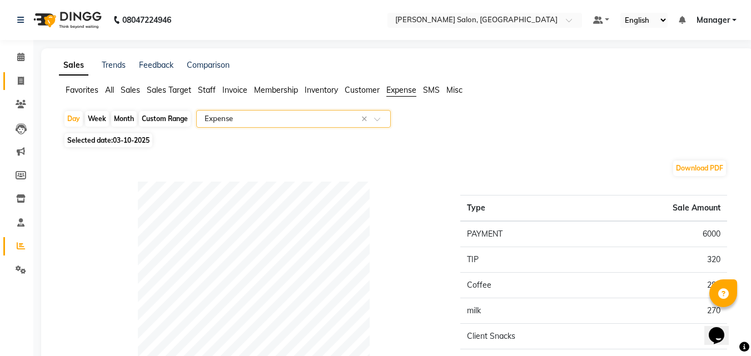
click at [21, 81] on icon at bounding box center [21, 81] width 6 height 8
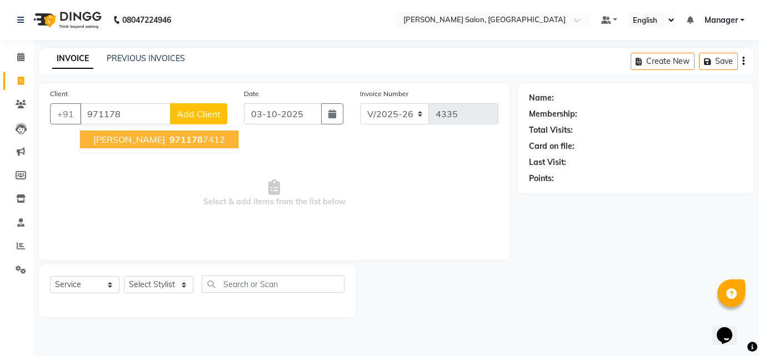
click at [167, 141] on ngb-highlight "971178 7412" at bounding box center [196, 139] width 58 height 11
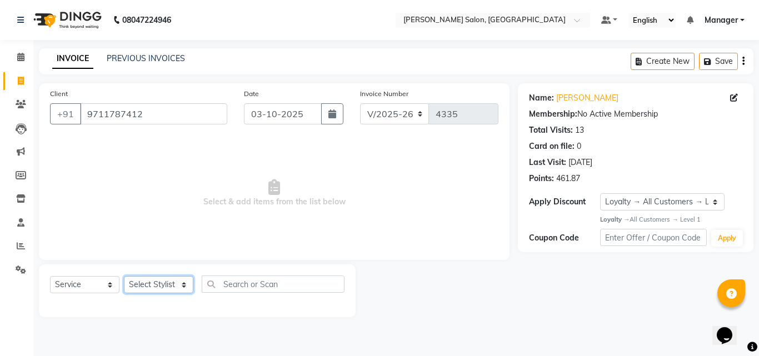
click at [157, 284] on select "Select Stylist BHOLU Geeta Hanif Jeetu JIYA SINGH Kiran LAXMAN PEDI Manager Moh…" at bounding box center [158, 284] width 69 height 17
click at [124, 276] on select "Select Stylist BHOLU Geeta Hanif Jeetu JIYA SINGH Kiran LAXMAN PEDI Manager Moh…" at bounding box center [158, 284] width 69 height 17
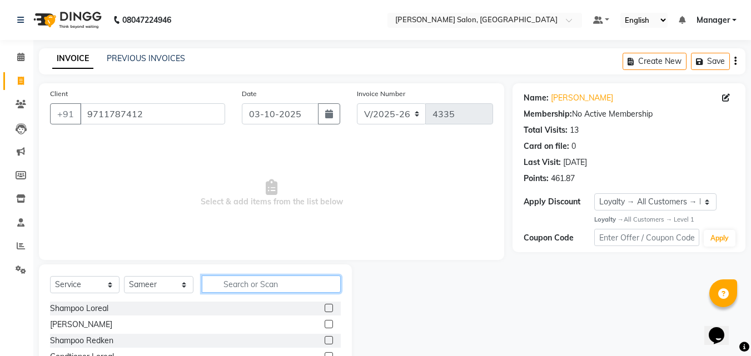
click at [244, 280] on input "text" at bounding box center [271, 284] width 139 height 17
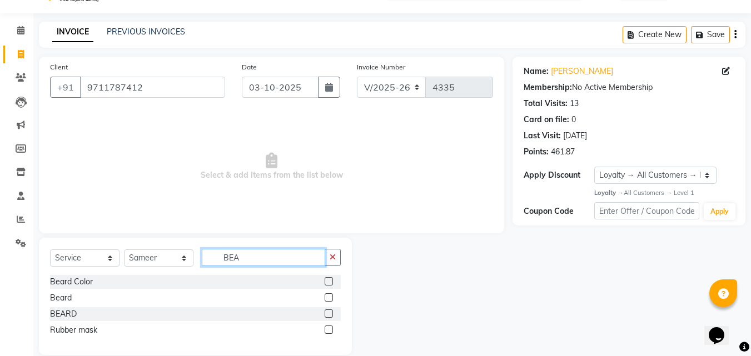
scroll to position [26, 0]
click at [329, 298] on label at bounding box center [328, 298] width 8 height 8
click at [329, 298] on input "checkbox" at bounding box center [327, 298] width 7 height 7
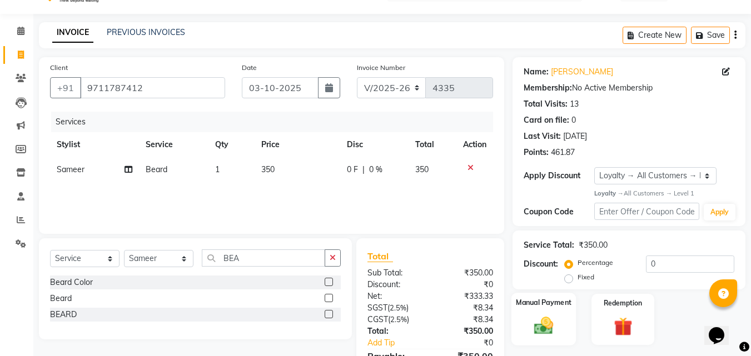
click at [554, 333] on img at bounding box center [543, 326] width 31 height 22
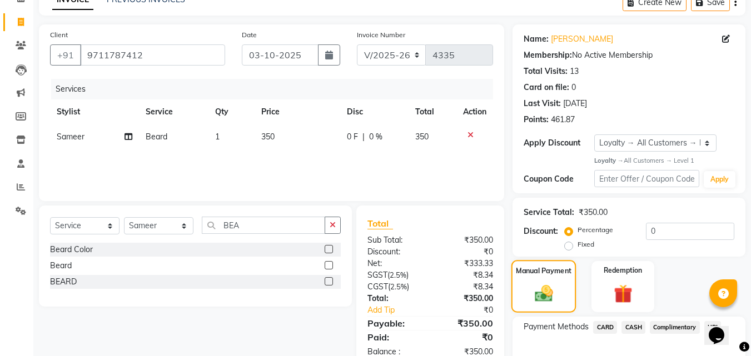
scroll to position [126, 0]
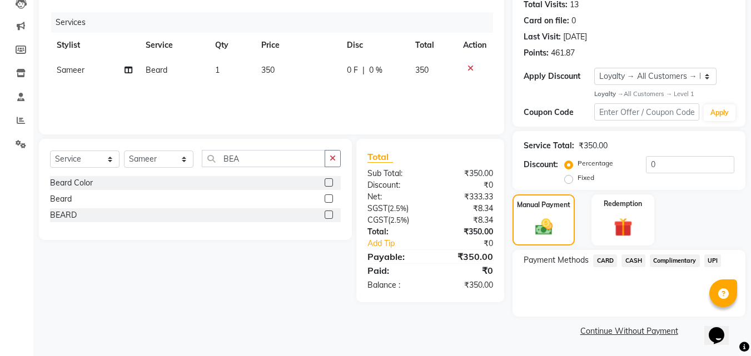
click at [635, 261] on span "CASH" at bounding box center [633, 260] width 24 height 13
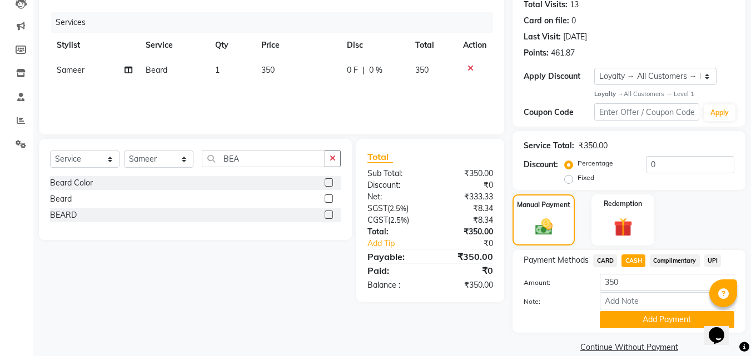
click at [711, 264] on span "UPI" at bounding box center [712, 260] width 17 height 13
click at [672, 317] on button "Add Payment" at bounding box center [666, 319] width 134 height 17
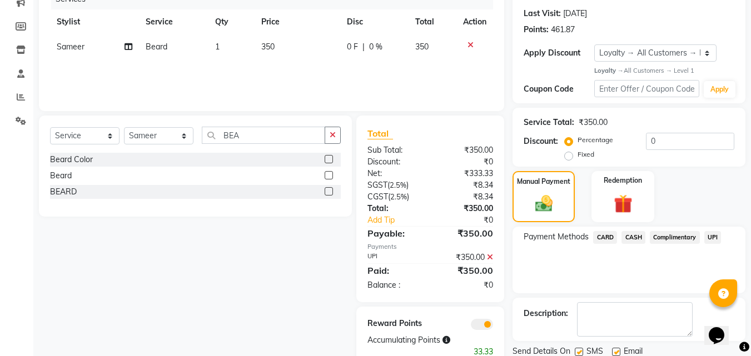
scroll to position [188, 0]
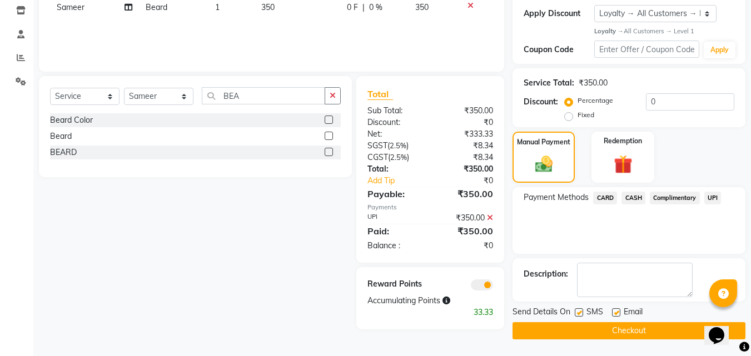
click at [653, 336] on button "Checkout" at bounding box center [628, 330] width 233 height 17
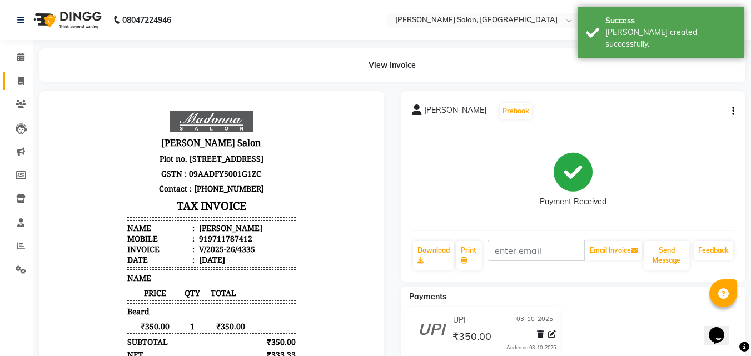
click at [18, 78] on icon at bounding box center [21, 81] width 6 height 8
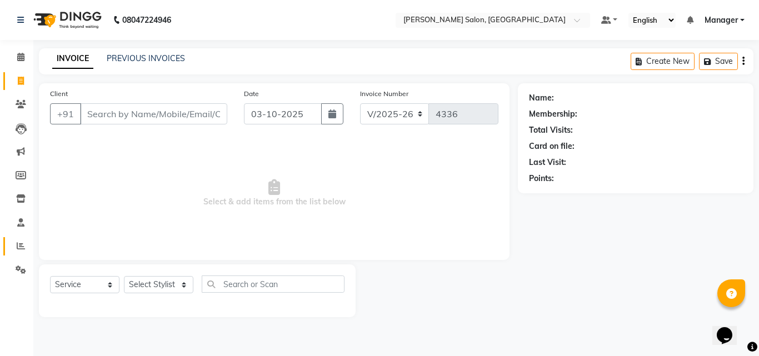
click at [21, 244] on icon at bounding box center [21, 246] width 8 height 8
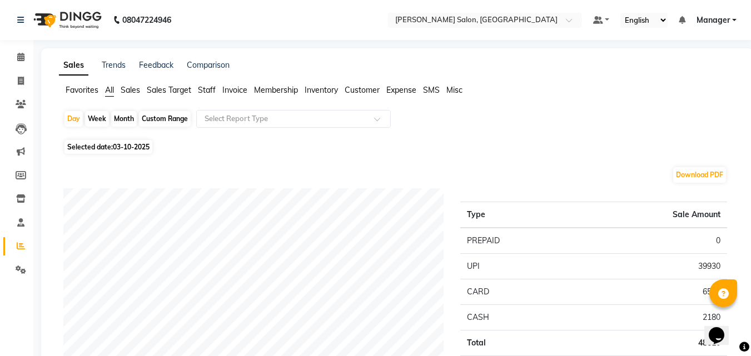
click at [204, 92] on span "Staff" at bounding box center [207, 90] width 18 height 10
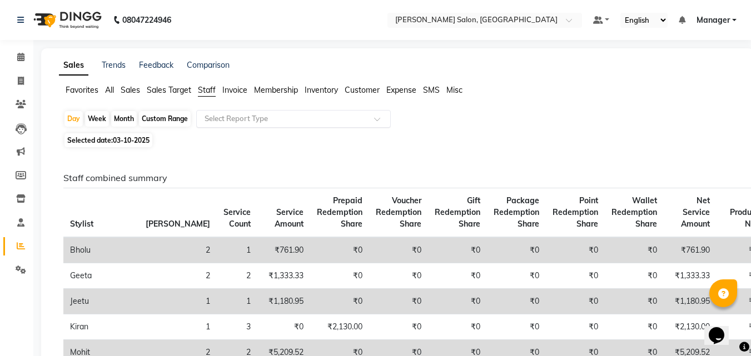
click at [264, 121] on input "text" at bounding box center [282, 118] width 160 height 11
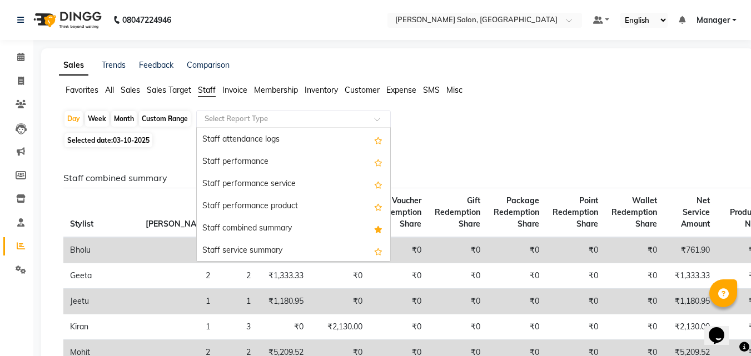
scroll to position [169, 0]
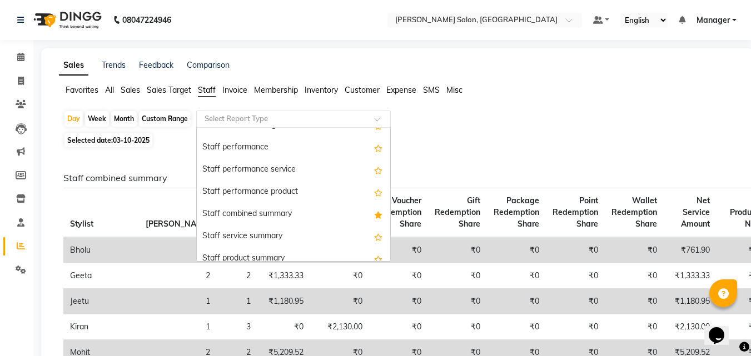
click at [319, 215] on div "Staff combined summary" at bounding box center [293, 214] width 193 height 22
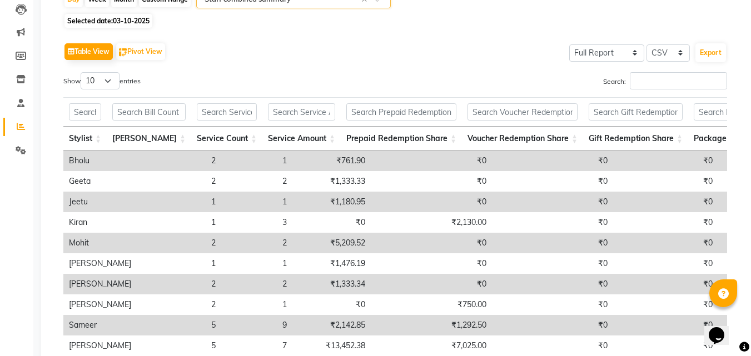
scroll to position [0, 0]
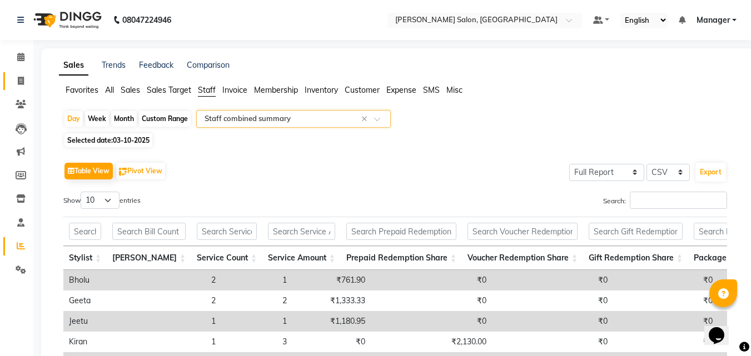
click at [17, 74] on link "Invoice" at bounding box center [16, 81] width 27 height 18
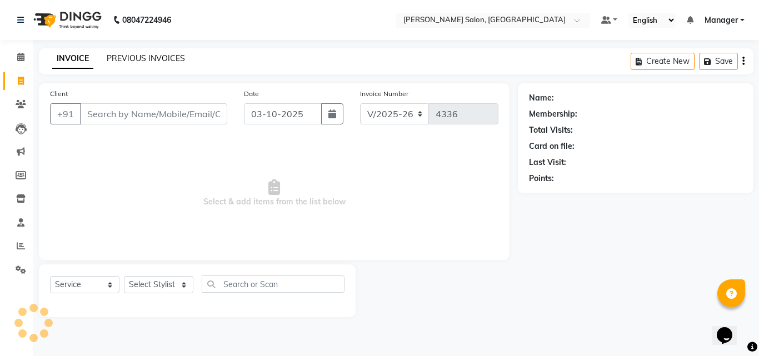
click at [128, 59] on link "PREVIOUS INVOICES" at bounding box center [146, 58] width 78 height 10
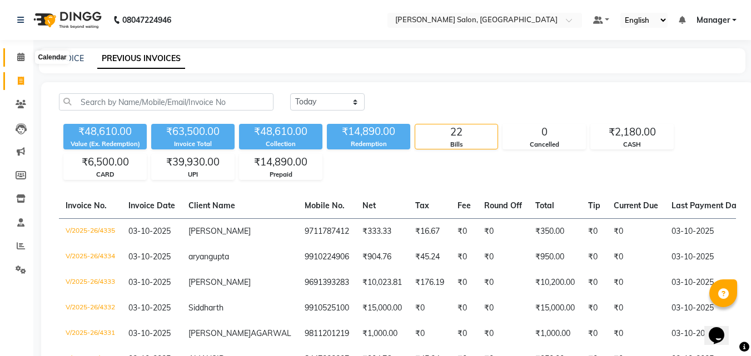
click at [18, 60] on icon at bounding box center [20, 57] width 7 height 8
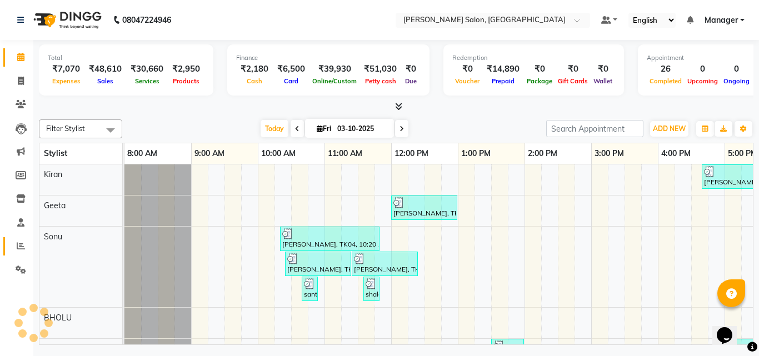
click at [11, 248] on link "Reports" at bounding box center [16, 246] width 27 height 18
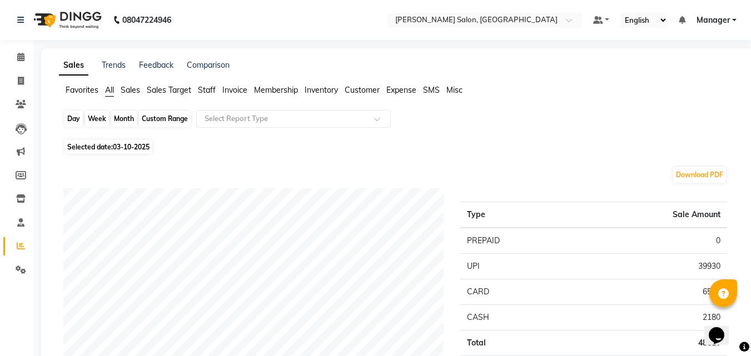
click at [67, 119] on div "Day" at bounding box center [73, 119] width 18 height 16
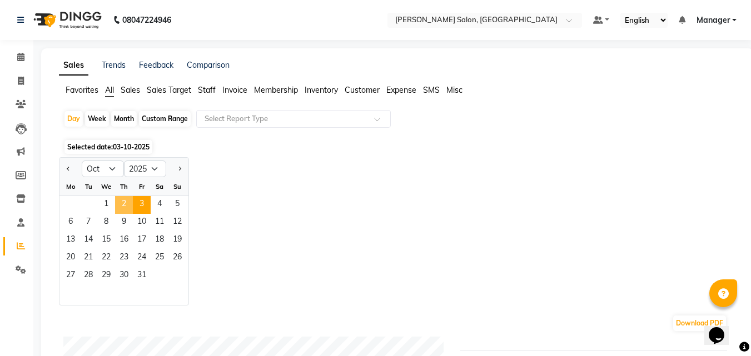
click at [123, 201] on span "2" at bounding box center [124, 205] width 18 height 18
click at [206, 92] on span "Staff" at bounding box center [207, 90] width 18 height 10
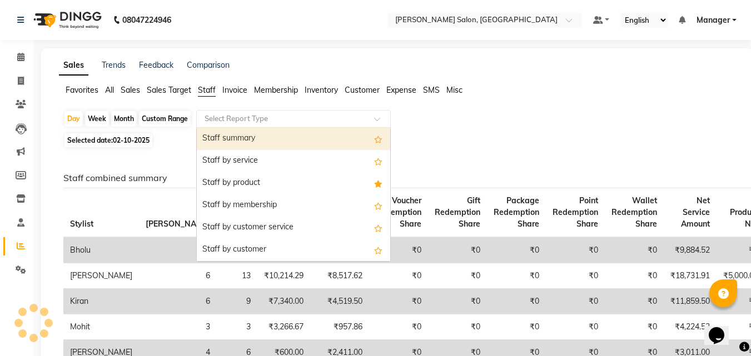
click at [249, 117] on input "text" at bounding box center [282, 118] width 160 height 11
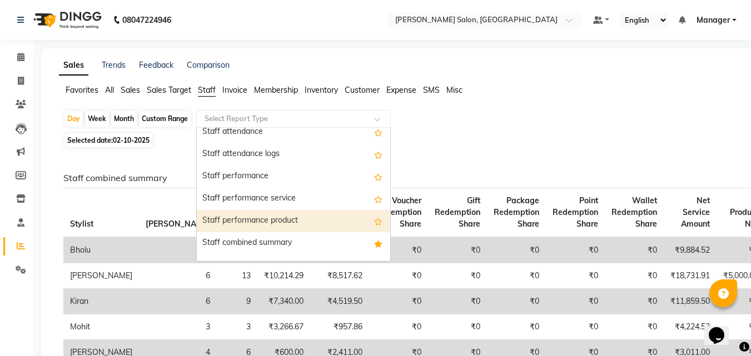
scroll to position [167, 0]
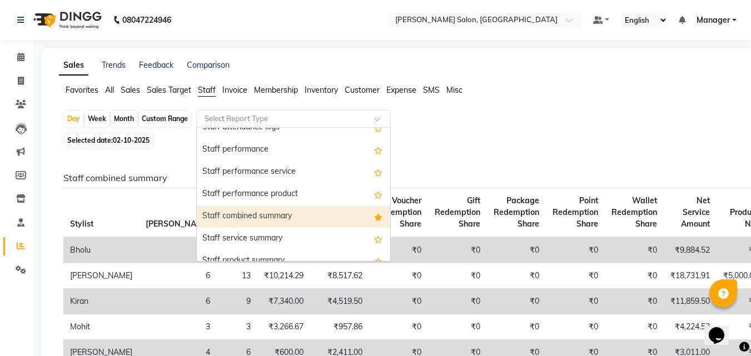
click at [325, 217] on div "Staff combined summary" at bounding box center [293, 217] width 193 height 22
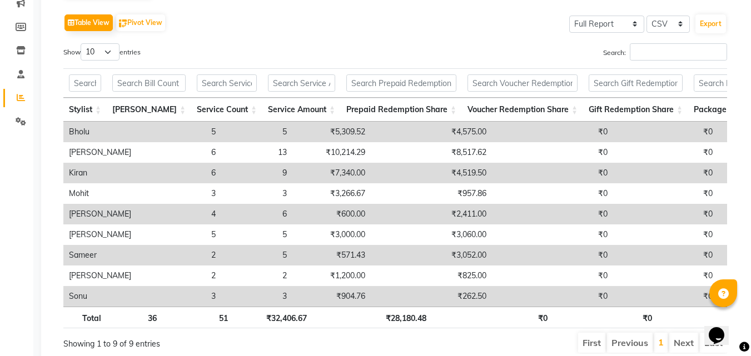
scroll to position [88, 0]
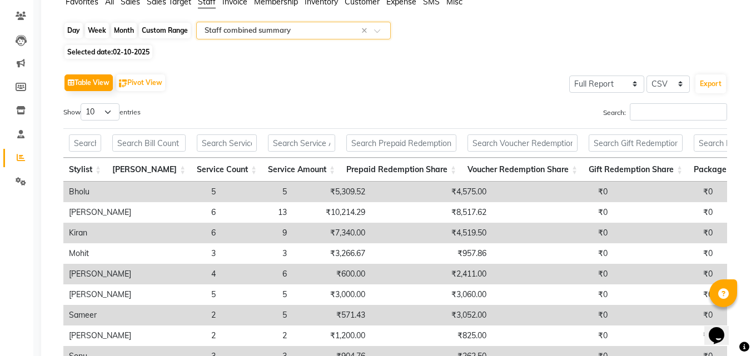
click at [73, 38] on div "Day" at bounding box center [73, 31] width 18 height 16
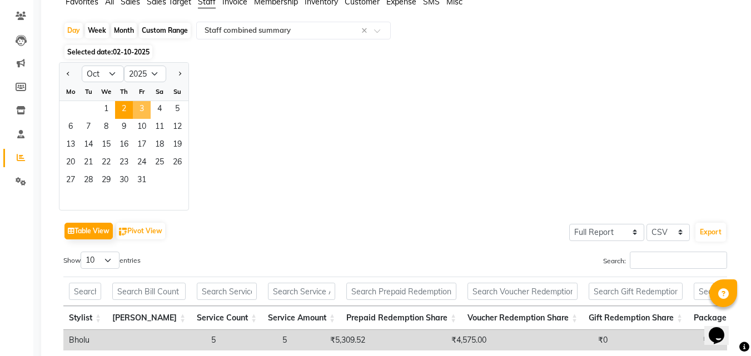
click at [138, 111] on span "3" at bounding box center [142, 110] width 18 height 18
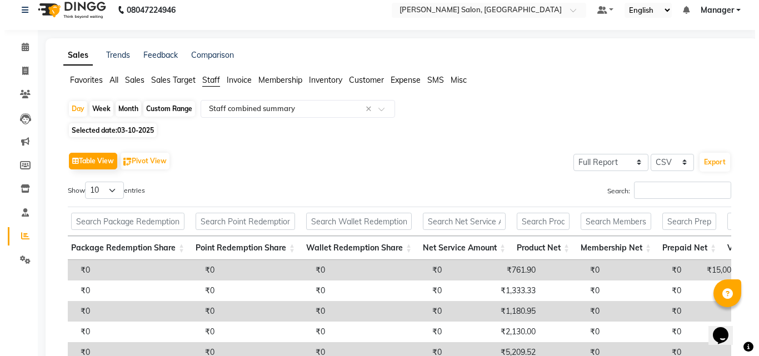
scroll to position [0, 0]
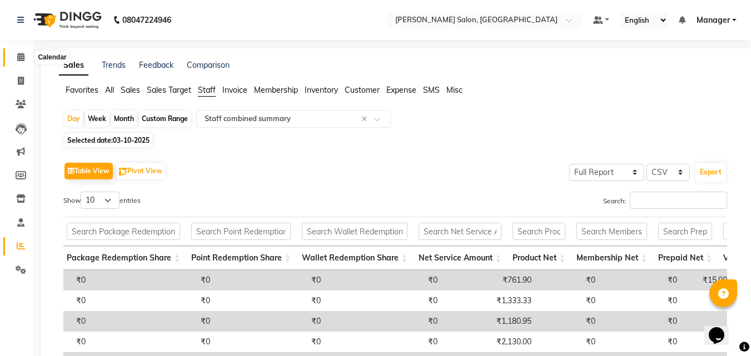
click at [28, 60] on span at bounding box center [20, 57] width 19 height 13
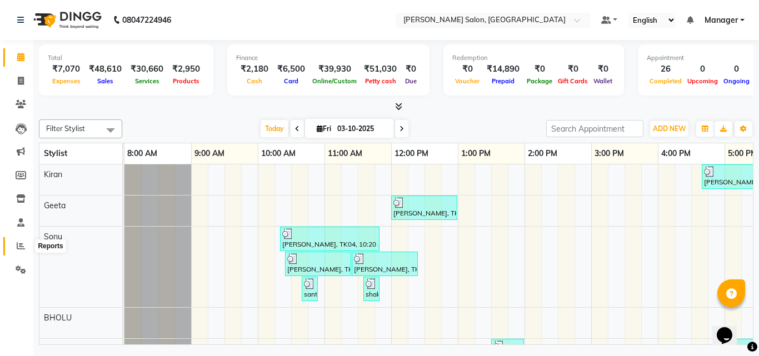
click at [28, 249] on span at bounding box center [20, 246] width 19 height 13
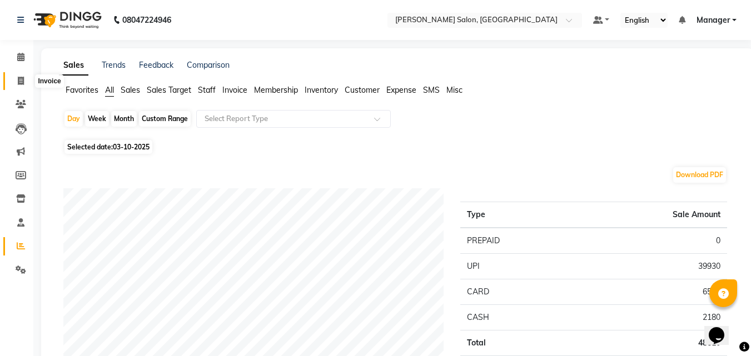
click at [12, 86] on span at bounding box center [20, 81] width 19 height 13
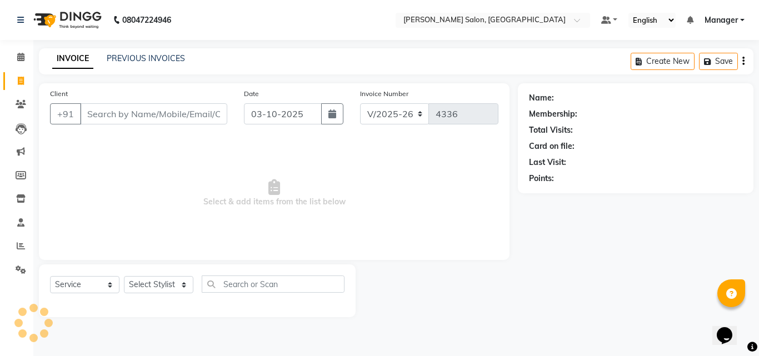
click at [127, 121] on input "Client" at bounding box center [153, 113] width 147 height 21
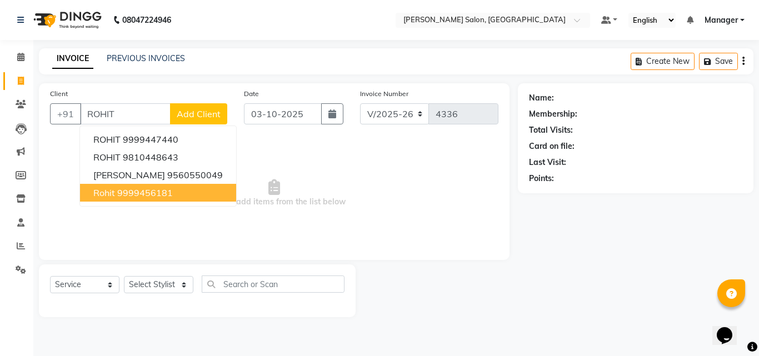
click at [139, 190] on ngb-highlight "9999456181" at bounding box center [145, 192] width 56 height 11
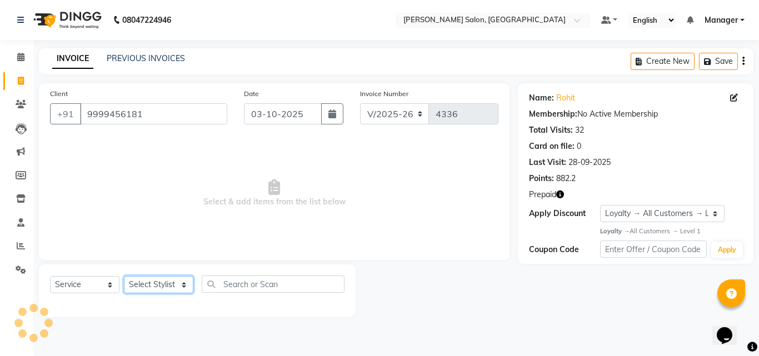
click at [166, 284] on select "Select Stylist BHOLU Geeta Hanif Jeetu JIYA SINGH Kiran LAXMAN PEDI Manager Moh…" at bounding box center [158, 284] width 69 height 17
click at [124, 276] on select "Select Stylist BHOLU Geeta Hanif Jeetu JIYA SINGH Kiran LAXMAN PEDI Manager Moh…" at bounding box center [158, 284] width 69 height 17
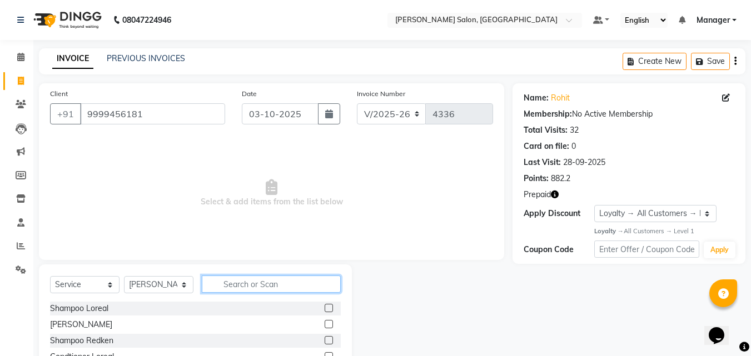
click at [215, 281] on input "text" at bounding box center [271, 284] width 139 height 17
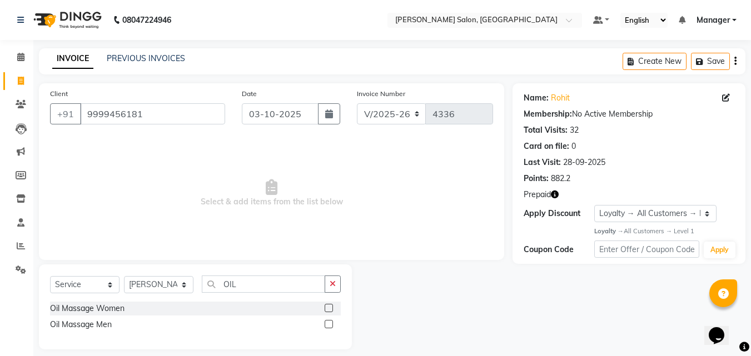
click at [331, 324] on label at bounding box center [328, 324] width 8 height 8
click at [331, 324] on input "checkbox" at bounding box center [327, 324] width 7 height 7
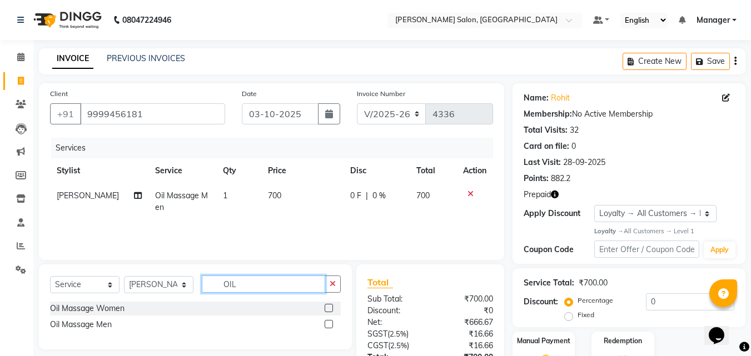
drag, startPoint x: 240, startPoint y: 286, endPoint x: 217, endPoint y: 289, distance: 23.6
click at [218, 289] on input "OIL" at bounding box center [263, 284] width 123 height 17
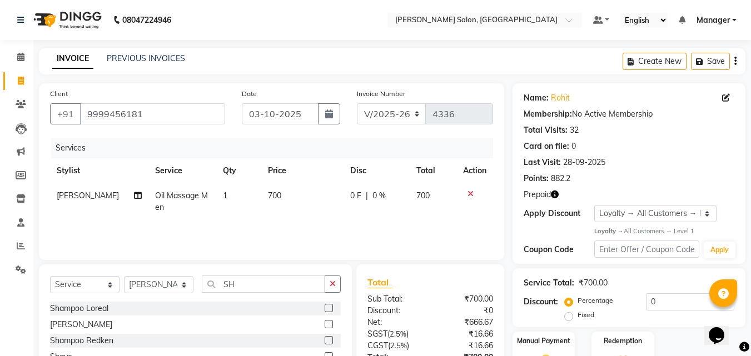
click at [324, 310] on label at bounding box center [328, 308] width 8 height 8
click at [324, 310] on input "checkbox" at bounding box center [327, 308] width 7 height 7
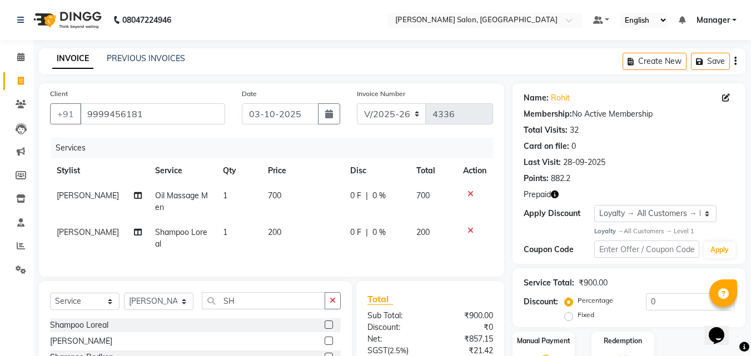
click at [277, 227] on td "200" at bounding box center [302, 238] width 82 height 37
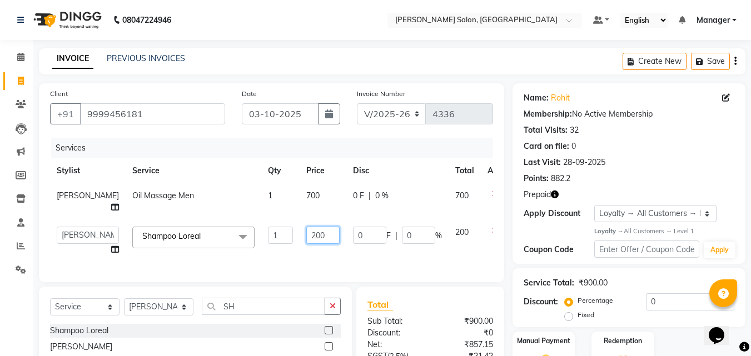
click at [306, 228] on input "200" at bounding box center [322, 235] width 33 height 17
click at [306, 227] on input "200" at bounding box center [322, 235] width 33 height 17
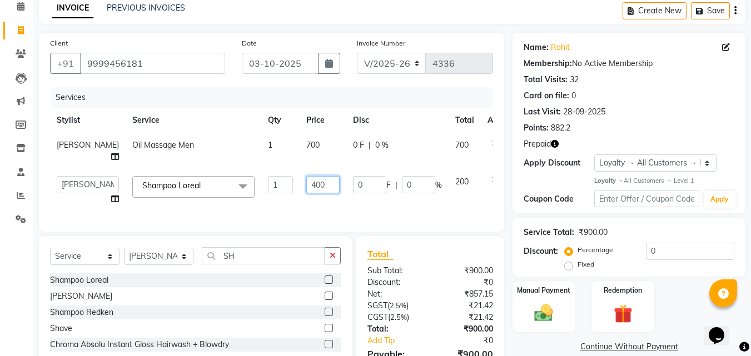
scroll to position [108, 0]
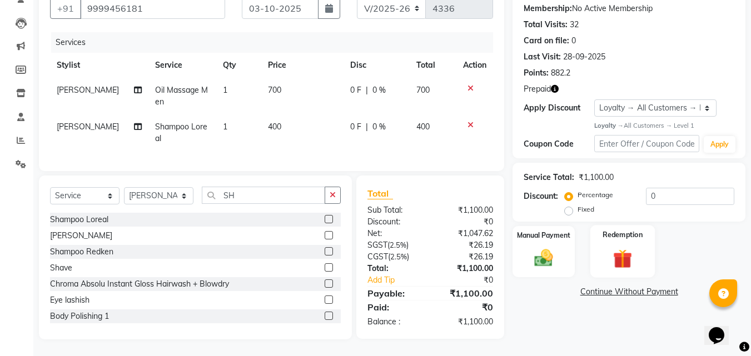
click at [623, 258] on img at bounding box center [622, 259] width 31 height 24
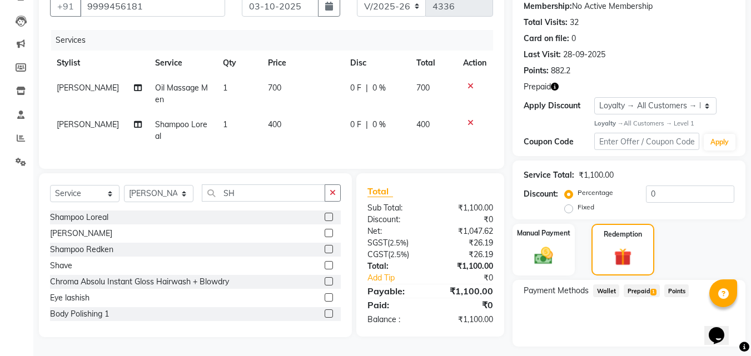
click at [630, 295] on span "Prepaid 1" at bounding box center [641, 290] width 36 height 13
click at [698, 336] on button "Add" at bounding box center [707, 335] width 41 height 19
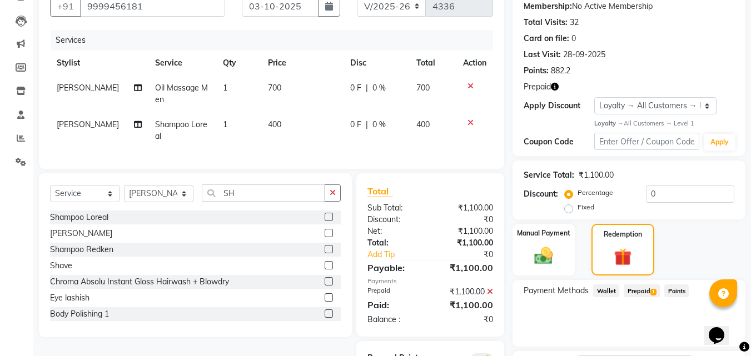
scroll to position [201, 0]
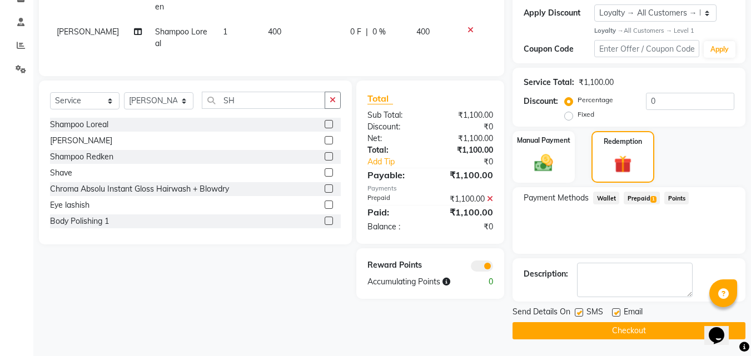
click at [633, 332] on button "Checkout" at bounding box center [628, 330] width 233 height 17
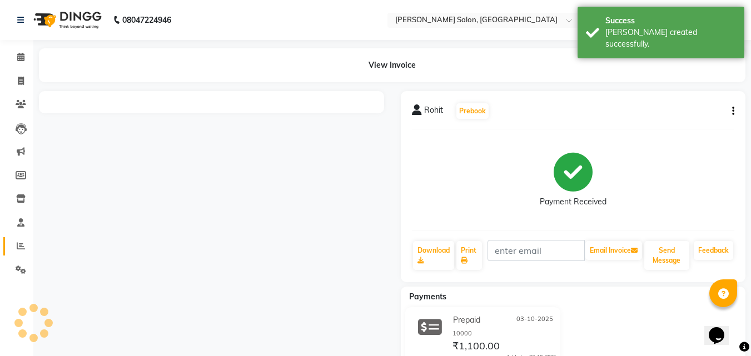
click at [20, 247] on icon at bounding box center [21, 246] width 8 height 8
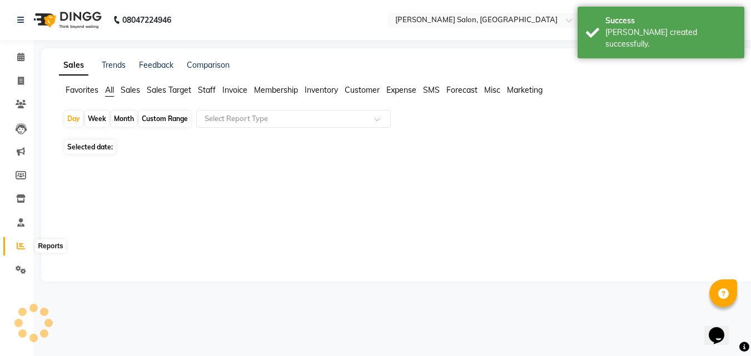
click at [20, 247] on icon at bounding box center [21, 246] width 8 height 8
click at [20, 248] on icon at bounding box center [21, 246] width 8 height 8
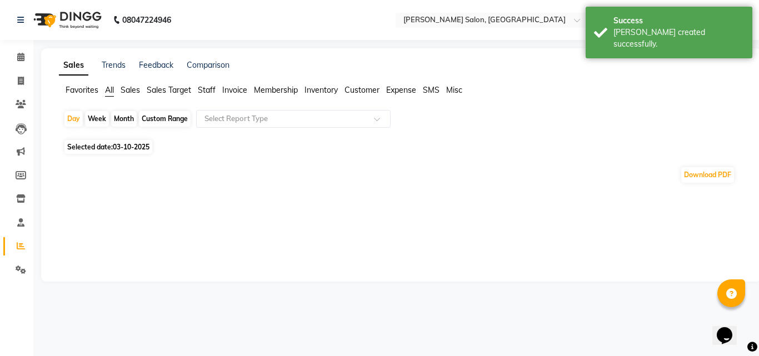
click at [20, 249] on icon at bounding box center [21, 246] width 8 height 8
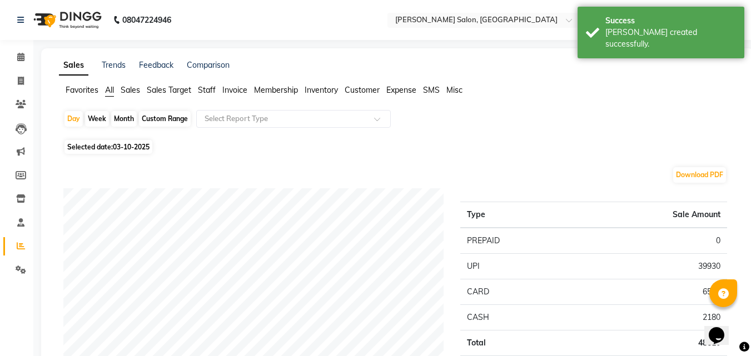
click at [203, 86] on span "Staff" at bounding box center [207, 90] width 18 height 10
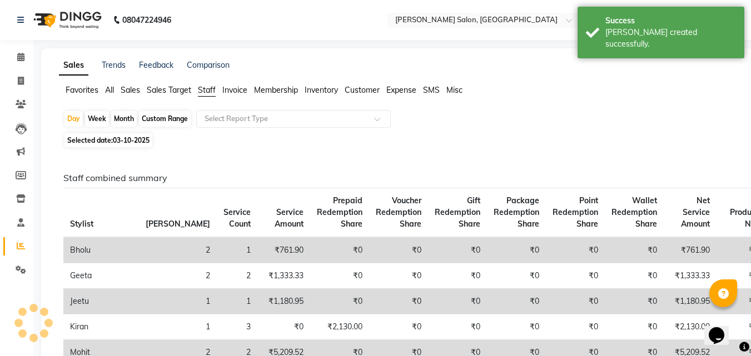
click at [230, 123] on input "text" at bounding box center [282, 118] width 160 height 11
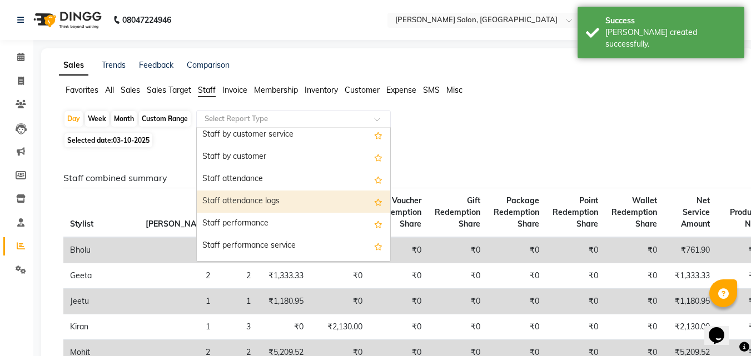
scroll to position [167, 0]
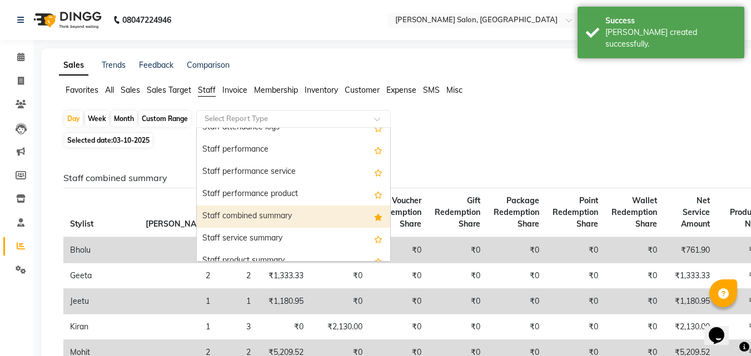
click at [308, 214] on div "Staff combined summary" at bounding box center [293, 217] width 193 height 22
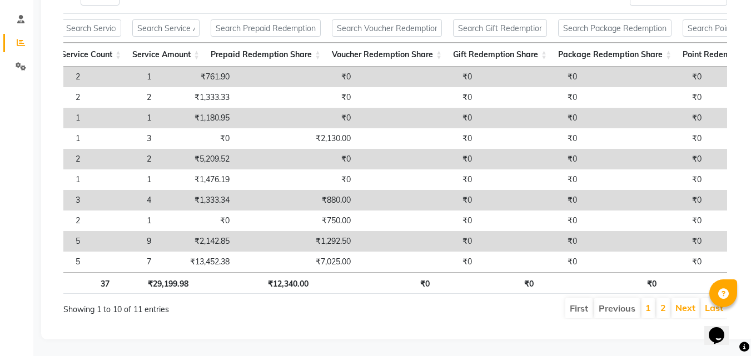
scroll to position [0, 149]
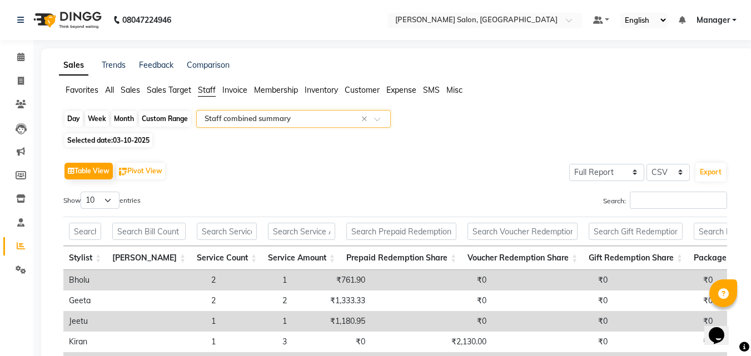
click at [68, 122] on div "Day" at bounding box center [73, 119] width 18 height 16
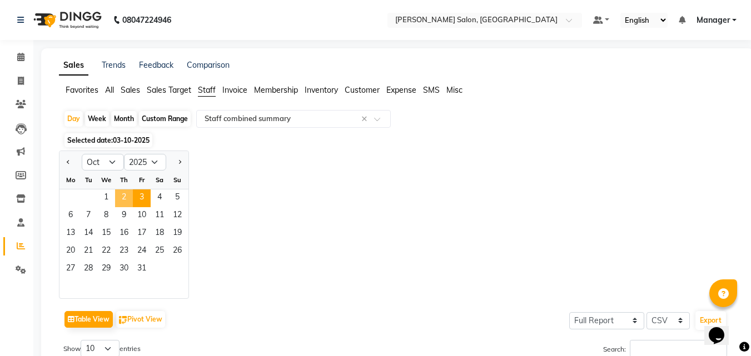
click at [129, 193] on span "2" at bounding box center [124, 198] width 18 height 18
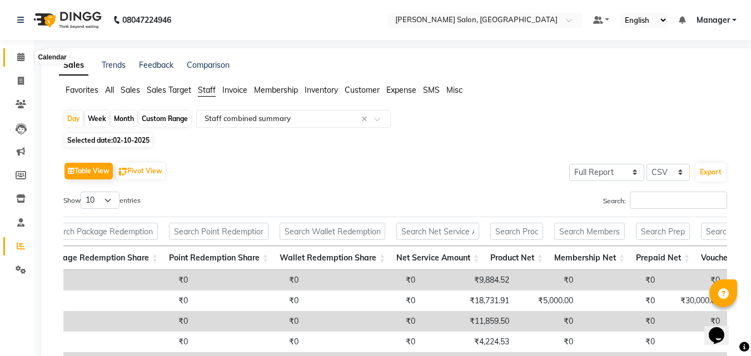
click at [12, 54] on span at bounding box center [20, 57] width 19 height 13
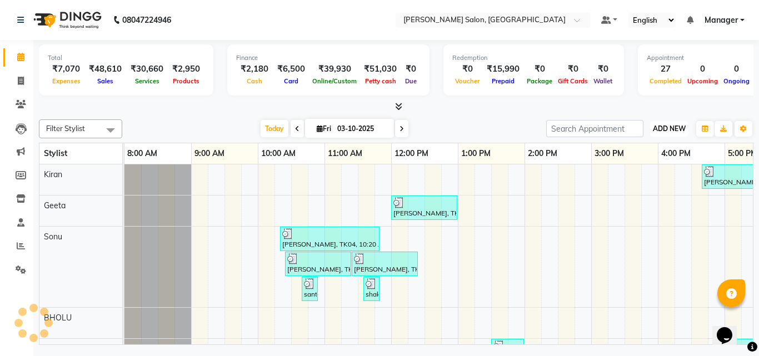
click at [665, 124] on span "ADD NEW" at bounding box center [669, 128] width 33 height 8
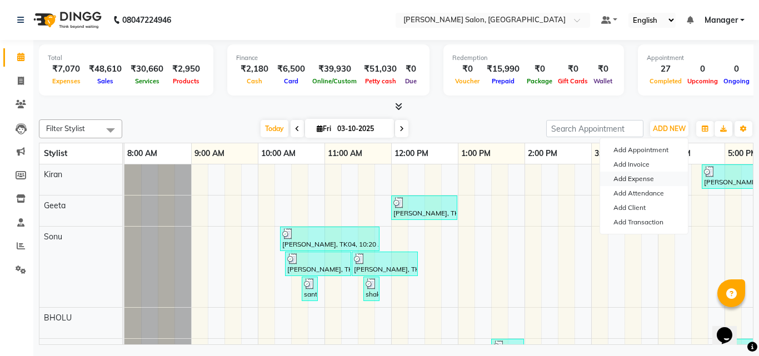
click at [654, 173] on link "Add Expense" at bounding box center [644, 179] width 88 height 14
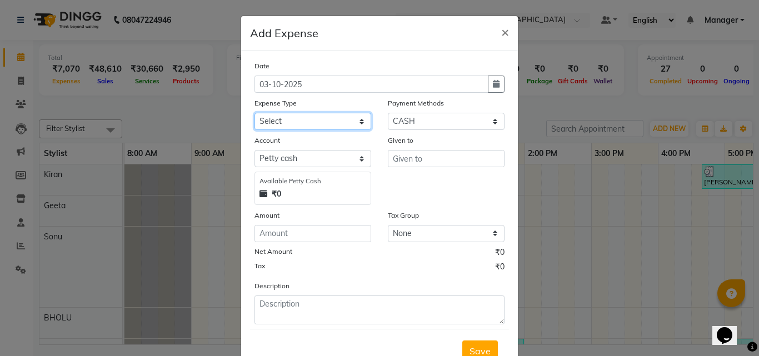
click at [327, 127] on select "Select Advance Salary BILLS client change paytm Client Snacks Coffee CONVEYANCE…" at bounding box center [312, 121] width 117 height 17
click at [254, 113] on select "Select Advance Salary BILLS client change paytm Client Snacks Coffee CONVEYANCE…" at bounding box center [312, 121] width 117 height 17
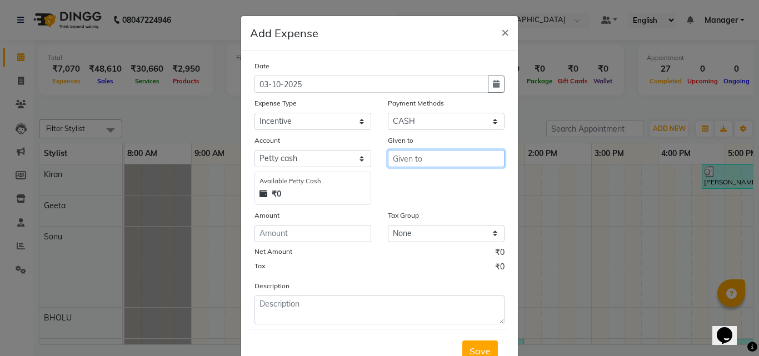
click at [425, 166] on input "text" at bounding box center [446, 158] width 117 height 17
click at [426, 173] on button "Saj al" at bounding box center [432, 182] width 88 height 18
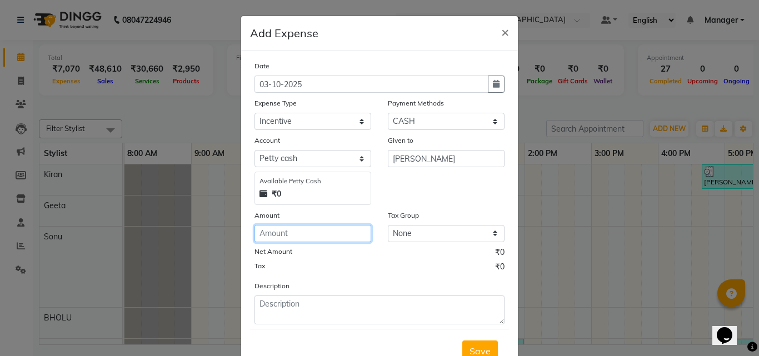
click at [326, 231] on input "number" at bounding box center [312, 233] width 117 height 17
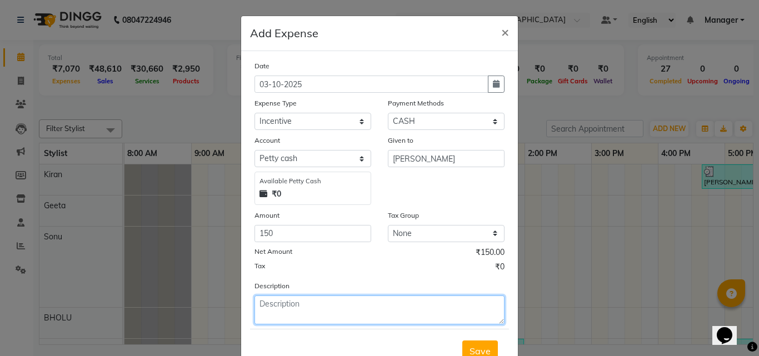
click at [305, 318] on textarea at bounding box center [379, 310] width 250 height 29
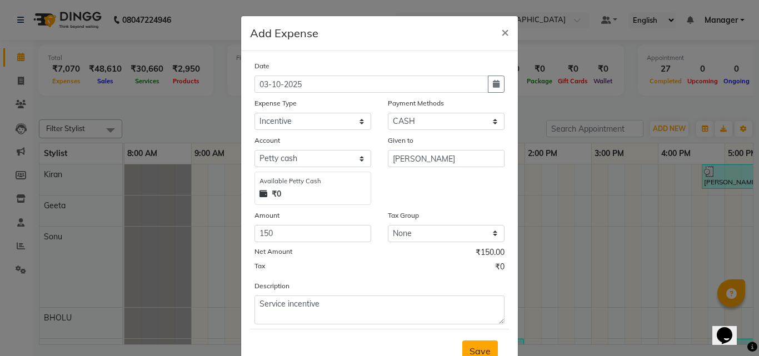
click at [491, 351] on button "Save" at bounding box center [480, 351] width 36 height 21
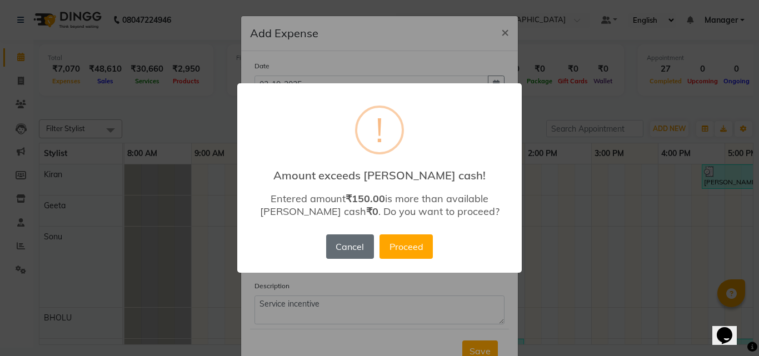
click at [345, 253] on button "Cancel" at bounding box center [350, 246] width 48 height 24
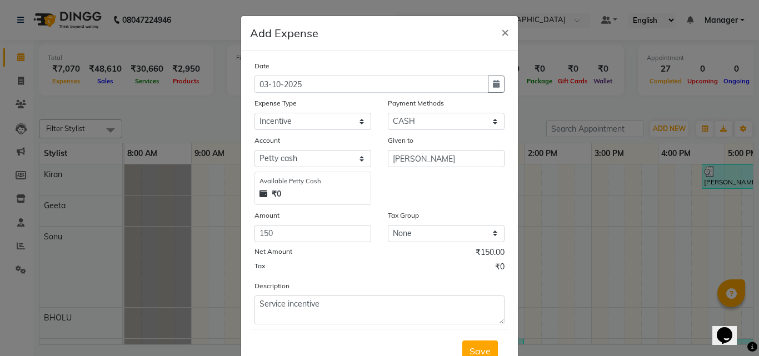
scroll to position [6, 0]
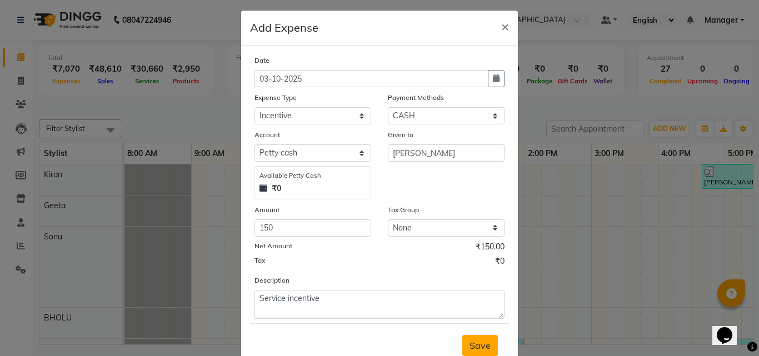
click at [475, 347] on span "Save" at bounding box center [479, 345] width 21 height 11
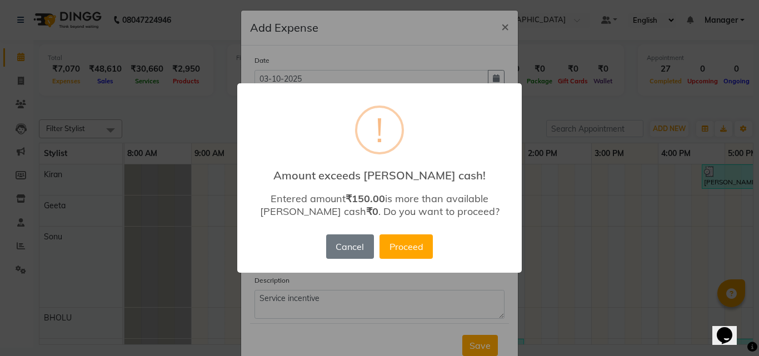
click at [434, 322] on div "× ! Amount exceeds petty cash! Entered amount ₹150.00 is more than available pe…" at bounding box center [379, 178] width 759 height 356
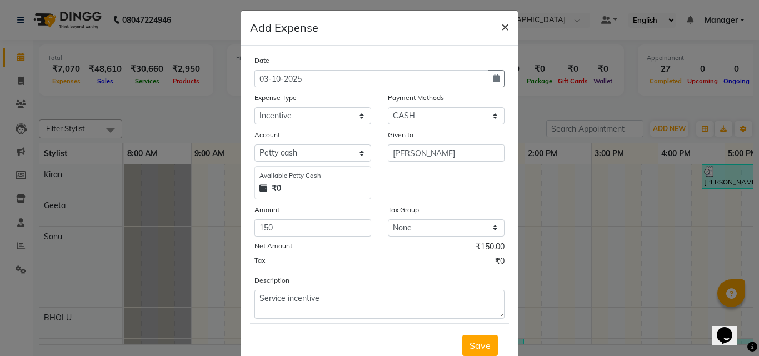
click at [501, 32] on span "×" at bounding box center [505, 26] width 8 height 17
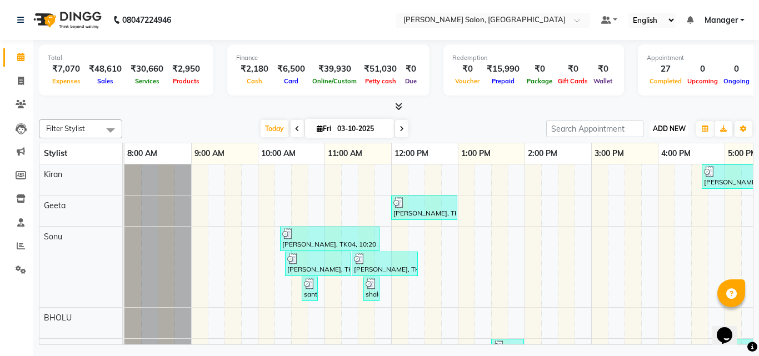
click at [661, 133] on button "ADD NEW Toggle Dropdown" at bounding box center [669, 129] width 38 height 16
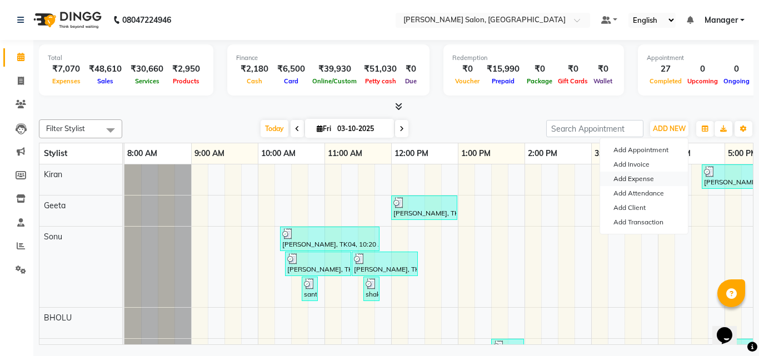
click at [617, 177] on link "Add Expense" at bounding box center [644, 179] width 88 height 14
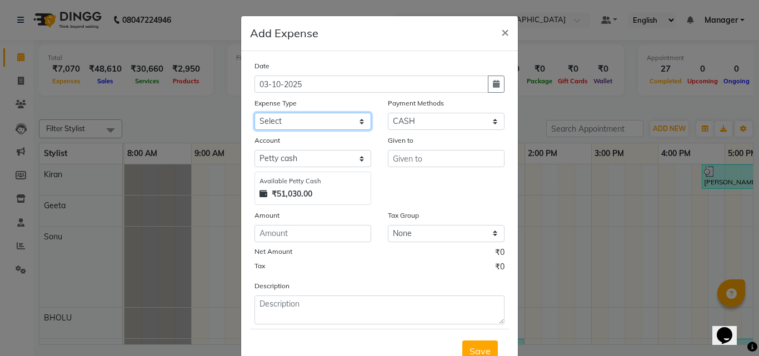
click at [291, 126] on select "Select Advance Salary BILLS client change paytm Client Snacks Coffee CONVEYANCE…" at bounding box center [312, 121] width 117 height 17
click at [254, 113] on select "Select Advance Salary BILLS client change paytm Client Snacks Coffee CONVEYANCE…" at bounding box center [312, 121] width 117 height 17
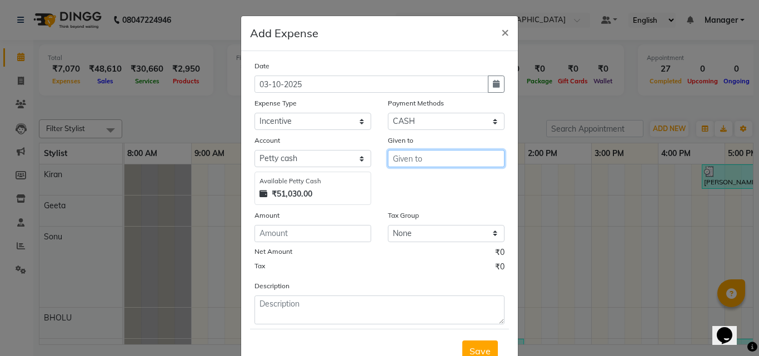
click at [447, 164] on input "text" at bounding box center [446, 158] width 117 height 17
click at [442, 183] on button "Sa jal" at bounding box center [432, 182] width 88 height 18
click at [331, 221] on div "Amount" at bounding box center [312, 217] width 117 height 16
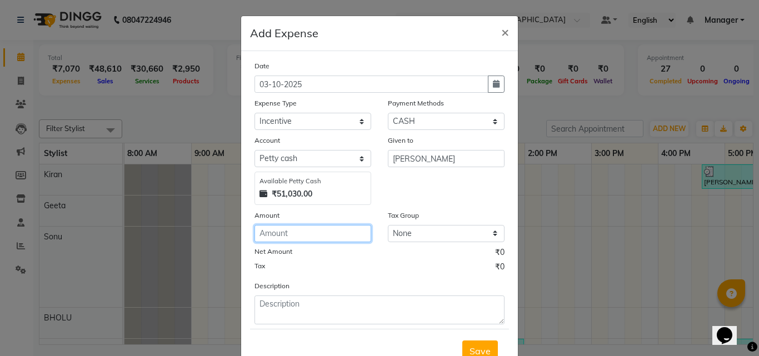
click at [325, 231] on input "number" at bounding box center [312, 233] width 117 height 17
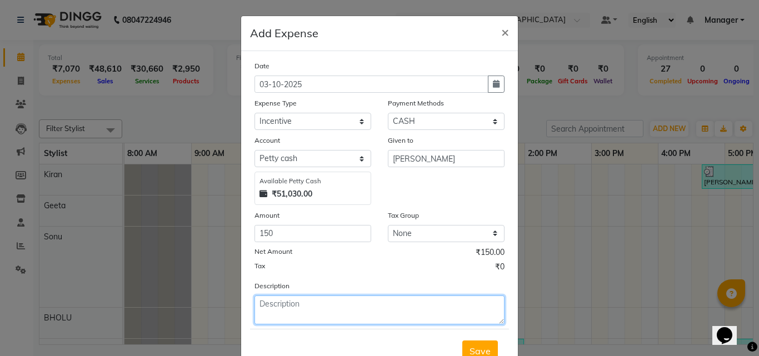
click at [307, 321] on textarea at bounding box center [379, 310] width 250 height 29
paste textarea "9971677331"
drag, startPoint x: 276, startPoint y: 297, endPoint x: 339, endPoint y: 311, distance: 64.8
click at [280, 297] on textarea "9971677331" at bounding box center [379, 310] width 250 height 29
drag, startPoint x: 321, startPoint y: 300, endPoint x: 174, endPoint y: 297, distance: 147.3
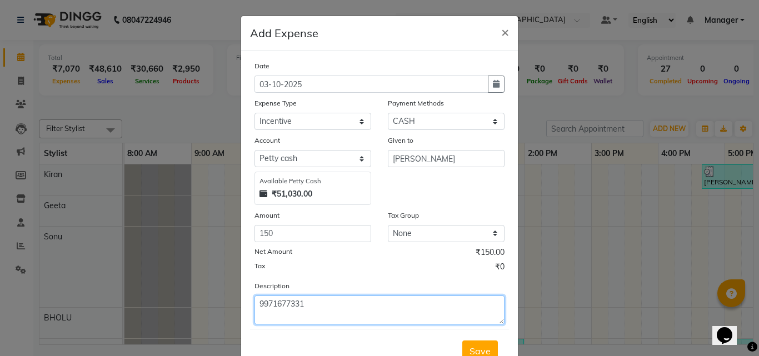
click at [174, 297] on ngb-modal-window "Add Expense × Date 03-10-2025 Expense Type Select Advance Salary BILLS client c…" at bounding box center [379, 178] width 759 height 356
drag, startPoint x: 353, startPoint y: 305, endPoint x: 168, endPoint y: 300, distance: 184.5
click at [125, 292] on ngb-modal-window "Add Expense × Date 03-10-2025 Expense Type Select Advance Salary BILLS client c…" at bounding box center [379, 178] width 759 height 356
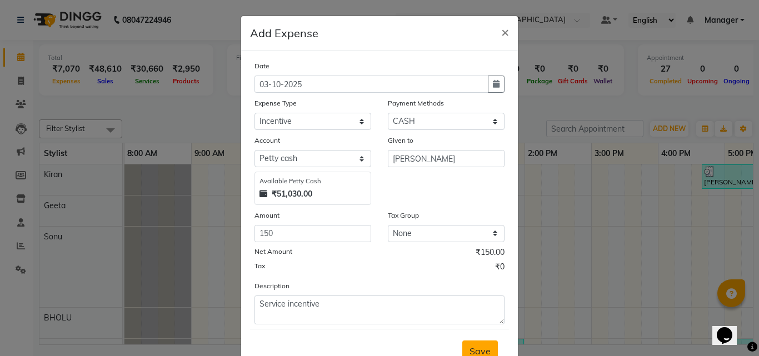
click at [462, 352] on button "Save" at bounding box center [480, 351] width 36 height 21
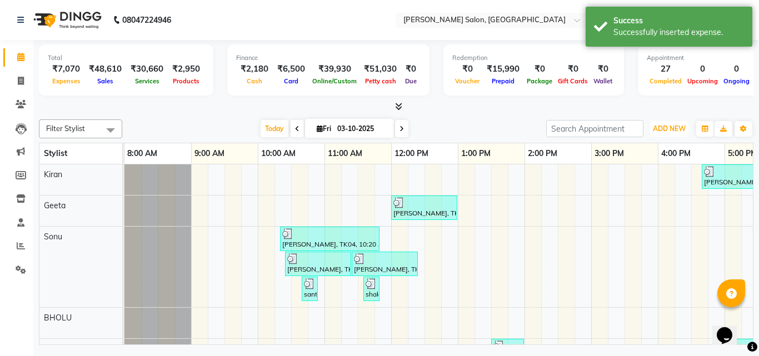
drag, startPoint x: 664, startPoint y: 128, endPoint x: 663, endPoint y: 144, distance: 16.1
click at [665, 128] on span "ADD NEW" at bounding box center [669, 128] width 33 height 8
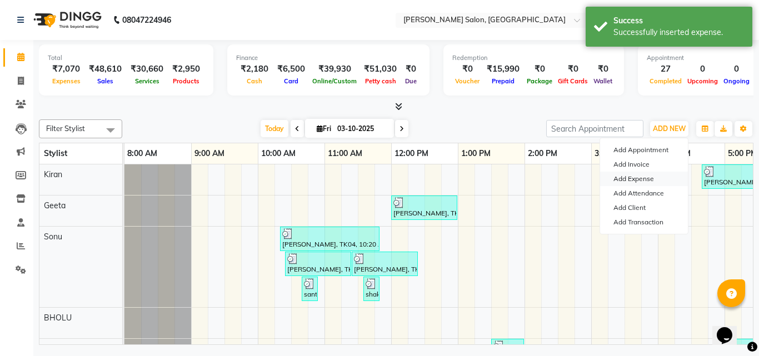
click at [649, 176] on link "Add Expense" at bounding box center [644, 179] width 88 height 14
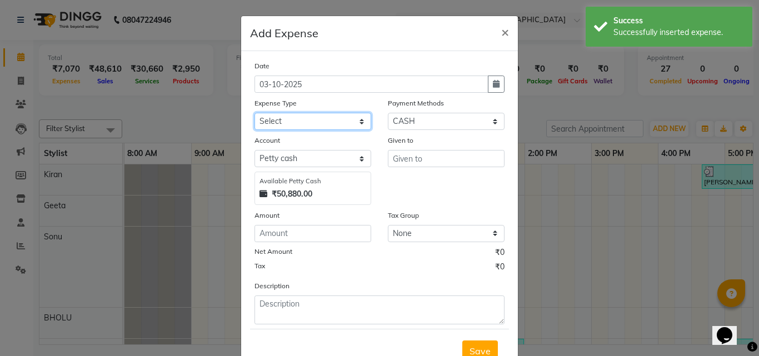
click at [314, 122] on select "Select Advance Salary BILLS client change paytm Client Snacks Coffee CONVEYANCE…" at bounding box center [312, 121] width 117 height 17
click at [254, 113] on select "Select Advance Salary BILLS client change paytm Client Snacks Coffee CONVEYANCE…" at bounding box center [312, 121] width 117 height 17
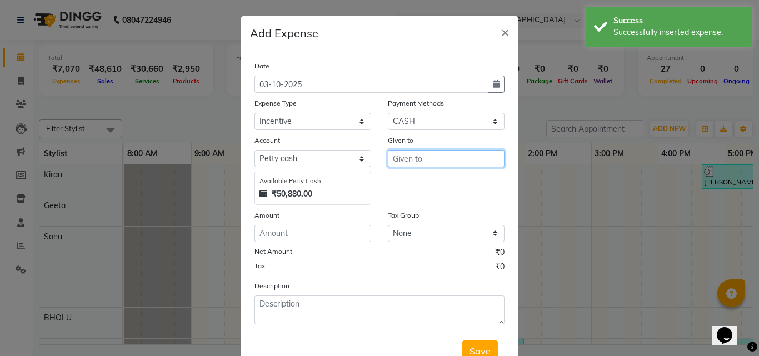
click at [411, 157] on input "text" at bounding box center [446, 158] width 117 height 17
click at [402, 184] on span "Ki" at bounding box center [406, 182] width 8 height 11
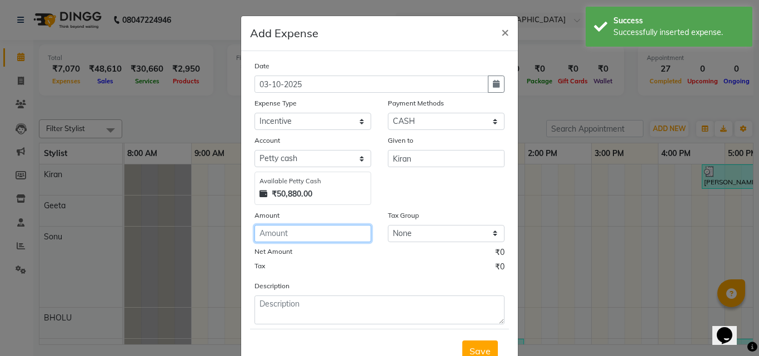
click at [336, 233] on input "number" at bounding box center [312, 233] width 117 height 17
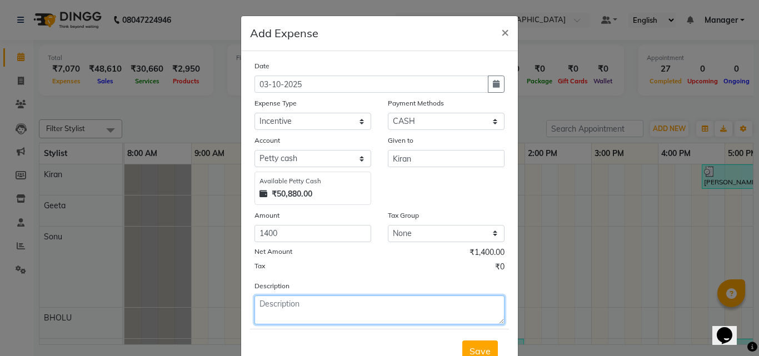
click at [292, 306] on textarea at bounding box center [379, 310] width 250 height 29
paste textarea "Service incentive"
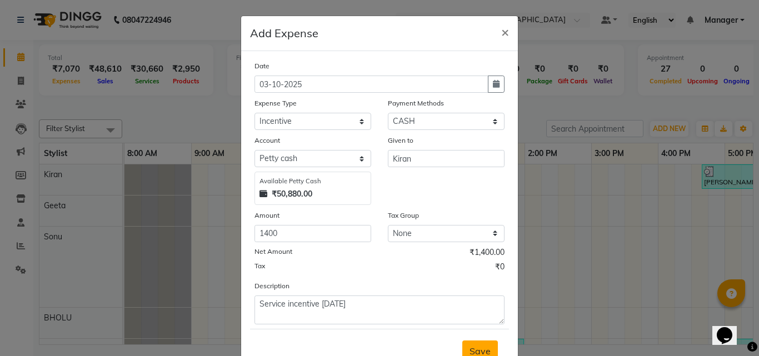
click at [479, 353] on span "Save" at bounding box center [479, 351] width 21 height 11
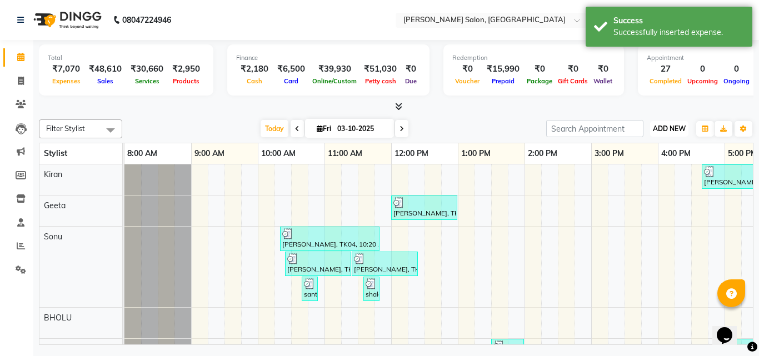
drag, startPoint x: 661, startPoint y: 126, endPoint x: 663, endPoint y: 135, distance: 9.2
click at [662, 126] on span "ADD NEW" at bounding box center [669, 128] width 33 height 8
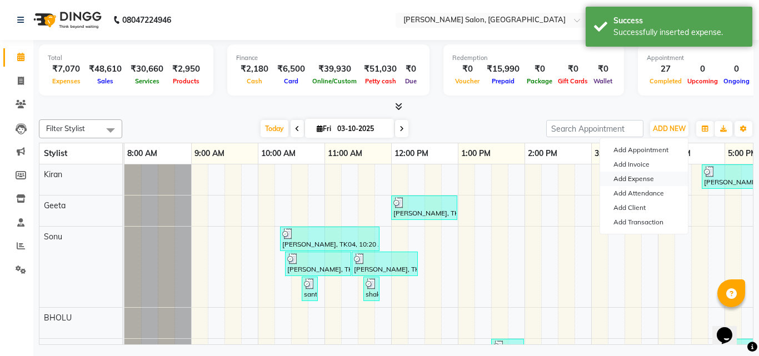
click at [650, 176] on link "Add Expense" at bounding box center [644, 179] width 88 height 14
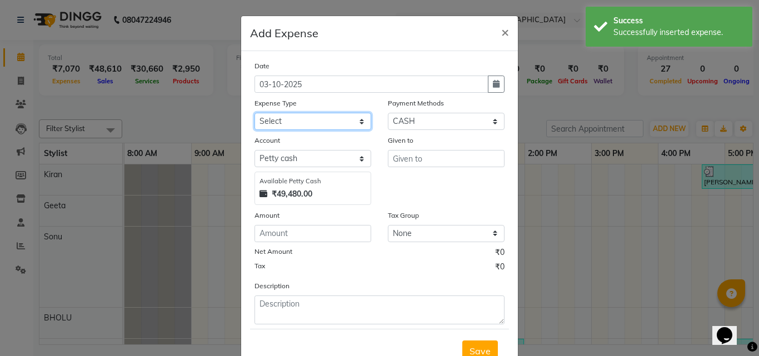
click at [286, 128] on select "Select Advance Salary BILLS client change paytm Client Snacks Coffee CONVEYANCE…" at bounding box center [312, 121] width 117 height 17
click at [254, 113] on select "Select Advance Salary BILLS client change paytm Client Snacks Coffee CONVEYANCE…" at bounding box center [312, 121] width 117 height 17
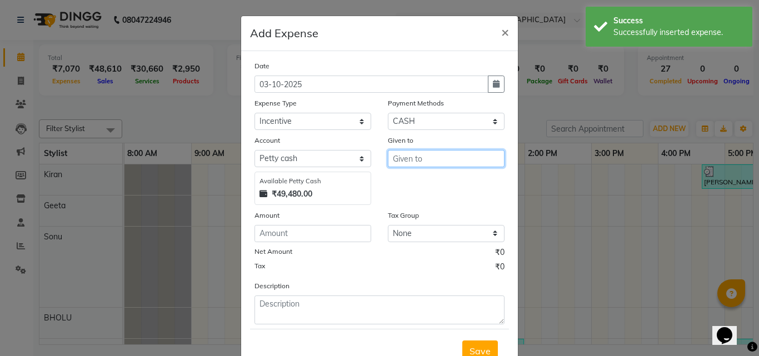
click at [422, 159] on input "text" at bounding box center [446, 158] width 117 height 17
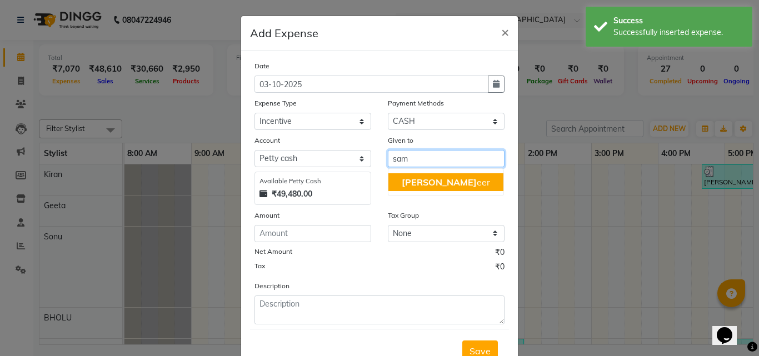
click at [421, 180] on ngb-highlight "Sam eer" at bounding box center [446, 182] width 88 height 11
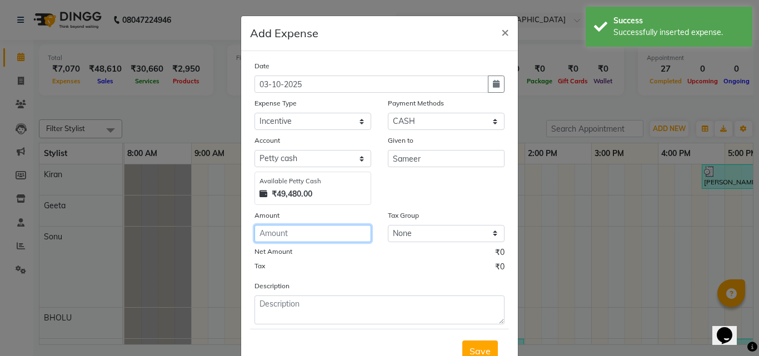
click at [300, 238] on input "number" at bounding box center [312, 233] width 117 height 17
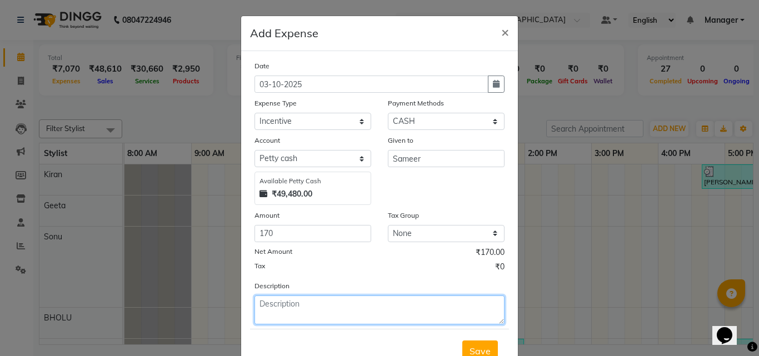
click at [305, 313] on textarea at bounding box center [379, 310] width 250 height 29
paste textarea "Service incentive"
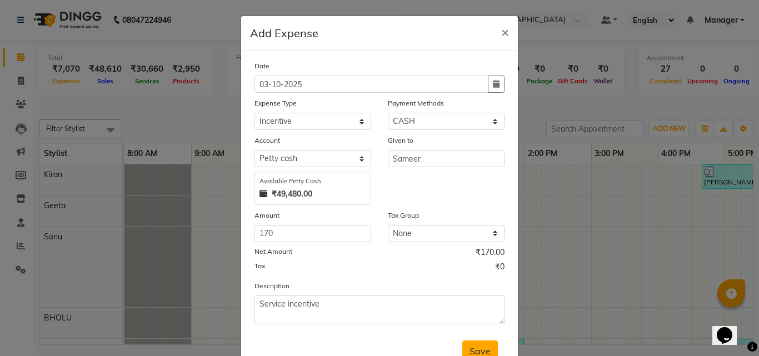
click at [478, 348] on span "Save" at bounding box center [479, 351] width 21 height 11
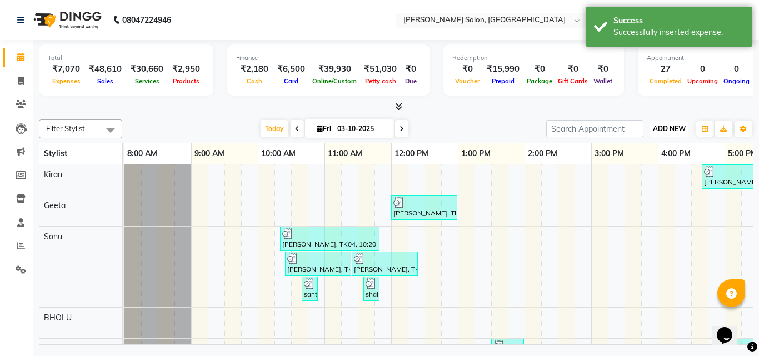
click at [670, 127] on span "ADD NEW" at bounding box center [669, 128] width 33 height 8
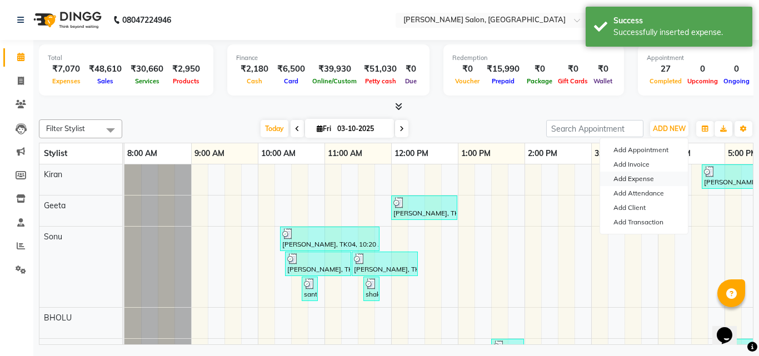
click at [655, 176] on link "Add Expense" at bounding box center [644, 179] width 88 height 14
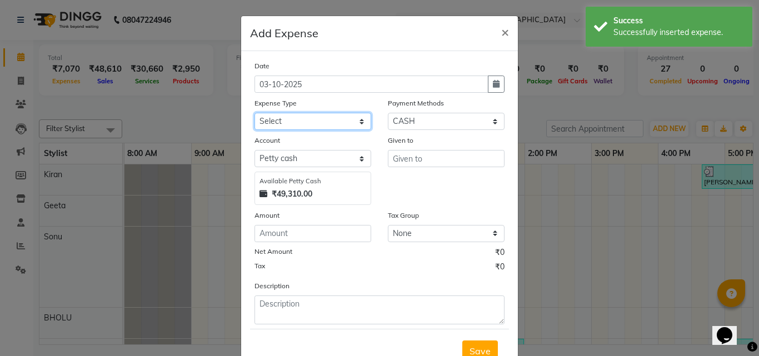
click at [278, 128] on select "Select Advance Salary BILLS client change paytm Client Snacks Coffee CONVEYANCE…" at bounding box center [312, 121] width 117 height 17
click at [254, 113] on select "Select Advance Salary BILLS client change paytm Client Snacks Coffee CONVEYANCE…" at bounding box center [312, 121] width 117 height 17
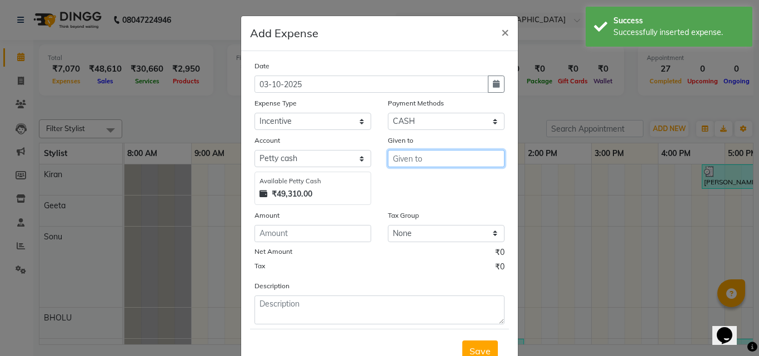
click at [414, 160] on input "text" at bounding box center [446, 158] width 117 height 17
click at [421, 181] on ngb-highlight "Mo hit" at bounding box center [413, 182] width 23 height 11
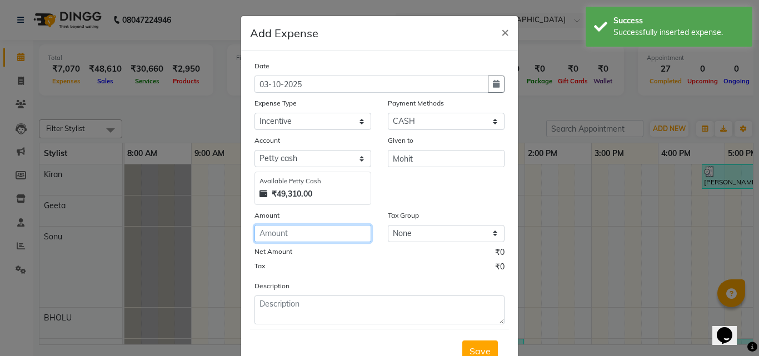
click at [284, 240] on input "number" at bounding box center [312, 233] width 117 height 17
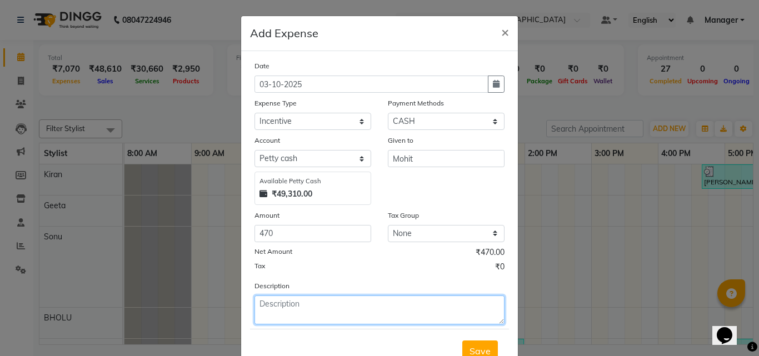
click at [288, 311] on textarea at bounding box center [379, 310] width 250 height 29
paste textarea "Service incentive"
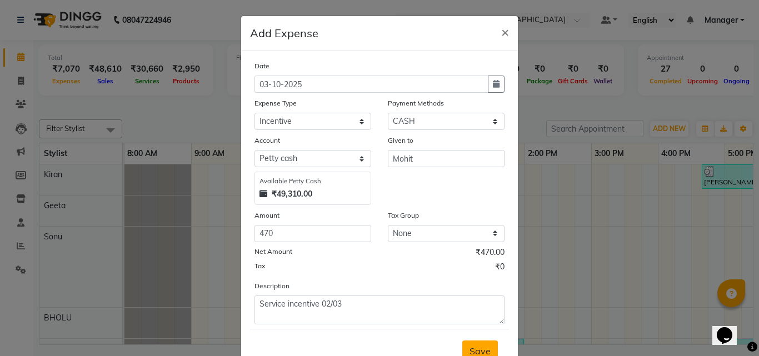
click at [483, 349] on span "Save" at bounding box center [479, 351] width 21 height 11
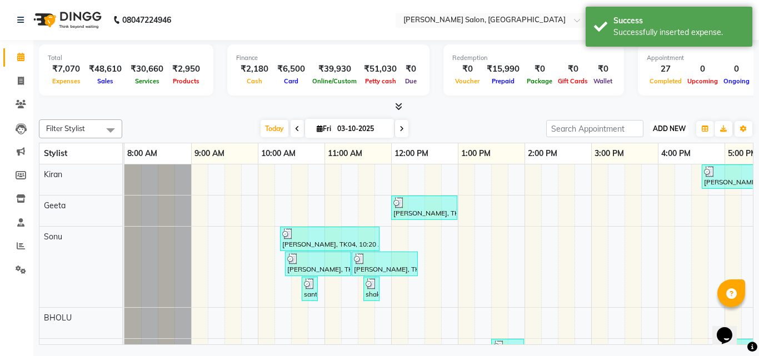
click at [681, 124] on button "ADD NEW Toggle Dropdown" at bounding box center [669, 129] width 38 height 16
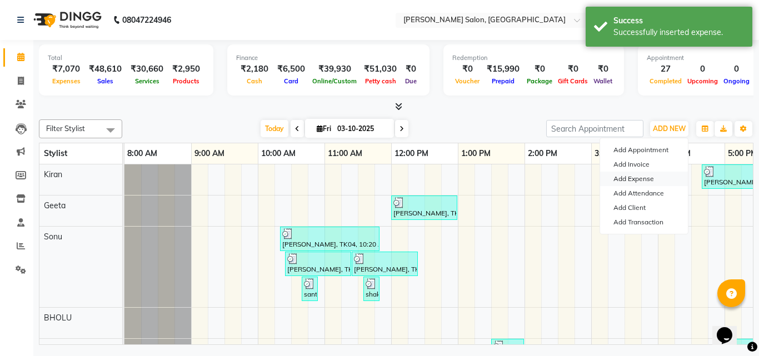
click at [639, 180] on link "Add Expense" at bounding box center [644, 179] width 88 height 14
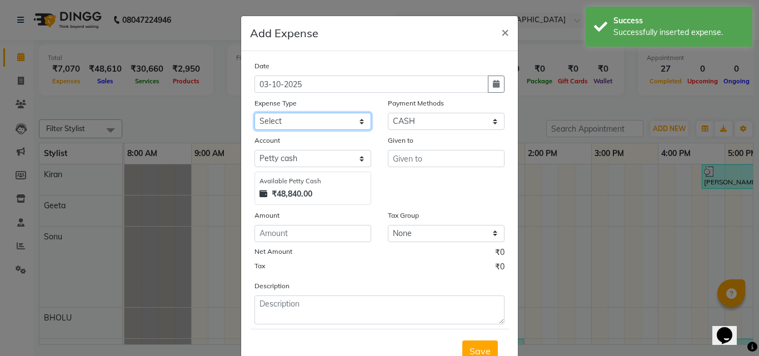
click at [298, 119] on select "Select Advance Salary BILLS client change paytm Client Snacks Coffee CONVEYANCE…" at bounding box center [312, 121] width 117 height 17
click at [254, 113] on select "Select Advance Salary BILLS client change paytm Client Snacks Coffee CONVEYANCE…" at bounding box center [312, 121] width 117 height 17
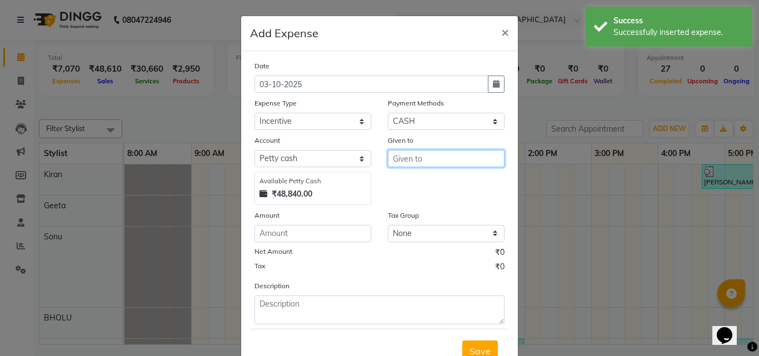
click at [442, 152] on input "text" at bounding box center [446, 158] width 117 height 17
click at [430, 185] on button "Ri nku" at bounding box center [432, 182] width 88 height 18
click at [331, 246] on div "Date 03-10-2025 Expense Type Select Advance Salary BILLS client change paytm Cl…" at bounding box center [379, 192] width 250 height 264
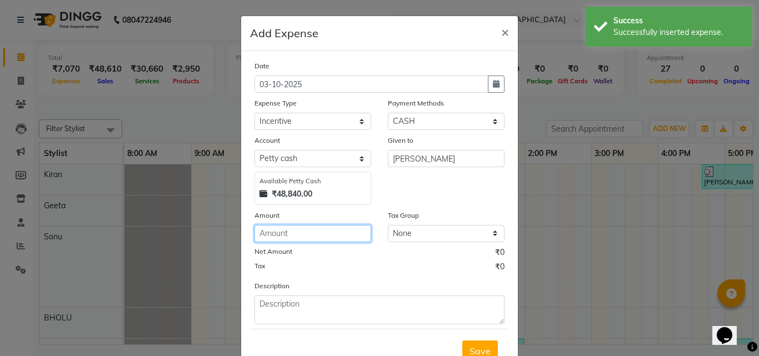
click at [325, 236] on input "number" at bounding box center [312, 233] width 117 height 17
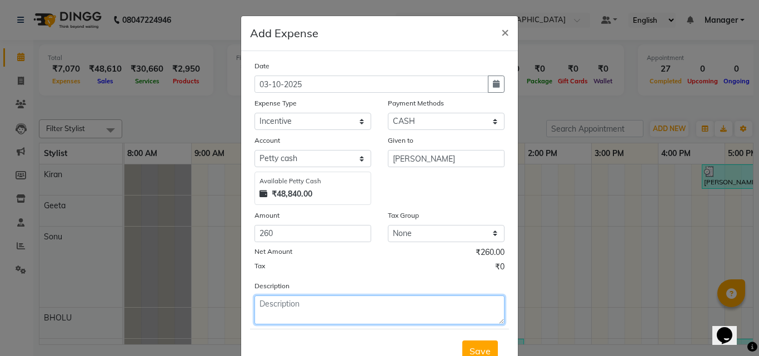
click at [258, 302] on textarea at bounding box center [379, 310] width 250 height 29
paste textarea "Service incentive"
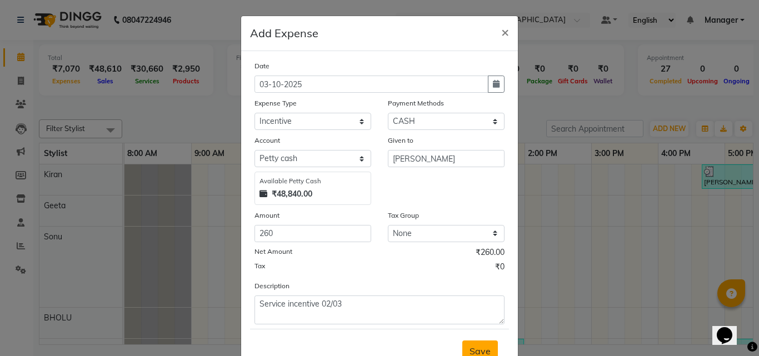
click at [475, 346] on span "Save" at bounding box center [479, 351] width 21 height 11
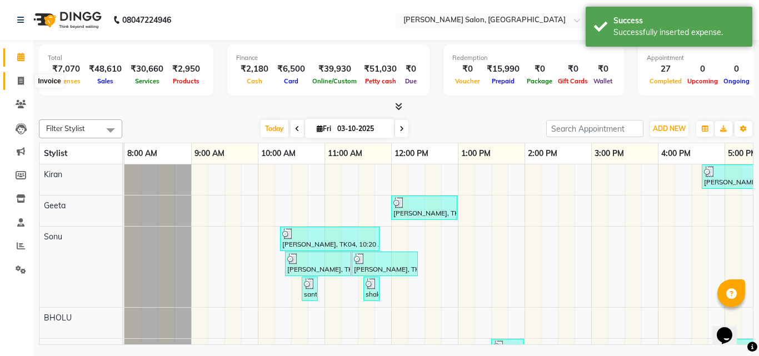
click at [23, 84] on icon at bounding box center [21, 81] width 6 height 8
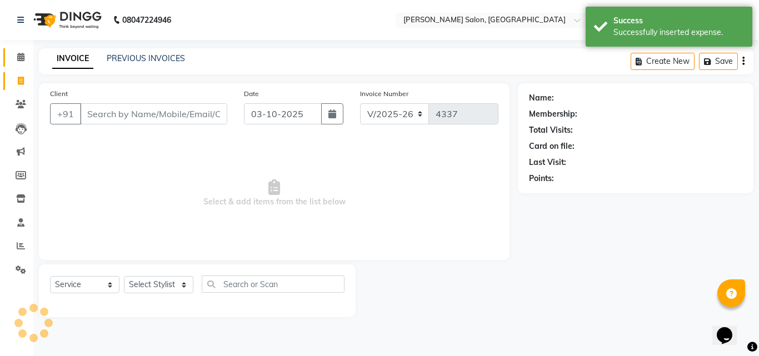
click at [13, 58] on span at bounding box center [20, 57] width 19 height 13
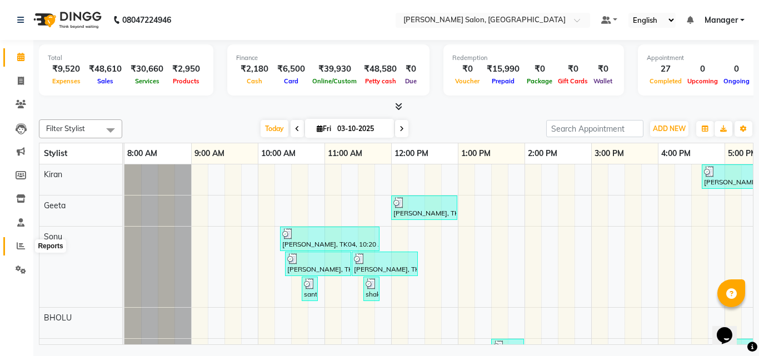
click at [27, 252] on span at bounding box center [20, 246] width 19 height 13
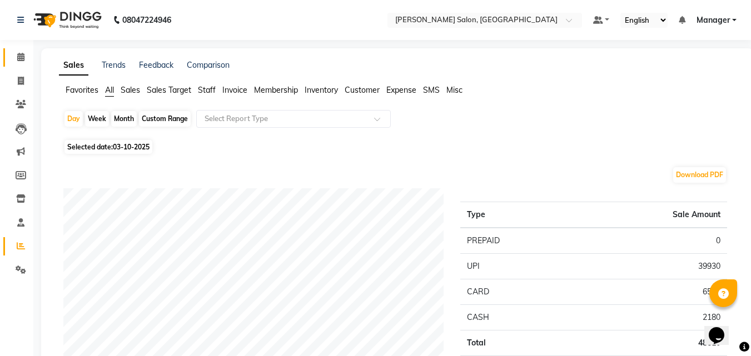
click at [28, 52] on span at bounding box center [20, 57] width 19 height 13
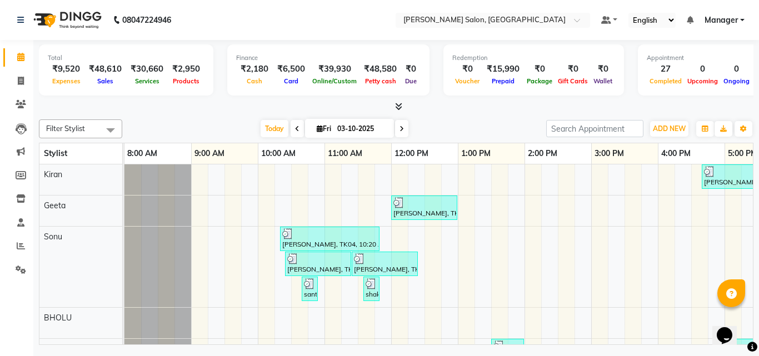
click at [398, 106] on icon at bounding box center [398, 106] width 7 height 8
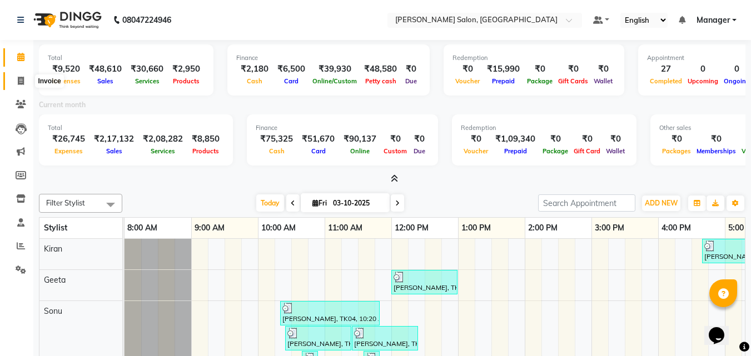
click at [13, 82] on span at bounding box center [20, 81] width 19 height 13
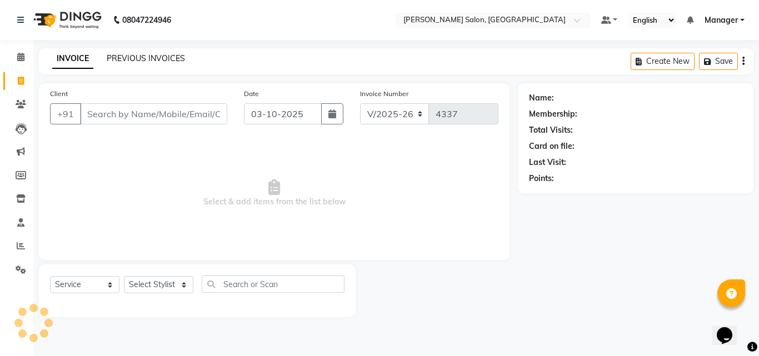
click at [148, 56] on link "PREVIOUS INVOICES" at bounding box center [146, 58] width 78 height 10
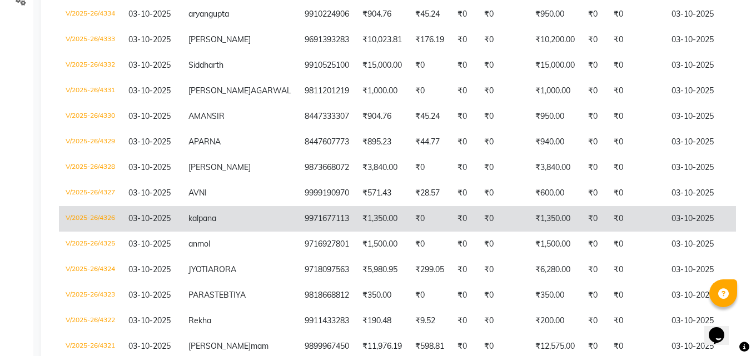
scroll to position [278, 0]
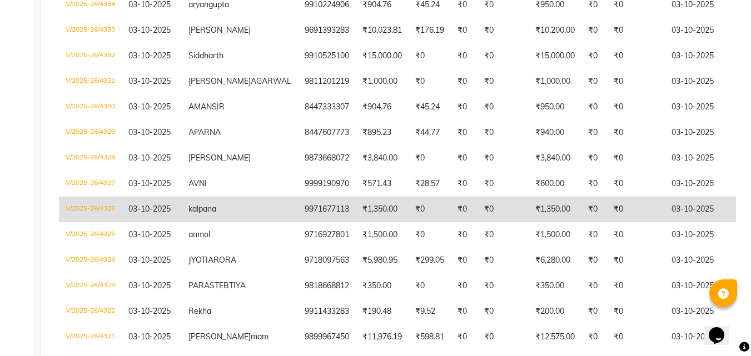
click at [298, 213] on td "9971677113" at bounding box center [327, 210] width 58 height 26
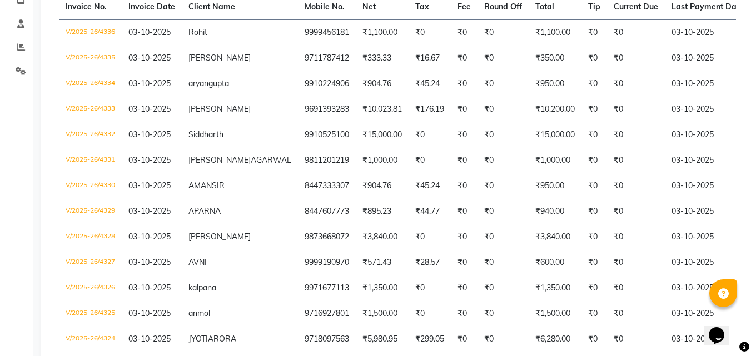
scroll to position [0, 0]
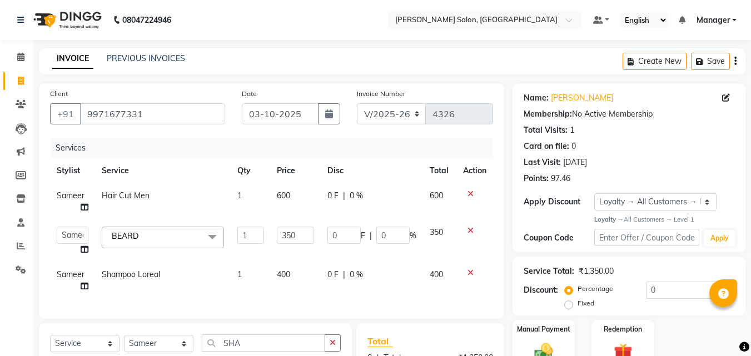
select select "7229"
select select "65237"
select select "service"
select select "65237"
select select "1: Object"
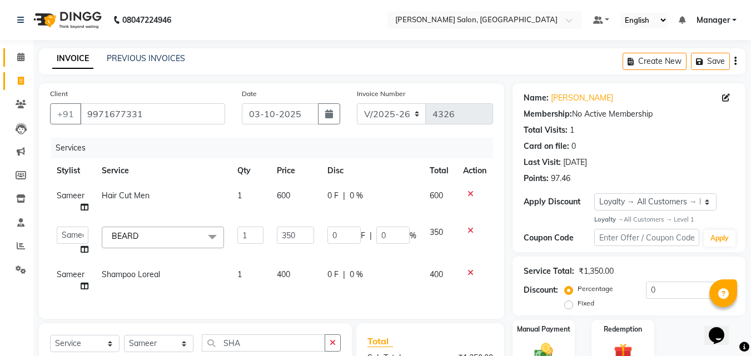
click at [21, 53] on icon at bounding box center [20, 57] width 7 height 8
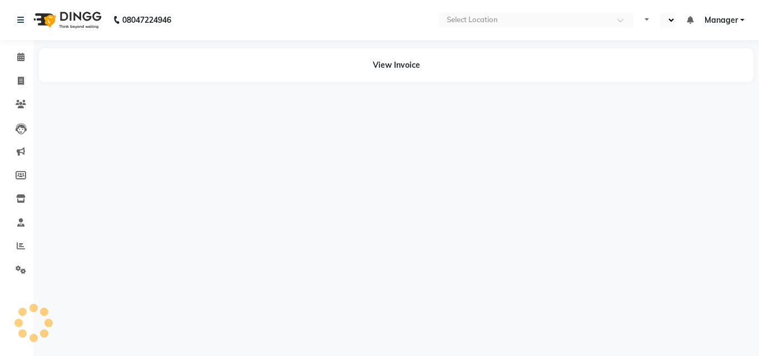
select select "en"
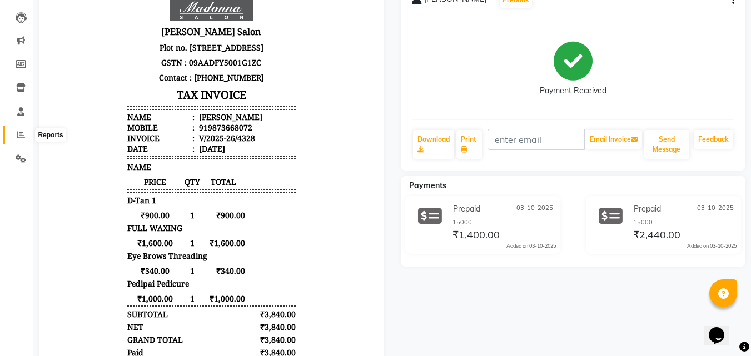
click at [24, 130] on span at bounding box center [20, 135] width 19 height 13
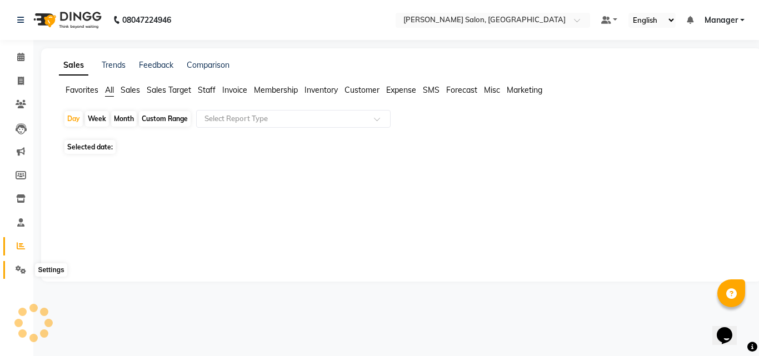
click at [22, 266] on icon at bounding box center [21, 270] width 11 height 8
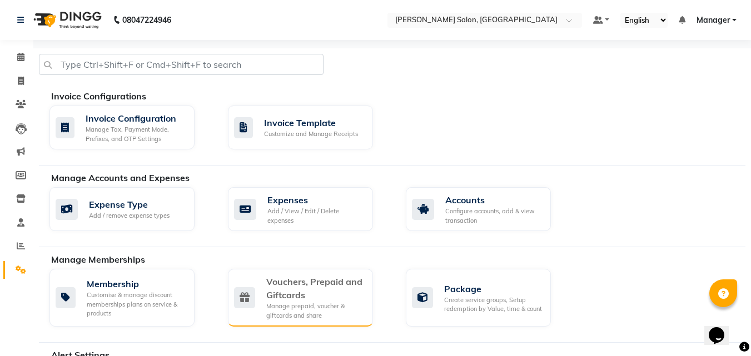
click at [292, 289] on div "Vouchers, Prepaid and Giftcards" at bounding box center [315, 288] width 98 height 27
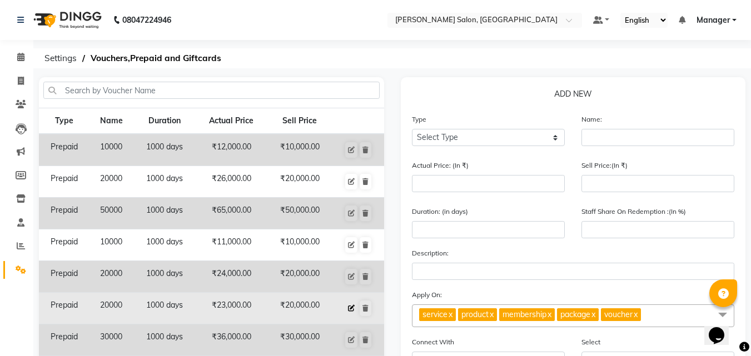
click at [349, 308] on icon at bounding box center [351, 308] width 7 height 7
select select "P"
type input "20000"
type input "23000"
type input "20000"
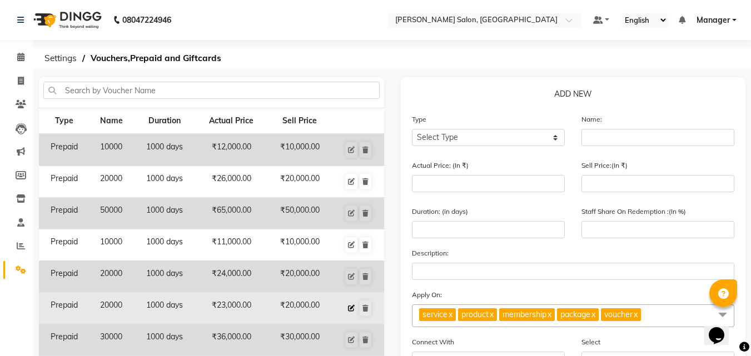
type input "1000"
type input "80"
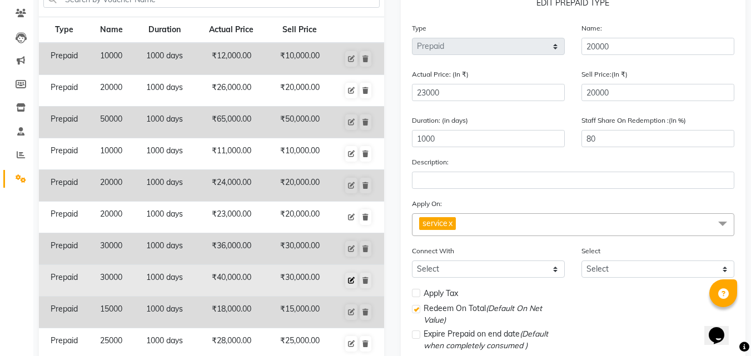
scroll to position [111, 0]
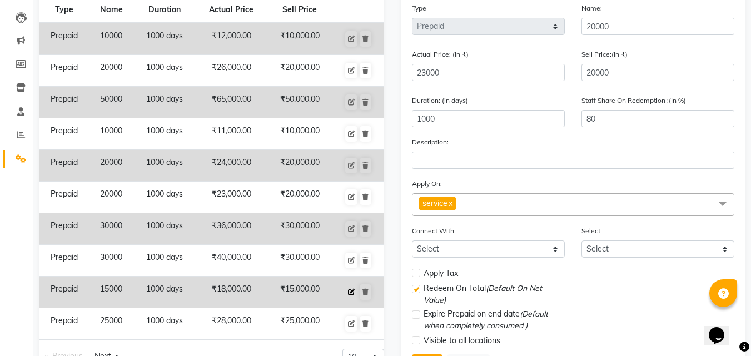
click at [346, 292] on button at bounding box center [351, 292] width 12 height 16
type input "15000"
type input "18000"
type input "15000"
click at [595, 122] on input "75" at bounding box center [657, 118] width 153 height 17
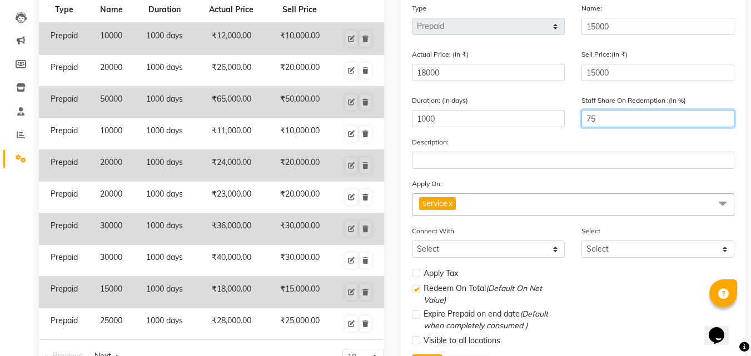
type input "7"
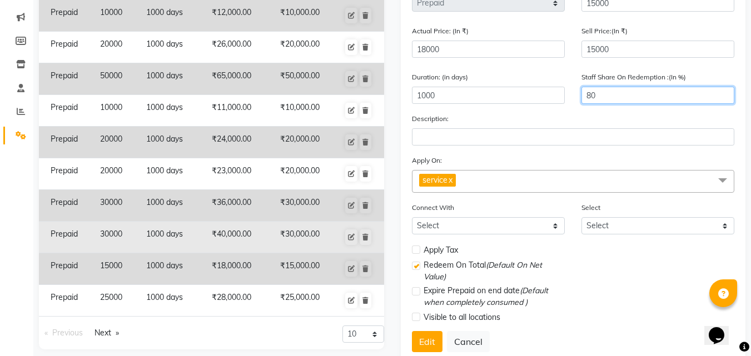
scroll to position [167, 0]
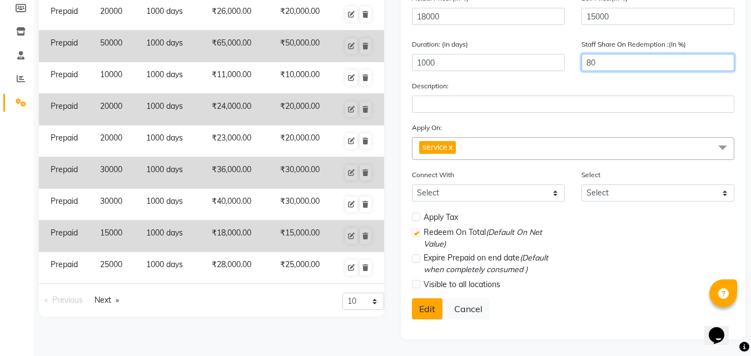
type input "80"
click at [432, 310] on button "Edit" at bounding box center [427, 308] width 31 height 21
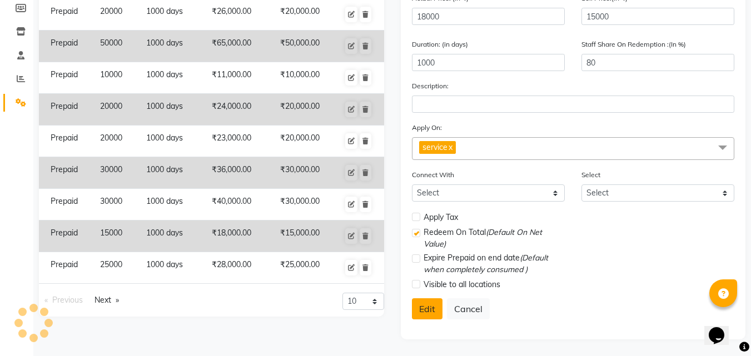
select select
checkbox input "false"
checkbox input "true"
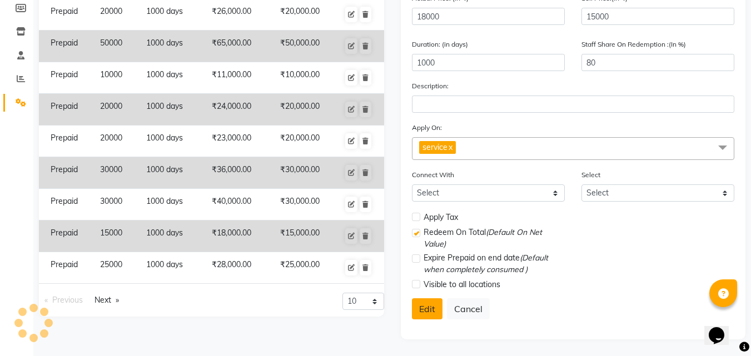
checkbox input "false"
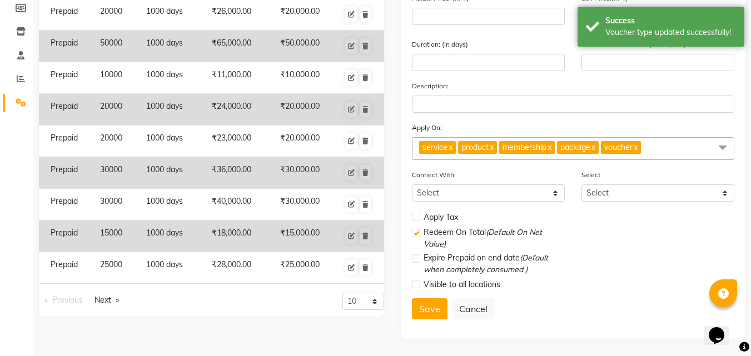
click at [416, 216] on label at bounding box center [416, 217] width 8 height 8
click at [416, 216] on input "checkbox" at bounding box center [415, 217] width 7 height 7
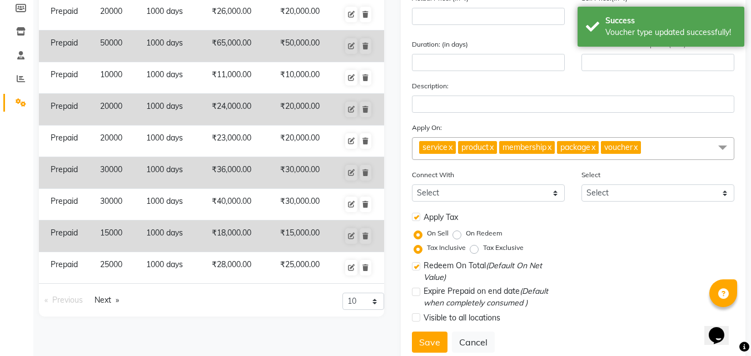
click at [416, 214] on label at bounding box center [416, 217] width 8 height 8
click at [416, 214] on input "checkbox" at bounding box center [415, 217] width 7 height 7
checkbox input "false"
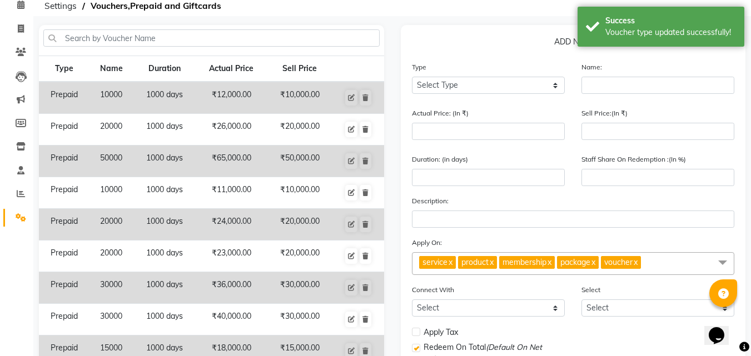
scroll to position [0, 0]
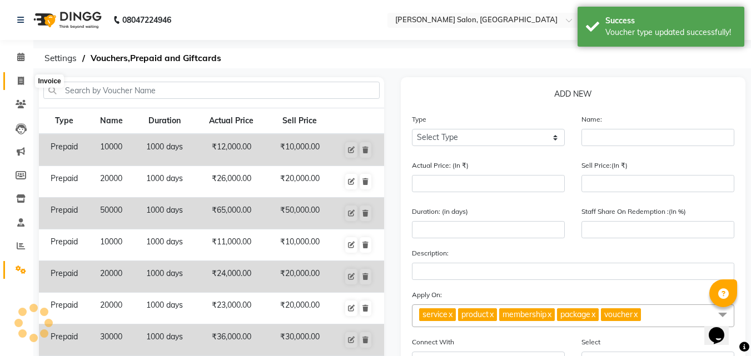
click at [25, 77] on span at bounding box center [20, 81] width 19 height 13
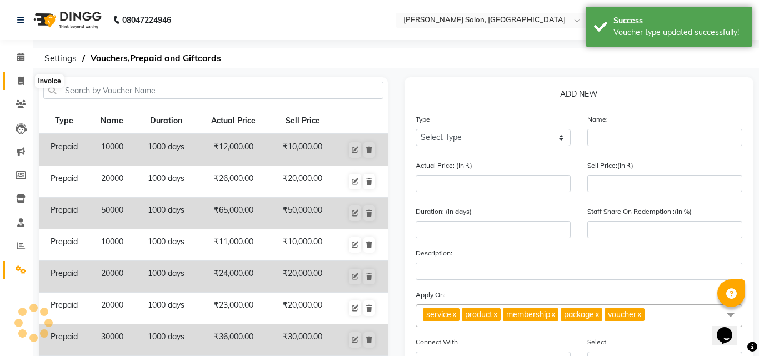
select select "service"
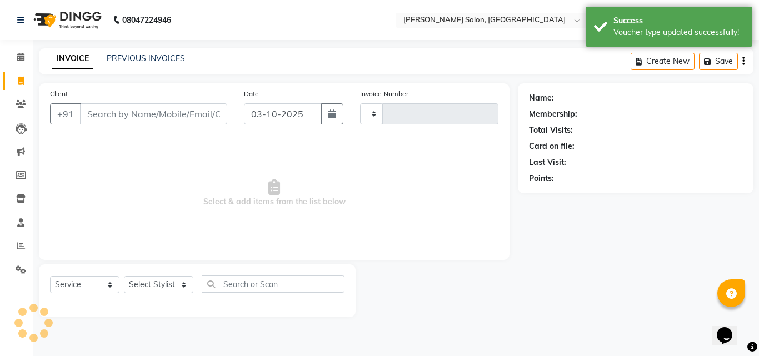
type input "4331"
select select "7229"
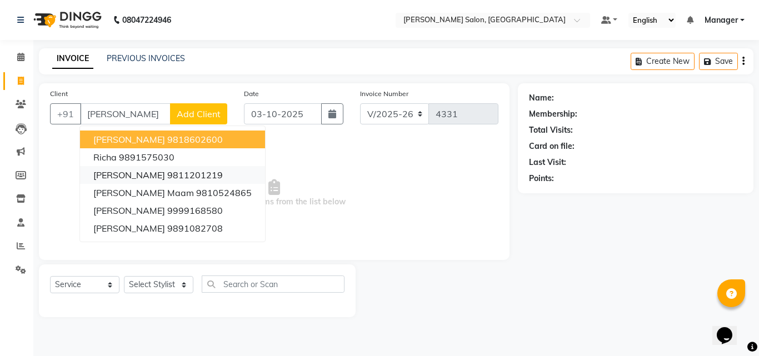
click at [199, 175] on ngb-highlight "9811201219" at bounding box center [195, 174] width 56 height 11
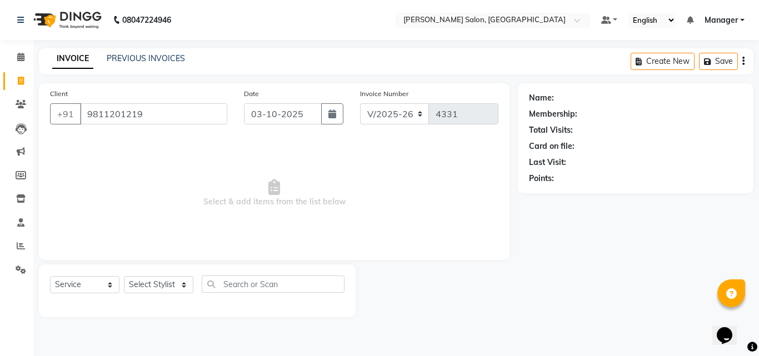
type input "9811201219"
select select "1: Object"
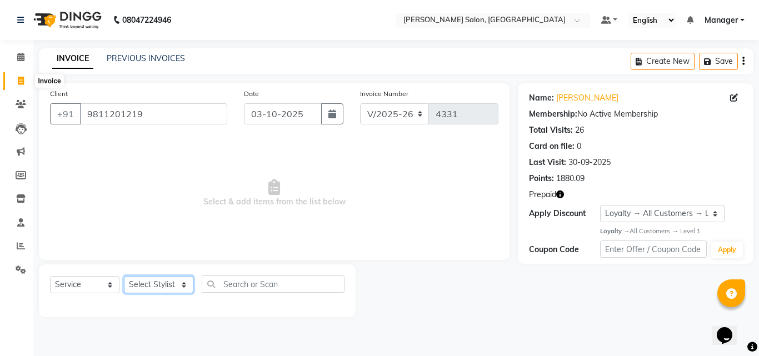
click at [172, 291] on select "Select Stylist BHOLU Geeta Hanif Jeetu JIYA SINGH Kiran LAXMAN PEDI Manager Moh…" at bounding box center [158, 284] width 69 height 17
select select "63511"
click at [124, 276] on select "Select Stylist BHOLU Geeta Hanif Jeetu JIYA SINGH Kiran LAXMAN PEDI Manager Moh…" at bounding box center [158, 284] width 69 height 17
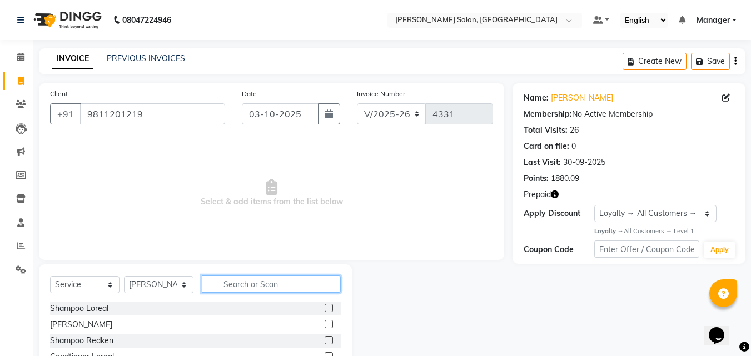
click at [231, 285] on input "text" at bounding box center [271, 284] width 139 height 17
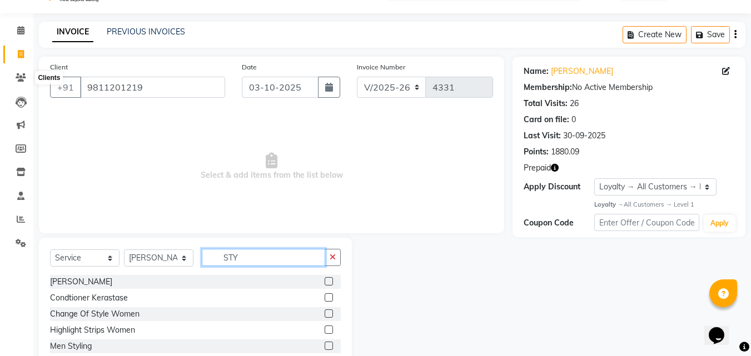
scroll to position [10, 0]
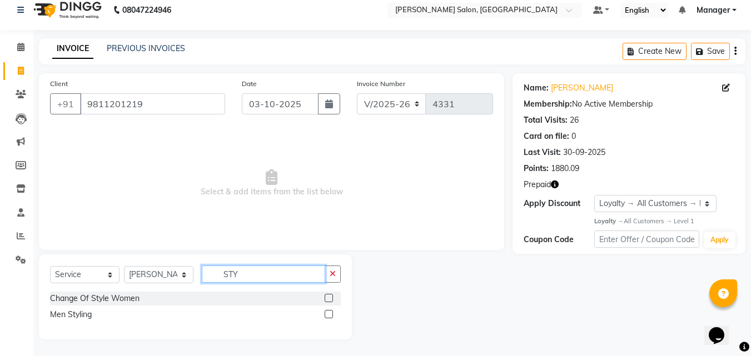
type input "STY"
click at [329, 314] on label at bounding box center [328, 314] width 8 height 8
click at [329, 314] on input "checkbox" at bounding box center [327, 314] width 7 height 7
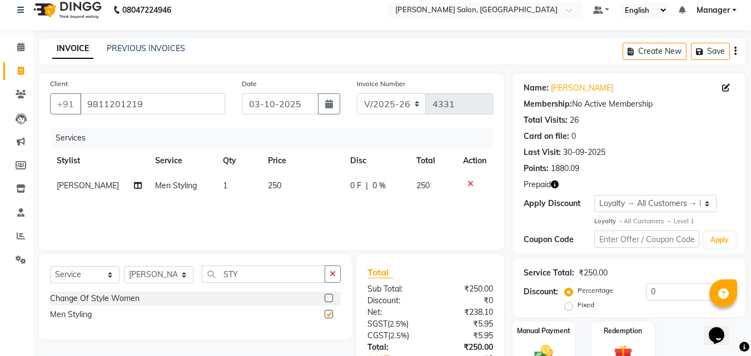
checkbox input "false"
click at [264, 279] on input "STY" at bounding box center [263, 274] width 123 height 17
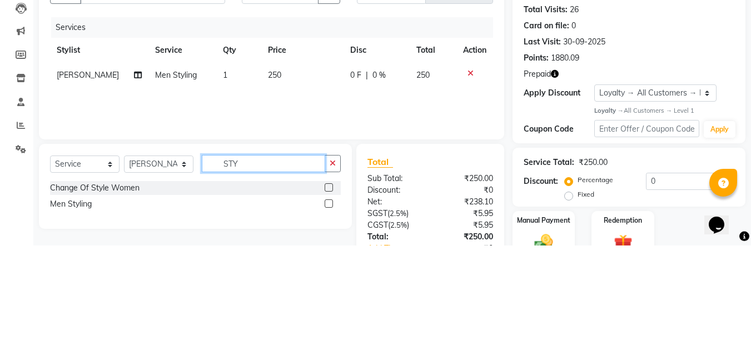
scroll to position [27, 0]
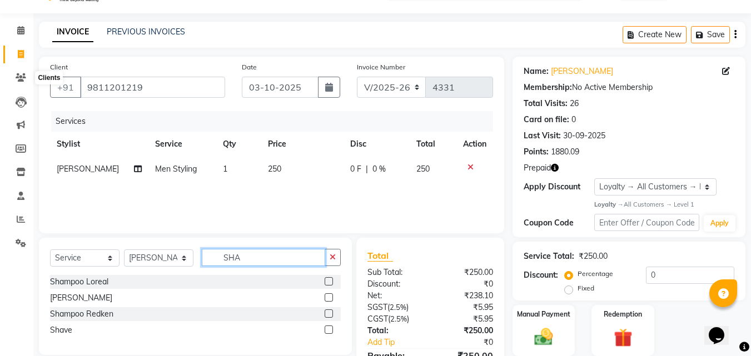
type input "SHA"
click at [328, 281] on label at bounding box center [328, 281] width 8 height 8
click at [328, 281] on input "checkbox" at bounding box center [327, 281] width 7 height 7
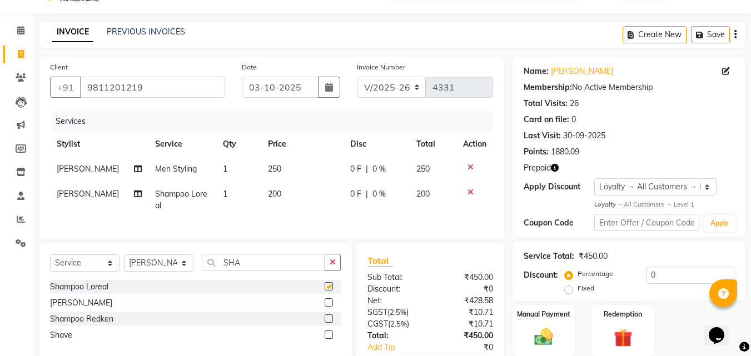
checkbox input "false"
click at [258, 271] on input "SHA" at bounding box center [263, 262] width 123 height 17
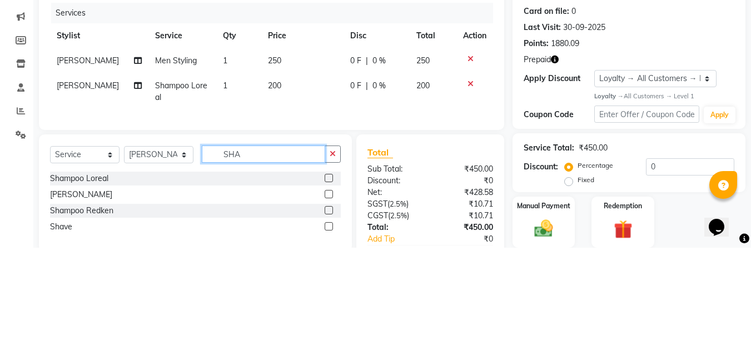
scroll to position [40, 0]
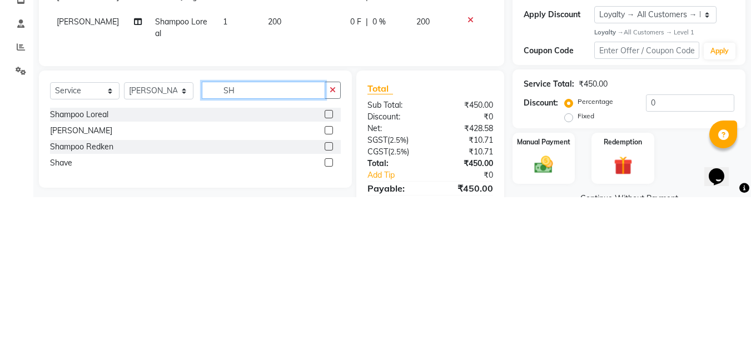
type input "S"
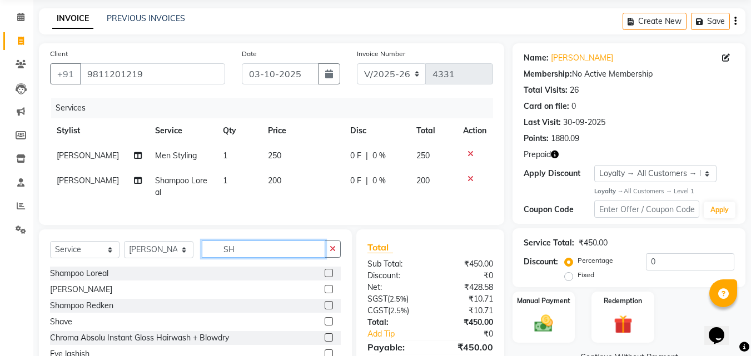
type input "SHA"
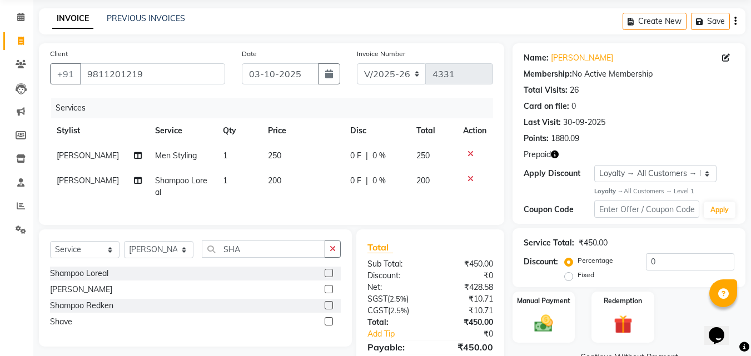
click at [329, 326] on label at bounding box center [328, 321] width 8 height 8
click at [329, 326] on input "checkbox" at bounding box center [327, 321] width 7 height 7
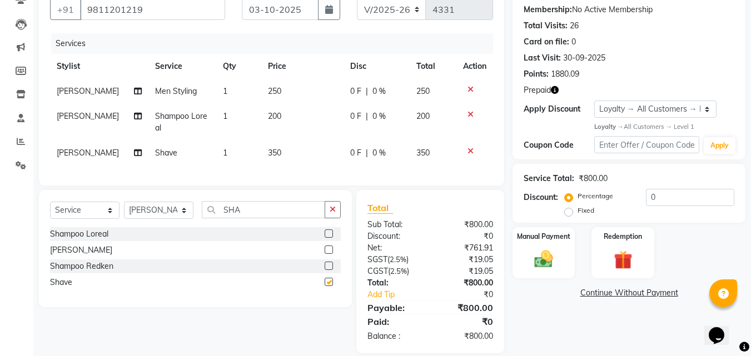
checkbox input "false"
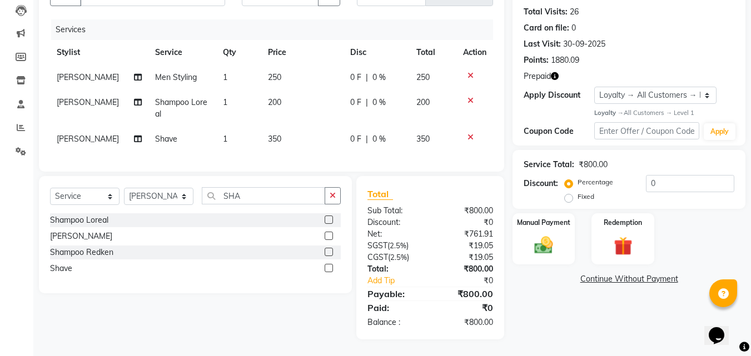
click at [278, 104] on td "200" at bounding box center [302, 108] width 82 height 37
select select "63511"
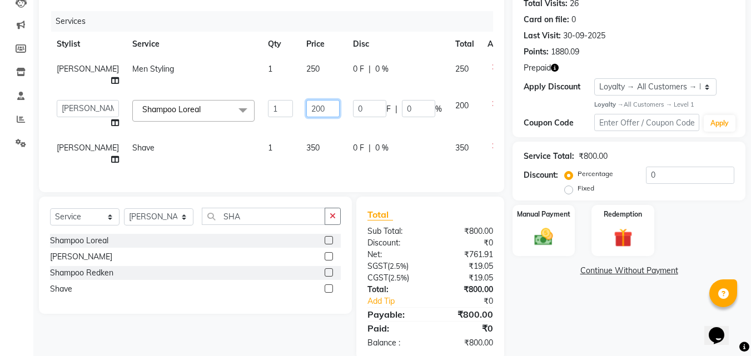
click at [306, 110] on input "200" at bounding box center [322, 108] width 33 height 17
type input "400"
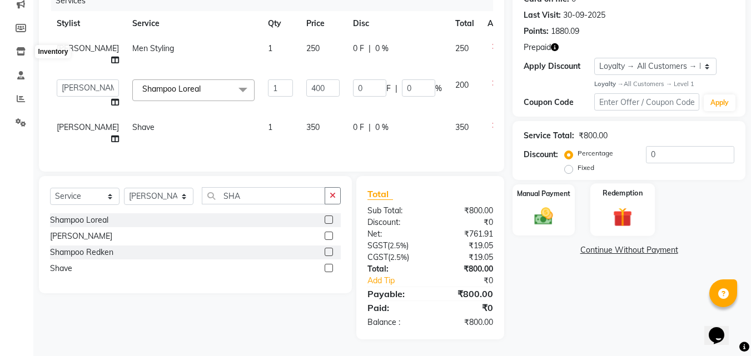
click at [626, 208] on div "Redemption" at bounding box center [622, 209] width 65 height 53
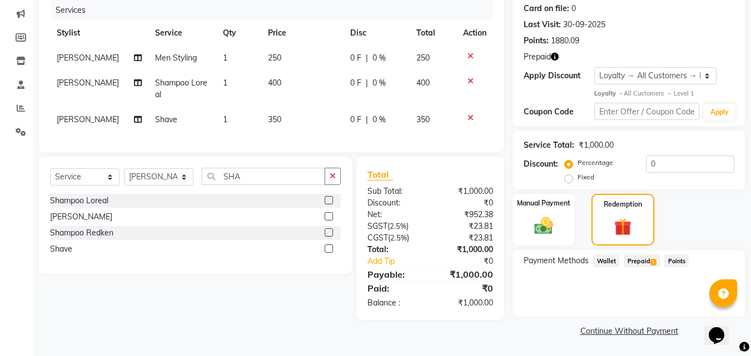
click at [646, 264] on span "Prepaid 1" at bounding box center [641, 260] width 36 height 13
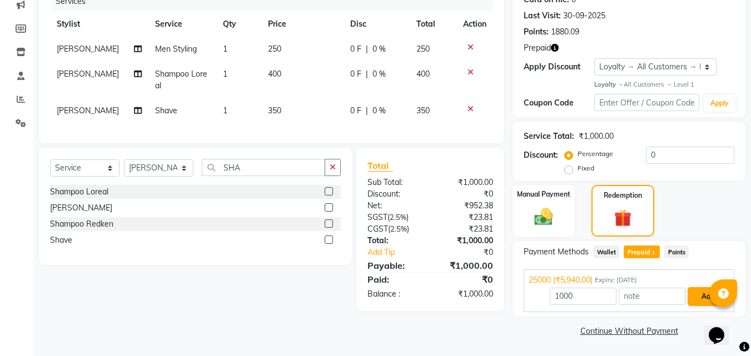
click at [698, 295] on button "Add" at bounding box center [707, 296] width 41 height 19
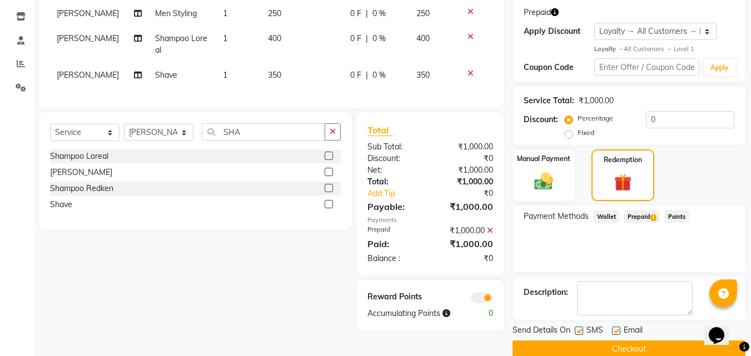
scroll to position [201, 0]
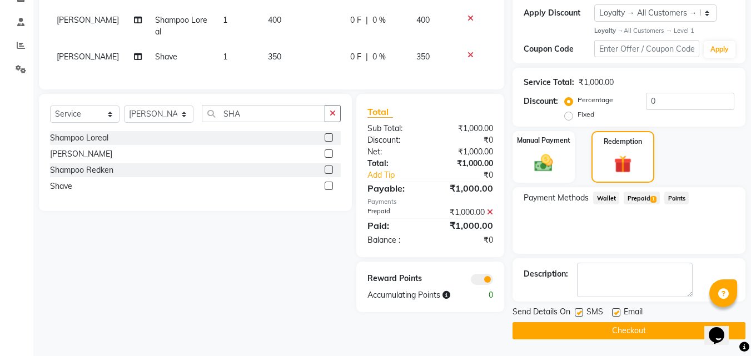
click at [660, 332] on button "Checkout" at bounding box center [628, 330] width 233 height 17
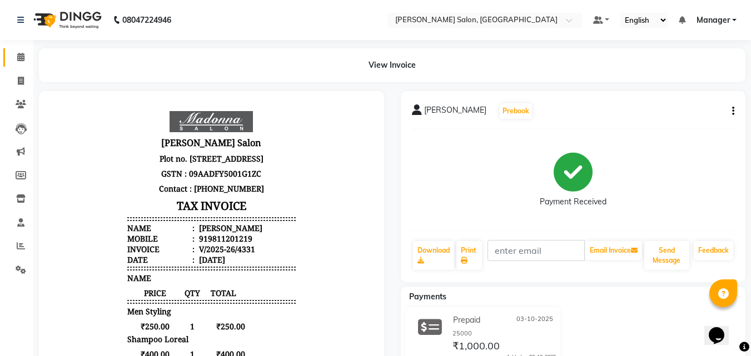
click at [21, 57] on icon at bounding box center [20, 57] width 7 height 8
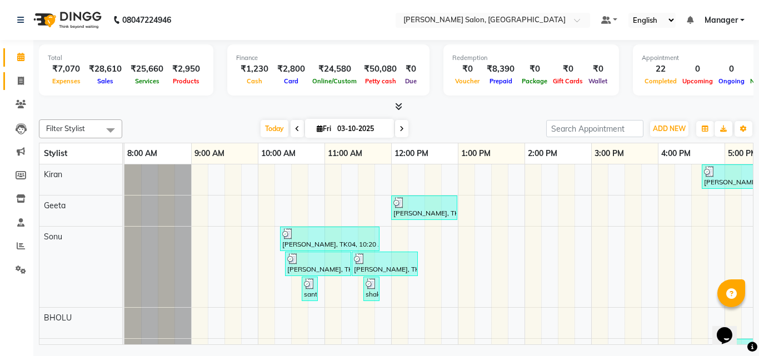
click at [18, 86] on span at bounding box center [20, 81] width 19 height 13
select select "service"
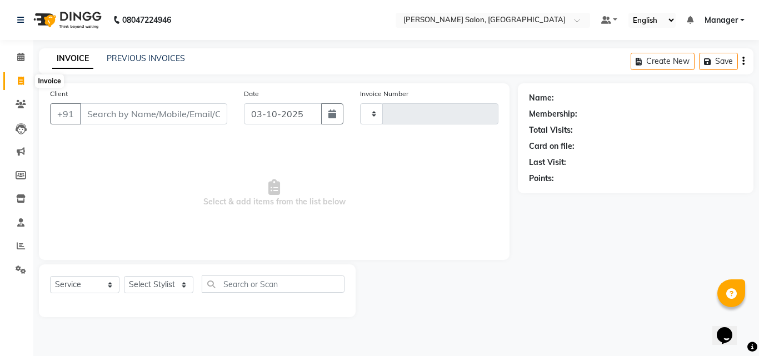
type input "4332"
select select "7229"
click at [23, 57] on icon at bounding box center [20, 57] width 7 height 8
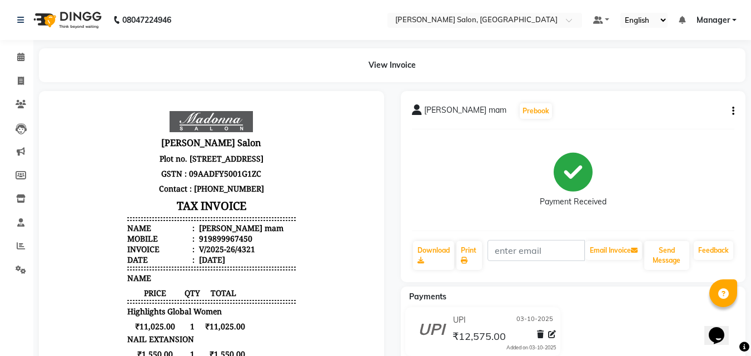
click at [730, 111] on button "button" at bounding box center [730, 112] width 7 height 12
click at [678, 114] on div "Edit Item Staff" at bounding box center [677, 111] width 76 height 14
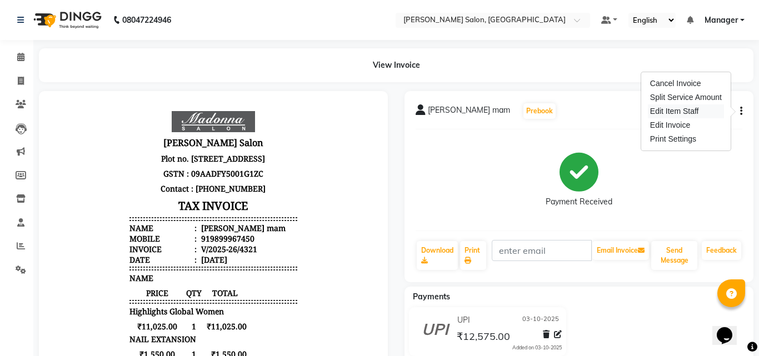
select select
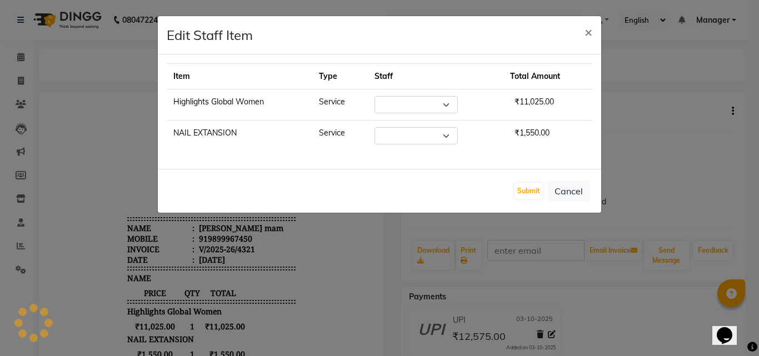
select select "65237"
select select "64903"
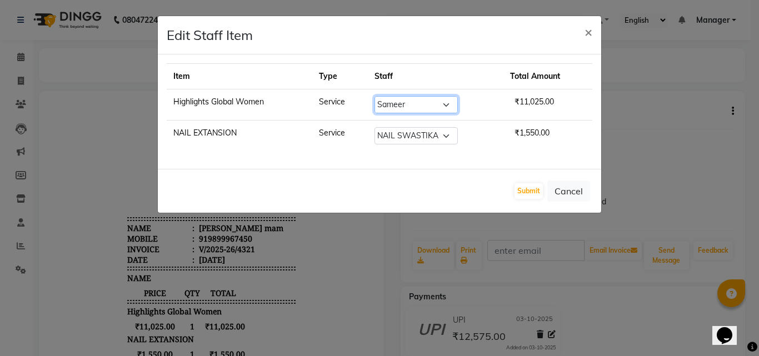
click at [449, 105] on select "Select BHOLU Geeta Hanif Jeetu JIYA SINGH Kiran LAXMAN PEDI Manager Mohit NAIL …" at bounding box center [415, 104] width 83 height 17
select select "63511"
click at [375, 96] on select "Select BHOLU Geeta Hanif Jeetu JIYA SINGH Kiran LAXMAN PEDI Manager Mohit NAIL …" at bounding box center [415, 104] width 83 height 17
click at [528, 193] on button "Submit" at bounding box center [528, 191] width 28 height 16
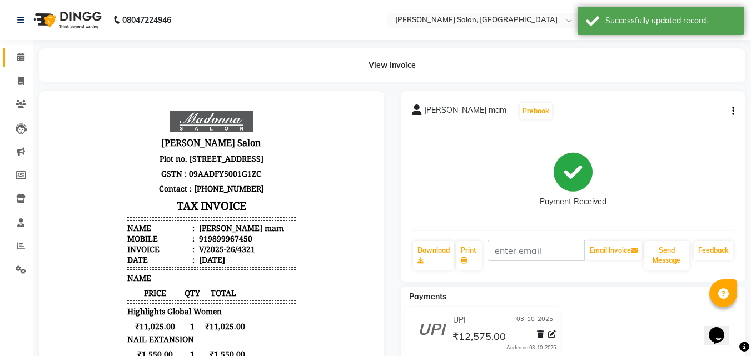
click at [19, 57] on icon at bounding box center [20, 57] width 7 height 8
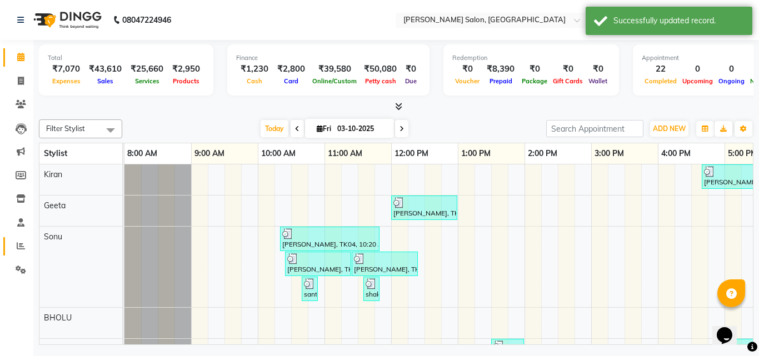
click at [21, 246] on icon at bounding box center [21, 246] width 8 height 8
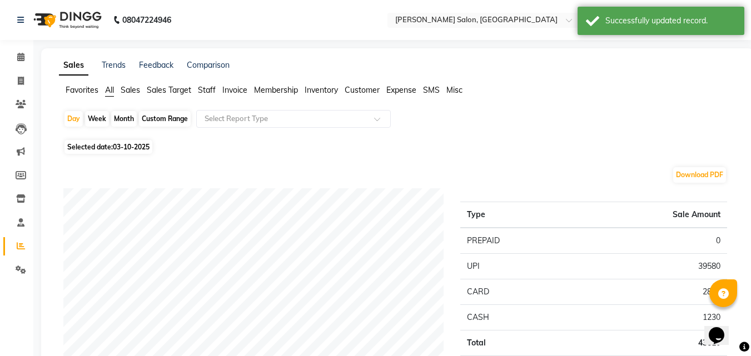
click at [207, 85] on span "Staff" at bounding box center [207, 90] width 18 height 10
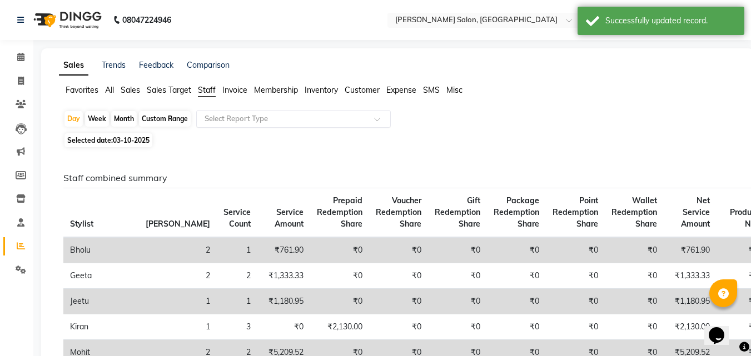
click at [375, 124] on span at bounding box center [381, 122] width 14 height 11
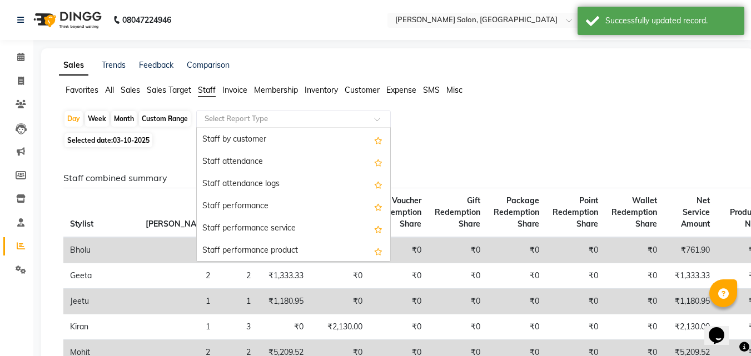
scroll to position [123, 0]
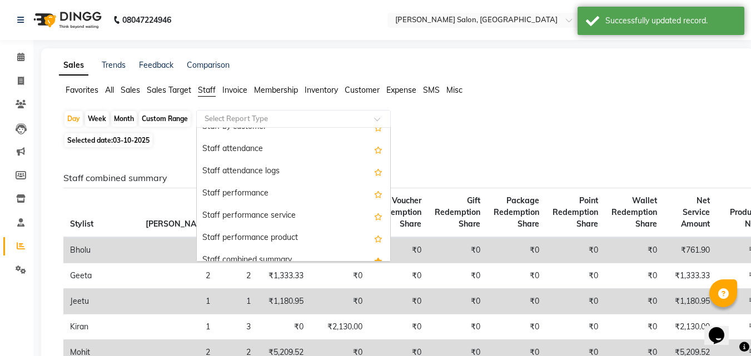
click at [504, 112] on div "Day Week Month Custom Range Select Report Type Staff summary Staff by service S…" at bounding box center [397, 120] width 668 height 20
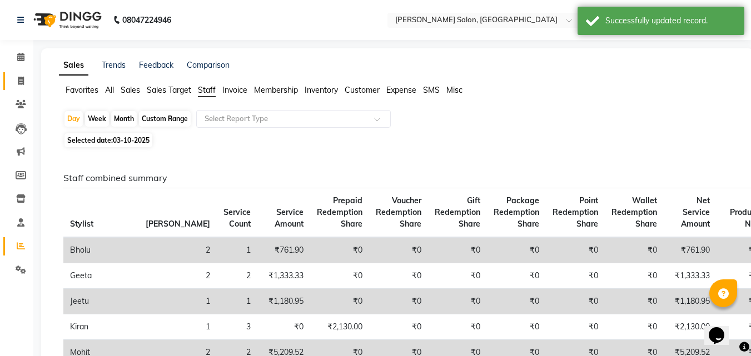
click at [21, 81] on icon at bounding box center [21, 81] width 6 height 8
select select "service"
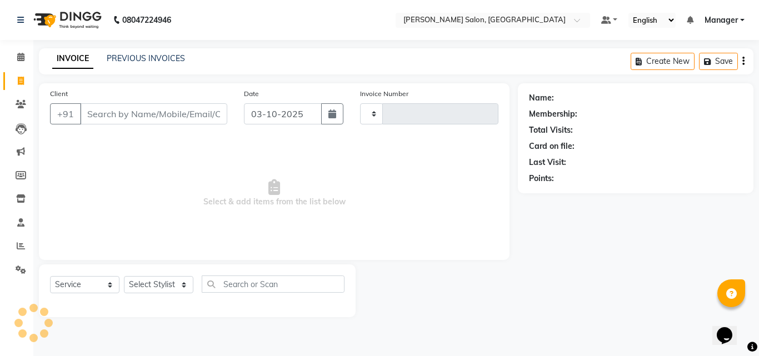
type input "4333"
click at [138, 57] on link "PREVIOUS INVOICES" at bounding box center [146, 58] width 78 height 10
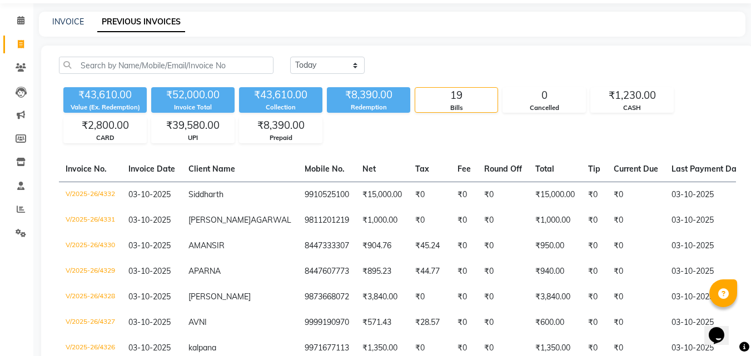
scroll to position [82, 0]
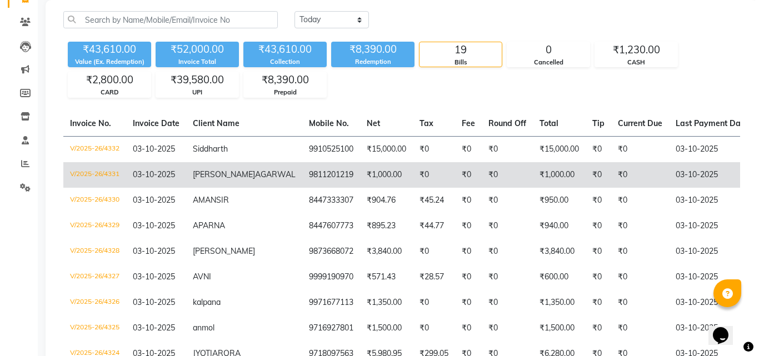
scroll to position [0, 0]
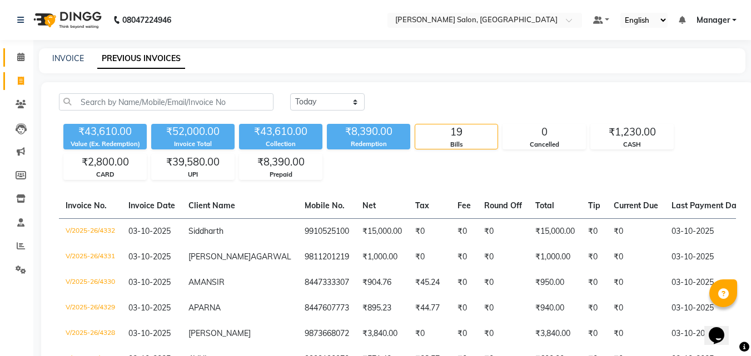
click at [24, 58] on icon at bounding box center [20, 57] width 7 height 8
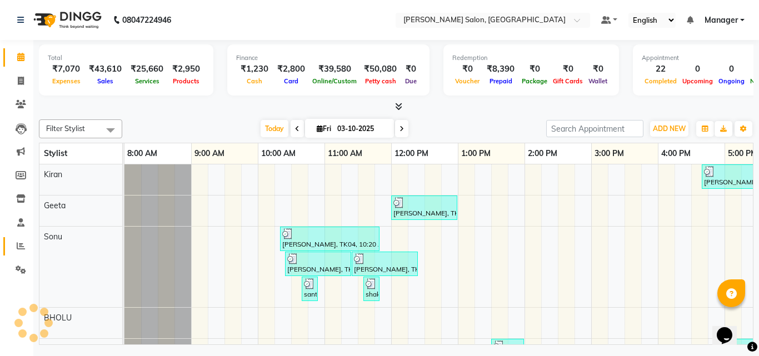
click at [23, 247] on icon at bounding box center [21, 246] width 8 height 8
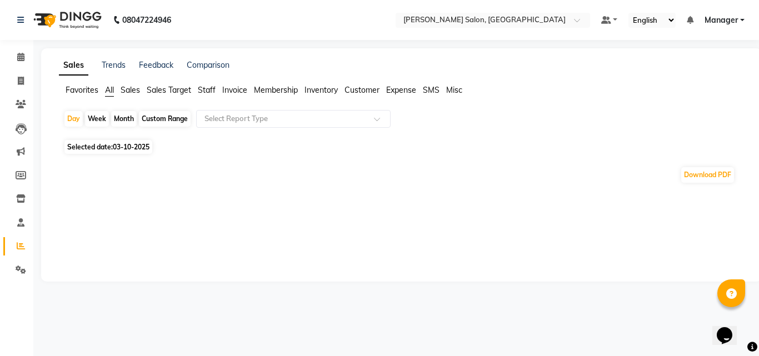
click at [214, 86] on span "Staff" at bounding box center [207, 90] width 18 height 10
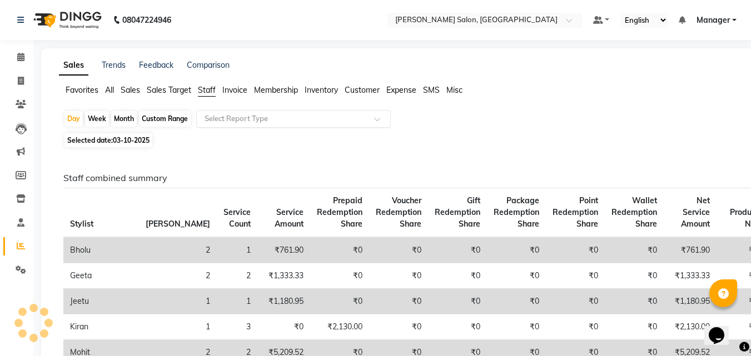
click at [374, 122] on span at bounding box center [381, 122] width 14 height 11
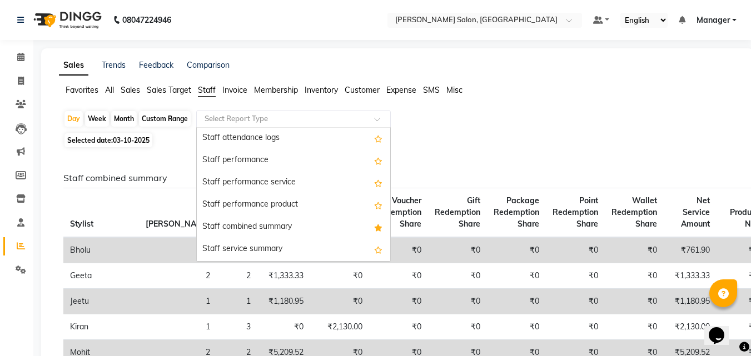
scroll to position [187, 0]
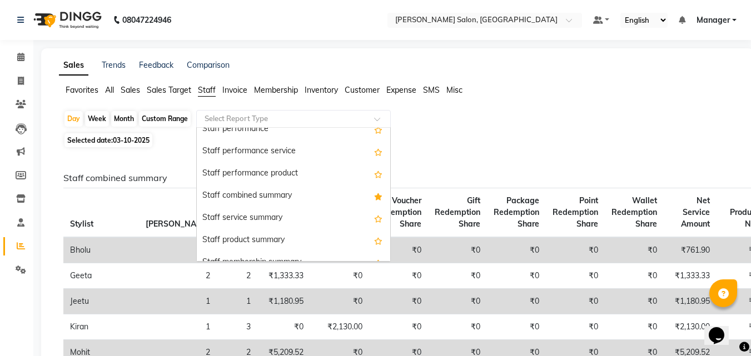
click at [273, 194] on div "Staff combined summary" at bounding box center [293, 196] width 193 height 22
select select "full_report"
select select "csv"
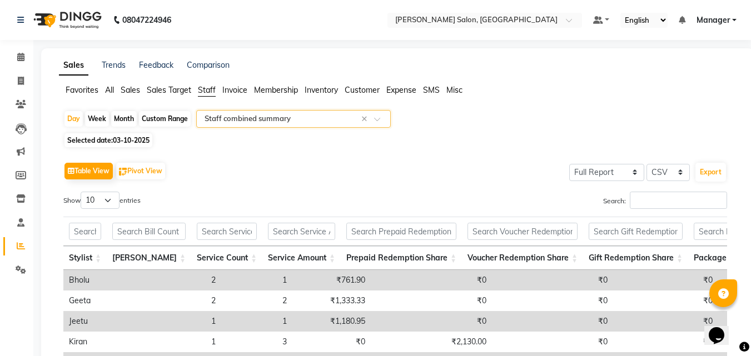
click at [648, 84] on ul "Favorites All Sales Sales Target Staff Invoice Membership Inventory Customer Ex…" at bounding box center [397, 90] width 677 height 12
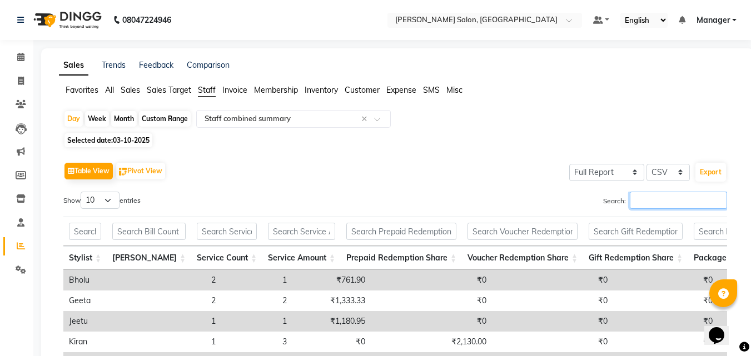
click at [684, 202] on input "Search:" at bounding box center [677, 200] width 97 height 17
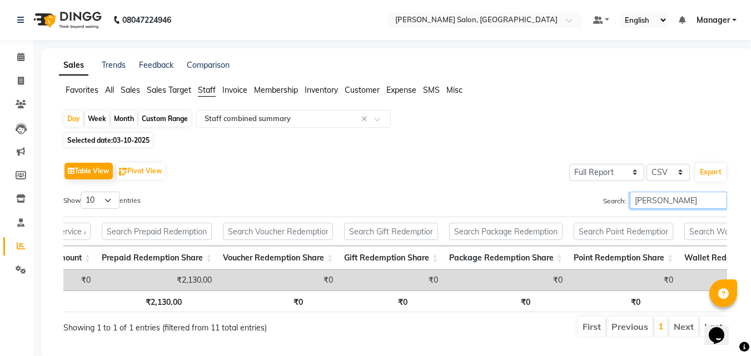
scroll to position [0, 762]
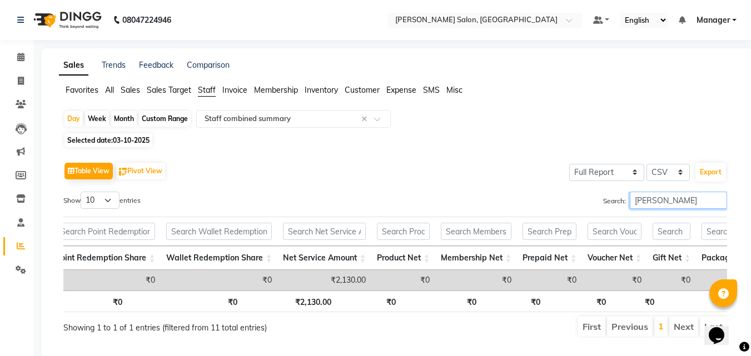
type input "KIRA"
click at [97, 138] on span "Selected date: 03-10-2025" at bounding box center [108, 140] width 88 height 14
select select "10"
select select "2025"
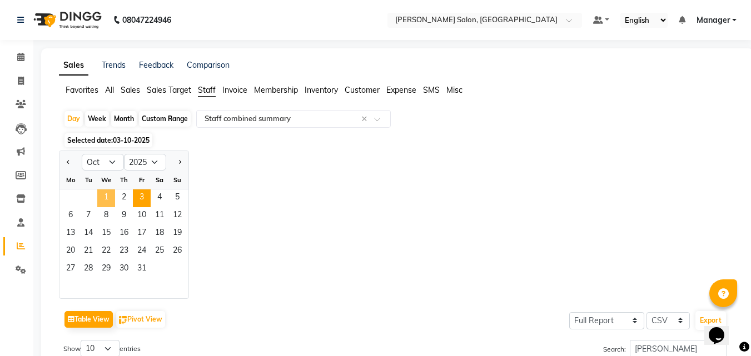
click at [109, 195] on span "1" at bounding box center [106, 198] width 18 height 18
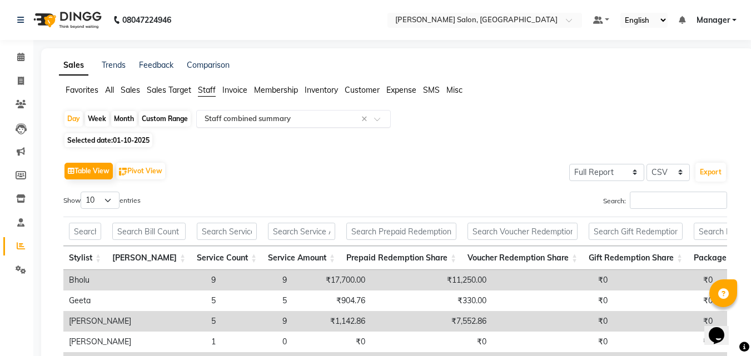
click at [384, 120] on span at bounding box center [381, 122] width 14 height 11
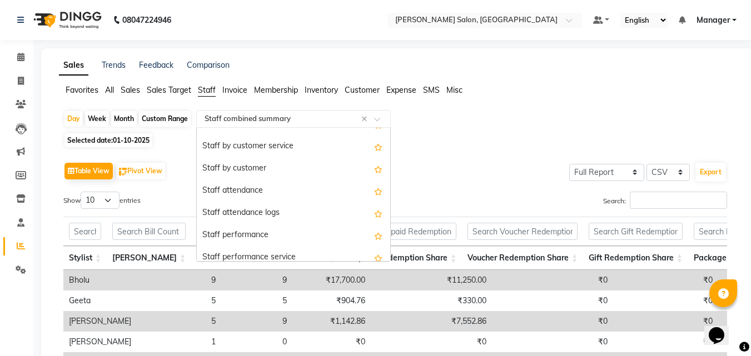
scroll to position [0, 0]
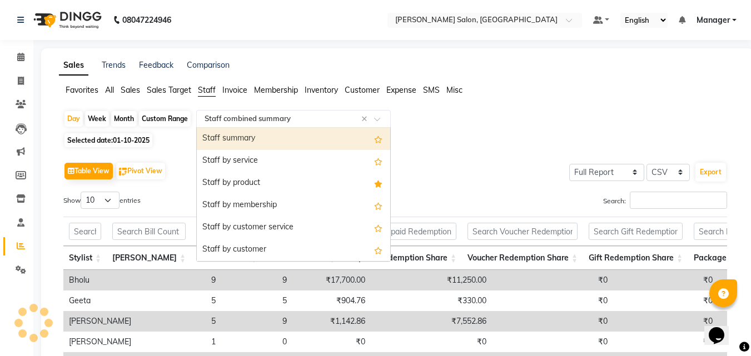
click at [206, 89] on span "Staff" at bounding box center [207, 90] width 18 height 10
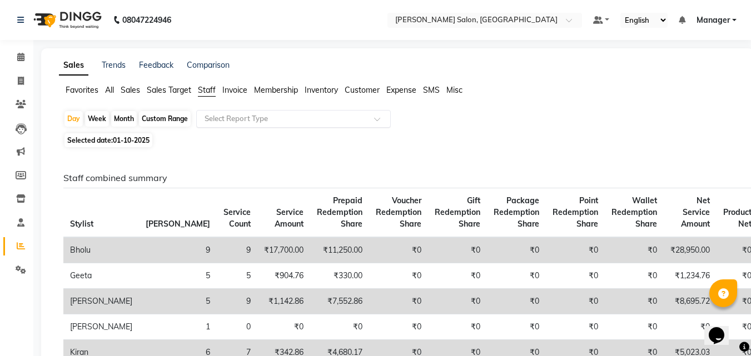
click at [371, 116] on div at bounding box center [293, 118] width 193 height 11
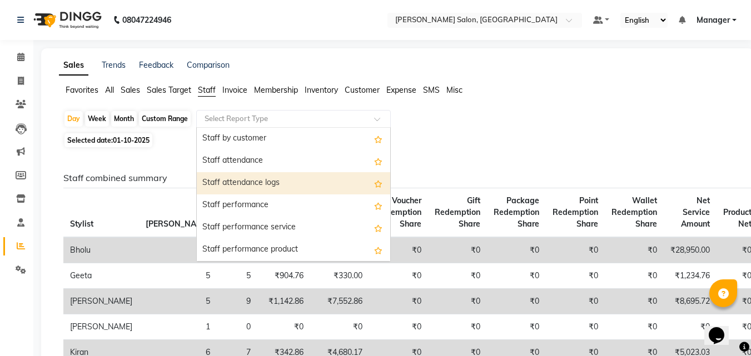
scroll to position [167, 0]
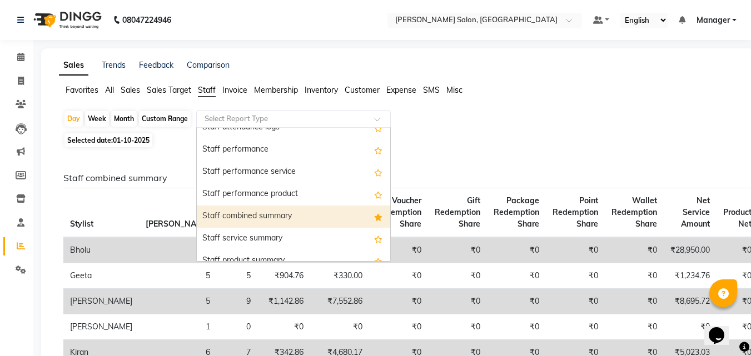
click at [258, 214] on div "Staff combined summary" at bounding box center [293, 217] width 193 height 22
select select "full_report"
select select "csv"
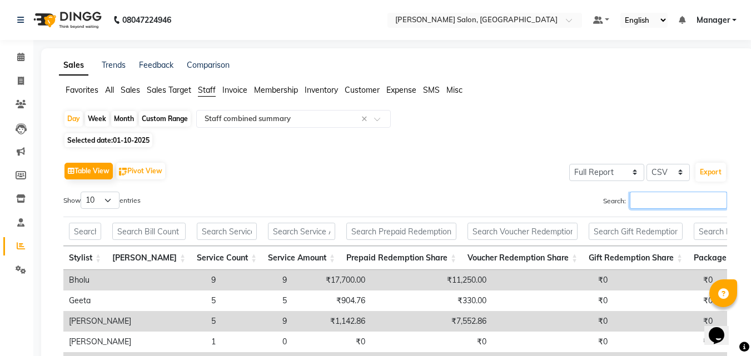
click at [643, 197] on input "Search:" at bounding box center [677, 200] width 97 height 17
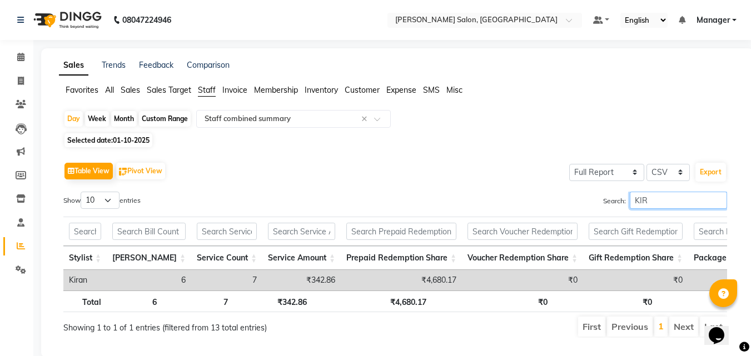
type input "KIRA"
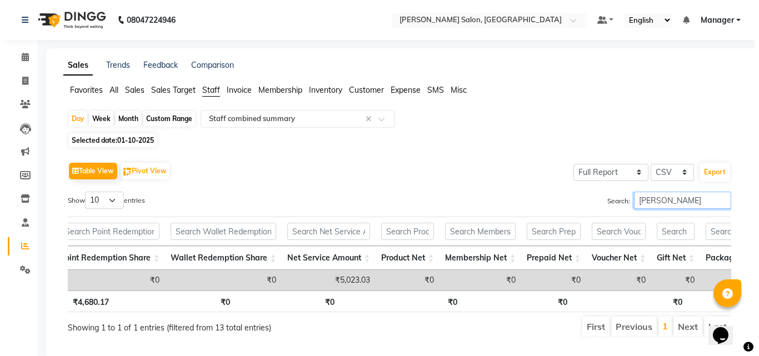
scroll to position [0, 762]
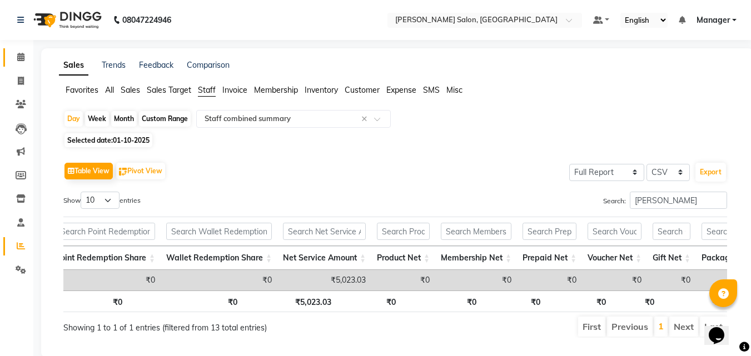
click at [21, 57] on icon at bounding box center [20, 57] width 7 height 8
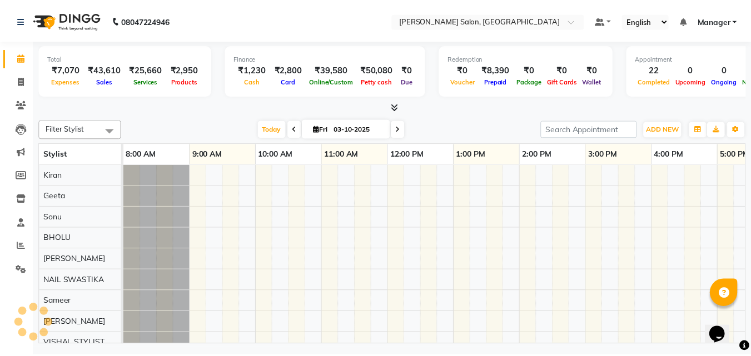
scroll to position [0, 238]
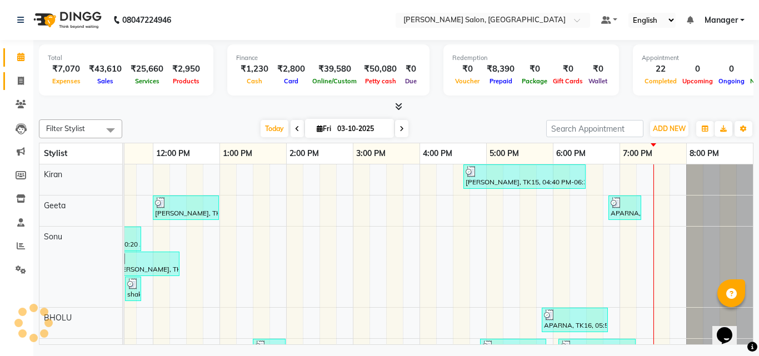
click at [19, 80] on icon at bounding box center [21, 81] width 6 height 8
select select "7229"
select select "service"
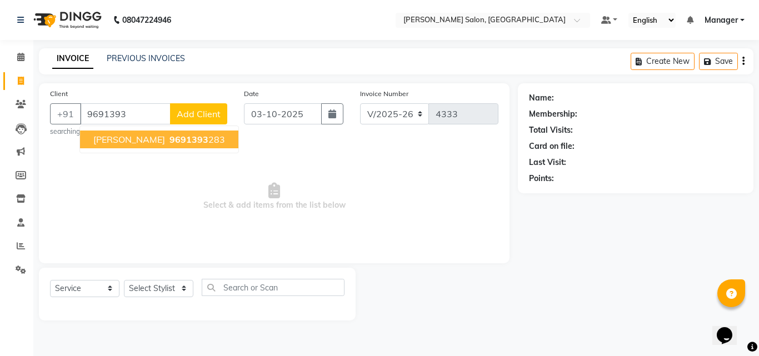
click at [181, 144] on ngb-highlight "9691393 283" at bounding box center [196, 139] width 58 height 11
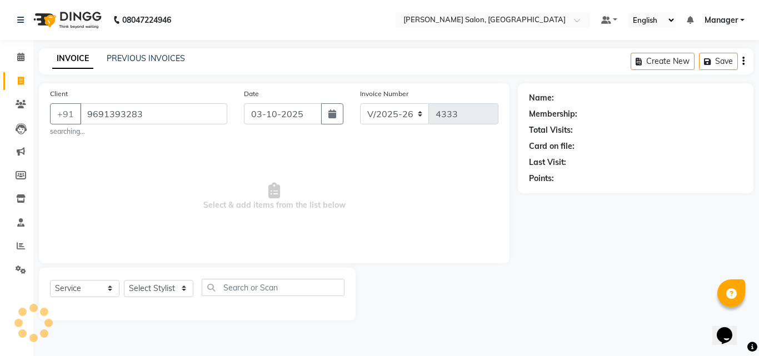
type input "9691393283"
click at [419, 165] on span "Select & add items from the list below" at bounding box center [274, 196] width 448 height 111
select select "1: Object"
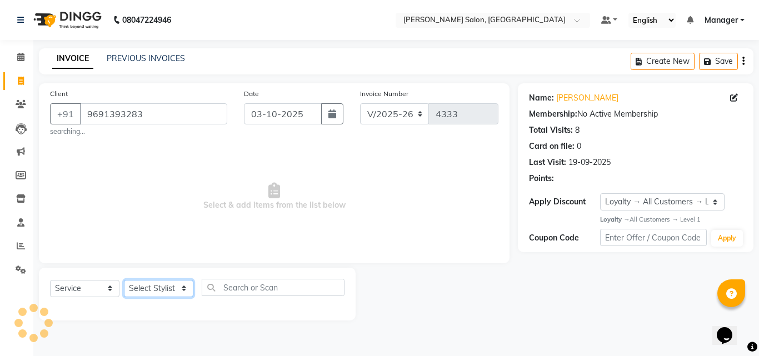
click at [182, 293] on select "Select Stylist BHOLU Geeta [PERSON_NAME] [PERSON_NAME] [PERSON_NAME] PEDI Manag…" at bounding box center [158, 288] width 69 height 17
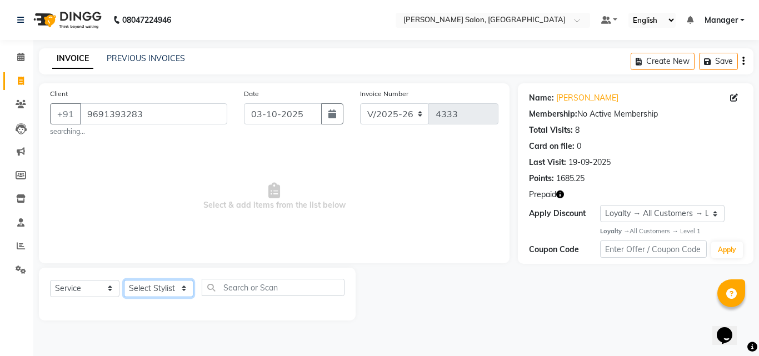
select select "63511"
click at [124, 280] on select "Select Stylist BHOLU Geeta [PERSON_NAME] [PERSON_NAME] [PERSON_NAME] PEDI Manag…" at bounding box center [158, 288] width 69 height 17
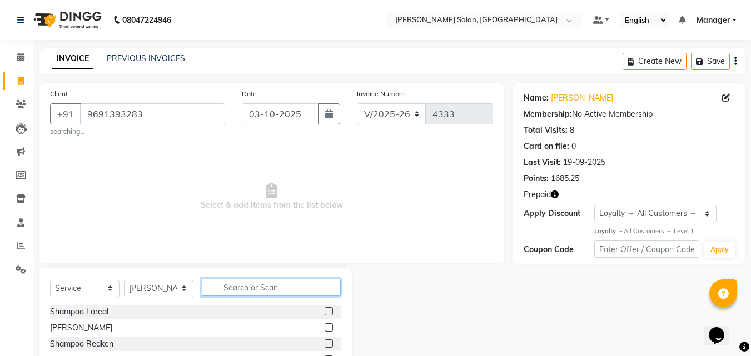
click at [238, 290] on input "text" at bounding box center [271, 287] width 139 height 17
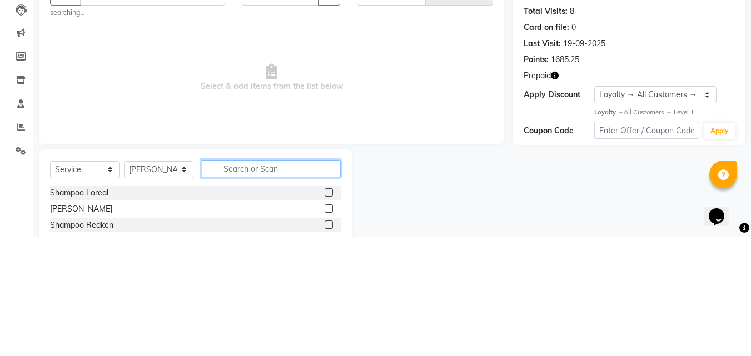
scroll to position [30, 0]
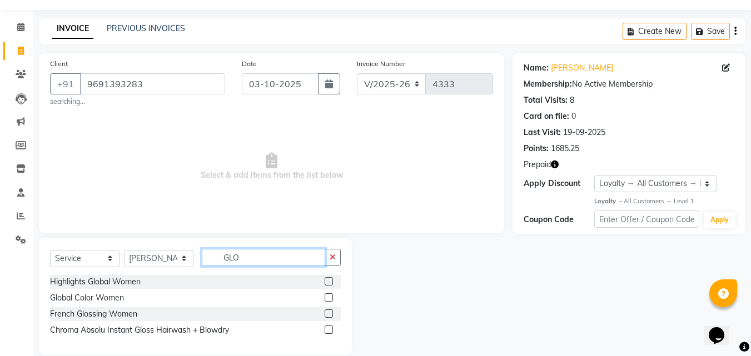
type input "GLO"
click at [326, 299] on label at bounding box center [328, 297] width 8 height 8
click at [326, 299] on input "checkbox" at bounding box center [327, 297] width 7 height 7
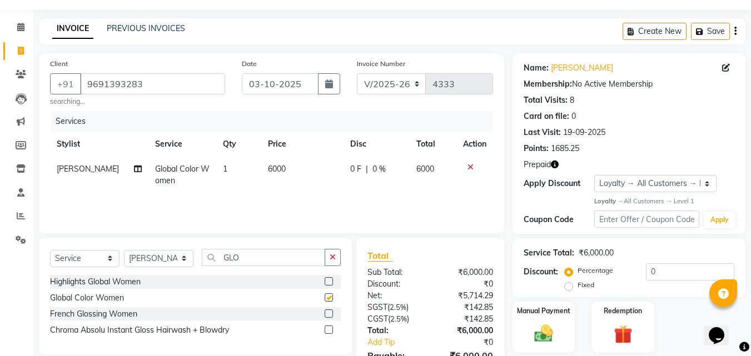
checkbox input "false"
click at [301, 170] on td "6000" at bounding box center [302, 175] width 82 height 37
select select "63511"
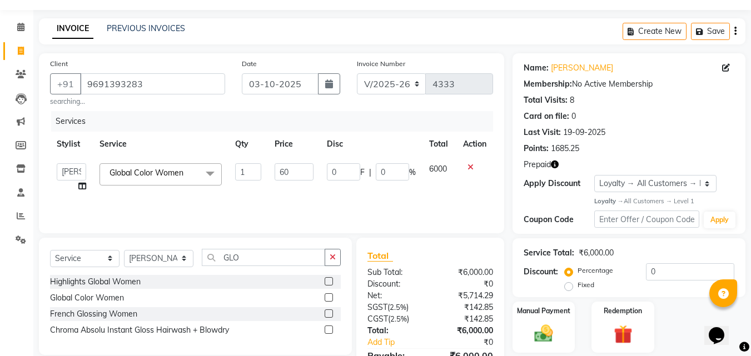
type input "6"
type input "9000"
click at [391, 195] on div "Services Stylist Service Qty Price Disc Total Action BHOLU Geeta Hanif Jeetu JI…" at bounding box center [271, 166] width 443 height 111
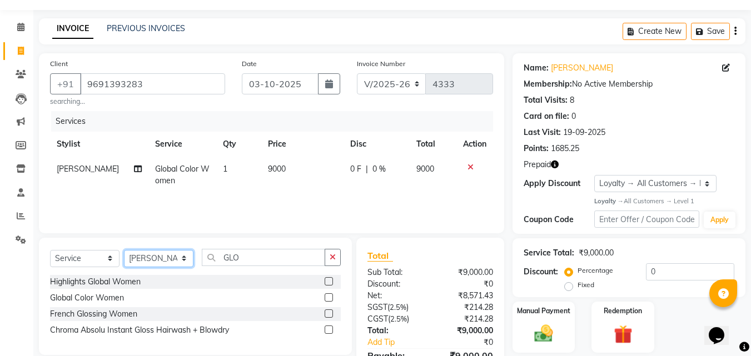
click at [192, 263] on select "Select Stylist BHOLU Geeta [PERSON_NAME] [PERSON_NAME] [PERSON_NAME] PEDI Manag…" at bounding box center [158, 258] width 69 height 17
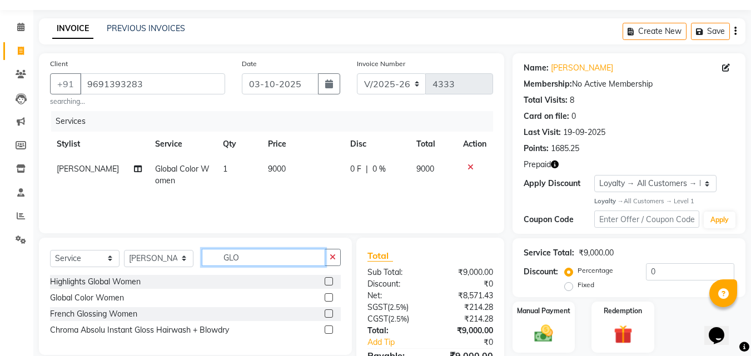
click at [261, 256] on input "GLO" at bounding box center [263, 257] width 123 height 17
type input "G"
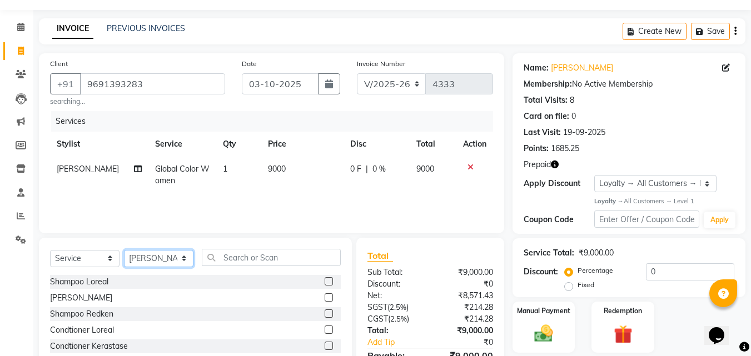
click at [186, 257] on select "Select Stylist BHOLU Geeta [PERSON_NAME] [PERSON_NAME] [PERSON_NAME] PEDI Manag…" at bounding box center [158, 258] width 69 height 17
select select "89154"
click at [124, 250] on select "Select Stylist BHOLU Geeta [PERSON_NAME] [PERSON_NAME] [PERSON_NAME] PEDI Manag…" at bounding box center [158, 258] width 69 height 17
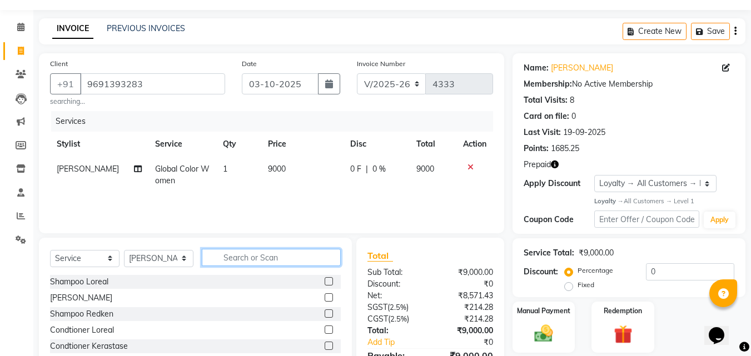
click at [261, 258] on input "text" at bounding box center [271, 257] width 139 height 17
type input "PED"
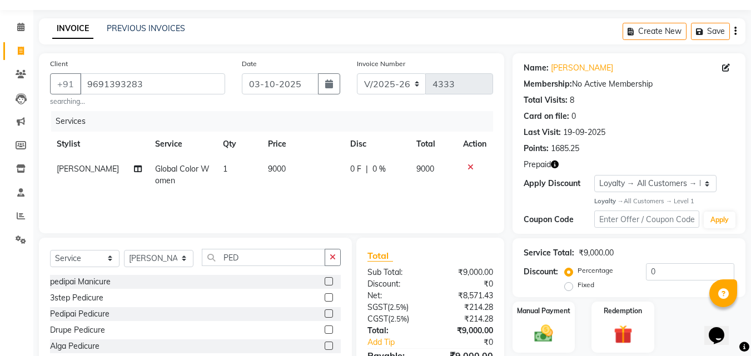
click at [329, 314] on label at bounding box center [328, 313] width 8 height 8
click at [329, 314] on input "checkbox" at bounding box center [327, 314] width 7 height 7
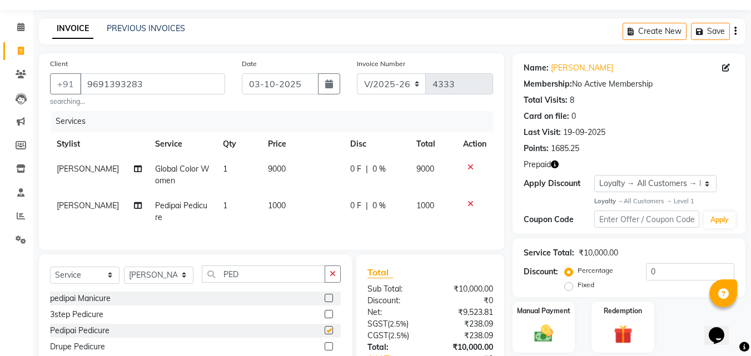
checkbox input "false"
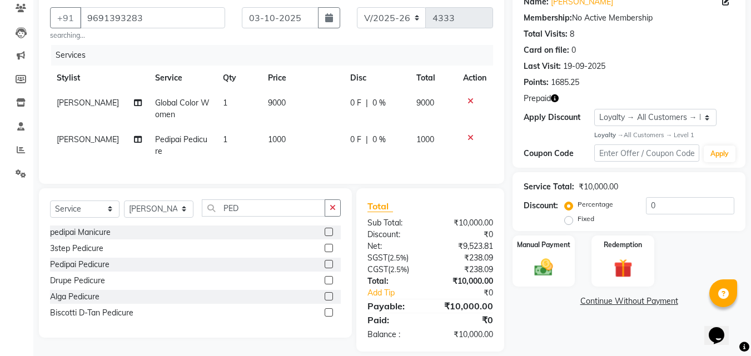
scroll to position [117, 0]
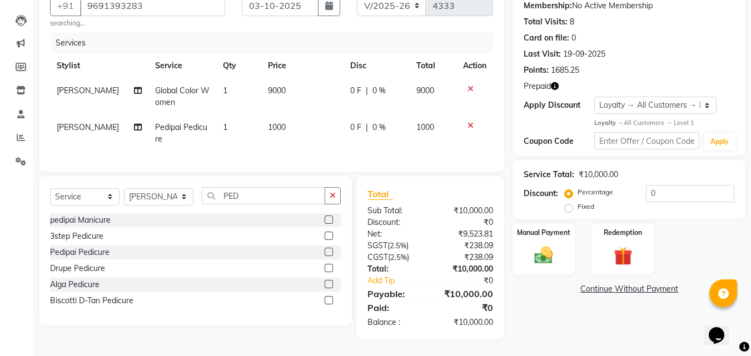
click at [283, 132] on td "1000" at bounding box center [302, 133] width 82 height 37
select select "89154"
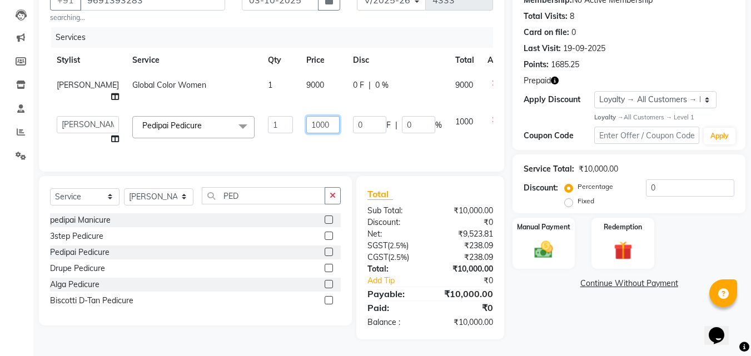
click at [306, 117] on input "1000" at bounding box center [322, 124] width 33 height 17
type input "1200"
click at [368, 146] on div "Services Stylist Service Qty Price Disc Total Action Sharukh Global Color Women…" at bounding box center [271, 93] width 443 height 133
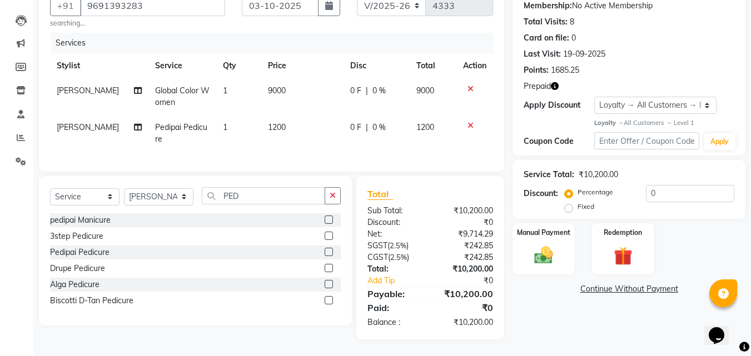
click at [555, 82] on icon "button" at bounding box center [555, 86] width 8 height 8
click at [632, 244] on img at bounding box center [622, 256] width 31 height 24
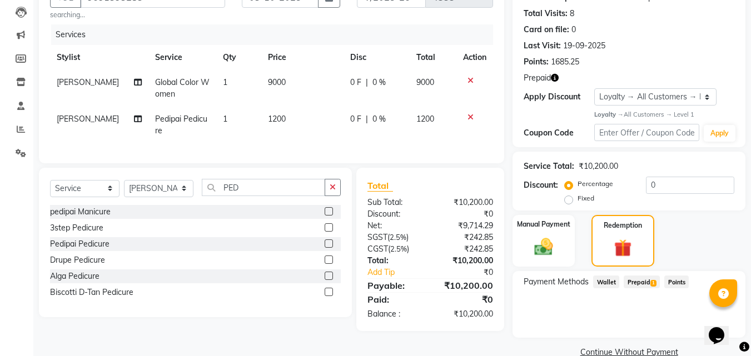
click at [644, 281] on span "Prepaid 1" at bounding box center [641, 282] width 36 height 13
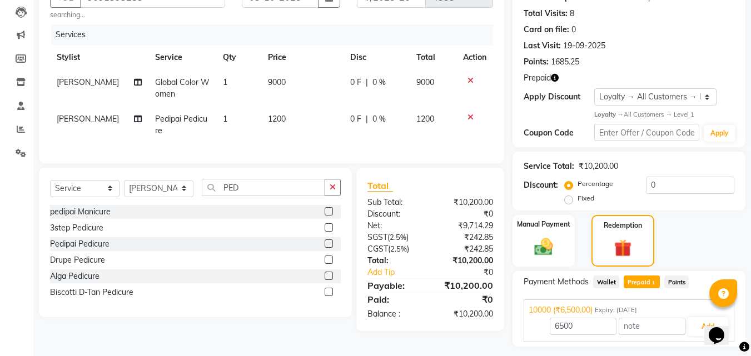
scroll to position [147, 0]
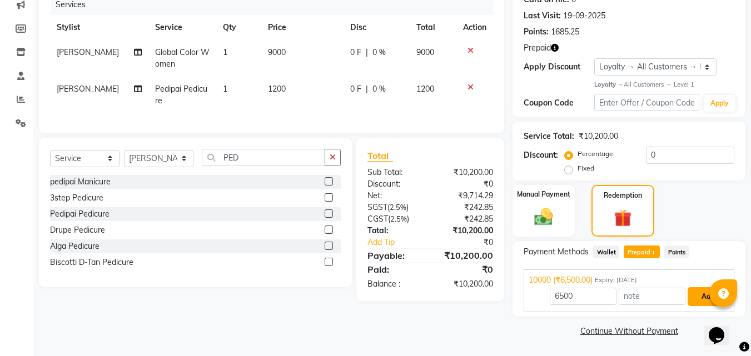
click at [706, 299] on button "Add" at bounding box center [707, 296] width 41 height 19
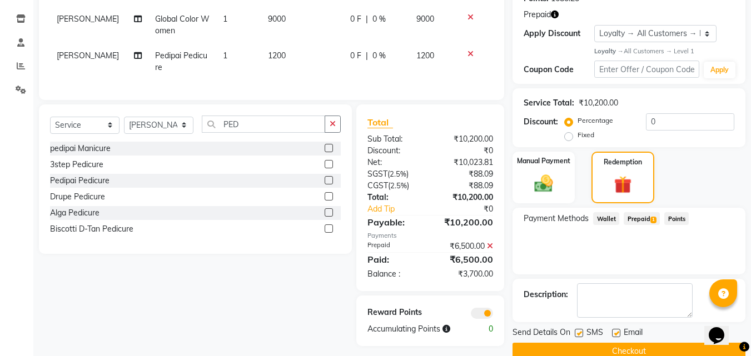
scroll to position [201, 0]
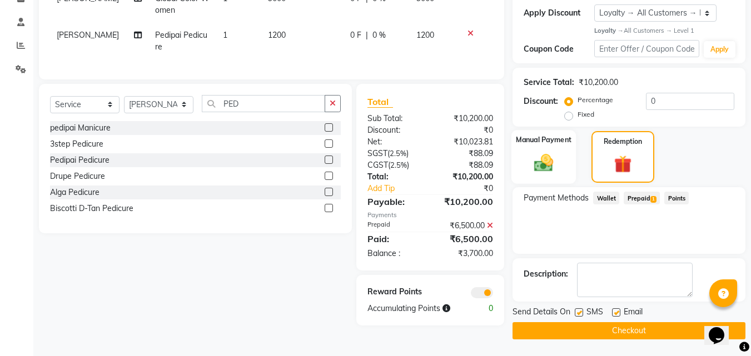
click at [542, 150] on div "Manual Payment" at bounding box center [543, 157] width 65 height 54
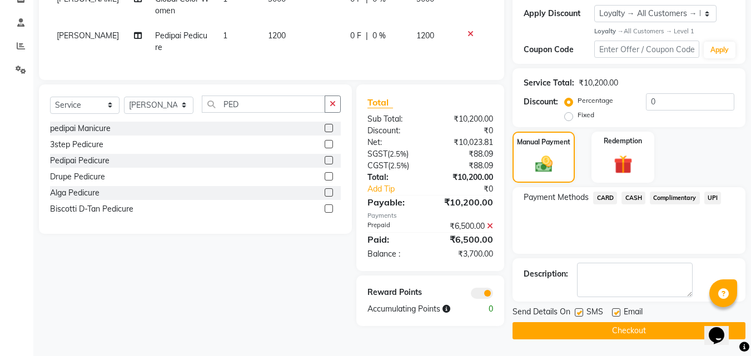
click at [606, 197] on span "CARD" at bounding box center [605, 198] width 24 height 13
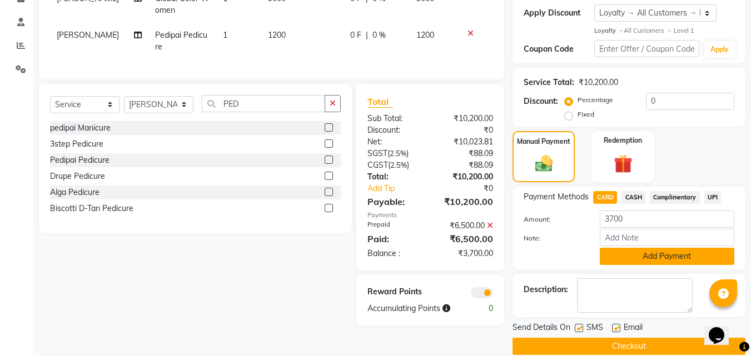
click at [638, 259] on button "Add Payment" at bounding box center [666, 256] width 134 height 17
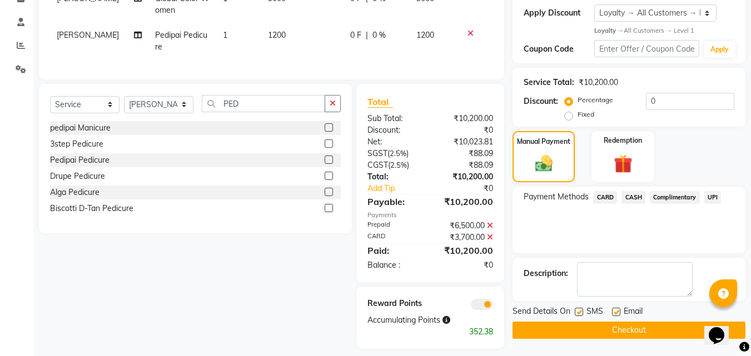
scroll to position [218, 0]
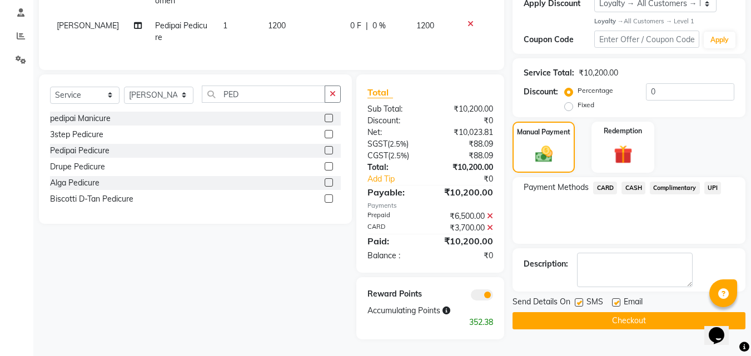
click at [640, 312] on button "Checkout" at bounding box center [628, 320] width 233 height 17
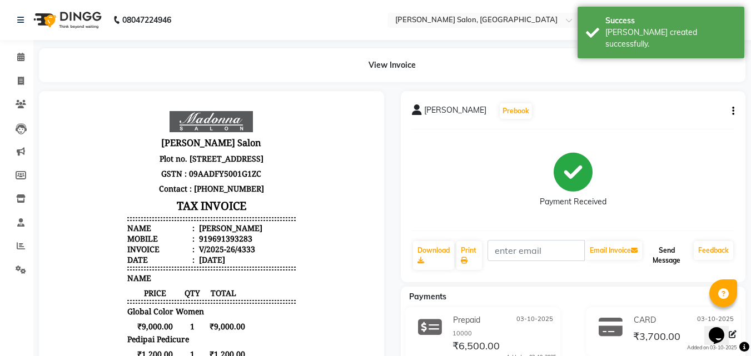
click at [658, 242] on button "Send Message" at bounding box center [666, 255] width 45 height 29
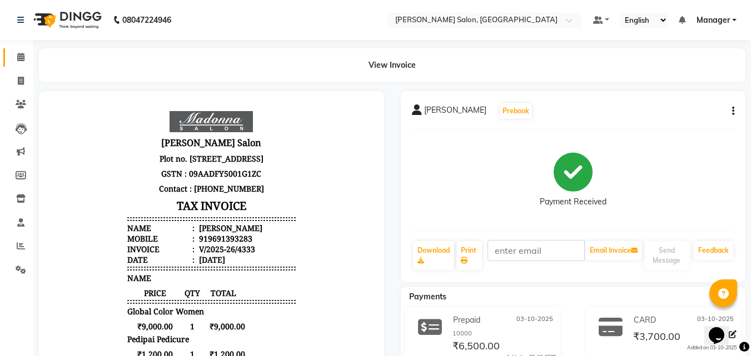
click at [21, 56] on icon at bounding box center [20, 57] width 7 height 8
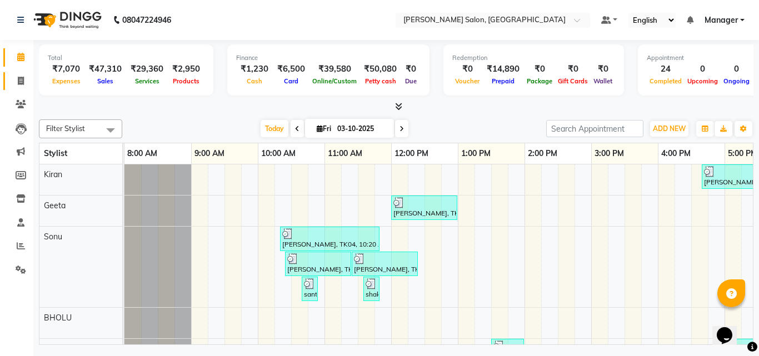
click at [21, 82] on icon at bounding box center [21, 81] width 6 height 8
select select "service"
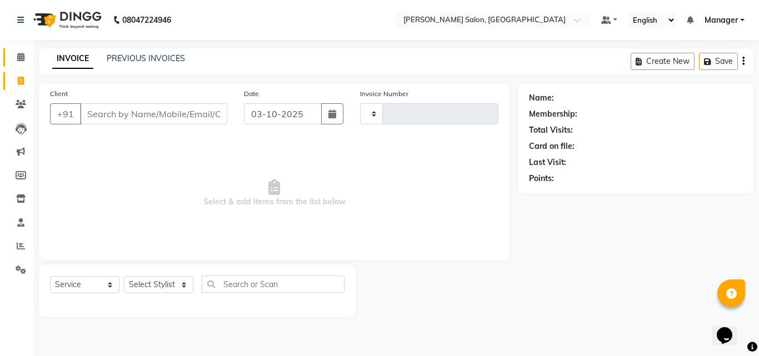
click at [21, 57] on icon at bounding box center [20, 57] width 7 height 8
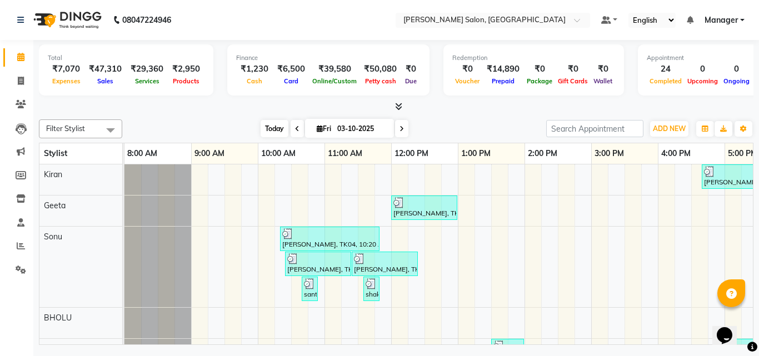
click at [280, 133] on span "Today" at bounding box center [275, 128] width 28 height 17
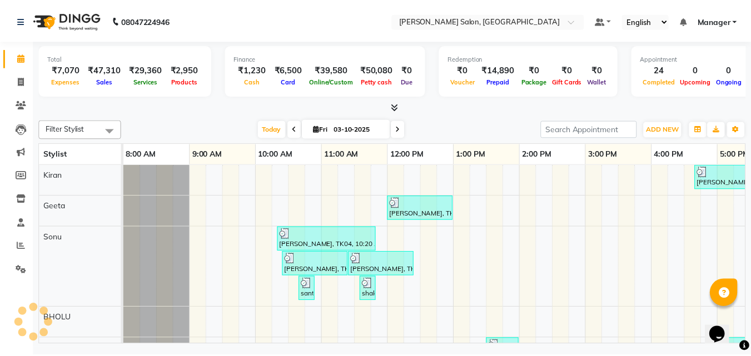
scroll to position [0, 238]
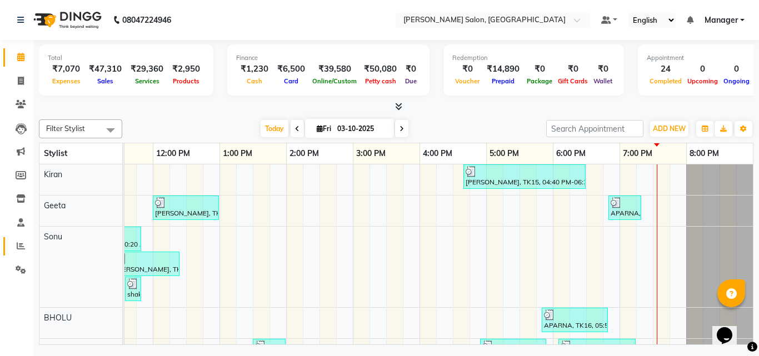
drag, startPoint x: 21, startPoint y: 234, endPoint x: 15, endPoint y: 246, distance: 13.7
click at [21, 235] on ul "Calendar Invoice Clients Leads Marketing Members Inventory Staff Reports Settin…" at bounding box center [16, 167] width 33 height 242
click at [15, 246] on span at bounding box center [20, 246] width 19 height 13
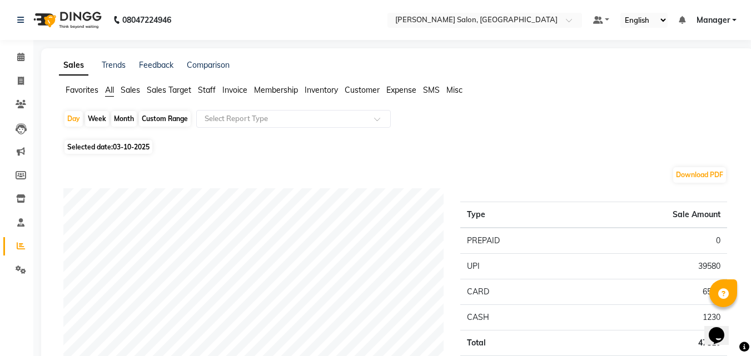
click at [209, 88] on span "Staff" at bounding box center [207, 90] width 18 height 10
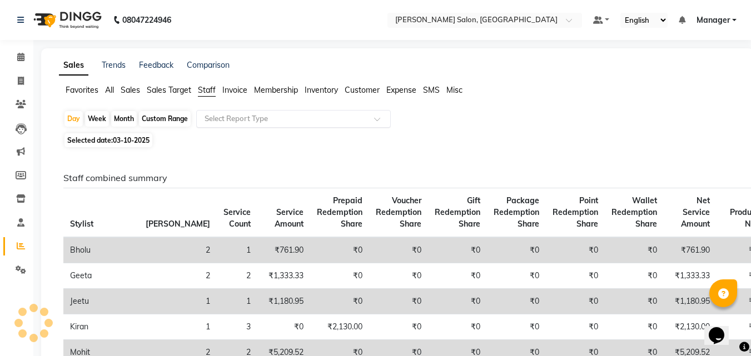
click at [224, 114] on input "text" at bounding box center [282, 118] width 160 height 11
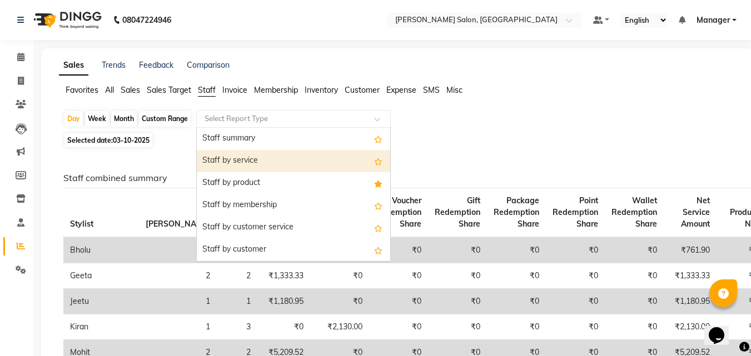
click at [233, 157] on div "Staff by service" at bounding box center [293, 161] width 193 height 22
select select "full_report"
select select "csv"
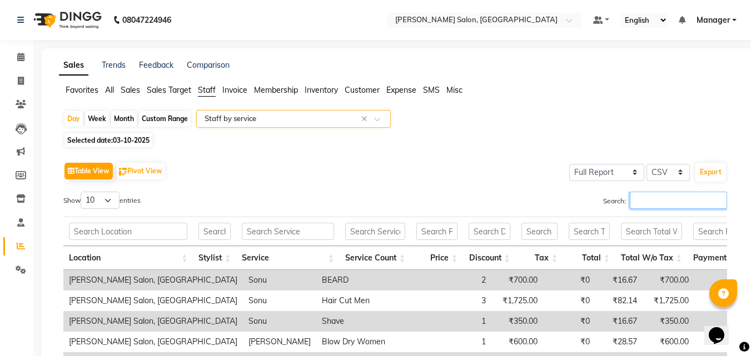
click at [665, 200] on input "Search:" at bounding box center [677, 200] width 97 height 17
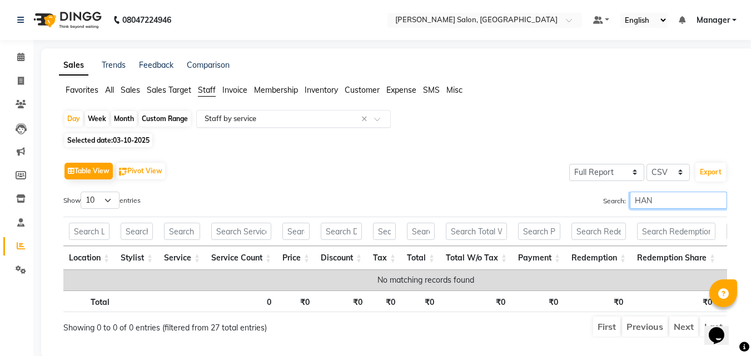
type input "HAN"
click at [248, 110] on div "Select Report Type × Staff by service ×" at bounding box center [293, 119] width 194 height 18
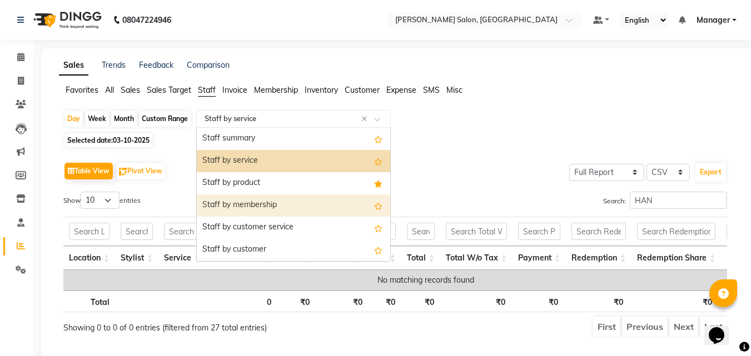
scroll to position [167, 0]
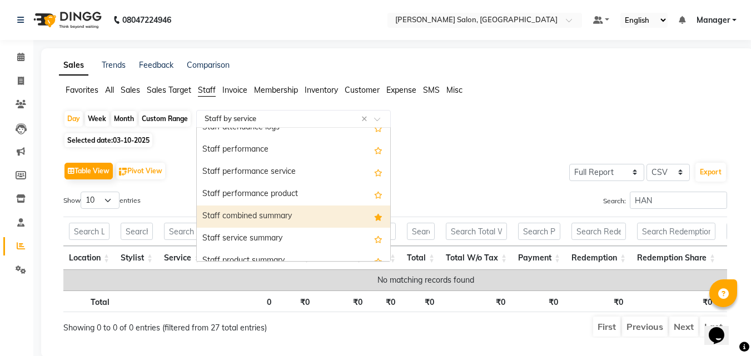
click at [277, 211] on div "Staff combined summary" at bounding box center [293, 217] width 193 height 22
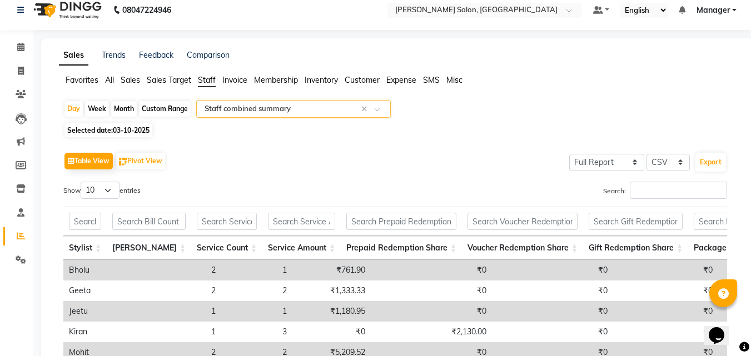
scroll to position [0, 0]
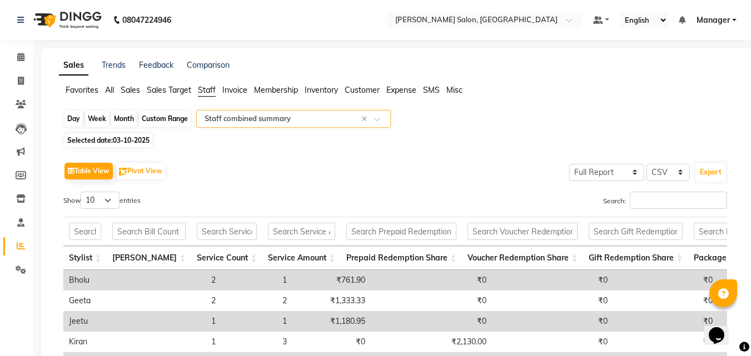
click at [74, 122] on div "Day" at bounding box center [73, 119] width 18 height 16
select select "10"
select select "2025"
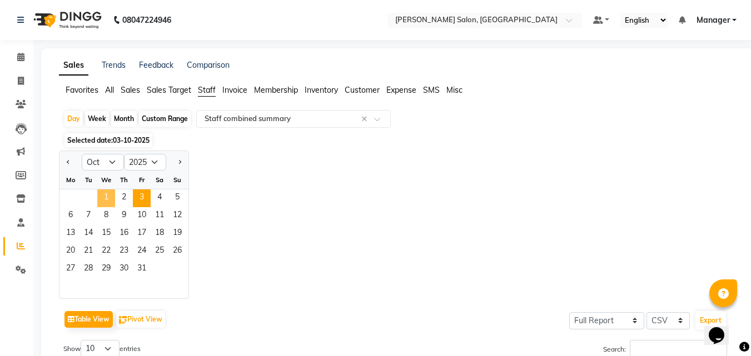
click at [104, 197] on span "1" at bounding box center [106, 198] width 18 height 18
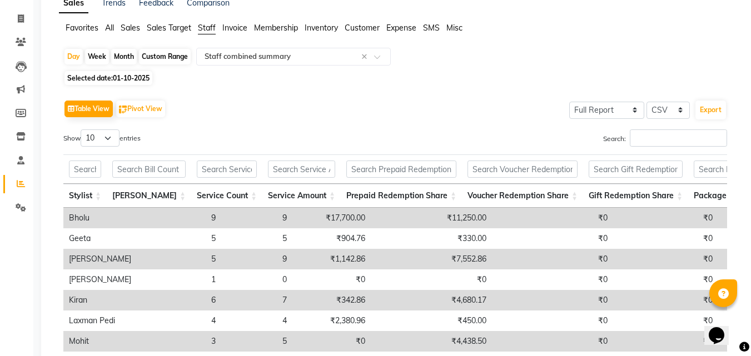
scroll to position [56, 0]
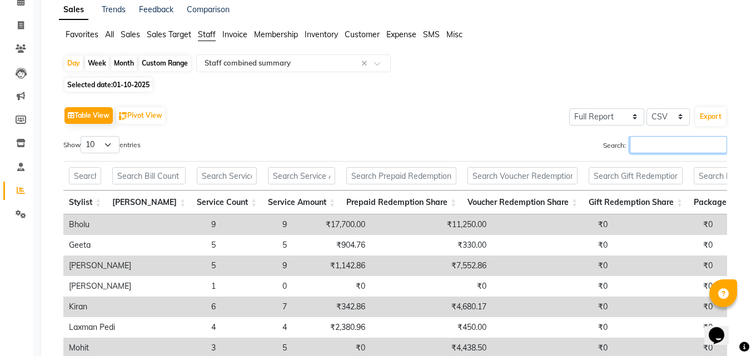
click at [650, 143] on input "Search:" at bounding box center [677, 144] width 97 height 17
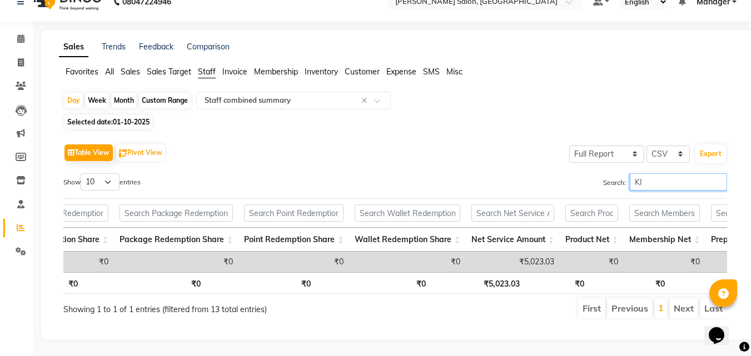
scroll to position [0, 611]
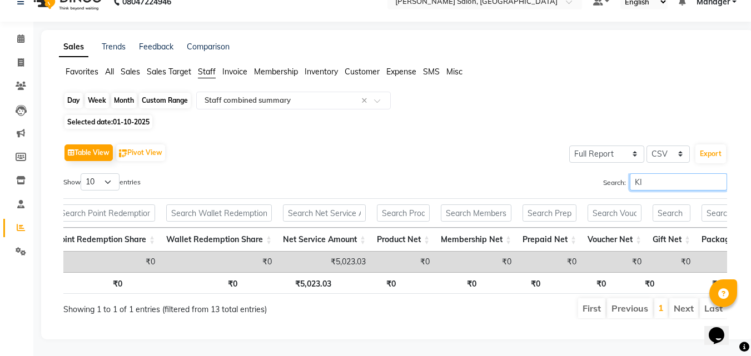
type input "KI"
click at [67, 93] on div "Day" at bounding box center [73, 101] width 18 height 16
select select "10"
select select "2025"
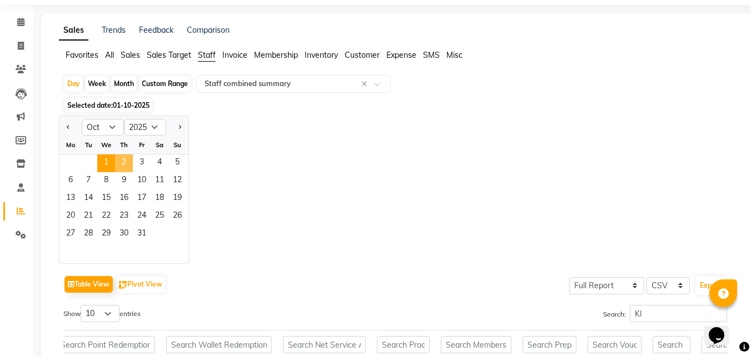
click at [118, 164] on span "2" at bounding box center [124, 163] width 18 height 18
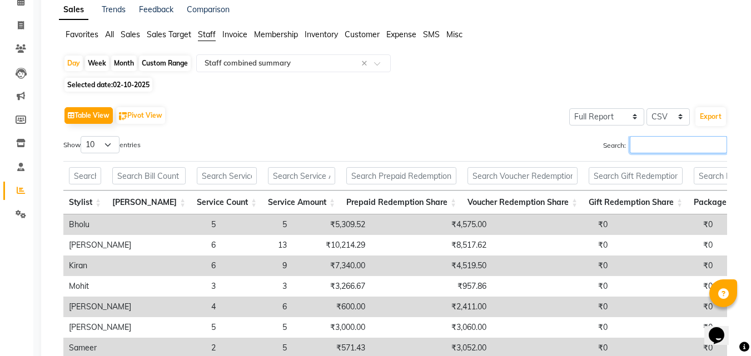
click at [649, 144] on input "Search:" at bounding box center [677, 144] width 97 height 17
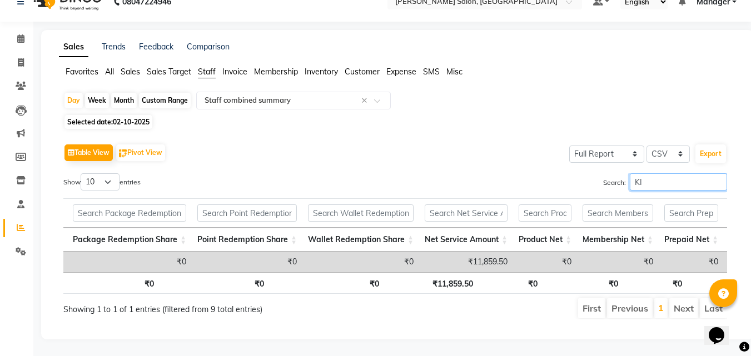
type input "KI"
click at [382, 141] on div "Table View Pivot View Select Full Report Filtered Report Select CSV PDF Export" at bounding box center [394, 152] width 663 height 23
click at [69, 93] on div "Day" at bounding box center [73, 101] width 18 height 16
select select "10"
select select "2025"
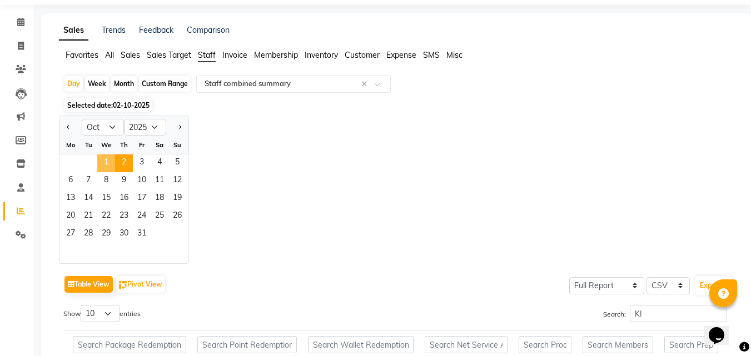
click at [109, 170] on span "1" at bounding box center [106, 163] width 18 height 18
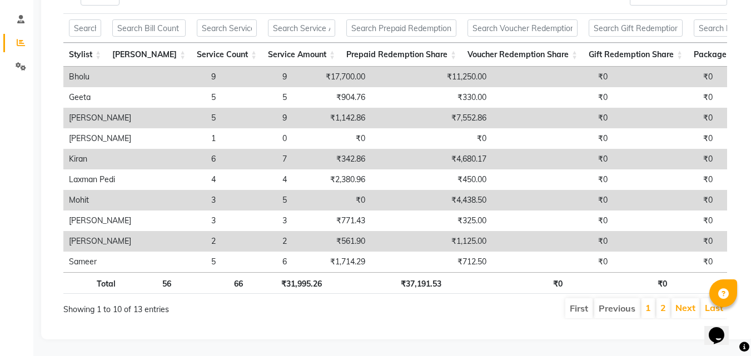
drag, startPoint x: 309, startPoint y: 264, endPoint x: 441, endPoint y: 239, distance: 133.4
click at [523, 262] on div "Stylist Bill Count Service Count Service Amount Prepaid Redemption Share Vouche…" at bounding box center [394, 170] width 663 height 206
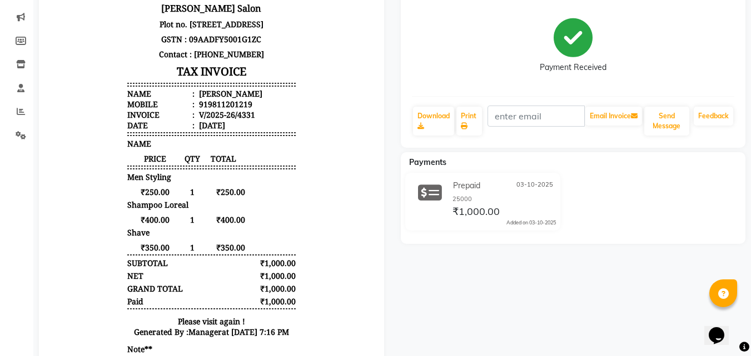
scroll to position [37, 0]
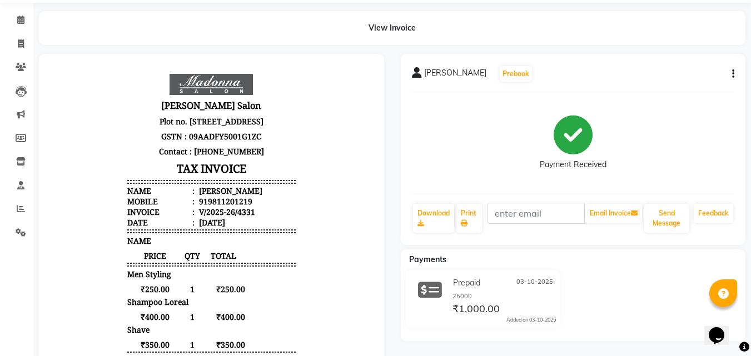
click at [732, 74] on icon "button" at bounding box center [733, 74] width 2 height 1
click at [685, 79] on div "Edit Item Staff" at bounding box center [677, 74] width 76 height 14
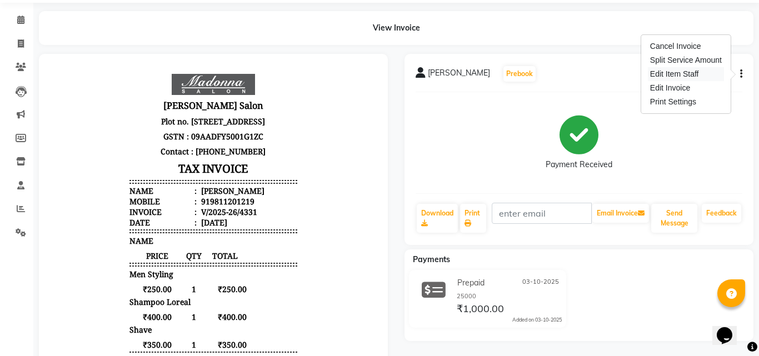
select select "63511"
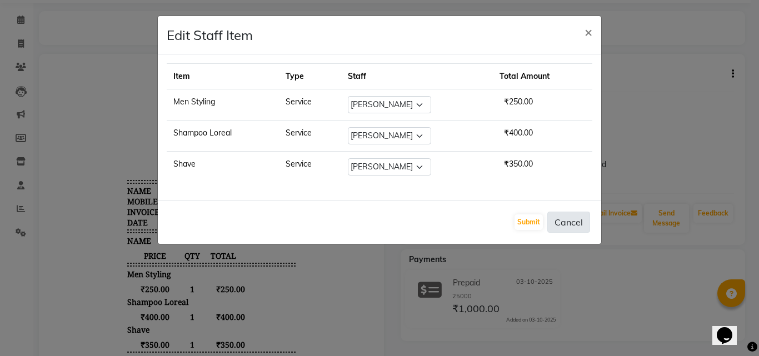
click at [574, 213] on button "Cancel" at bounding box center [568, 222] width 43 height 21
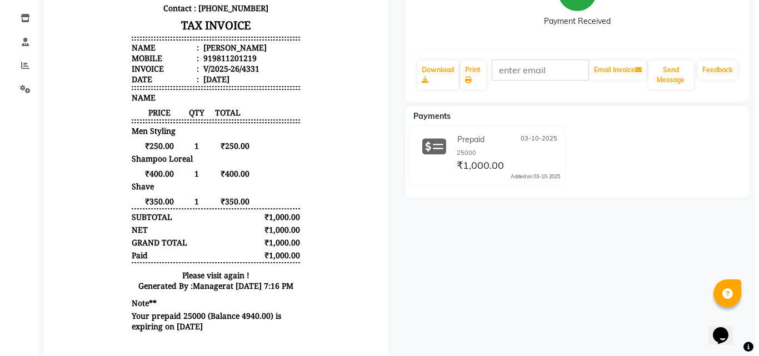
scroll to position [0, 0]
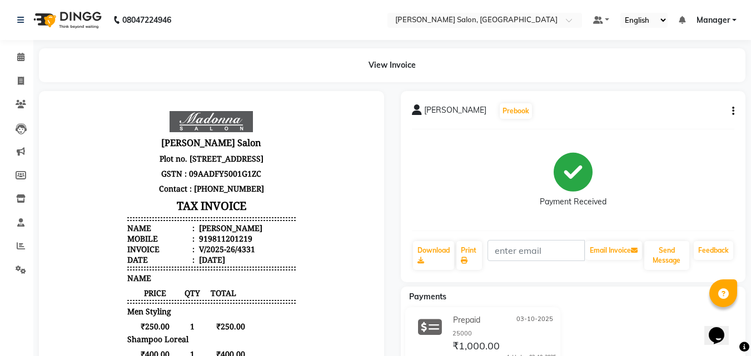
click at [24, 58] on icon at bounding box center [20, 57] width 7 height 8
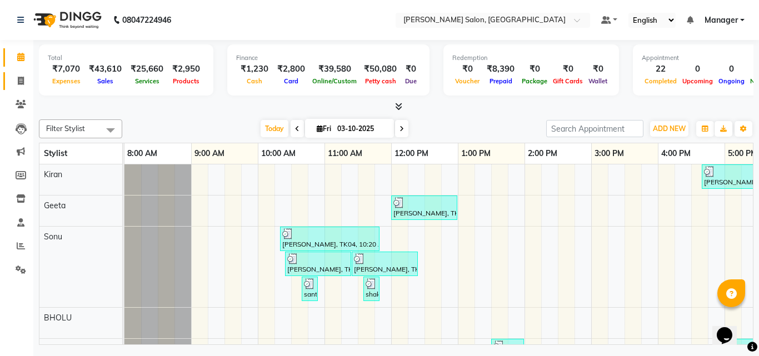
click at [21, 81] on icon at bounding box center [21, 81] width 6 height 8
select select "service"
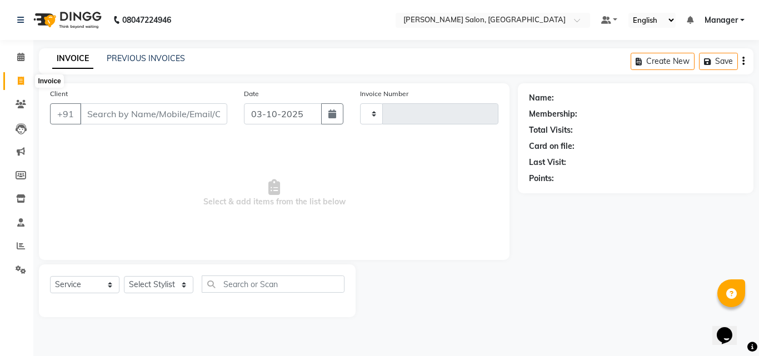
type input "4333"
select select "7229"
click at [22, 54] on icon at bounding box center [20, 57] width 7 height 8
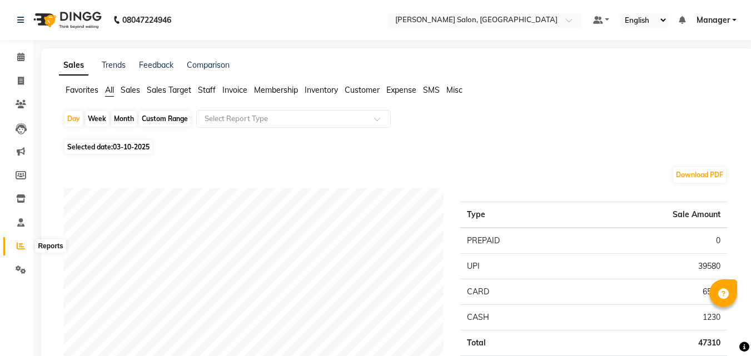
click at [19, 244] on icon at bounding box center [21, 246] width 8 height 8
click at [228, 117] on input "text" at bounding box center [282, 118] width 160 height 11
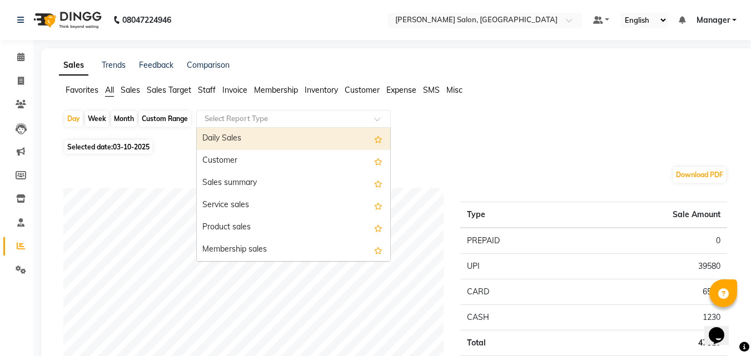
click at [206, 92] on span "Staff" at bounding box center [207, 90] width 18 height 10
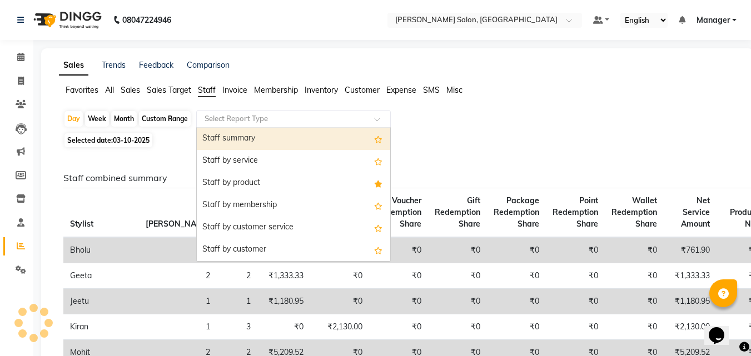
click at [236, 122] on input "text" at bounding box center [282, 118] width 160 height 11
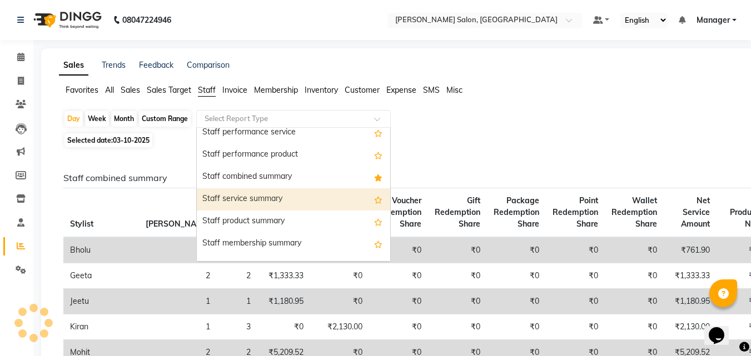
scroll to position [222, 0]
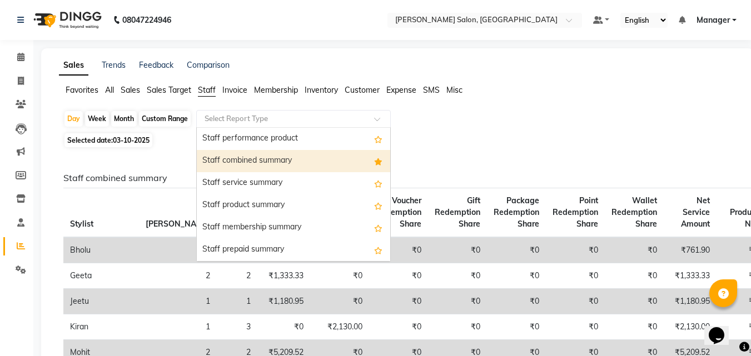
click at [248, 158] on div "Staff combined summary" at bounding box center [293, 161] width 193 height 22
select select "full_report"
select select "csv"
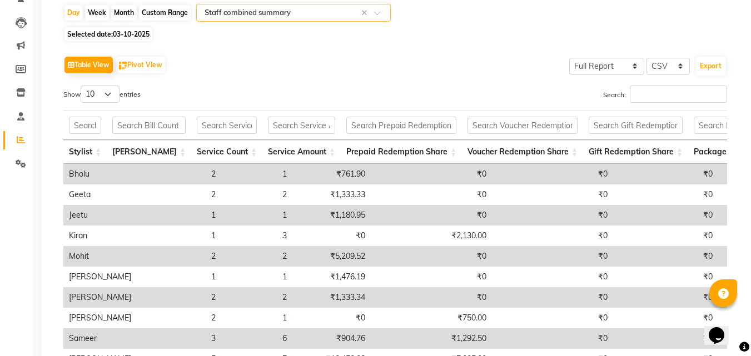
scroll to position [56, 0]
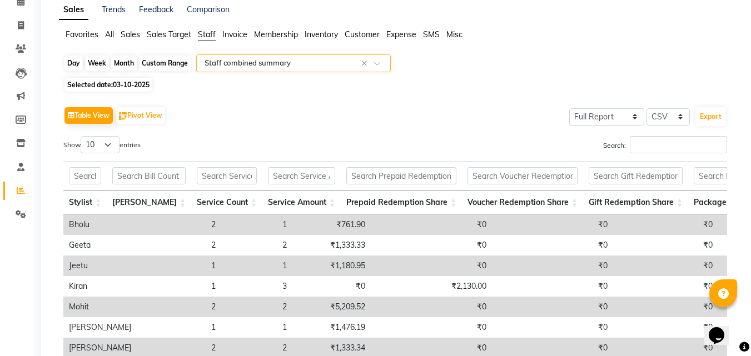
click at [71, 57] on div "Day" at bounding box center [73, 64] width 18 height 16
select select "10"
select select "2025"
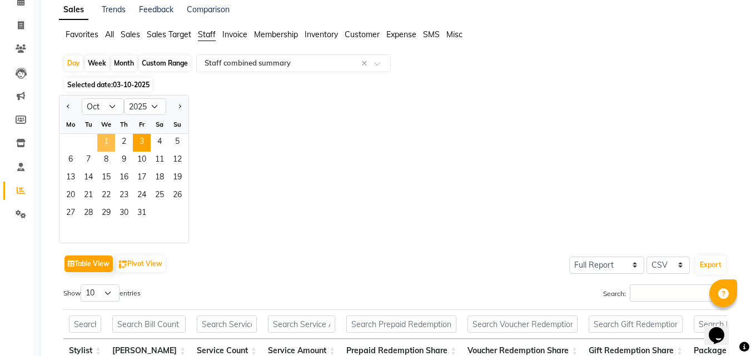
click at [103, 138] on span "1" at bounding box center [106, 143] width 18 height 18
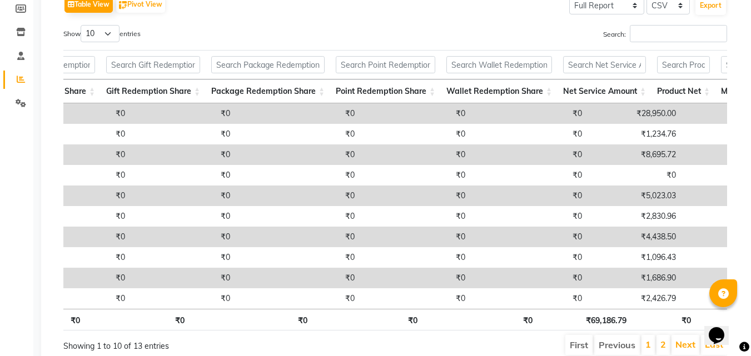
scroll to position [0, 0]
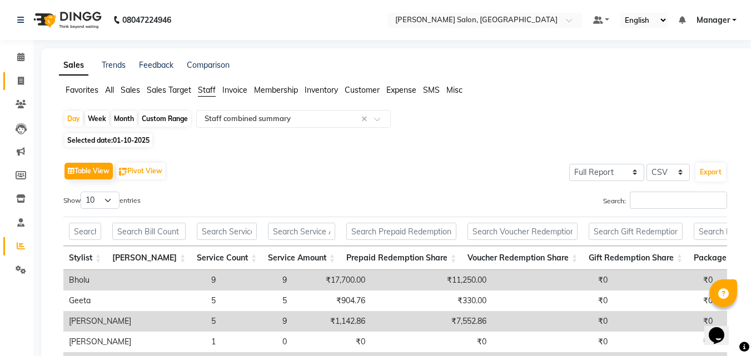
click at [17, 74] on link "Invoice" at bounding box center [16, 81] width 27 height 18
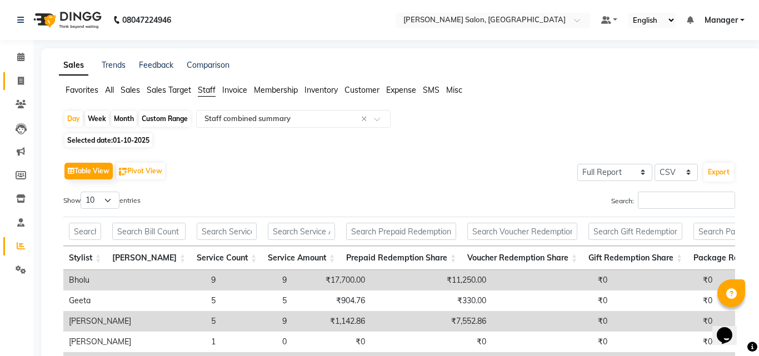
select select "service"
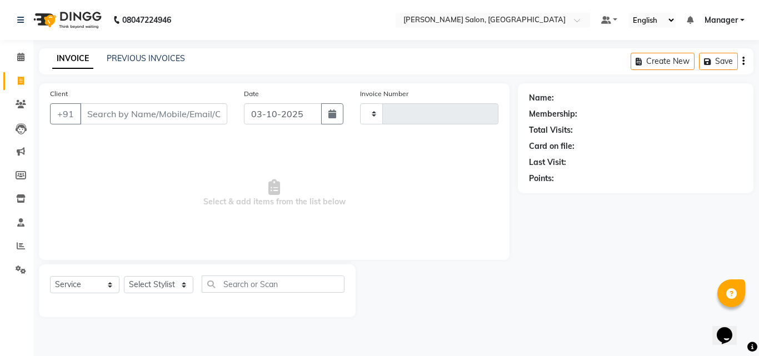
type input "4334"
select select "7229"
click at [145, 58] on link "PREVIOUS INVOICES" at bounding box center [146, 58] width 78 height 10
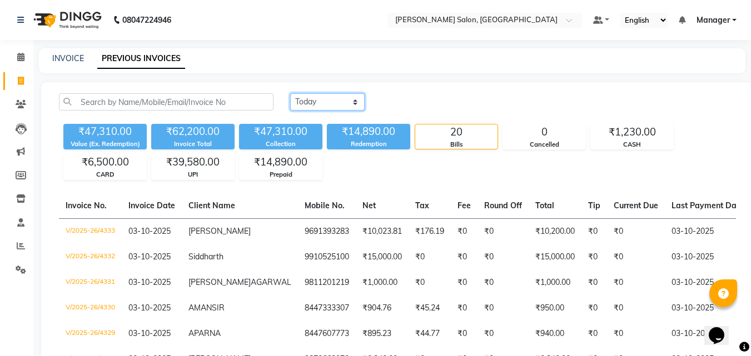
click at [334, 101] on select "Today Yesterday Custom Range" at bounding box center [327, 101] width 74 height 17
select select "range"
click at [290, 93] on select "Today Yesterday Custom Range" at bounding box center [327, 101] width 74 height 17
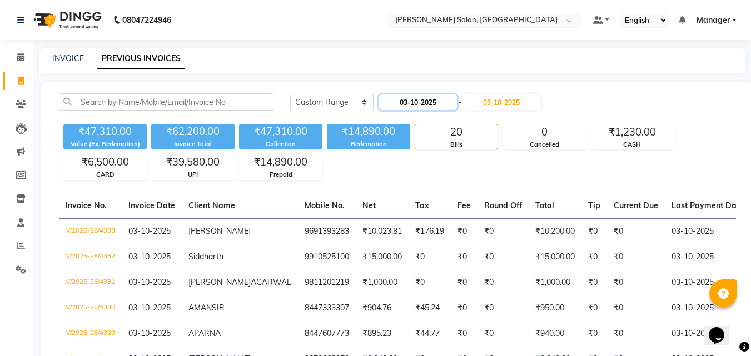
drag, startPoint x: 397, startPoint y: 98, endPoint x: 411, endPoint y: 106, distance: 16.2
click at [398, 102] on input "03-10-2025" at bounding box center [418, 102] width 78 height 16
select select "10"
select select "2025"
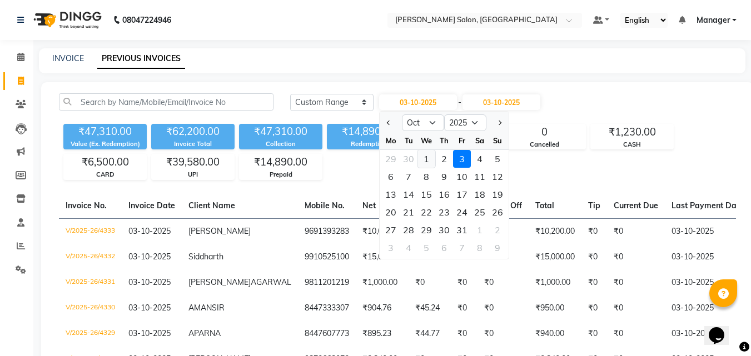
click at [431, 159] on div "1" at bounding box center [426, 159] width 18 height 18
type input "01-10-2025"
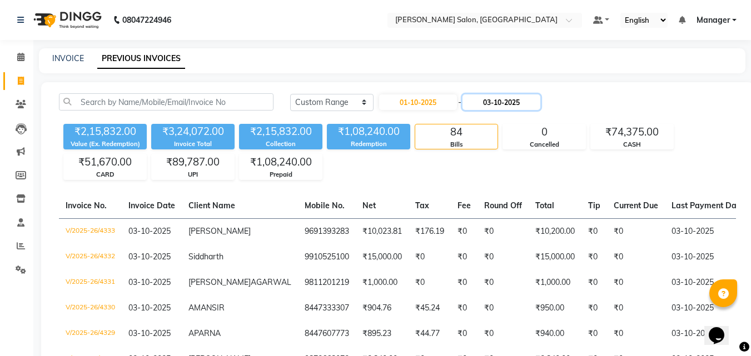
drag, startPoint x: 509, startPoint y: 94, endPoint x: 501, endPoint y: 103, distance: 11.8
click at [508, 95] on input "03-10-2025" at bounding box center [501, 102] width 78 height 16
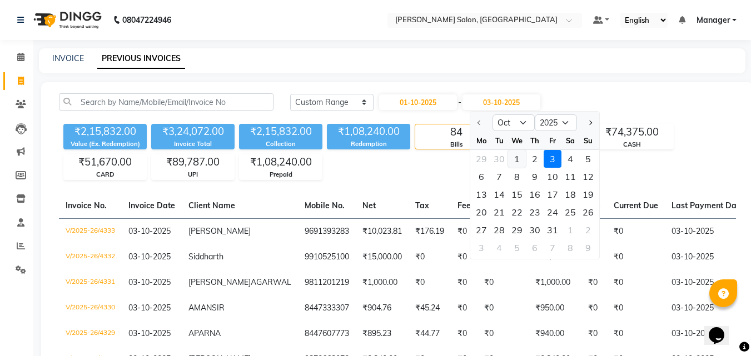
click at [514, 159] on div "1" at bounding box center [517, 159] width 18 height 18
type input "01-10-2025"
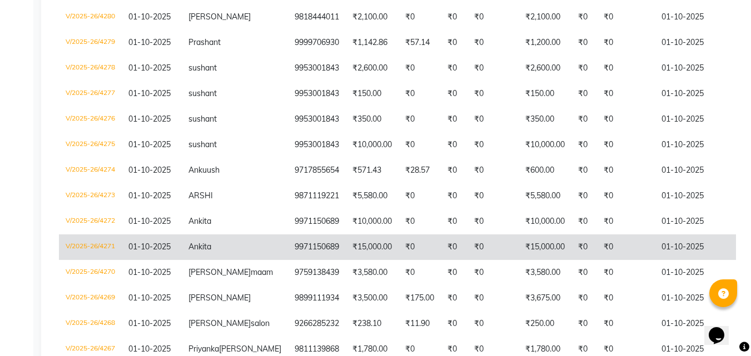
click at [346, 259] on td "₹15,000.00" at bounding box center [372, 247] width 53 height 26
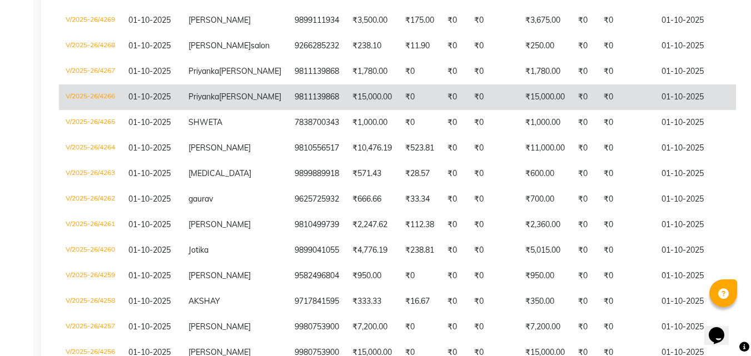
click at [597, 110] on td "₹0" at bounding box center [626, 97] width 58 height 26
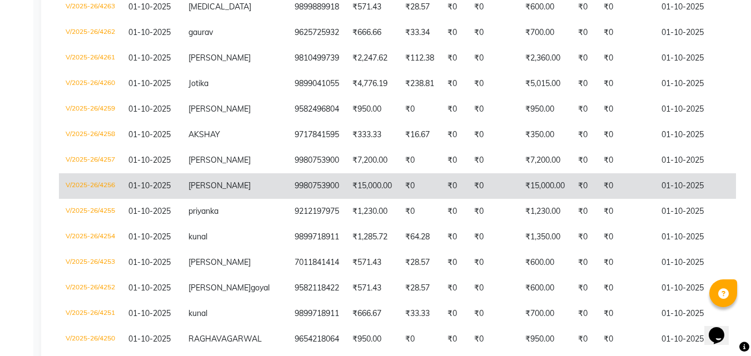
click at [597, 199] on td "₹0" at bounding box center [626, 186] width 58 height 26
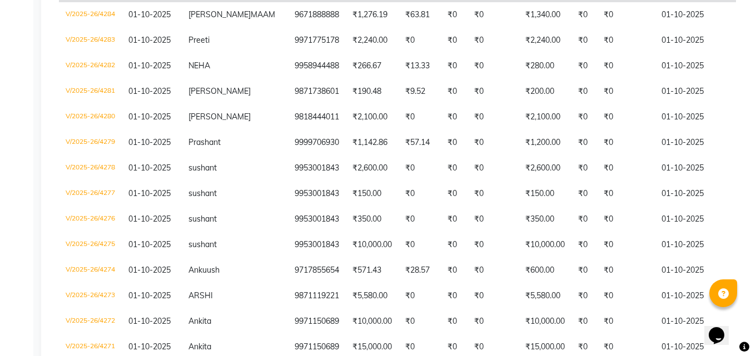
scroll to position [333, 0]
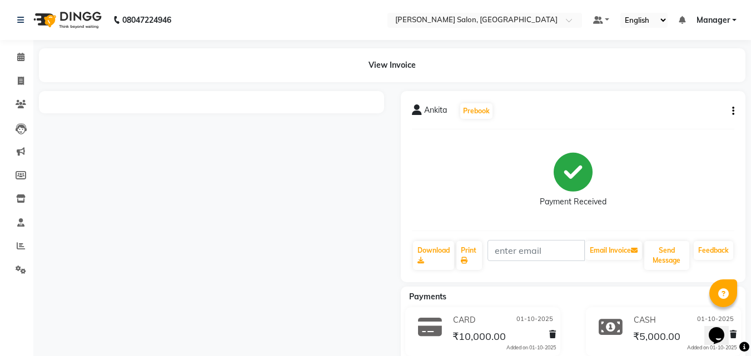
click at [731, 111] on button "button" at bounding box center [730, 112] width 7 height 12
click at [694, 104] on div "Edit Item Staff" at bounding box center [688, 104] width 56 height 14
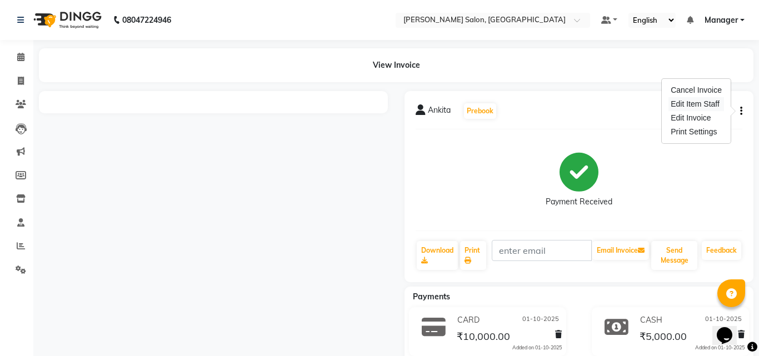
select select "63474"
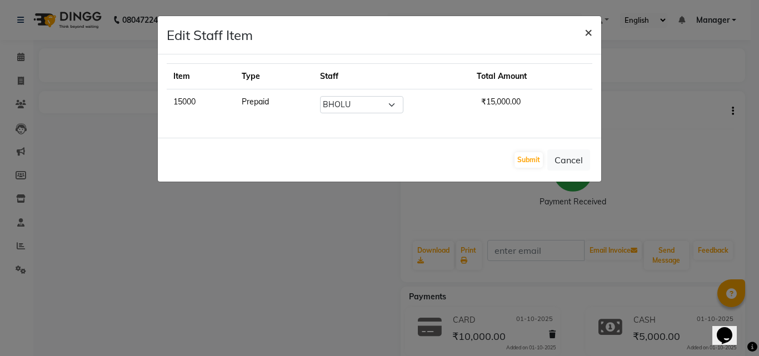
click at [593, 34] on button "×" at bounding box center [589, 31] width 26 height 31
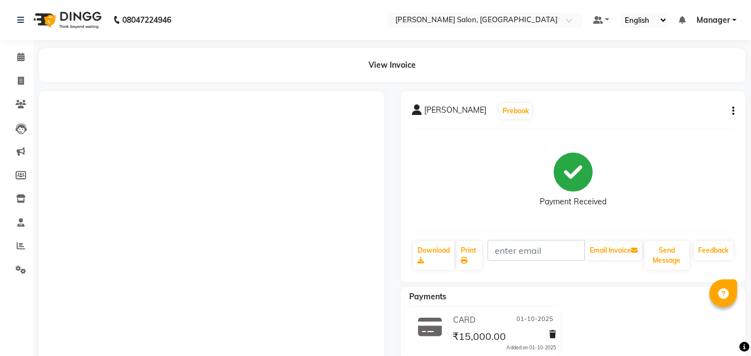
click at [732, 111] on icon "button" at bounding box center [733, 111] width 2 height 1
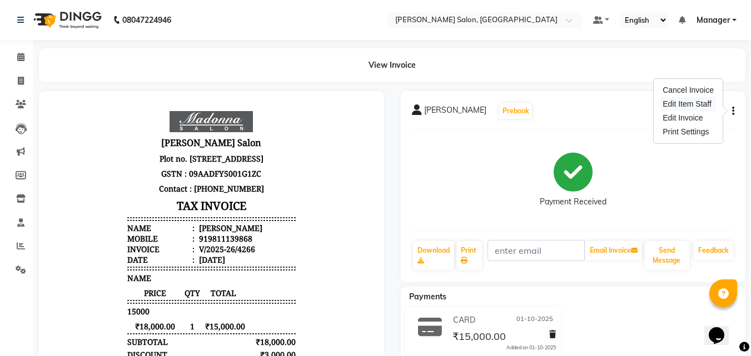
click at [664, 106] on div "Edit Item Staff" at bounding box center [688, 104] width 56 height 14
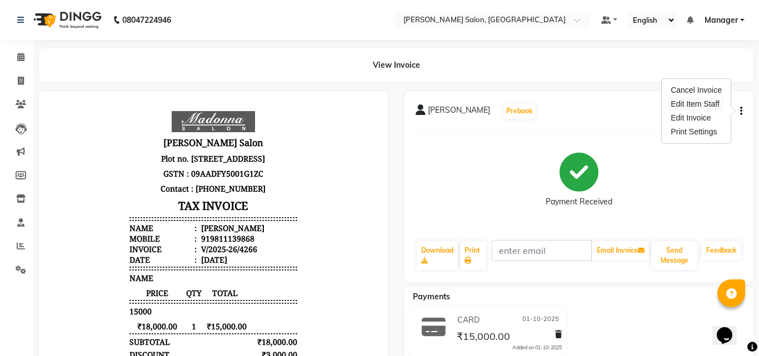
select select "63474"
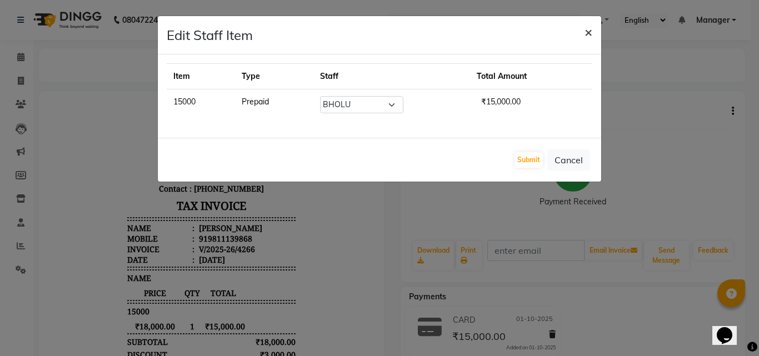
click at [588, 32] on span "×" at bounding box center [588, 31] width 8 height 17
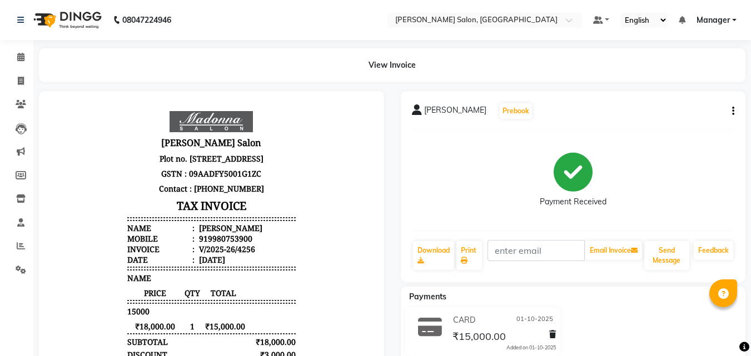
click at [732, 112] on icon "button" at bounding box center [733, 111] width 2 height 1
click at [710, 107] on div "Edit Item Staff" at bounding box center [688, 104] width 56 height 14
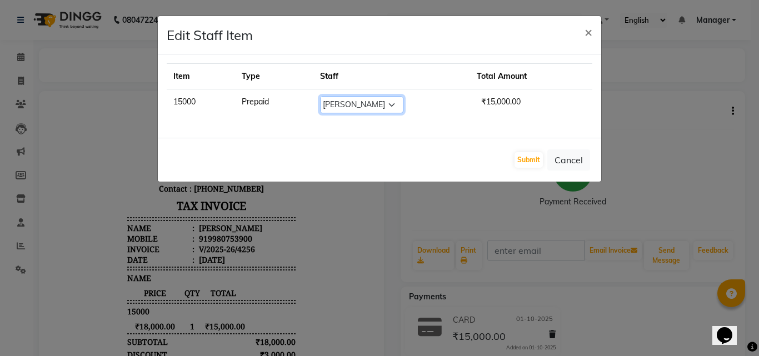
click at [382, 104] on select "Select BHOLU Geeta Hanif Jeetu JIYA SINGH Kiran LAXMAN PEDI Manager Mohit NAIL …" at bounding box center [361, 104] width 83 height 17
select select "61919"
click at [323, 96] on select "Select BHOLU Geeta Hanif Jeetu JIYA SINGH Kiran LAXMAN PEDI Manager Mohit NAIL …" at bounding box center [361, 104] width 83 height 17
click at [533, 157] on button "Submit" at bounding box center [528, 160] width 28 height 16
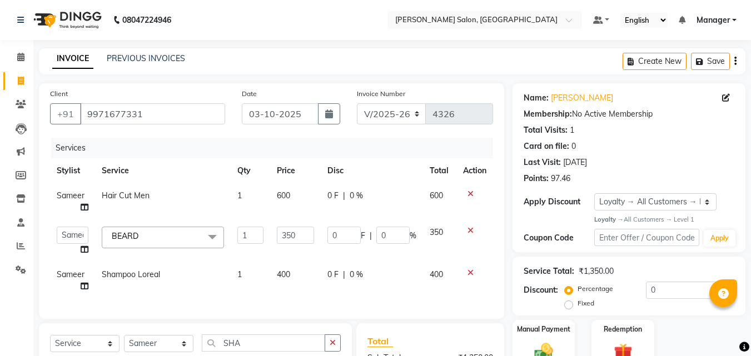
select select "7229"
select select "65237"
select select "service"
select select "65237"
select select "1: Object"
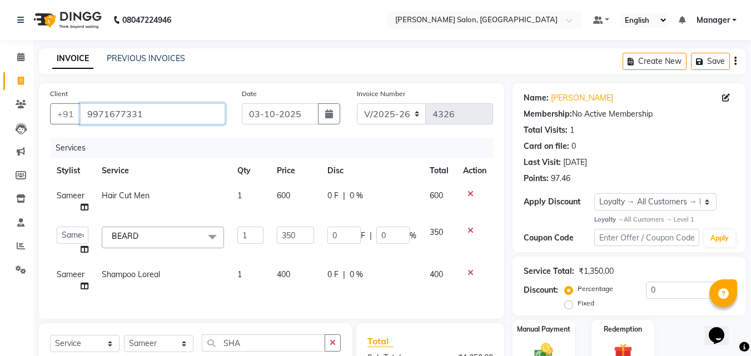
drag, startPoint x: 85, startPoint y: 115, endPoint x: 166, endPoint y: 118, distance: 81.2
click at [166, 118] on input "9971677331" at bounding box center [152, 113] width 145 height 21
click at [224, 152] on div "Services" at bounding box center [276, 148] width 450 height 21
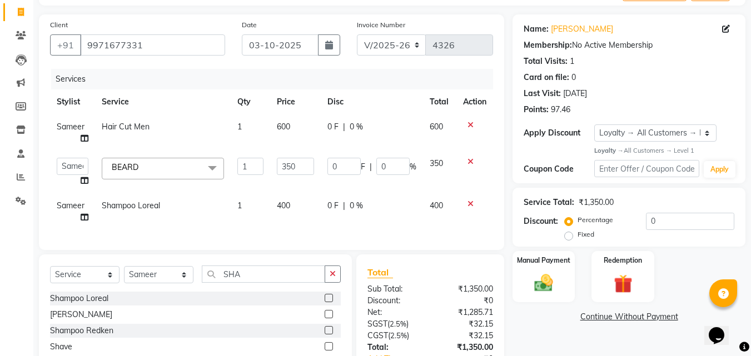
scroll to position [44, 0]
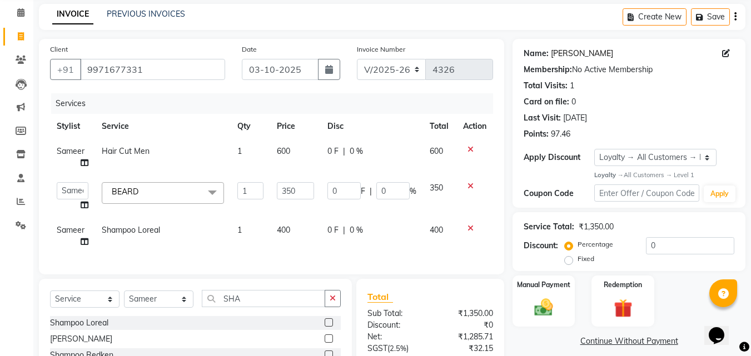
click at [558, 54] on link "[PERSON_NAME]" at bounding box center [582, 54] width 62 height 12
click at [162, 17] on link "PREVIOUS INVOICES" at bounding box center [146, 14] width 78 height 10
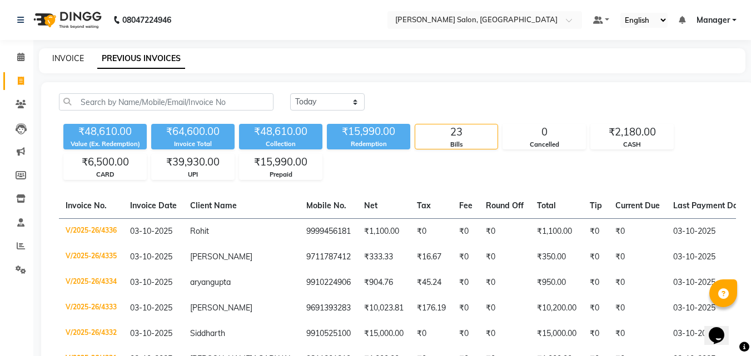
click at [71, 55] on link "INVOICE" at bounding box center [68, 58] width 32 height 10
select select "service"
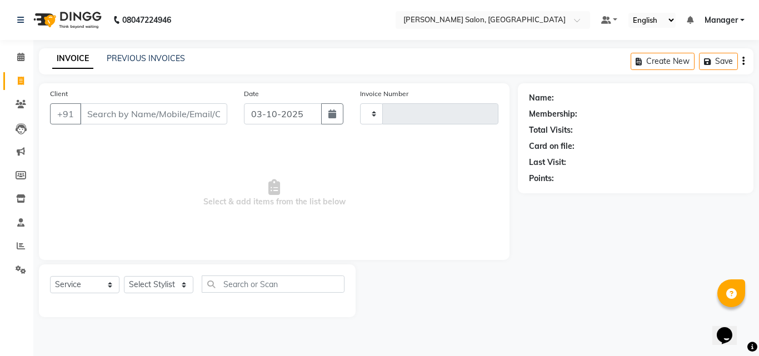
type input "4337"
select select "7229"
click at [23, 58] on icon at bounding box center [20, 57] width 7 height 8
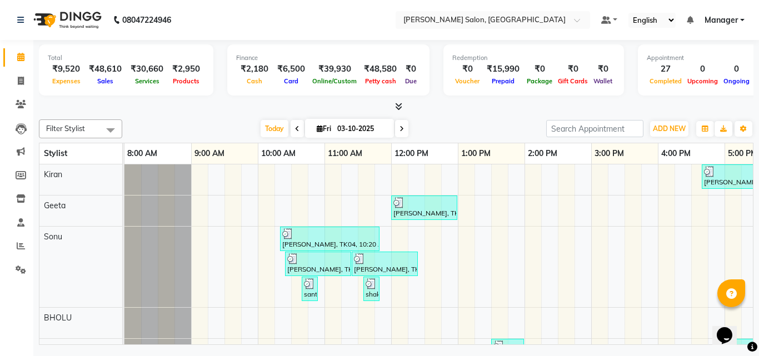
click at [400, 103] on icon at bounding box center [398, 106] width 7 height 8
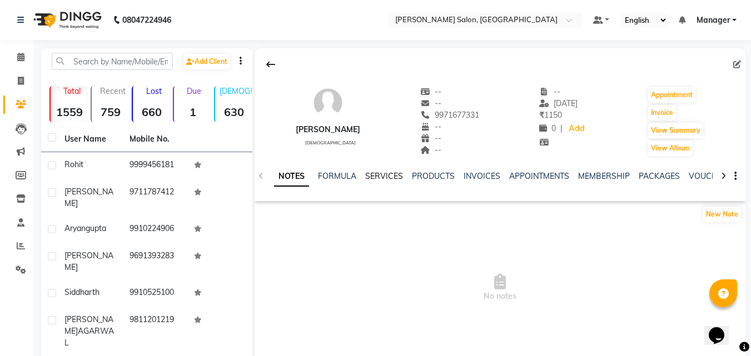
click at [389, 173] on link "SERVICES" at bounding box center [384, 176] width 38 height 10
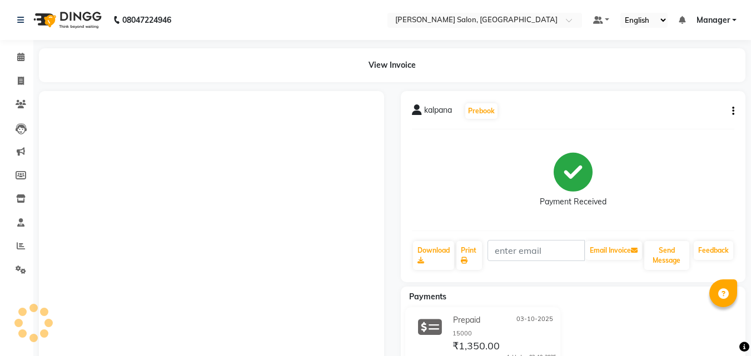
click at [728, 109] on button "button" at bounding box center [730, 112] width 7 height 12
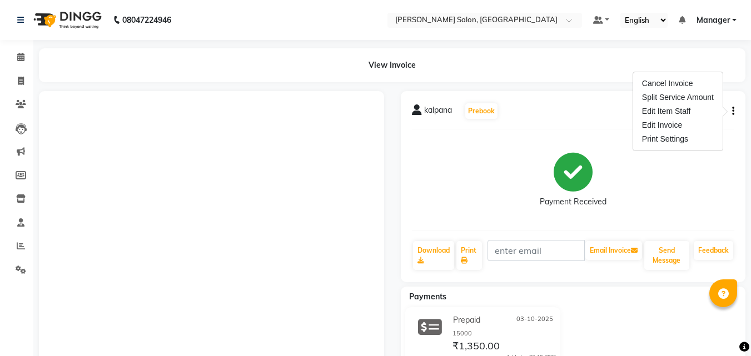
click at [732, 111] on icon "button" at bounding box center [733, 111] width 2 height 1
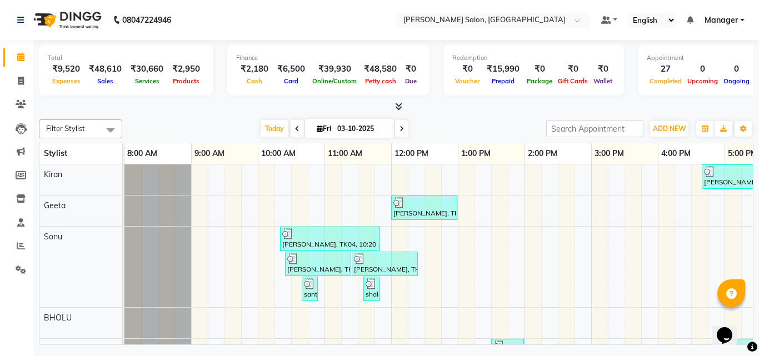
click at [397, 108] on icon at bounding box center [398, 106] width 7 height 8
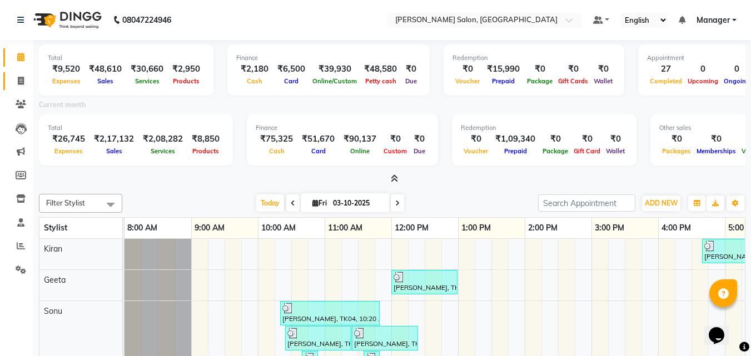
click at [21, 81] on icon at bounding box center [21, 81] width 6 height 8
select select "service"
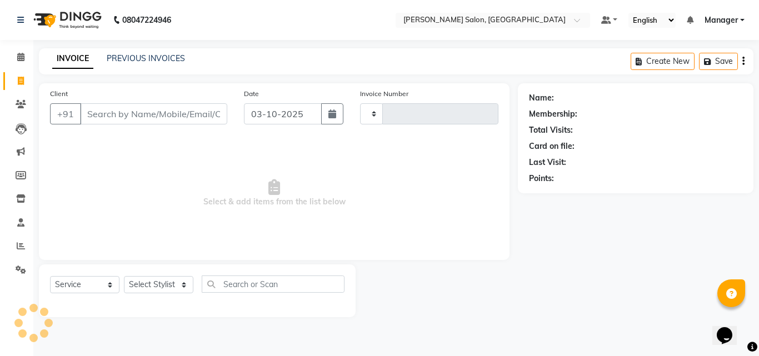
type input "4337"
select select "7229"
click at [156, 62] on link "PREVIOUS INVOICES" at bounding box center [146, 58] width 78 height 10
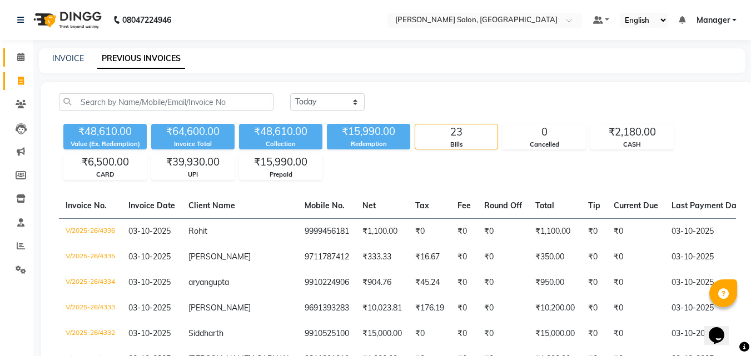
click at [21, 57] on icon at bounding box center [20, 57] width 7 height 8
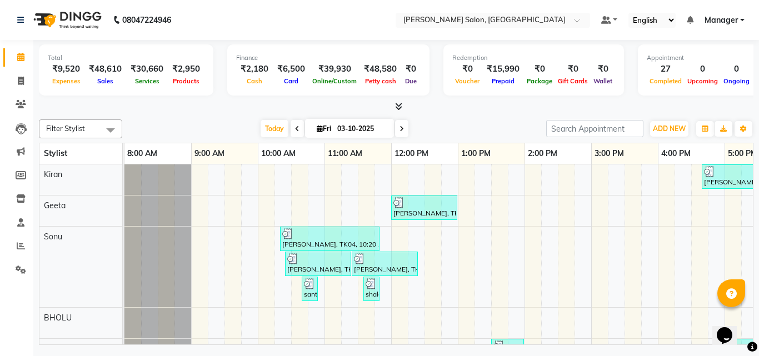
click at [400, 108] on icon at bounding box center [398, 106] width 7 height 8
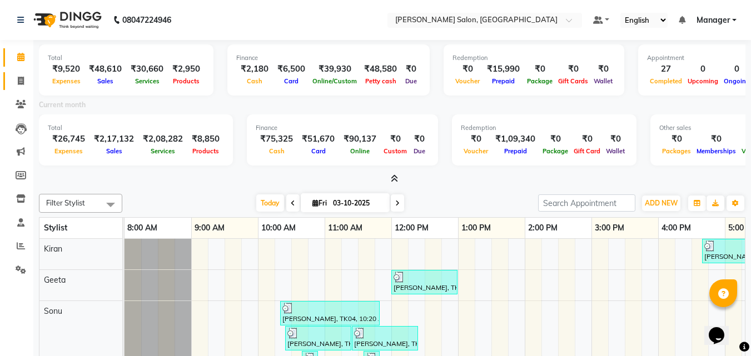
click at [7, 87] on link "Invoice" at bounding box center [16, 81] width 27 height 18
select select "service"
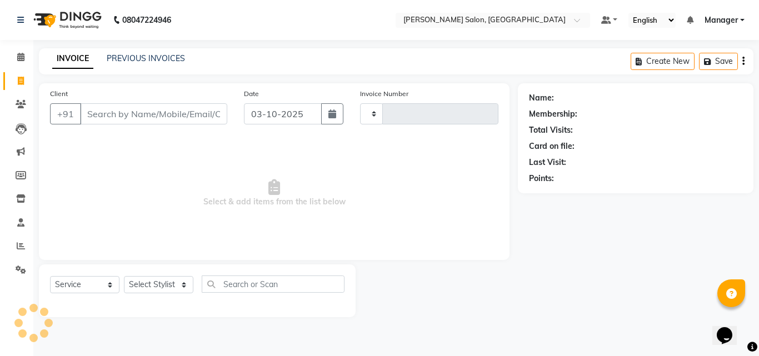
type input "4337"
select select "7229"
click at [243, 154] on span "Select & add items from the list below" at bounding box center [274, 193] width 448 height 111
click at [165, 288] on select "Select Stylist BHOLU Geeta Hanif Jeetu JIYA SINGH Kiran LAXMAN PEDI Manager Moh…" at bounding box center [158, 284] width 69 height 17
select select "61926"
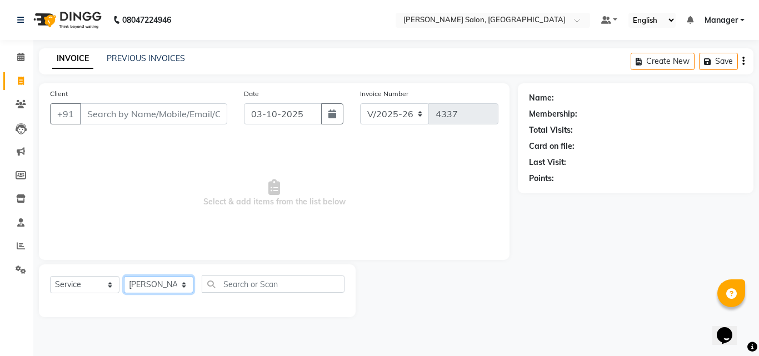
click at [124, 276] on select "Select Stylist BHOLU Geeta Hanif Jeetu JIYA SINGH Kiran LAXMAN PEDI Manager Moh…" at bounding box center [158, 284] width 69 height 17
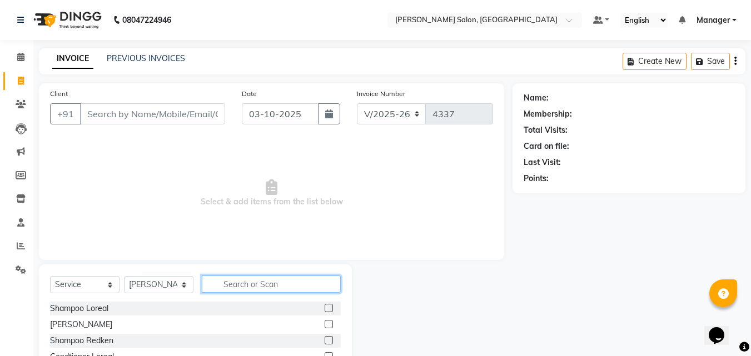
click at [245, 285] on input "text" at bounding box center [271, 284] width 139 height 17
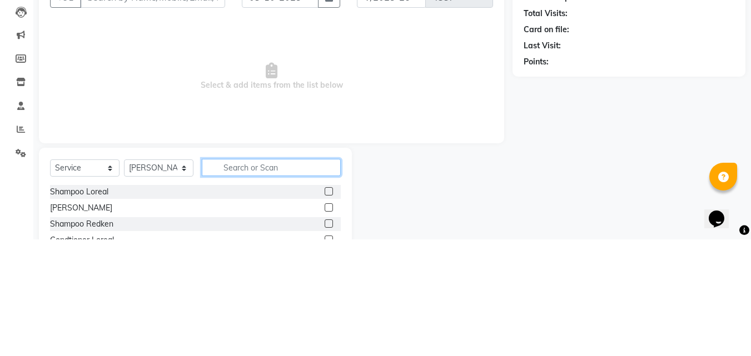
scroll to position [27, 0]
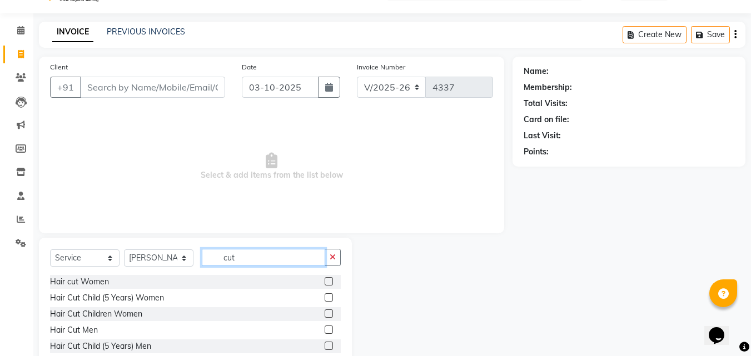
type input "cut"
click at [324, 330] on label at bounding box center [328, 330] width 8 height 8
click at [324, 330] on input "checkbox" at bounding box center [327, 330] width 7 height 7
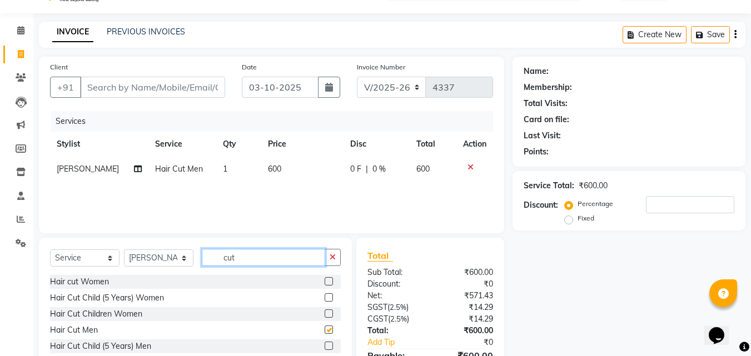
click at [281, 255] on input "cut" at bounding box center [263, 257] width 123 height 17
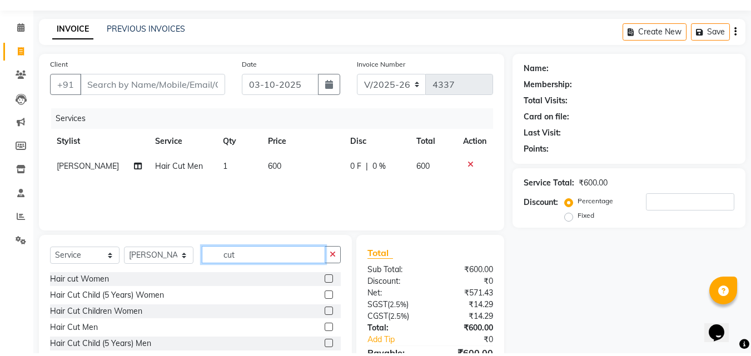
checkbox input "false"
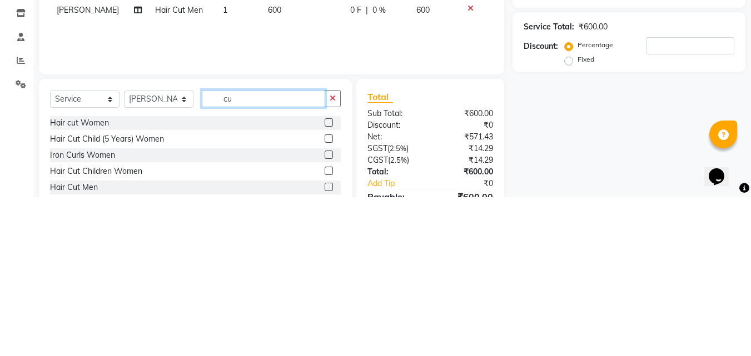
type input "c"
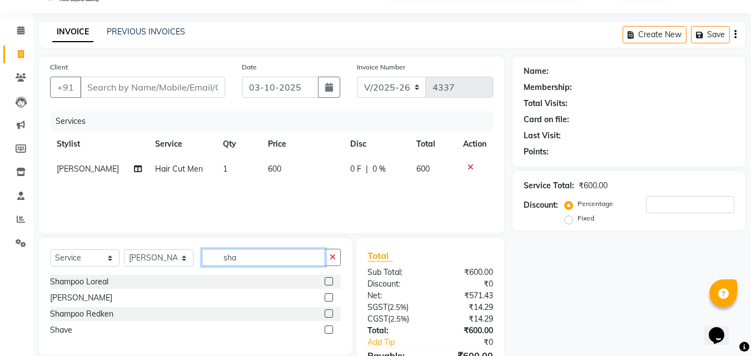
type input "sha"
click at [329, 330] on label at bounding box center [328, 330] width 8 height 8
click at [329, 330] on input "checkbox" at bounding box center [327, 330] width 7 height 7
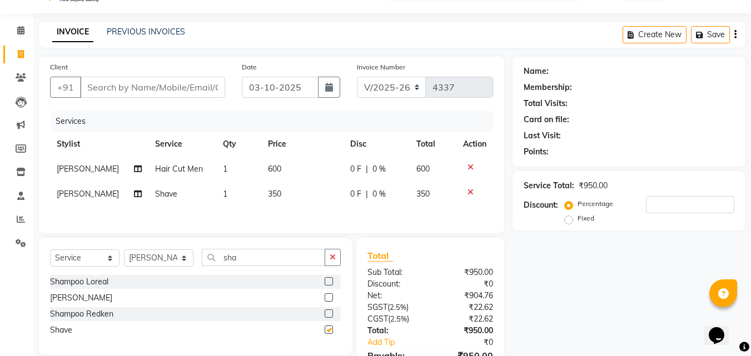
checkbox input "false"
click at [152, 91] on input "Client" at bounding box center [152, 87] width 145 height 21
type input "9"
type input "0"
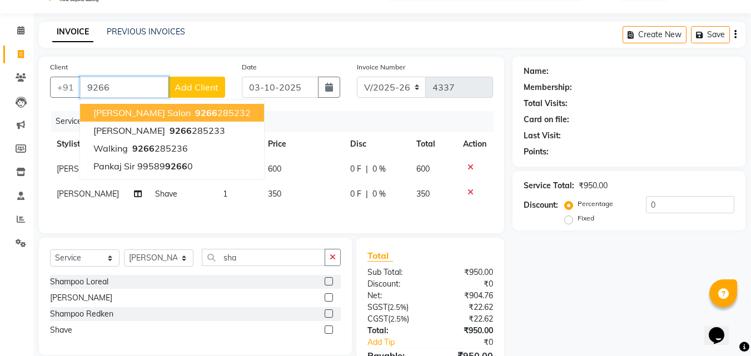
click at [195, 118] on span "9266" at bounding box center [206, 112] width 22 height 11
type input "9266285232"
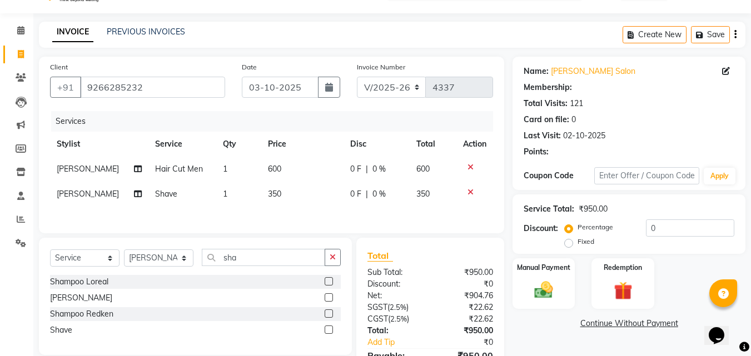
select select "1: Object"
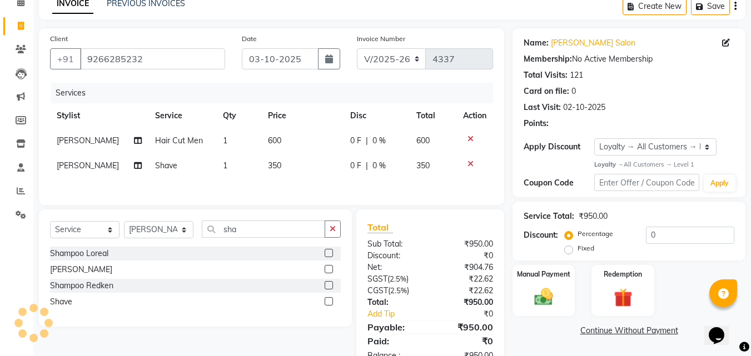
scroll to position [90, 0]
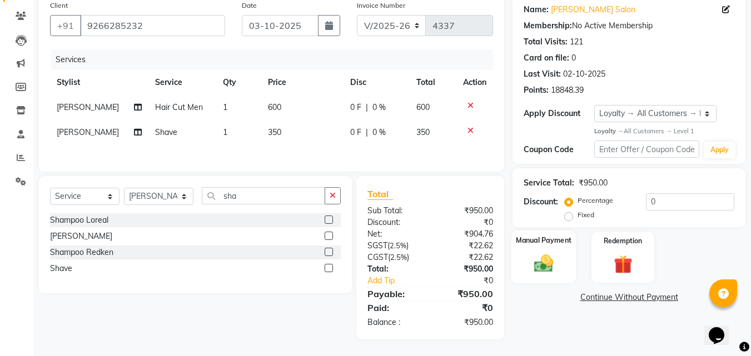
click at [552, 274] on div "Manual Payment" at bounding box center [543, 257] width 65 height 53
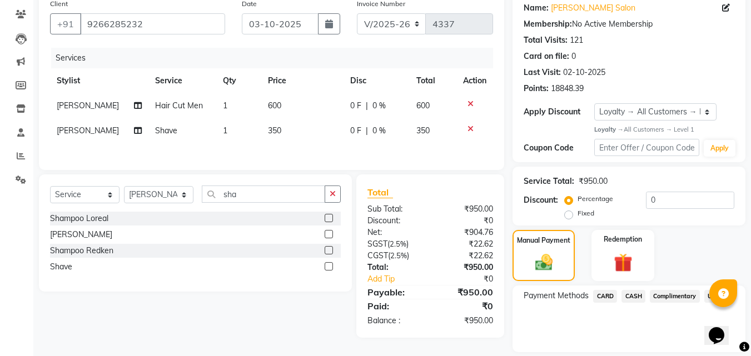
click at [633, 297] on span "CASH" at bounding box center [633, 296] width 24 height 13
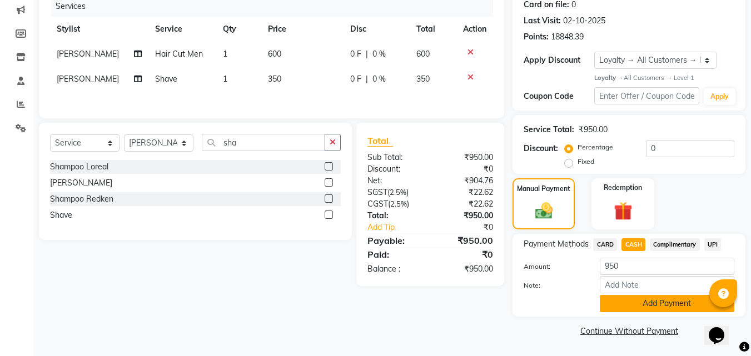
click at [675, 309] on button "Add Payment" at bounding box center [666, 303] width 134 height 17
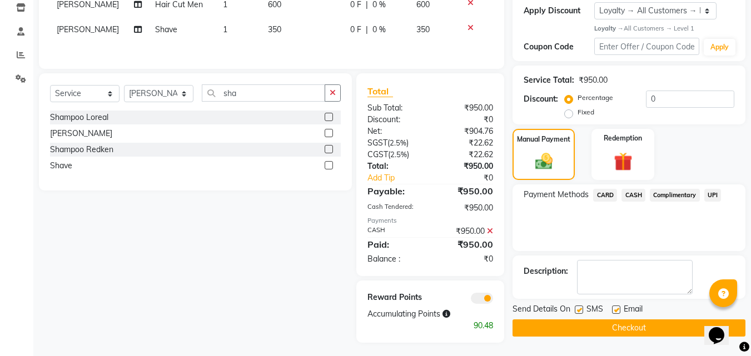
scroll to position [196, 0]
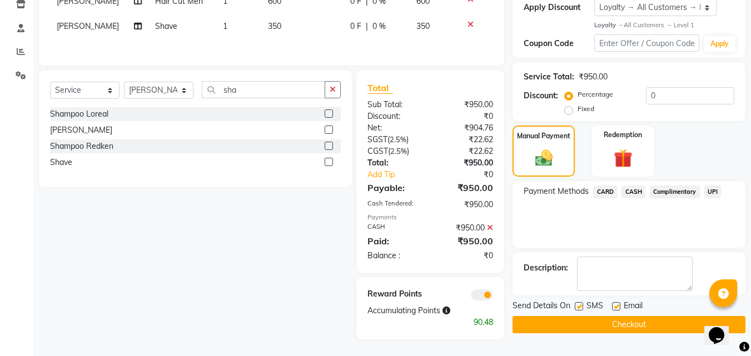
click at [663, 322] on button "Checkout" at bounding box center [628, 324] width 233 height 17
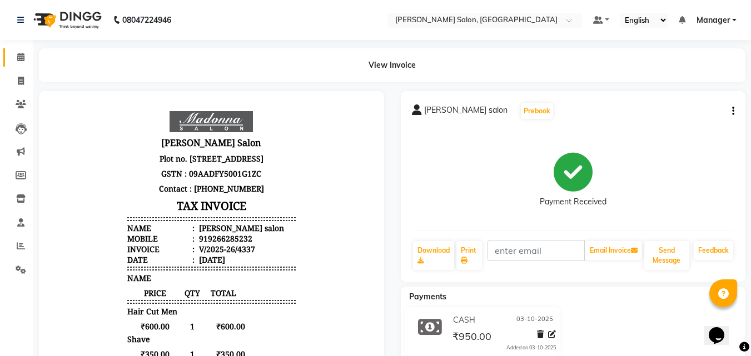
click at [25, 60] on span at bounding box center [20, 57] width 19 height 13
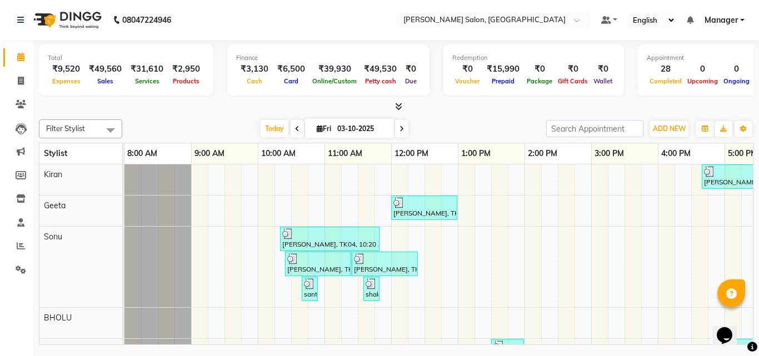
click at [398, 108] on icon at bounding box center [398, 106] width 7 height 8
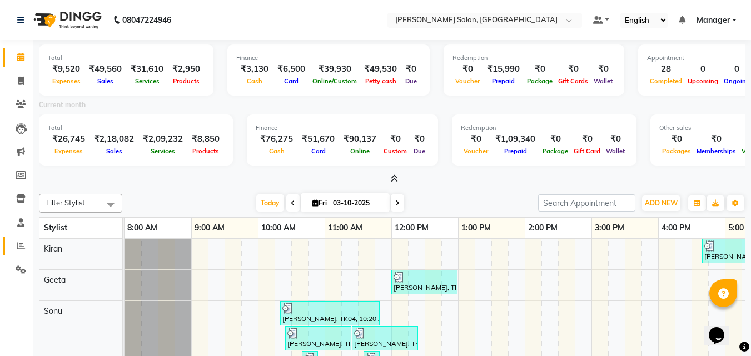
click at [21, 246] on icon at bounding box center [21, 246] width 8 height 8
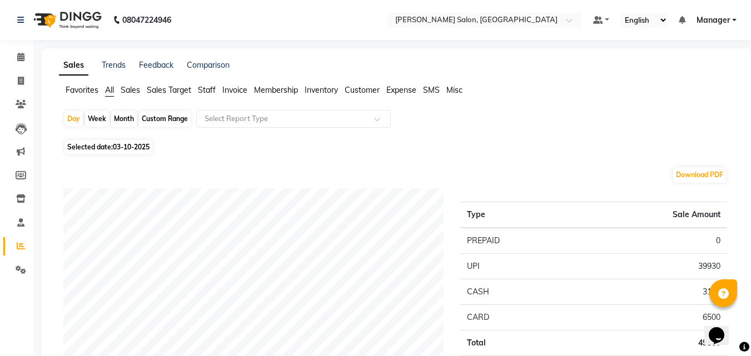
click at [399, 93] on span "Expense" at bounding box center [401, 90] width 30 height 10
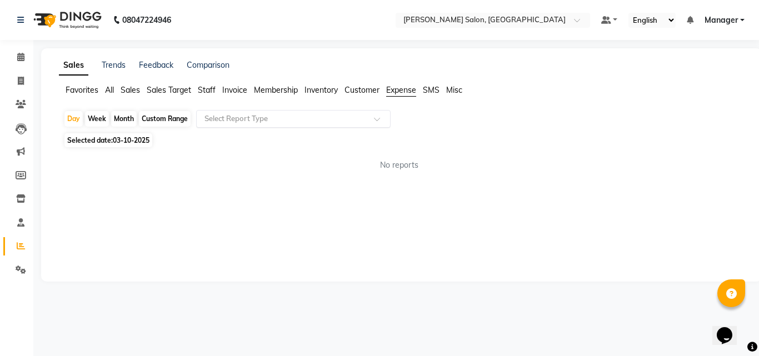
click at [357, 123] on input "text" at bounding box center [282, 118] width 160 height 11
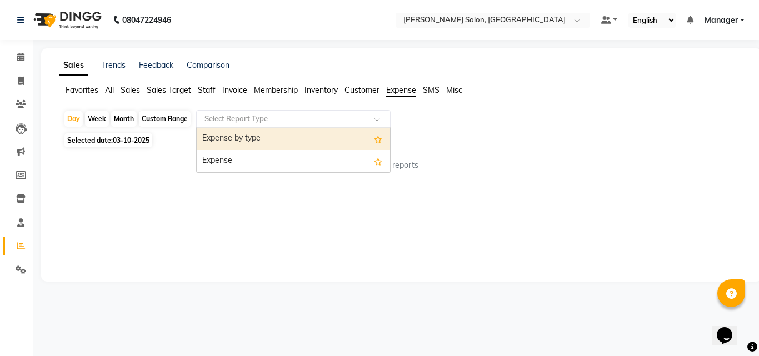
click at [326, 164] on div "Expense" at bounding box center [293, 161] width 193 height 22
select select "full_report"
select select "csv"
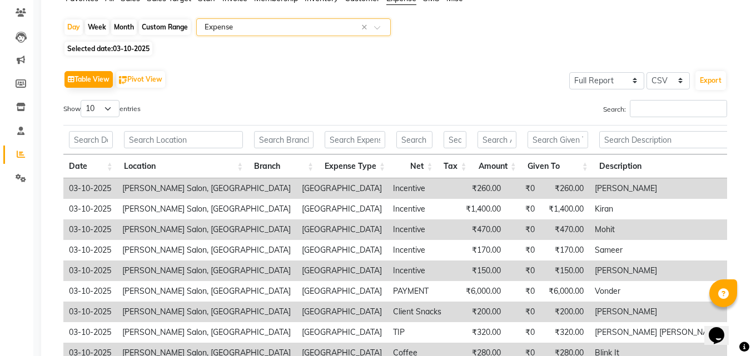
scroll to position [220, 0]
